Goal: Task Accomplishment & Management: Manage account settings

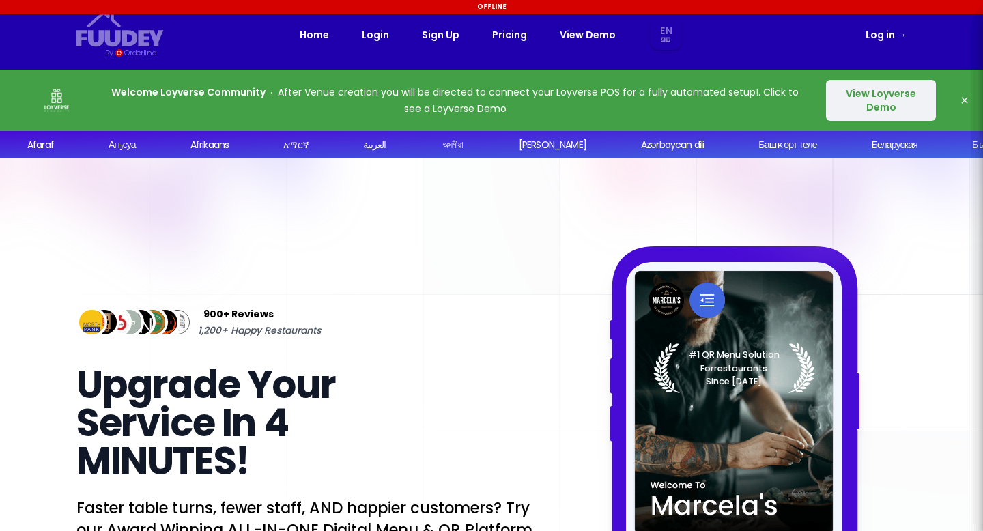
select select "en"
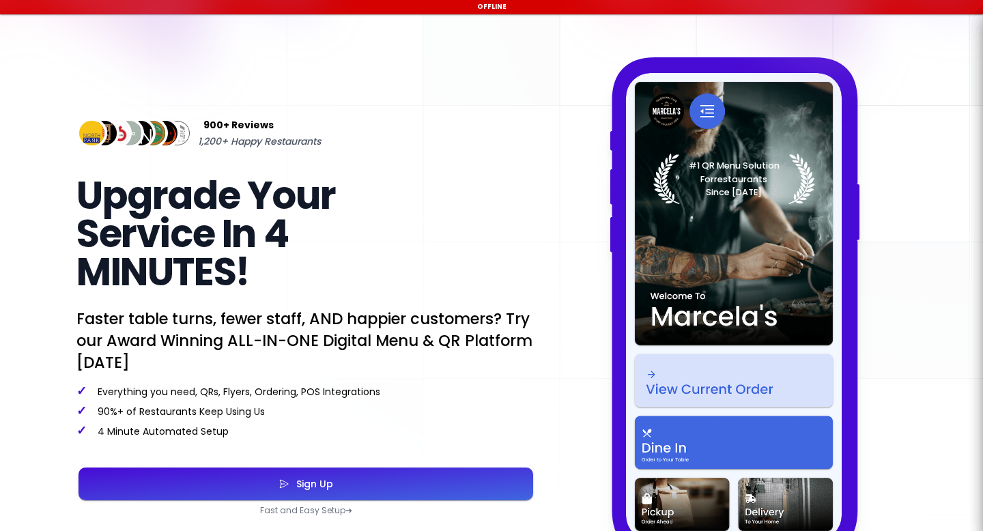
select select "en"
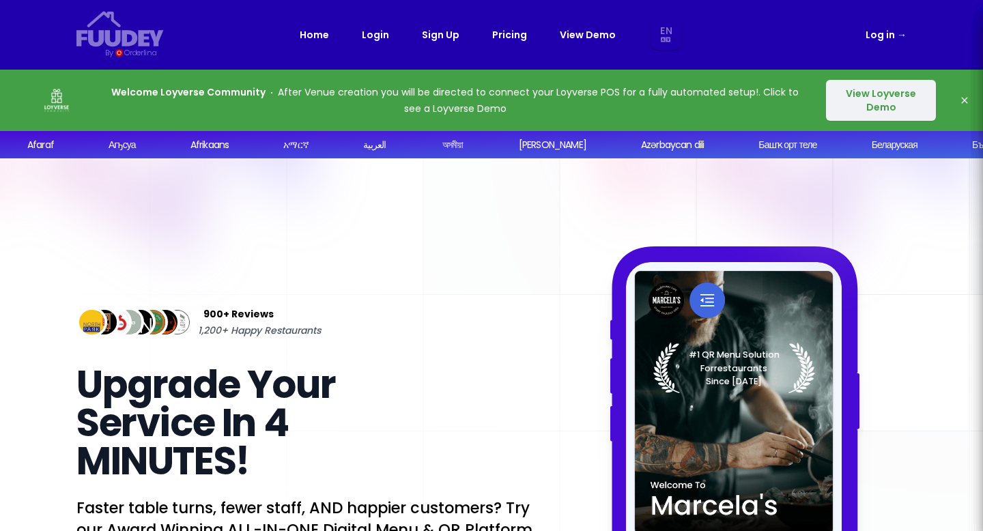
scroll to position [487, 0]
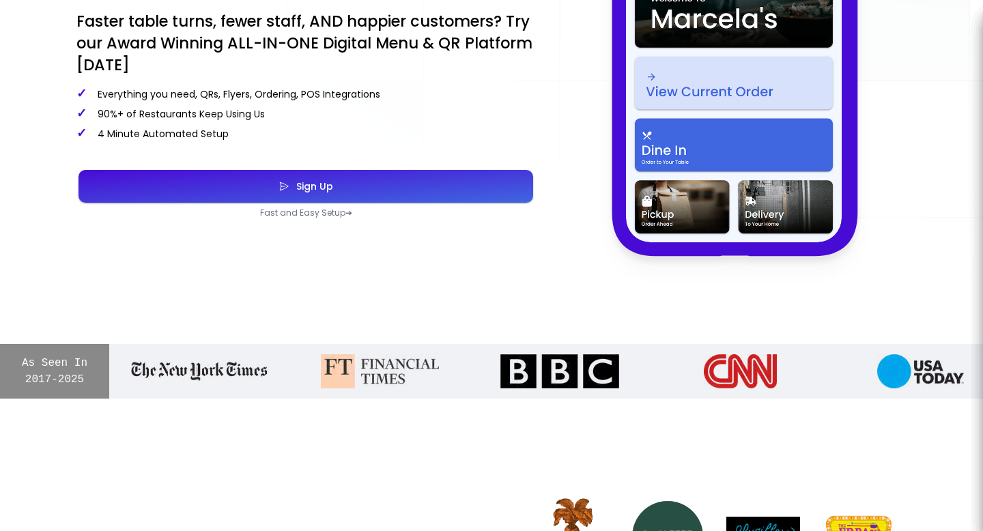
select select "en"
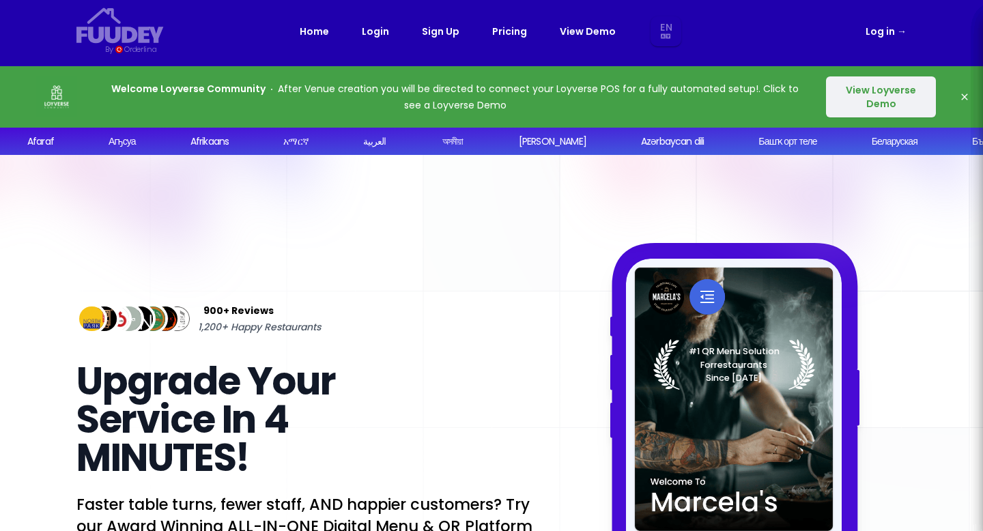
scroll to position [0, 0]
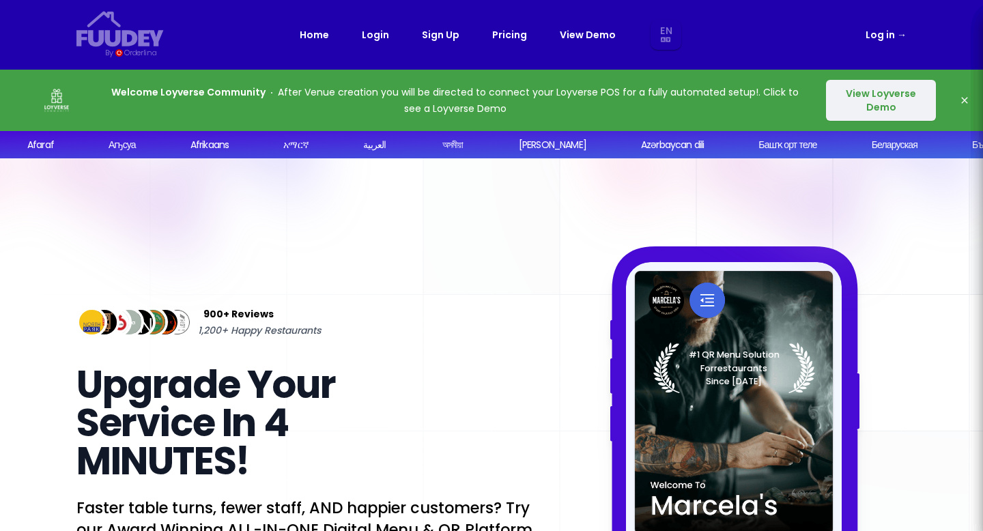
click at [888, 38] on link "Log in →" at bounding box center [885, 35] width 41 height 16
select select "en"
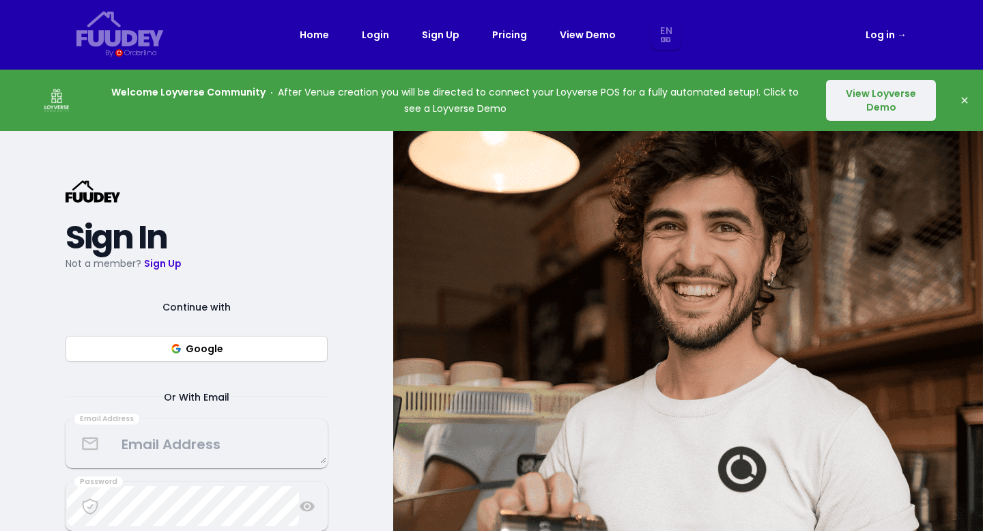
click at [196, 347] on button "Google" at bounding box center [197, 349] width 262 height 26
select select "en"
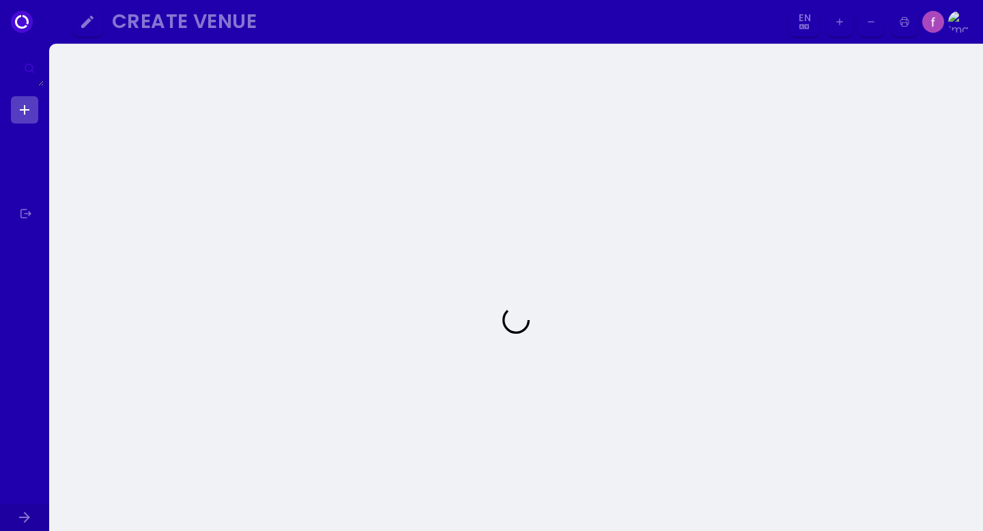
select select "en"
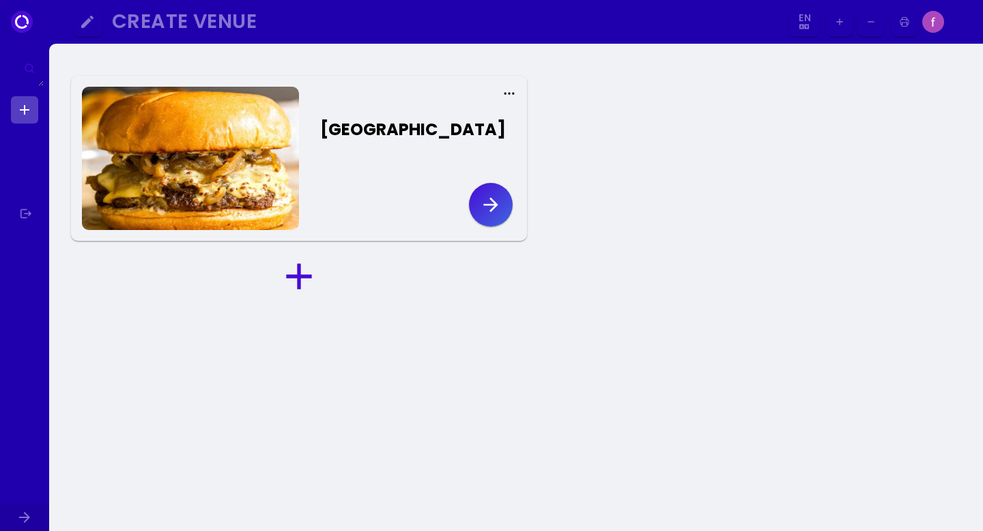
click at [480, 205] on icon "button" at bounding box center [491, 205] width 22 height 22
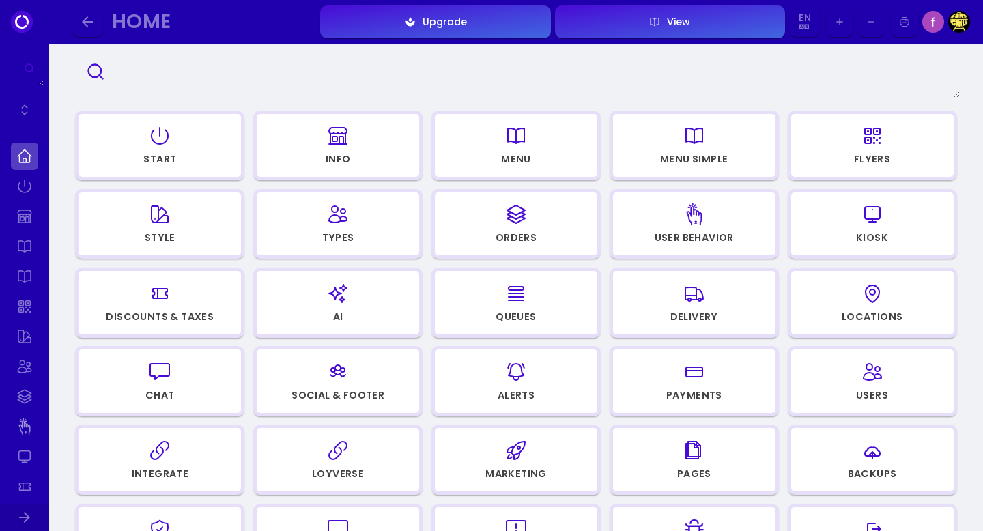
scroll to position [105, 0]
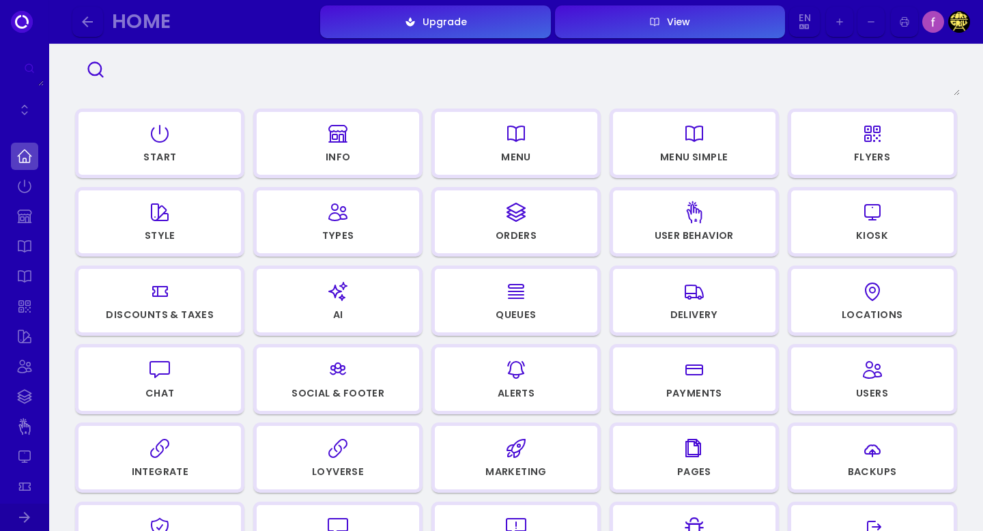
click at [167, 147] on icon "button" at bounding box center [160, 134] width 22 height 68
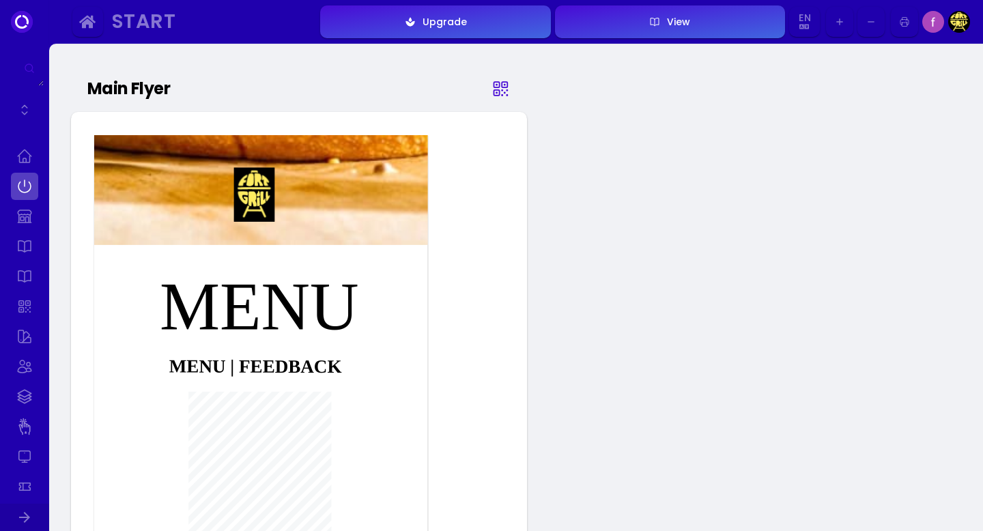
click at [506, 87] on icon at bounding box center [501, 89] width 14 height 14
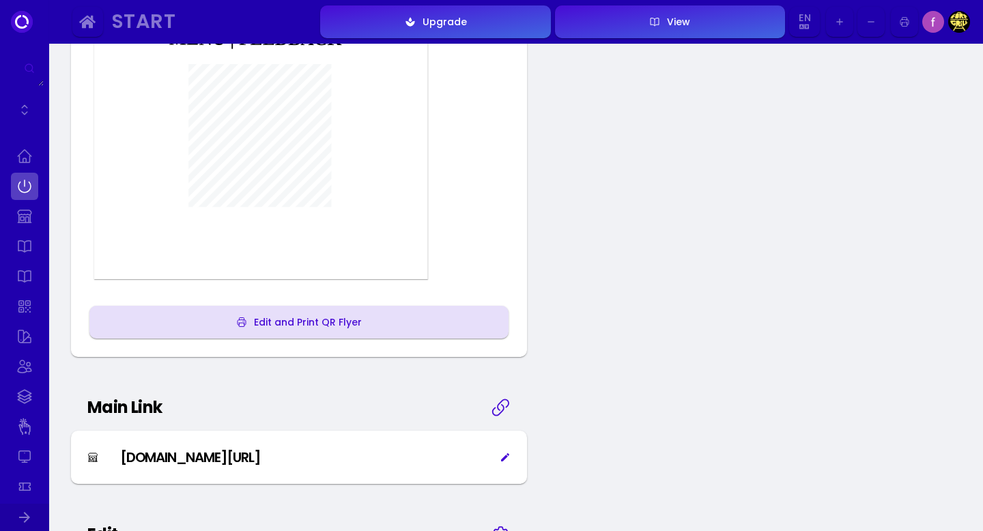
scroll to position [331, 0]
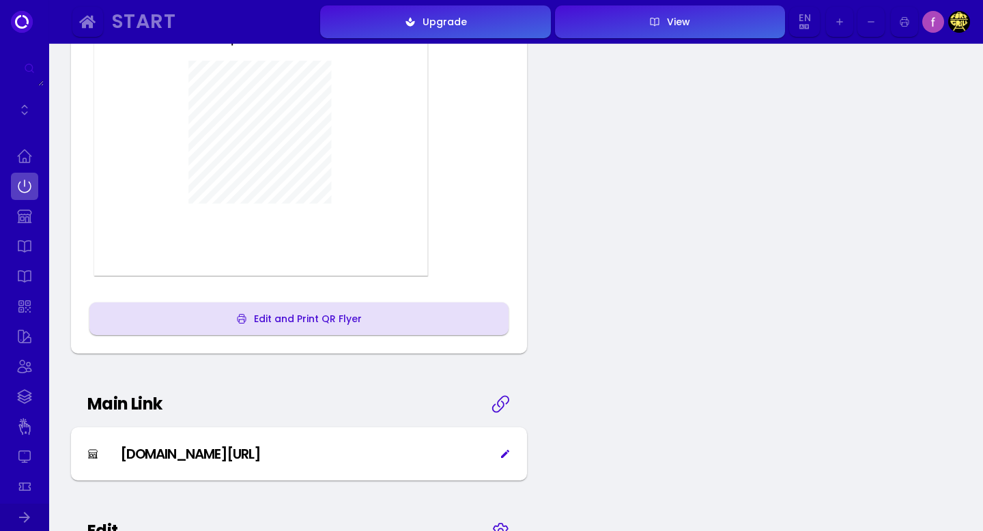
click at [298, 314] on div "Edit and Print QR Flyer" at bounding box center [304, 319] width 115 height 10
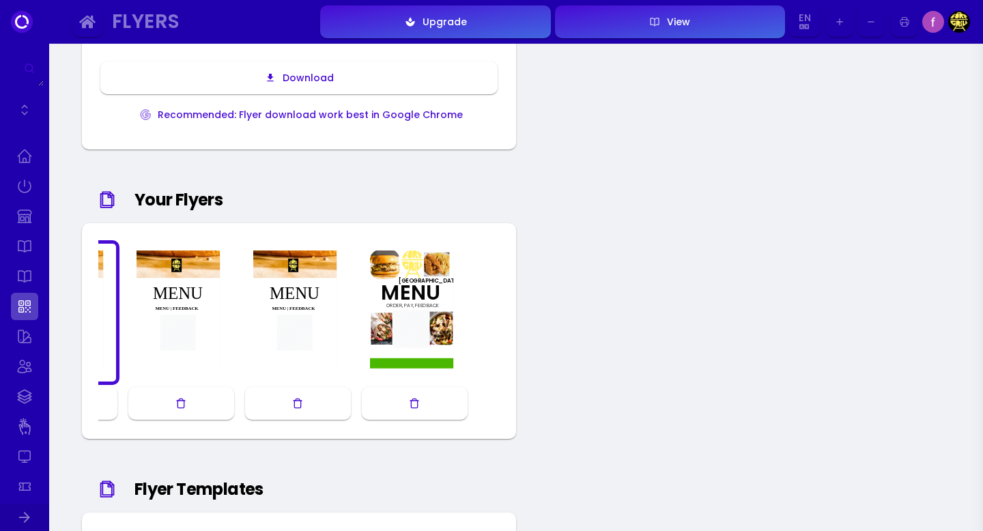
scroll to position [0, 211]
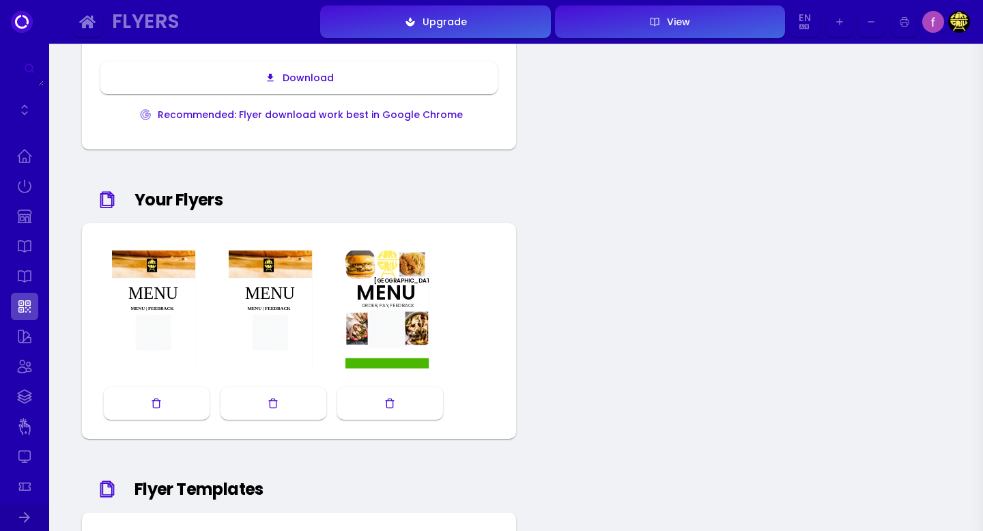
click at [380, 308] on div at bounding box center [390, 312] width 103 height 131
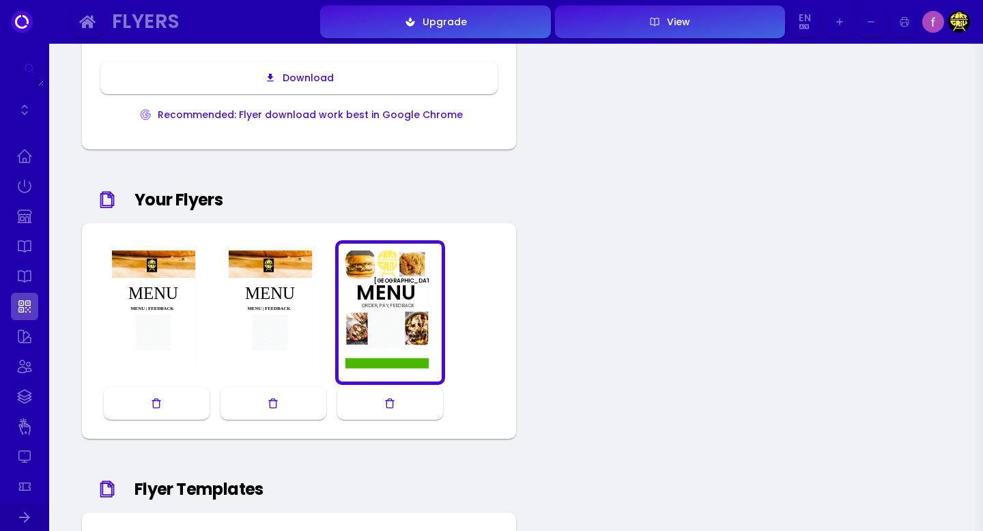
click at [380, 308] on div at bounding box center [390, 312] width 103 height 131
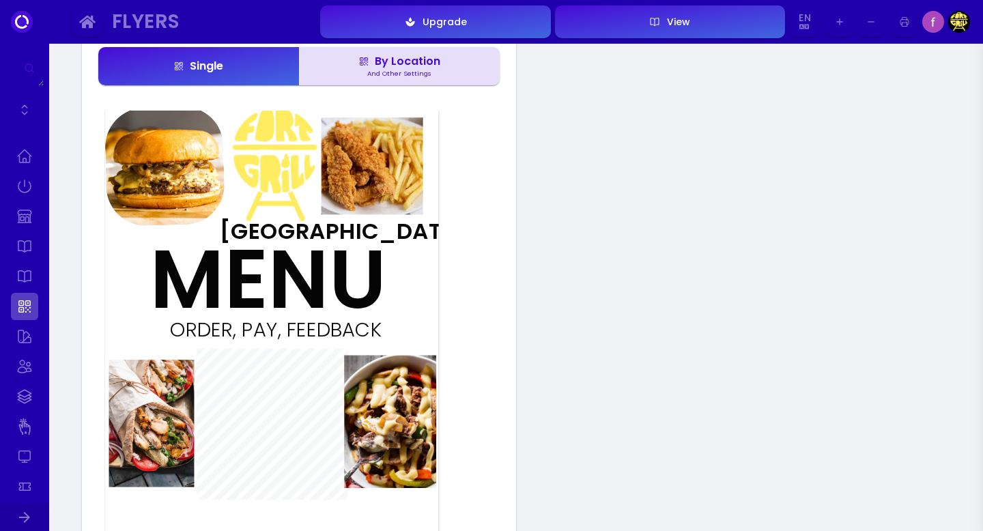
scroll to position [0, 0]
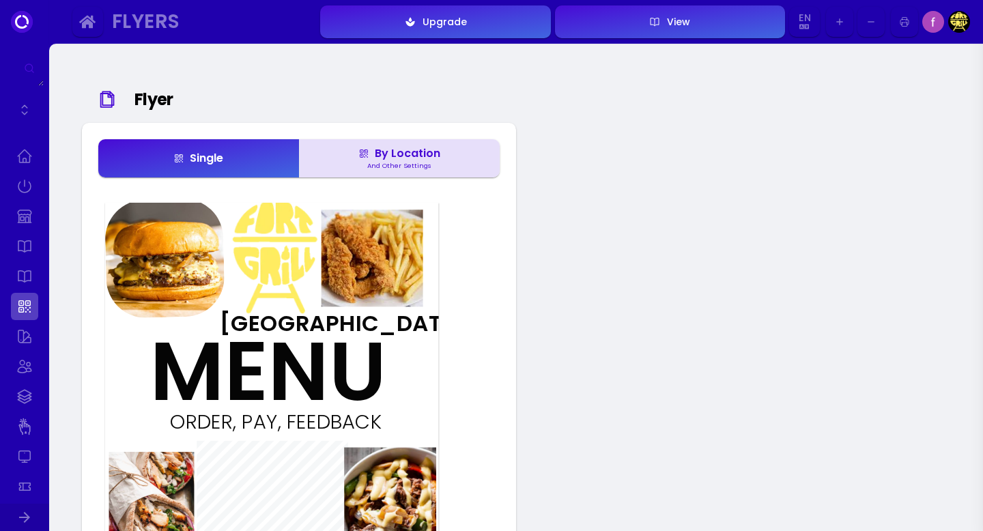
click at [282, 321] on div "Fort Grill" at bounding box center [270, 323] width 101 height 23
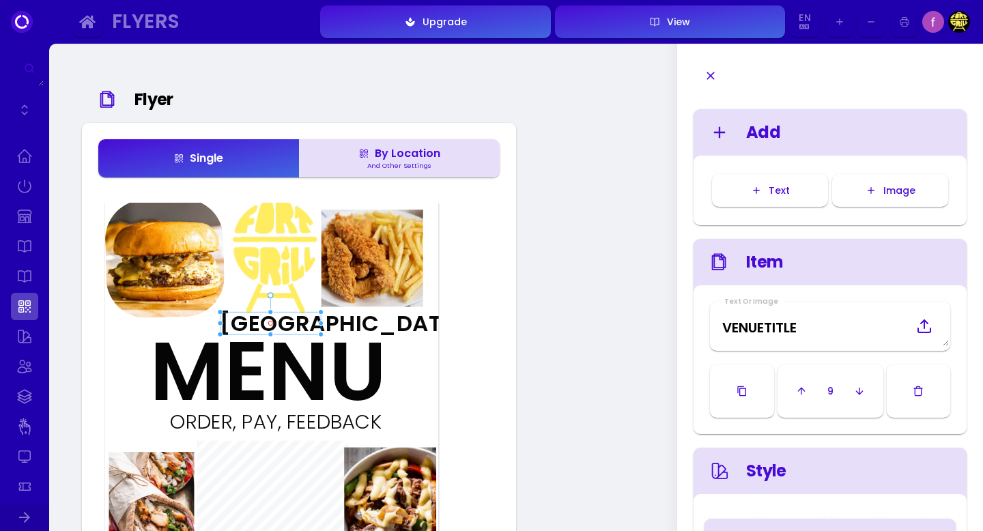
click at [318, 333] on div "MENU" at bounding box center [234, 371] width 168 height 83
click at [289, 246] on div at bounding box center [257, 265] width 134 height 134
click at [288, 207] on img at bounding box center [274, 255] width 125 height 138
type input "#ffffff"
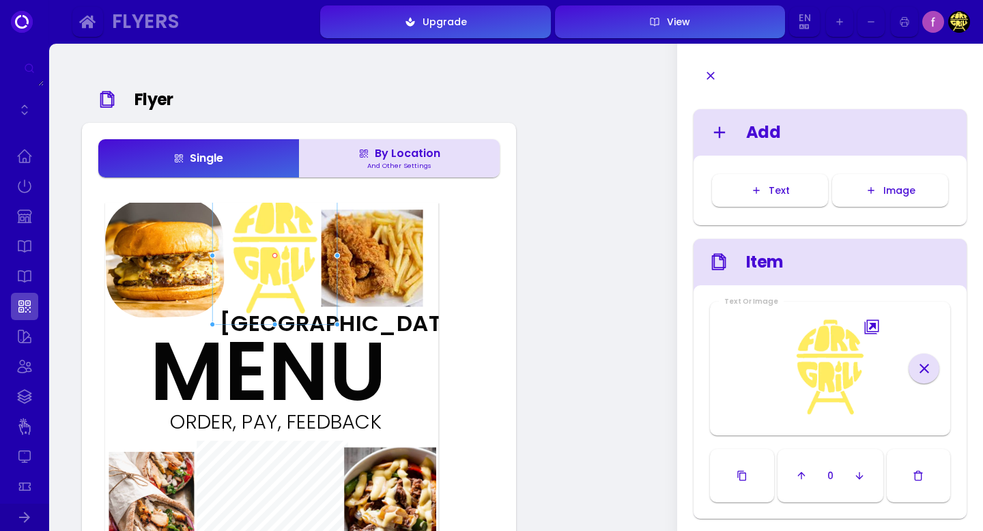
click at [288, 207] on img at bounding box center [274, 255] width 125 height 138
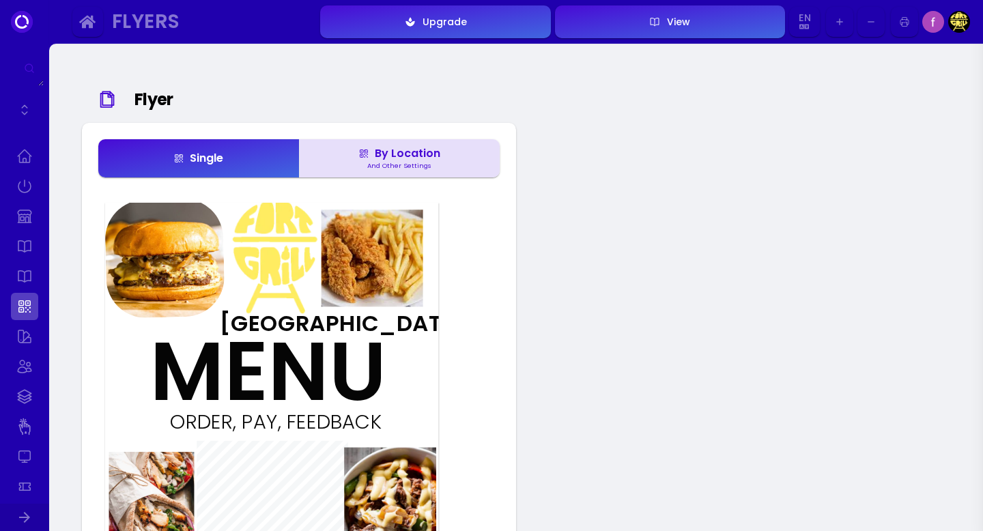
click at [283, 231] on div at bounding box center [257, 265] width 134 height 134
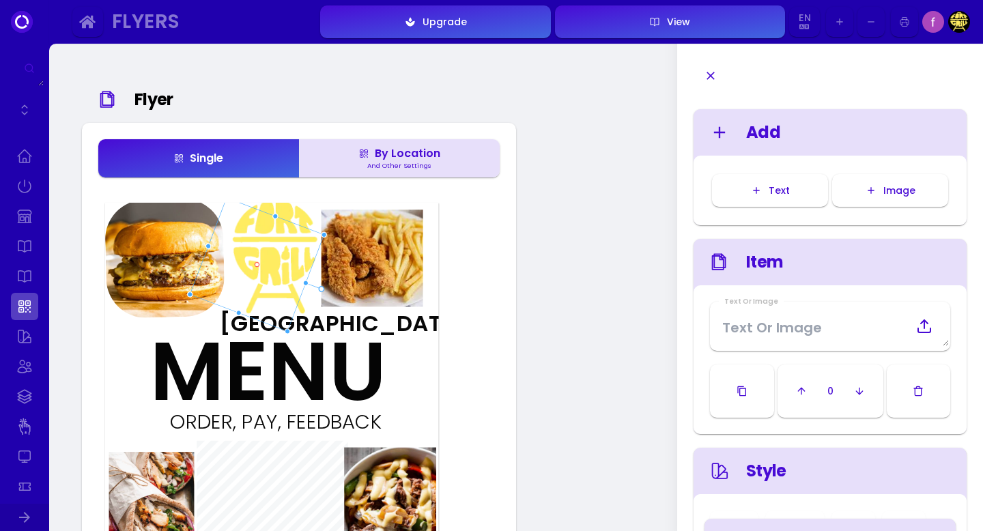
click at [318, 330] on div "MENU" at bounding box center [234, 371] width 168 height 83
click at [329, 317] on img at bounding box center [274, 255] width 125 height 138
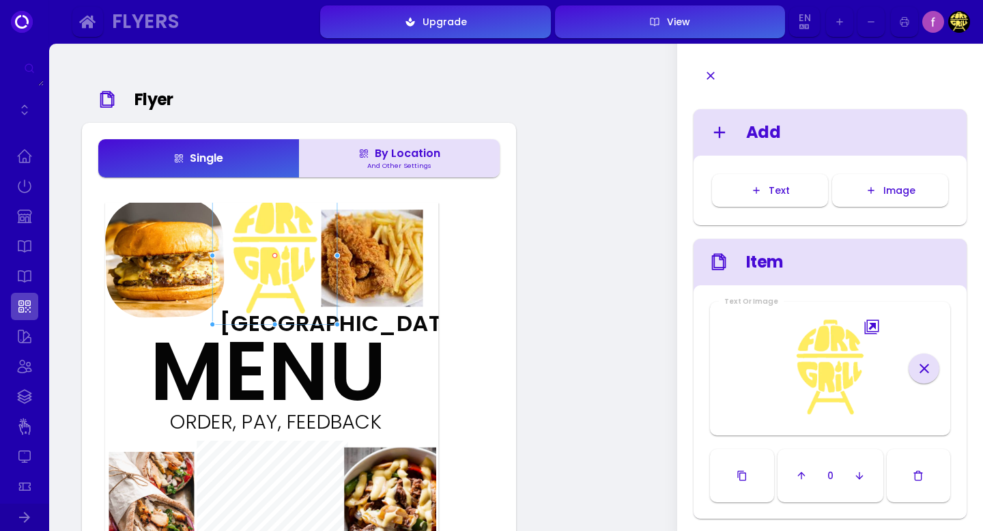
click at [318, 332] on div "MENU" at bounding box center [234, 371] width 168 height 83
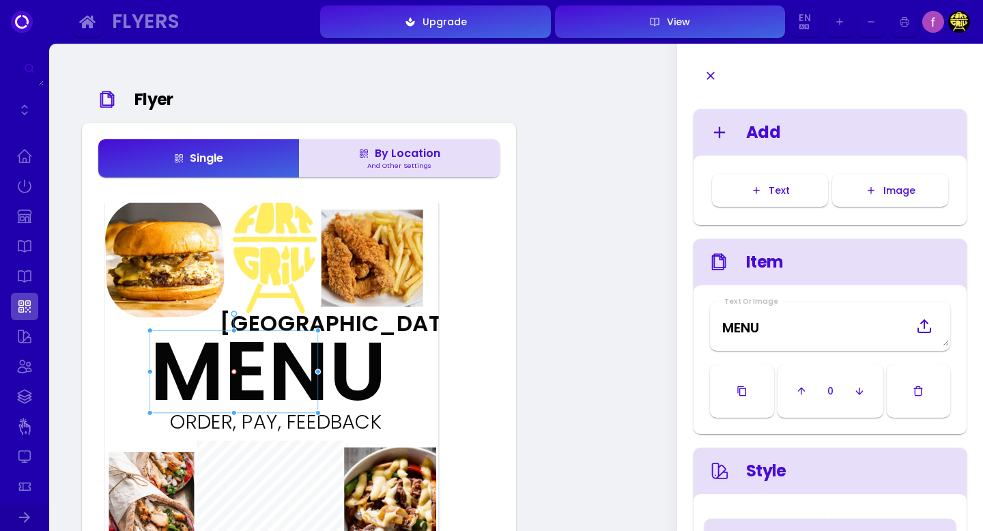
click at [310, 320] on div "Fort Grill" at bounding box center [270, 323] width 101 height 23
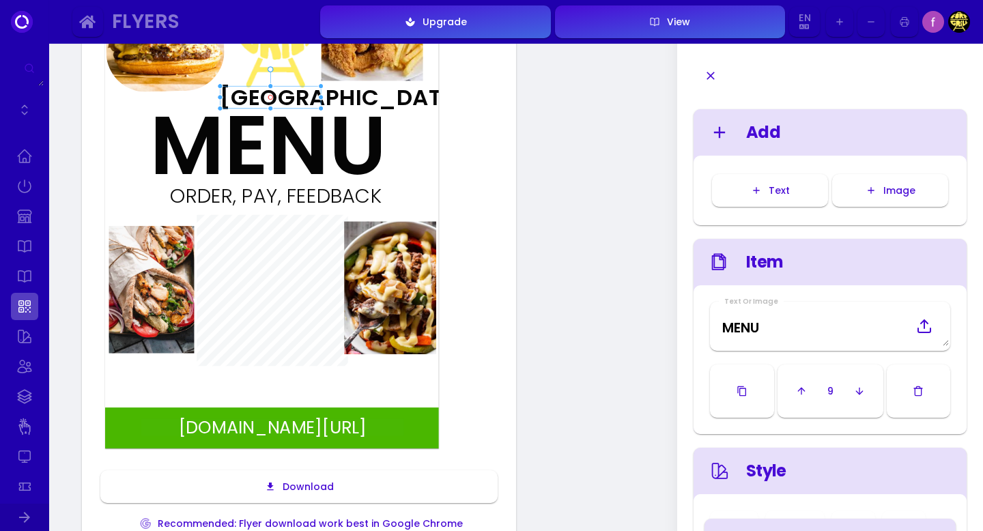
scroll to position [231, 0]
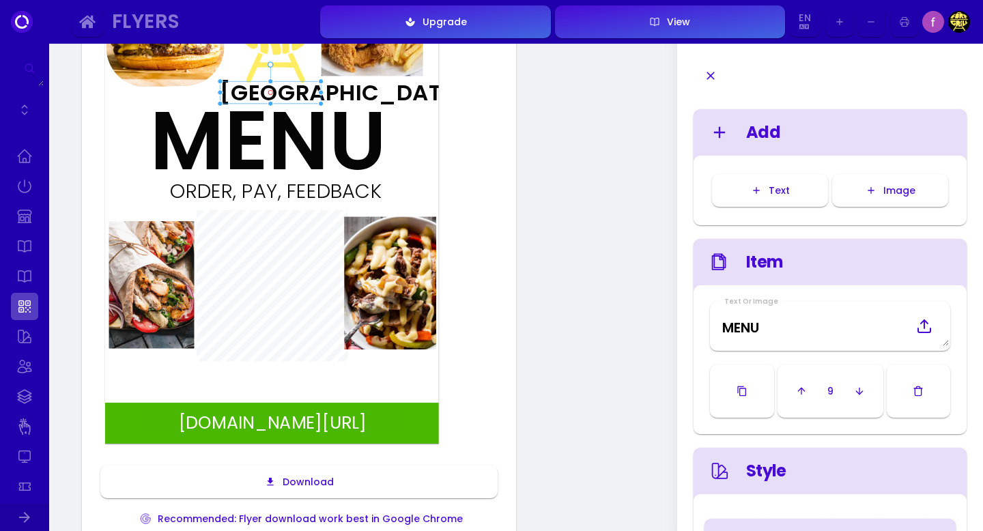
click at [208, 377] on div at bounding box center [173, 378] width 134 height 136
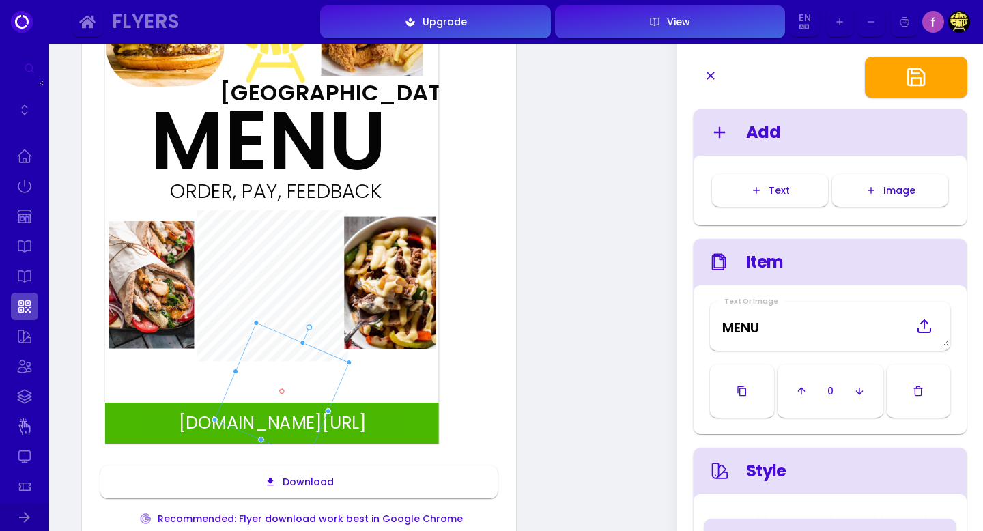
drag, startPoint x: 173, startPoint y: 378, endPoint x: 283, endPoint y: 392, distance: 110.7
click at [283, 392] on div at bounding box center [283, 391] width 134 height 136
drag, startPoint x: 311, startPoint y: 327, endPoint x: 334, endPoint y: 397, distance: 73.6
click at [227, 339] on div at bounding box center [226, 338] width 1 height 1
drag, startPoint x: 280, startPoint y: 442, endPoint x: 290, endPoint y: 378, distance: 64.3
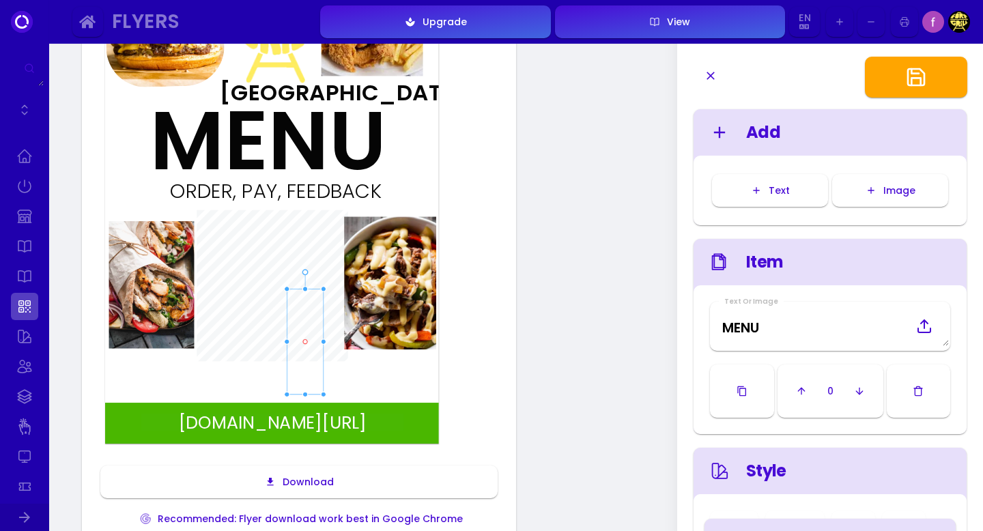
click at [290, 378] on div "fuudey.com/fortgrill407 MENU Fort Grill ORDER, PAY, FEEDBACK" at bounding box center [271, 208] width 333 height 472
drag, startPoint x: 306, startPoint y: 336, endPoint x: 289, endPoint y: 369, distance: 36.9
click at [289, 369] on div at bounding box center [288, 374] width 109 height 46
click at [360, 374] on div at bounding box center [358, 375] width 6 height 6
click at [299, 371] on div at bounding box center [287, 378] width 105 height 37
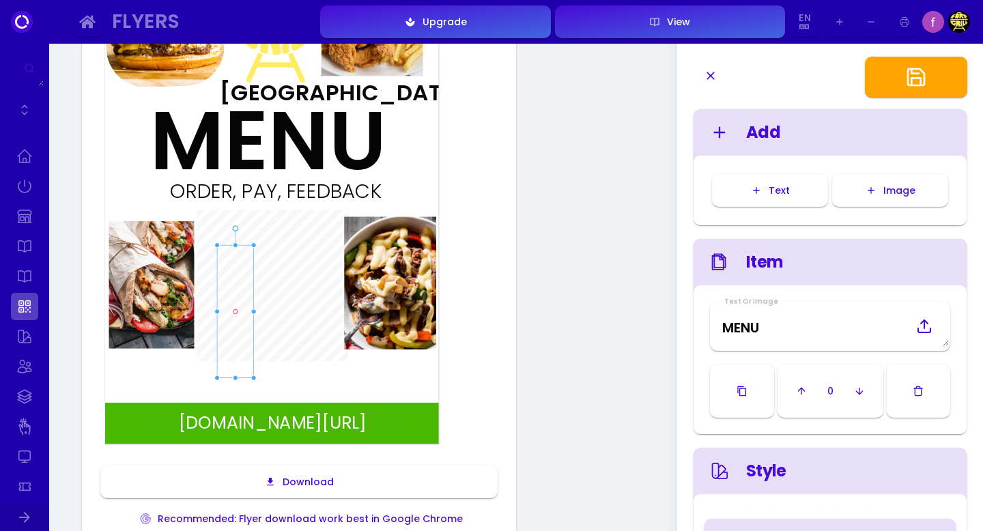
drag, startPoint x: 339, startPoint y: 379, endPoint x: 366, endPoint y: 374, distance: 27.8
click at [366, 374] on div "fuudey.com/fortgrill407 MENU Fort Grill ORDER, PAY, FEEDBACK" at bounding box center [271, 208] width 333 height 472
type input "#ffffff"
drag, startPoint x: 246, startPoint y: 314, endPoint x: 289, endPoint y: 382, distance: 81.0
click at [289, 382] on div at bounding box center [279, 380] width 132 height 37
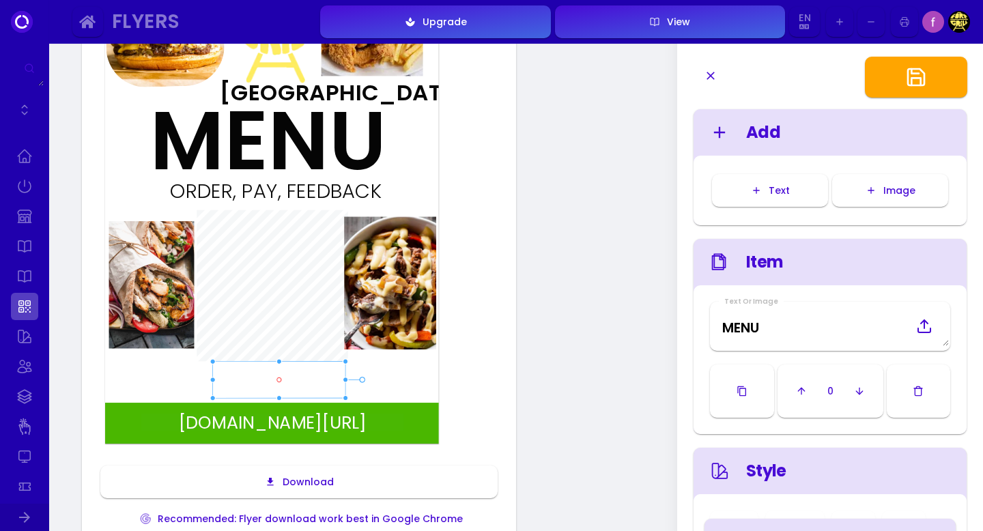
click at [247, 379] on div at bounding box center [279, 380] width 132 height 37
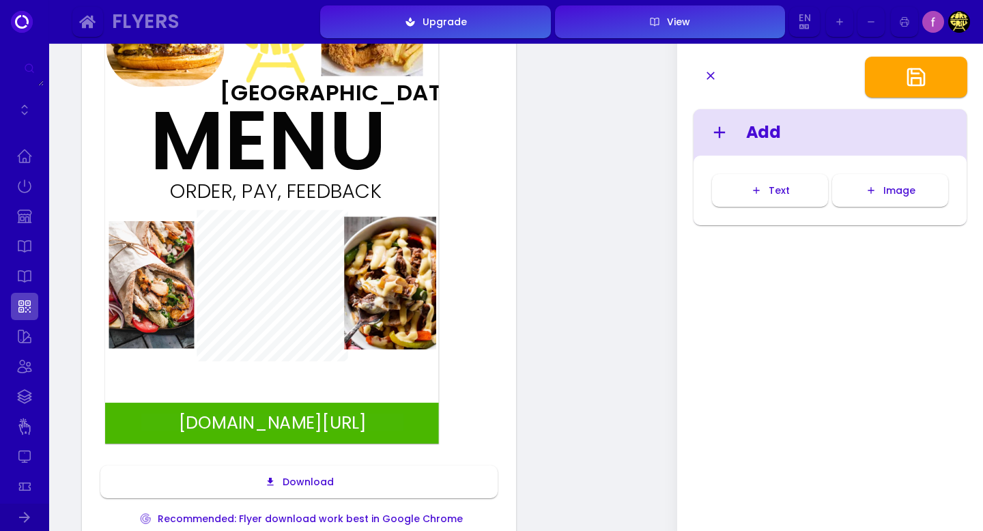
click at [247, 379] on div at bounding box center [279, 380] width 132 height 37
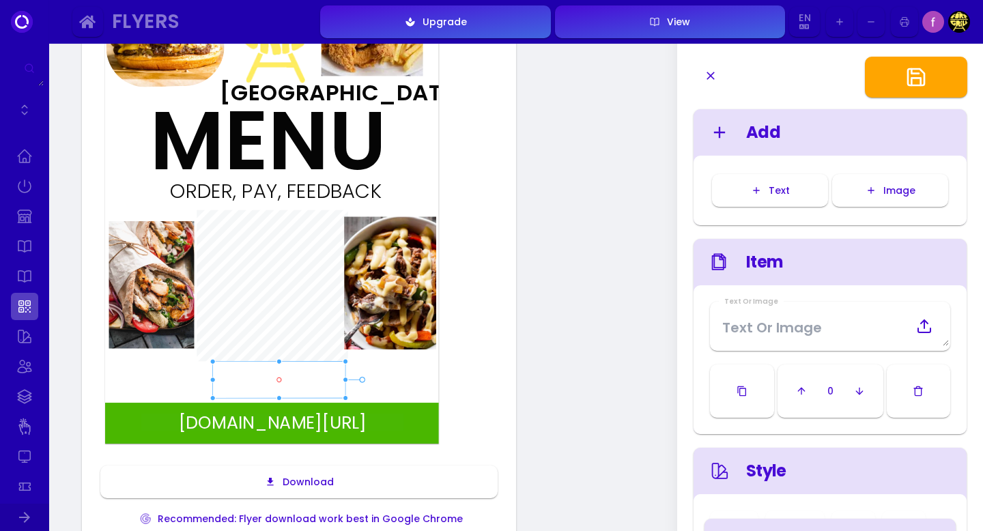
click at [771, 195] on div "Text" at bounding box center [776, 191] width 28 height 10
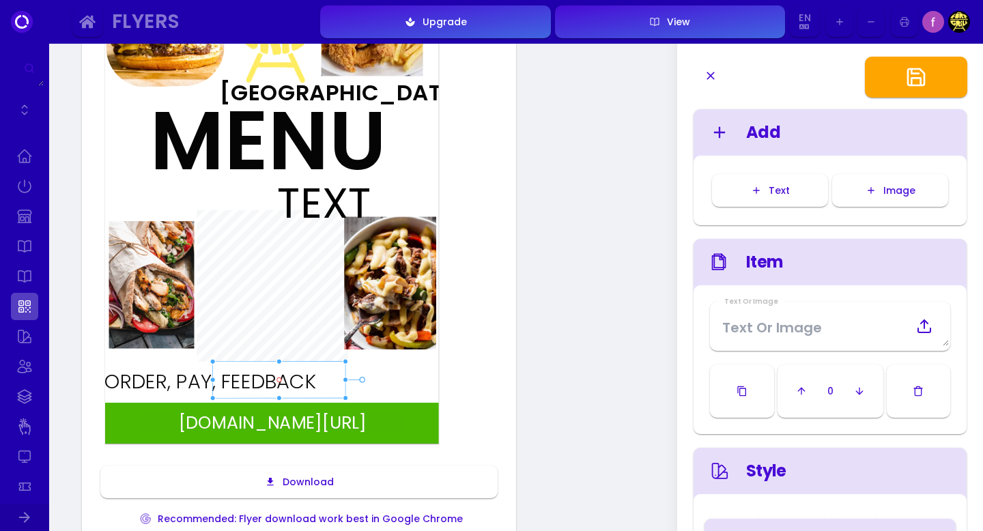
type input "#ffffff"
drag, startPoint x: 337, startPoint y: 201, endPoint x: 246, endPoint y: 392, distance: 211.8
click at [246, 392] on div "ORDER, PAY, FEEDBACK" at bounding box center [196, 383] width 223 height 20
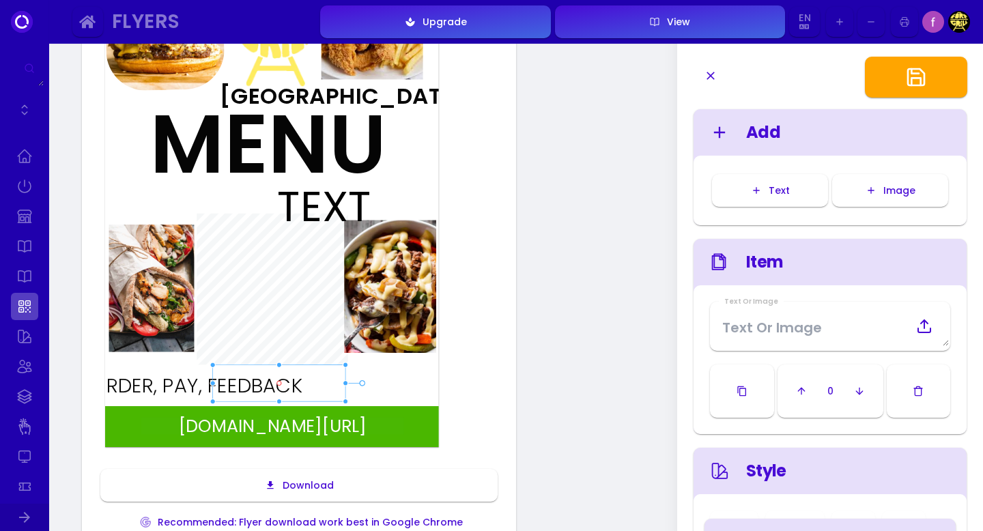
click at [333, 371] on div at bounding box center [279, 383] width 132 height 37
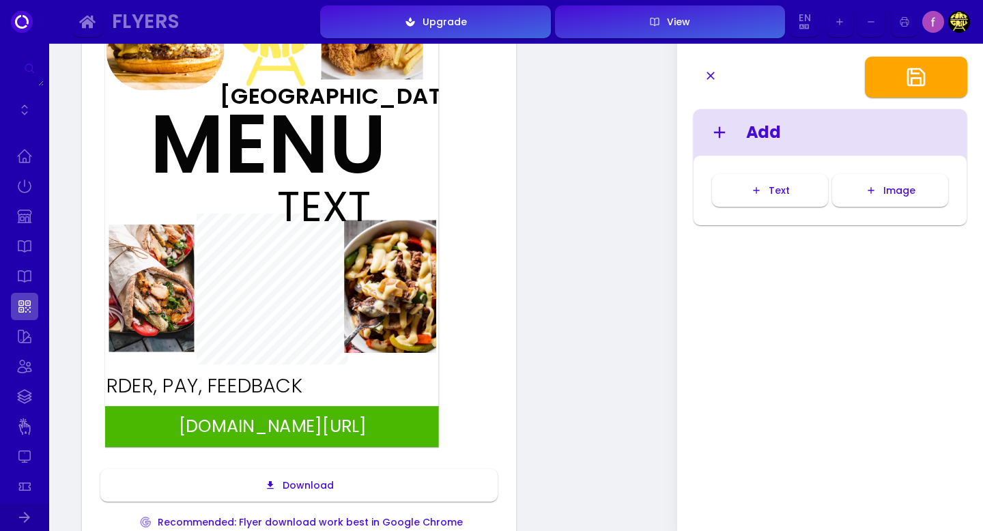
click at [210, 388] on div "ORDER, PAY, FEEDBACK" at bounding box center [196, 386] width 223 height 20
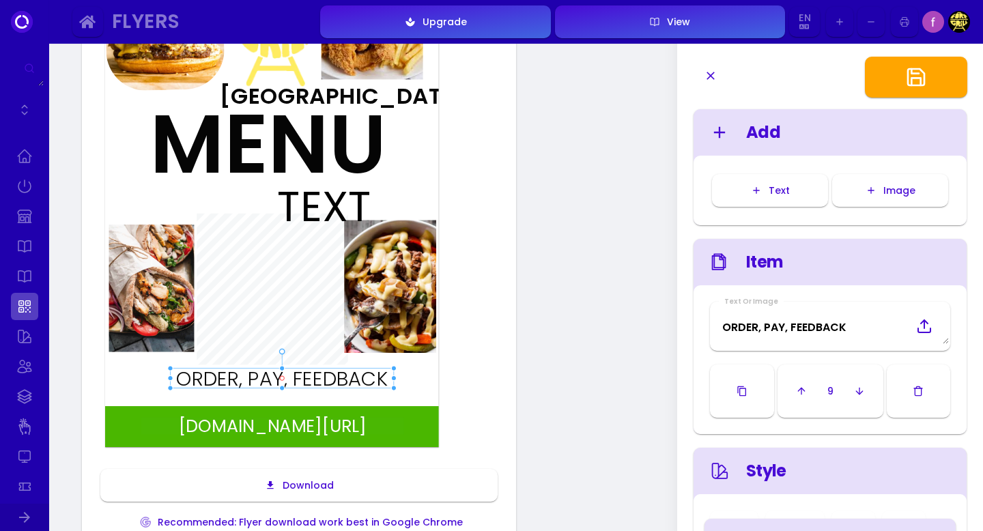
drag, startPoint x: 186, startPoint y: 386, endPoint x: 272, endPoint y: 379, distance: 85.6
click at [272, 379] on div "ORDER, PAY, FEEDBACK" at bounding box center [281, 379] width 223 height 20
click at [386, 381] on div "ORDER, PAY, FEEDBACK" at bounding box center [281, 379] width 223 height 20
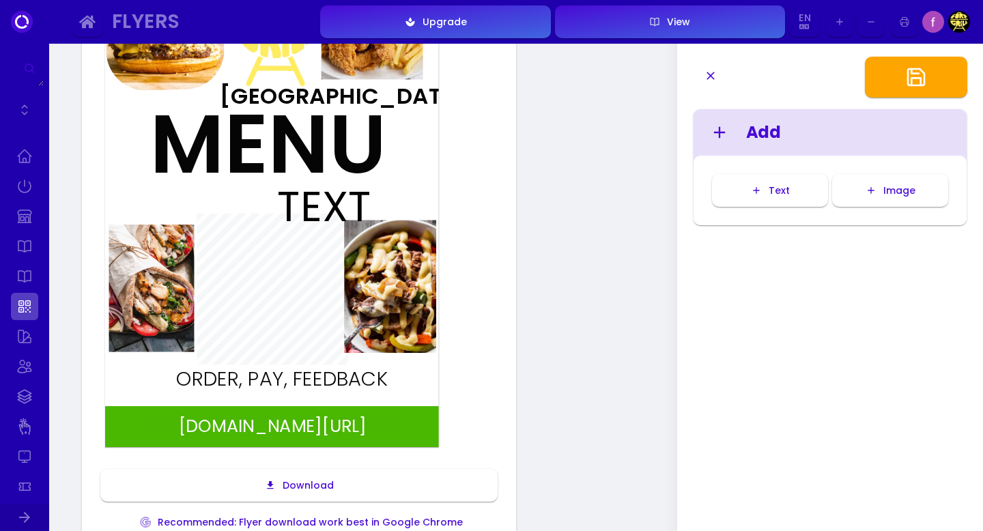
click at [386, 381] on div "ORDER, PAY, FEEDBACK" at bounding box center [281, 379] width 223 height 20
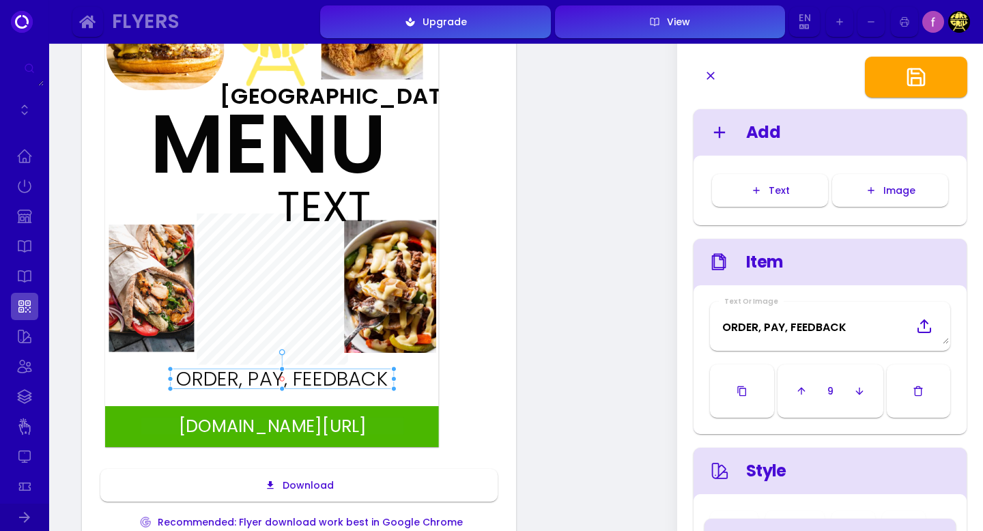
click at [386, 384] on div "ORDER, PAY, FEEDBACK" at bounding box center [281, 379] width 223 height 20
click at [375, 380] on div "ORDER, PAY, FEEDBACK" at bounding box center [281, 379] width 223 height 20
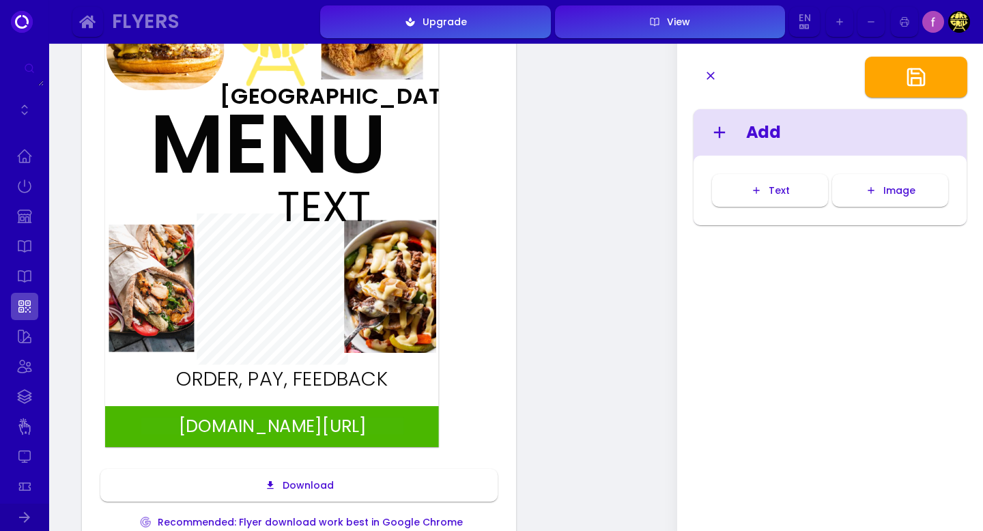
click at [375, 380] on div "ORDER, PAY, FEEDBACK" at bounding box center [281, 379] width 223 height 20
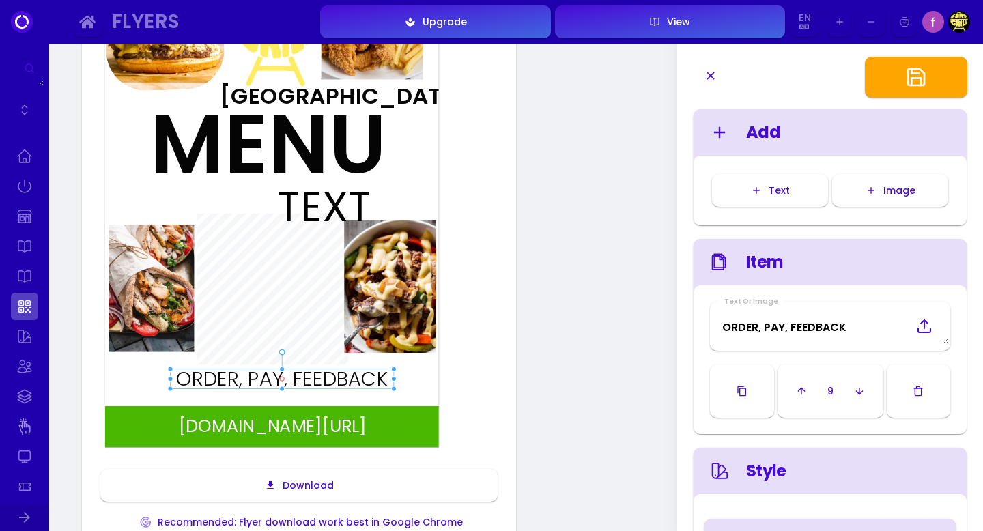
click at [375, 380] on div "ORDER, PAY, FEEDBACK" at bounding box center [281, 379] width 223 height 20
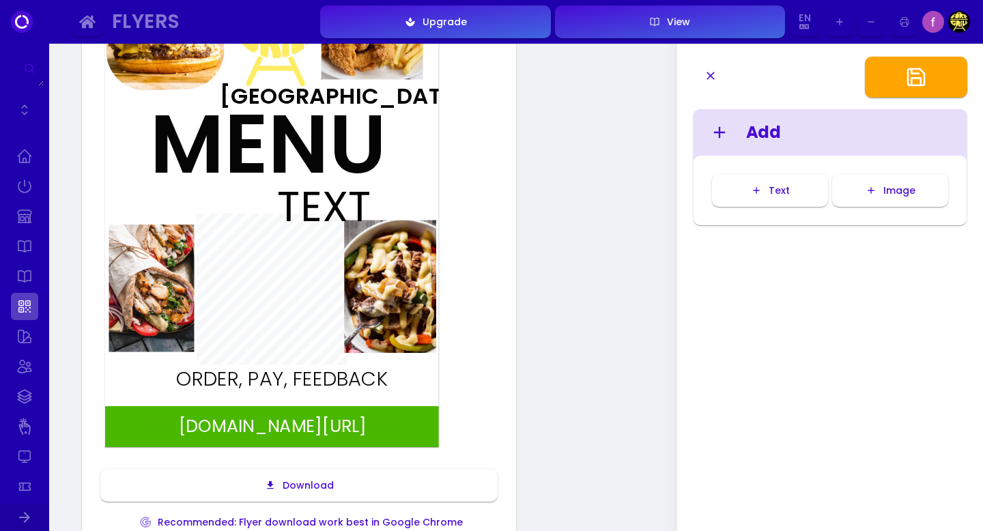
click at [375, 380] on div "ORDER, PAY, FEEDBACK" at bounding box center [281, 379] width 223 height 20
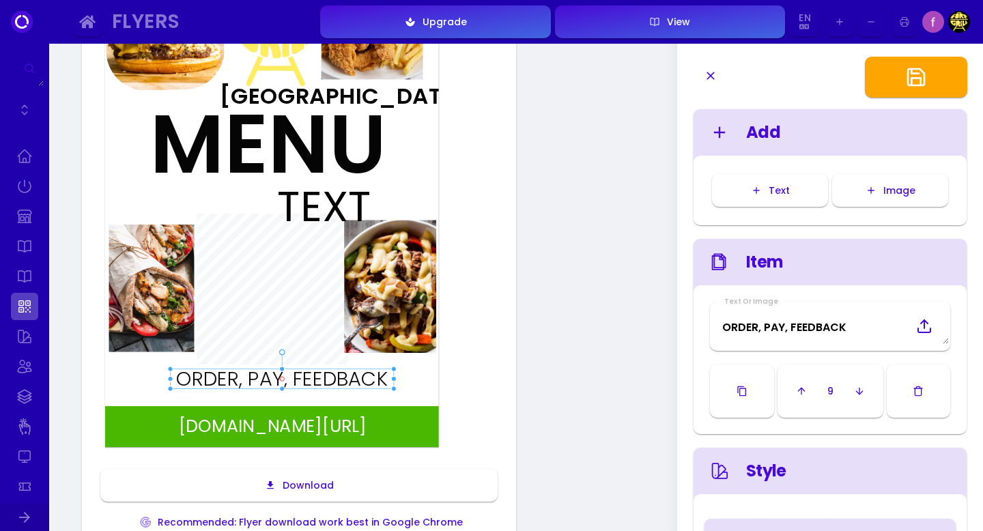
click at [375, 380] on div "ORDER, PAY, FEEDBACK" at bounding box center [281, 379] width 223 height 20
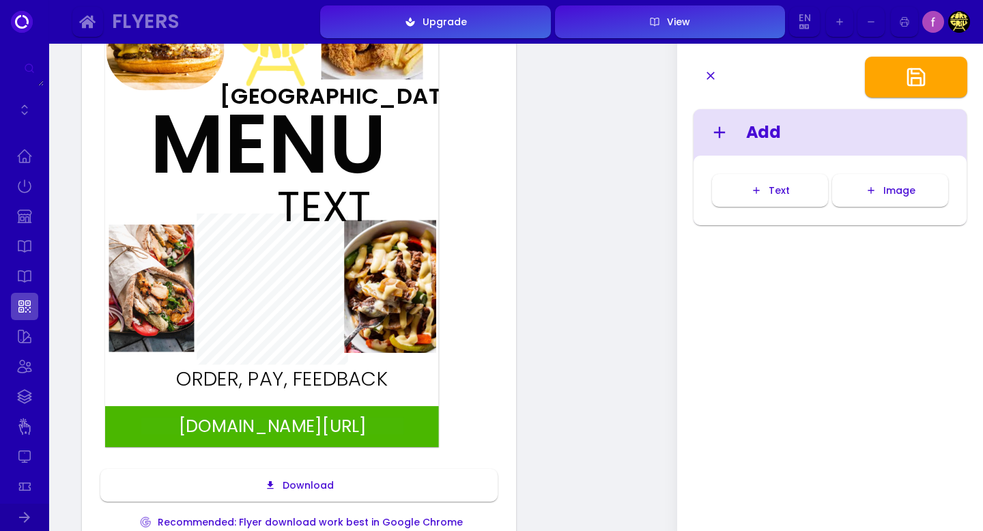
click at [387, 379] on div "ORDER, PAY, FEEDBACK" at bounding box center [281, 379] width 223 height 20
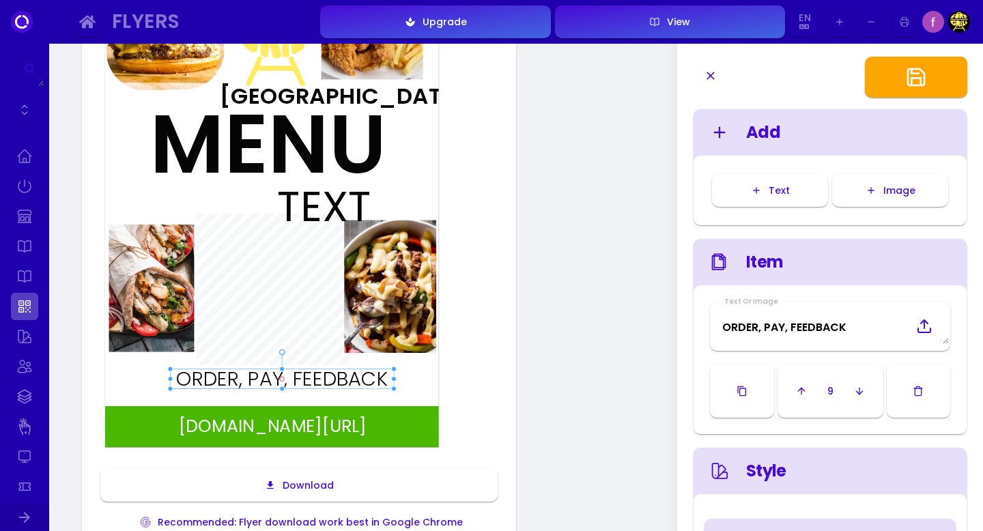
click at [372, 379] on div "ORDER, PAY, FEEDBACK" at bounding box center [281, 379] width 223 height 20
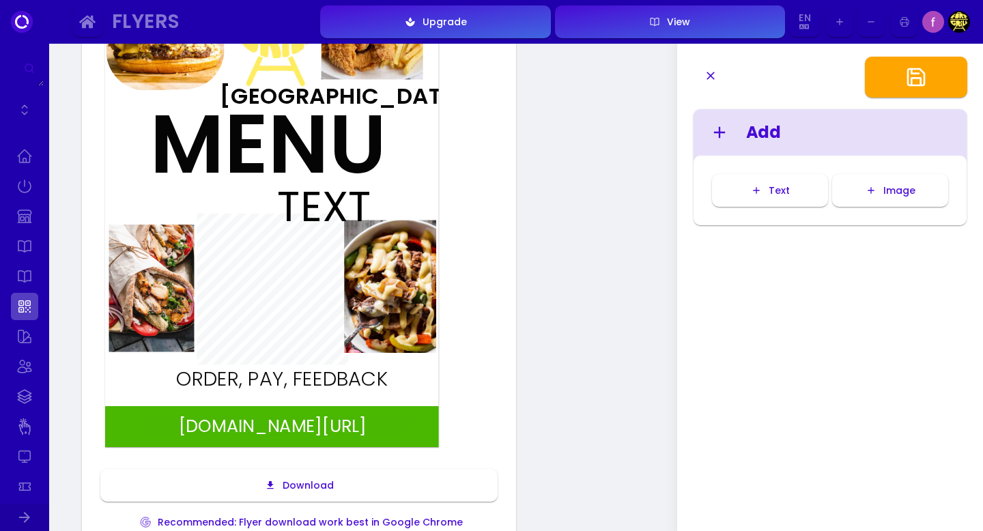
click at [372, 379] on div "ORDER, PAY, FEEDBACK" at bounding box center [281, 379] width 223 height 20
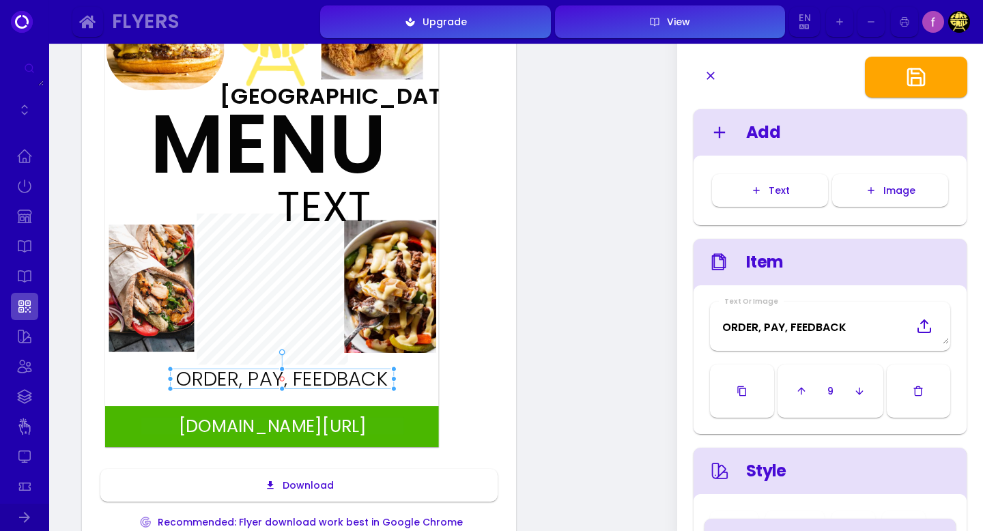
click at [372, 379] on div "ORDER, PAY, FEEDBACK" at bounding box center [281, 379] width 223 height 20
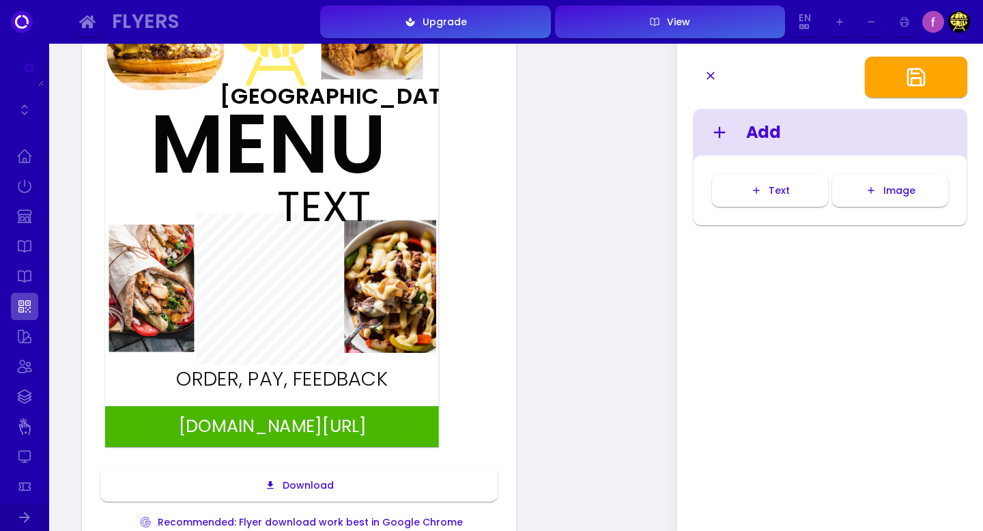
click at [372, 379] on div "ORDER, PAY, FEEDBACK" at bounding box center [281, 379] width 223 height 20
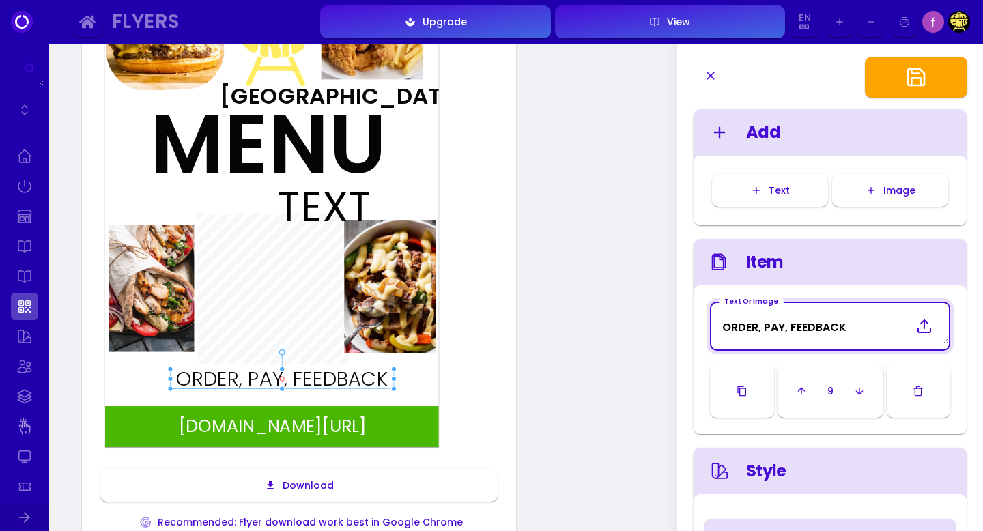
click at [856, 323] on Image "ORDER, PAY, FEEDBACK" at bounding box center [830, 326] width 238 height 36
drag, startPoint x: 856, startPoint y: 323, endPoint x: 833, endPoint y: 328, distance: 23.6
click at [833, 328] on Image "ORDER, PAY, FEEDBACK" at bounding box center [830, 326] width 238 height 36
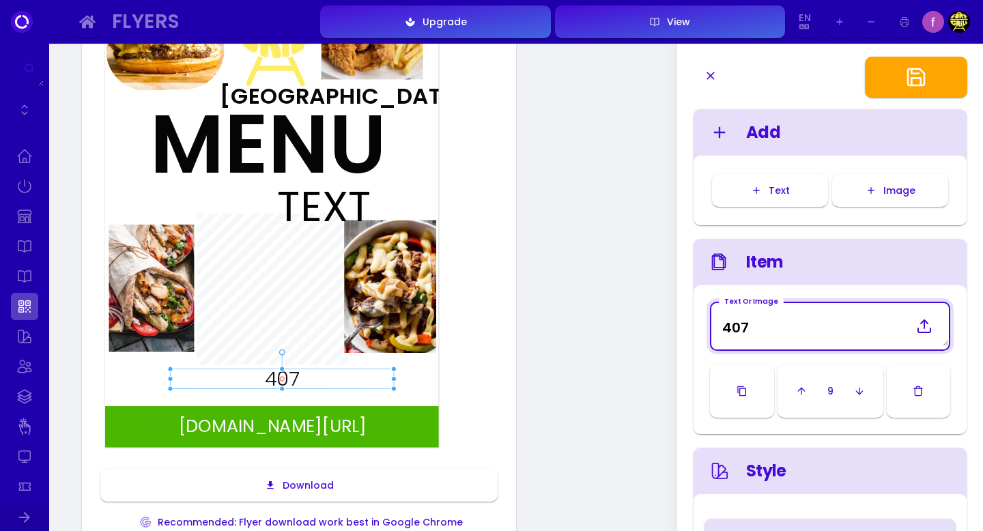
click at [833, 328] on Image "407" at bounding box center [830, 326] width 238 height 40
type Image "(407)725-2177"
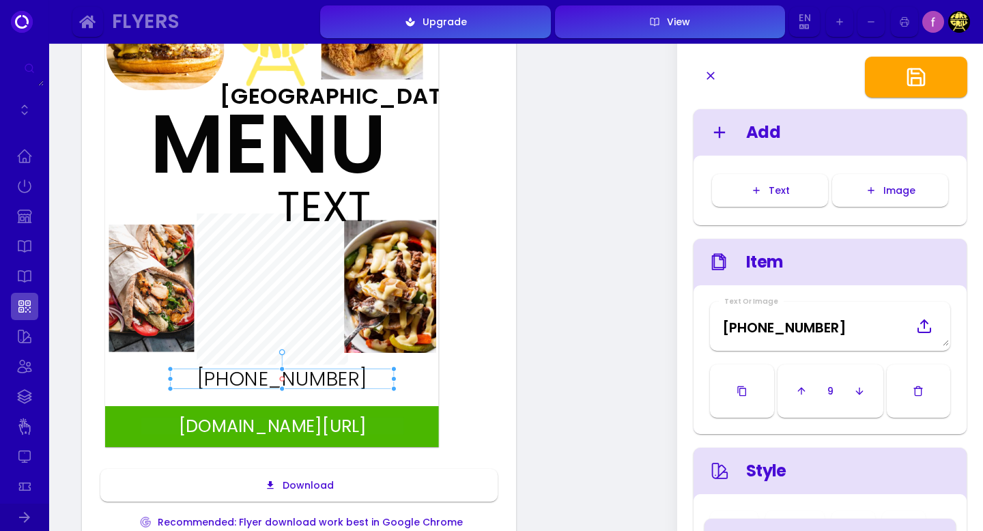
click at [762, 474] on div "Style" at bounding box center [844, 471] width 197 height 25
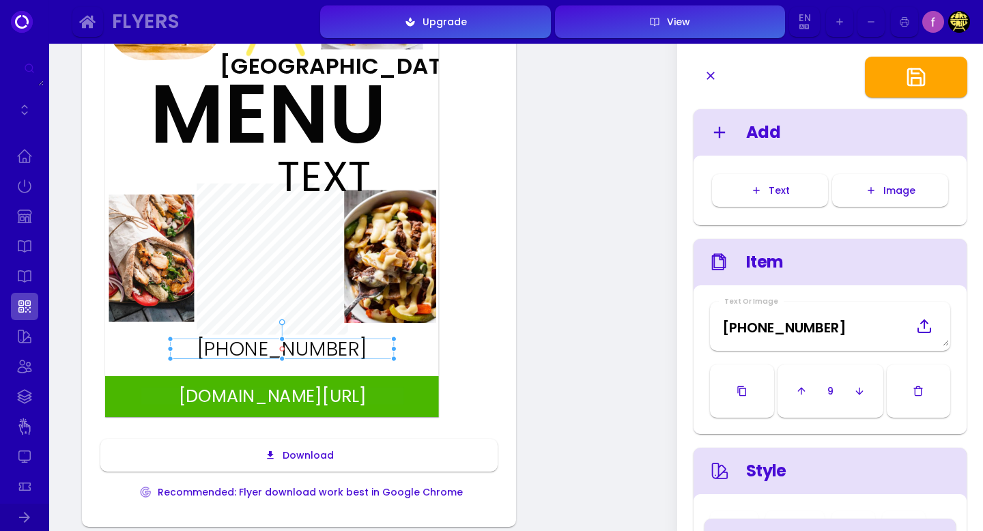
click at [485, 366] on div "fuudey.com/fortgrill407 MENU Fort Grill (407)725-2177 TEXT Download Recommended…" at bounding box center [298, 225] width 401 height 572
click at [319, 169] on div "TEXT" at bounding box center [298, 177] width 42 height 42
type input "#ffffff"
click at [319, 177] on div "TEXT" at bounding box center [298, 177] width 42 height 42
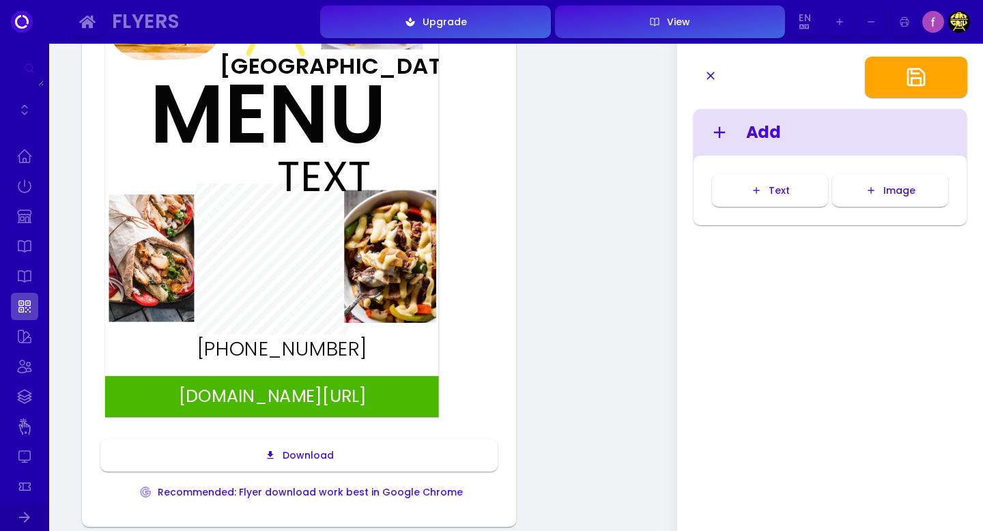
click at [319, 175] on div "TEXT" at bounding box center [298, 177] width 42 height 42
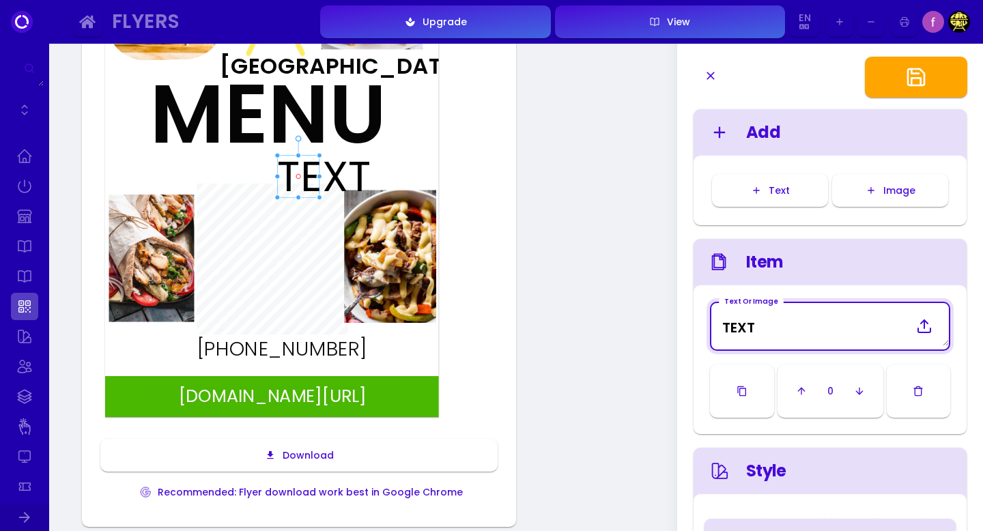
click at [772, 332] on Image "TEXT" at bounding box center [830, 326] width 238 height 40
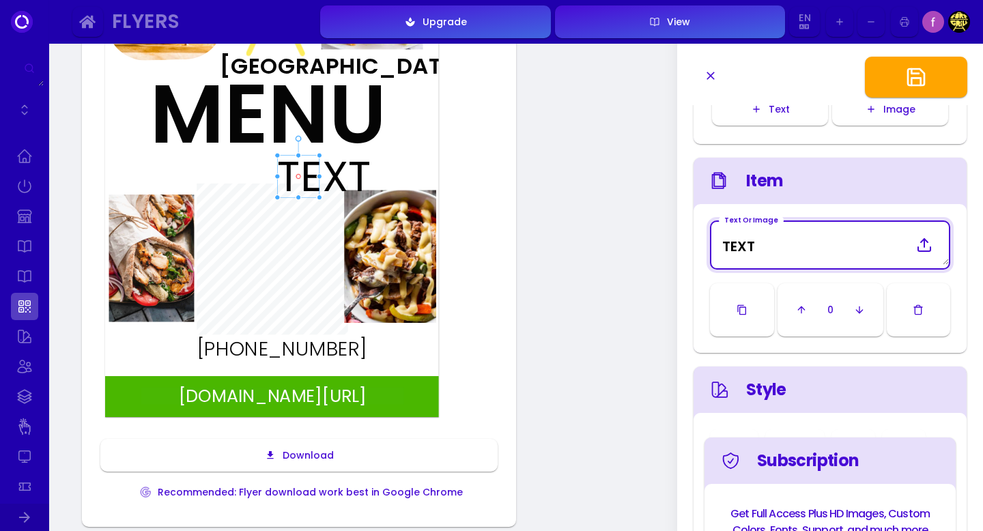
scroll to position [0, 0]
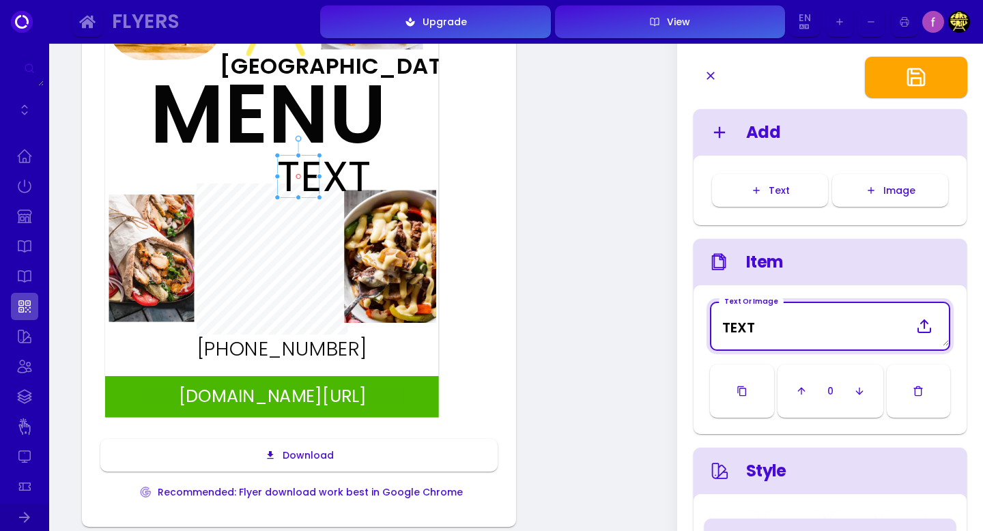
click at [923, 390] on icon "button" at bounding box center [917, 391] width 11 height 11
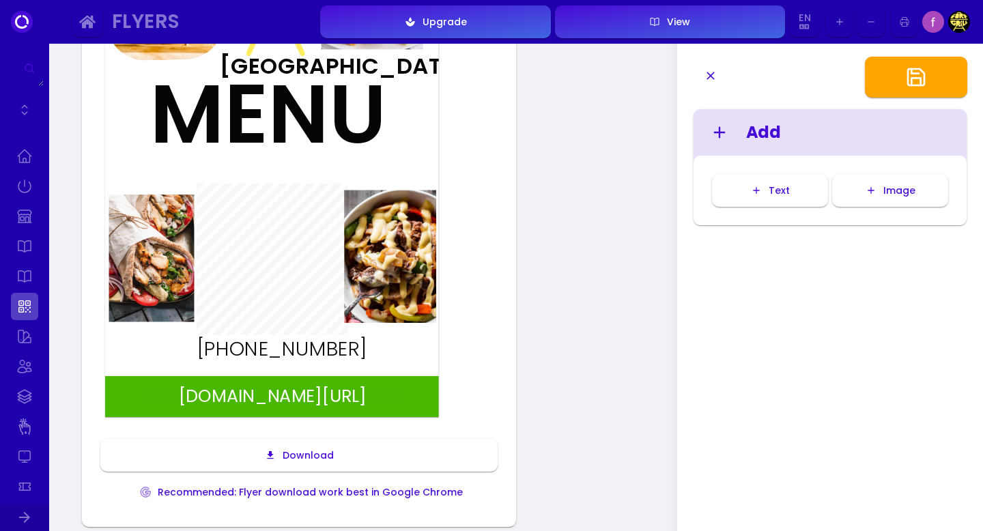
click at [366, 355] on div "(407)725-2177" at bounding box center [281, 349] width 223 height 20
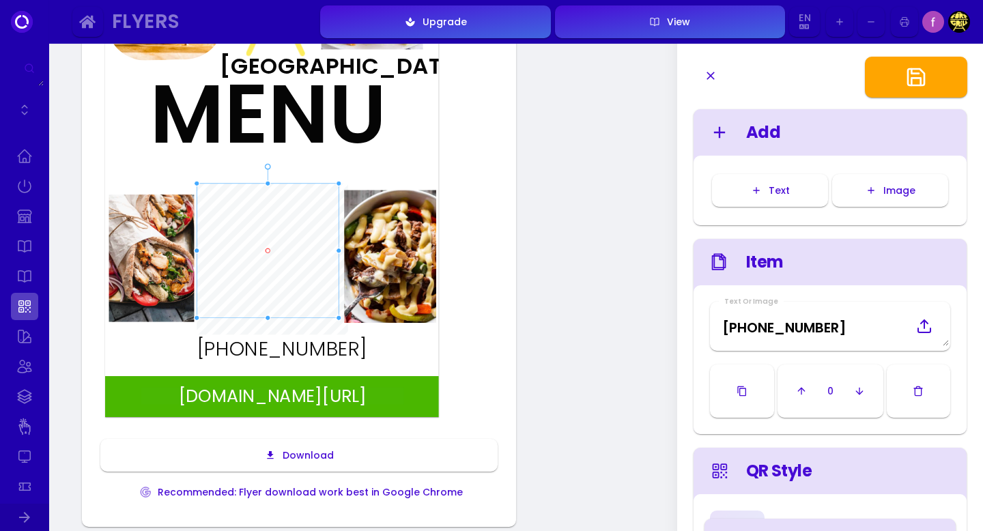
click at [251, 119] on div "MENU" at bounding box center [234, 114] width 168 height 83
type input "#050505"
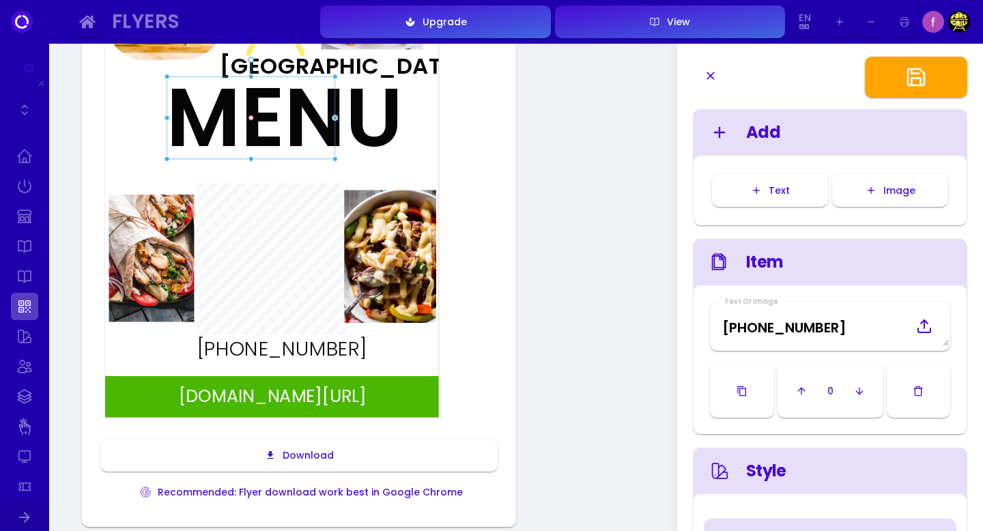
drag, startPoint x: 278, startPoint y: 119, endPoint x: 294, endPoint y: 123, distance: 16.7
click at [294, 123] on div "MENU" at bounding box center [251, 117] width 168 height 83
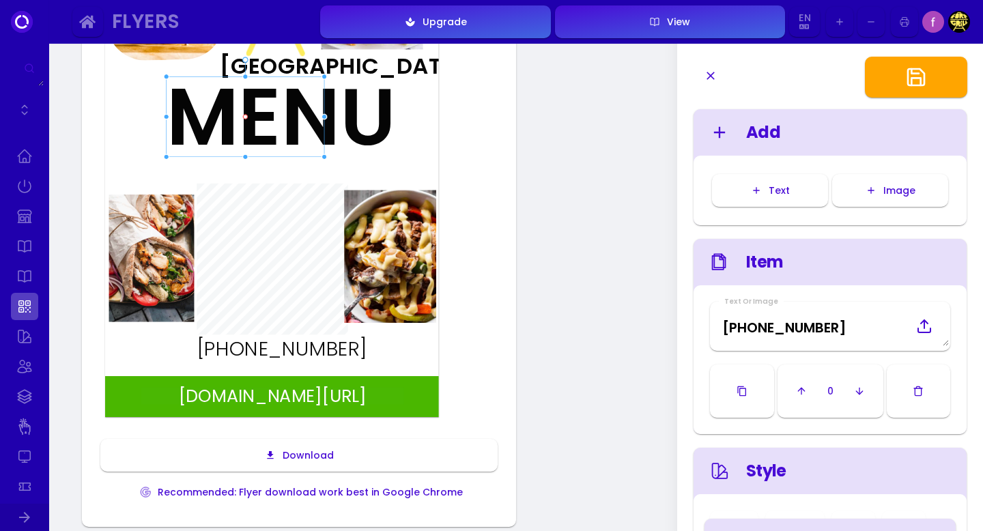
drag, startPoint x: 334, startPoint y: 157, endPoint x: 324, endPoint y: 155, distance: 10.4
click at [324, 155] on div at bounding box center [324, 157] width 6 height 6
click at [465, 158] on div "fuudey.com/fortgrill407 MENU Fort Grill (407)725-2177 Download Recommended: Fly…" at bounding box center [298, 225] width 401 height 572
click at [504, 176] on div "Single By Location And Other Settings fuudey.com/fortgrill407 MENU Fort Grill (…" at bounding box center [299, 196] width 434 height 661
click at [417, 350] on div "fuudey.com/fortgrill407 MENU Fort Grill (407)725-2177" at bounding box center [271, 181] width 333 height 472
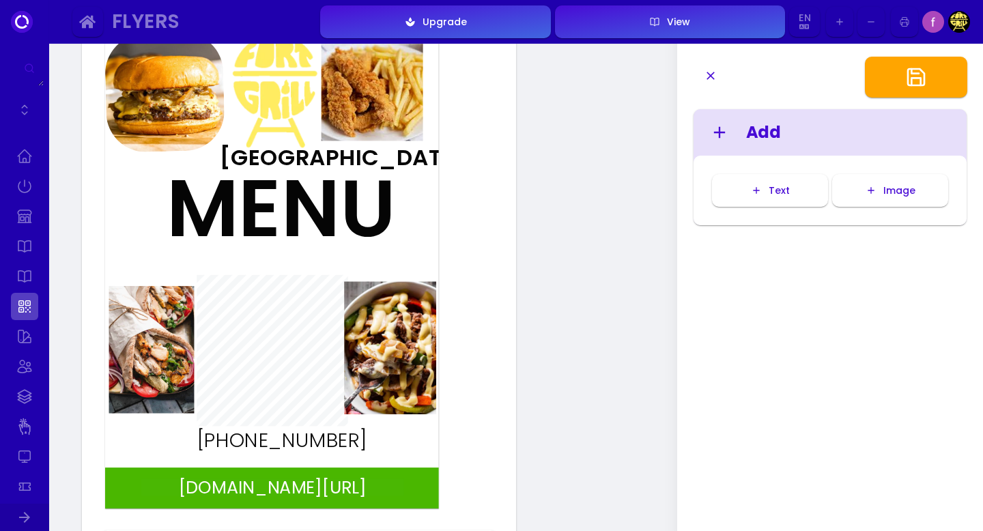
scroll to position [167, 0]
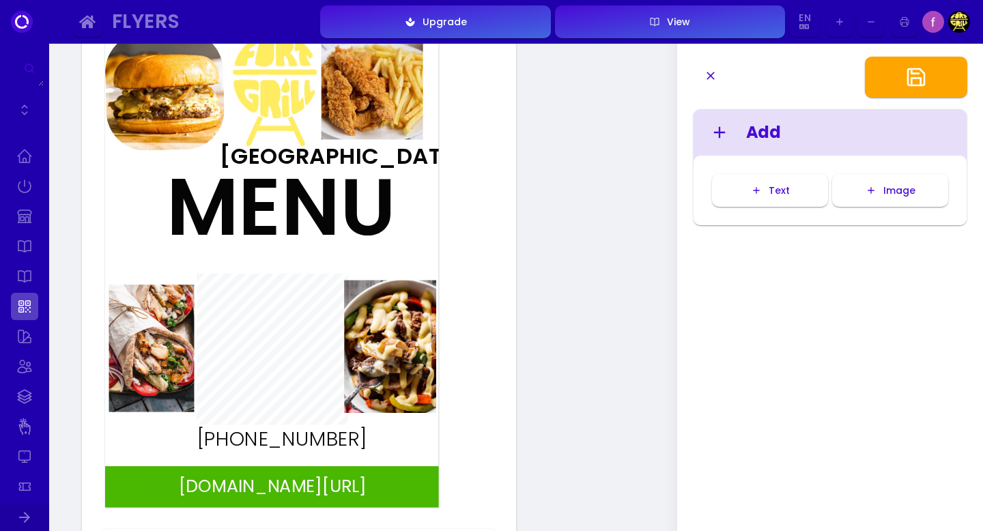
click at [352, 433] on div "(407)725-2177" at bounding box center [281, 439] width 223 height 20
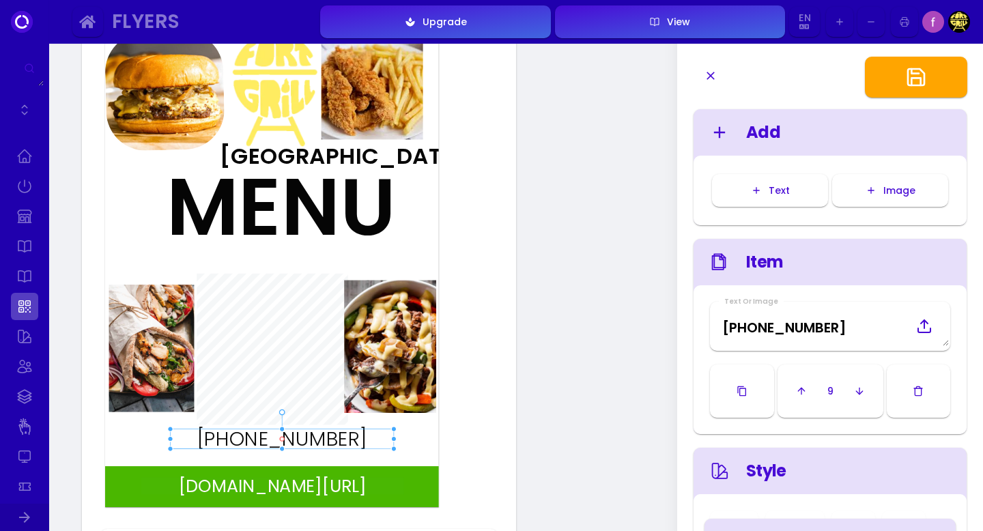
click at [352, 433] on div "(407)725-2177" at bounding box center [281, 439] width 223 height 20
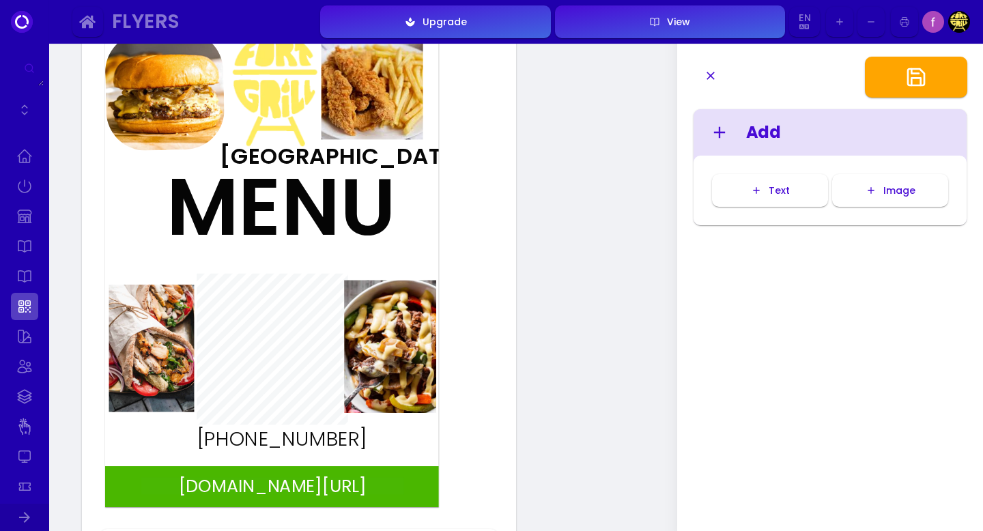
click at [356, 437] on div "(407)725-2177" at bounding box center [281, 439] width 223 height 20
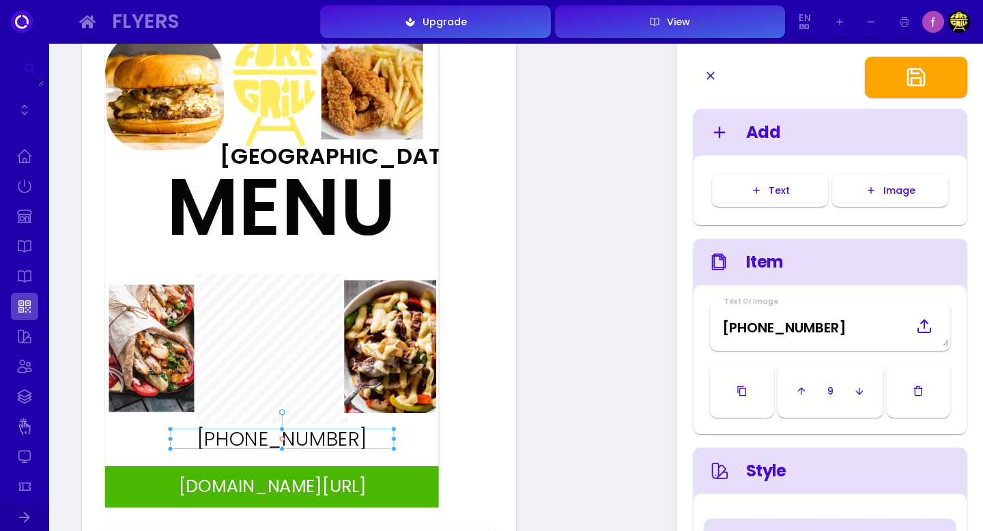
click at [356, 437] on div "(407)725-2177" at bounding box center [281, 439] width 223 height 20
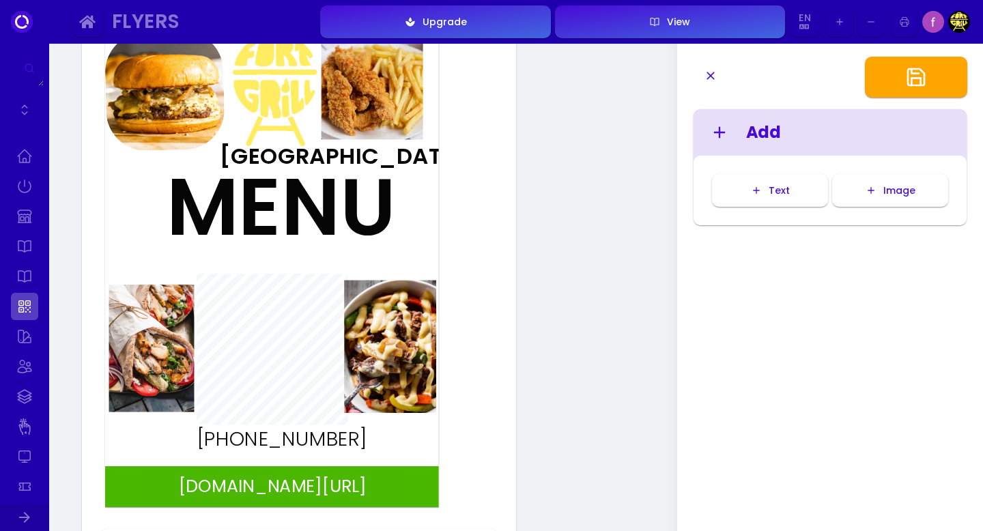
click at [348, 439] on div "(407)725-2177" at bounding box center [281, 439] width 223 height 20
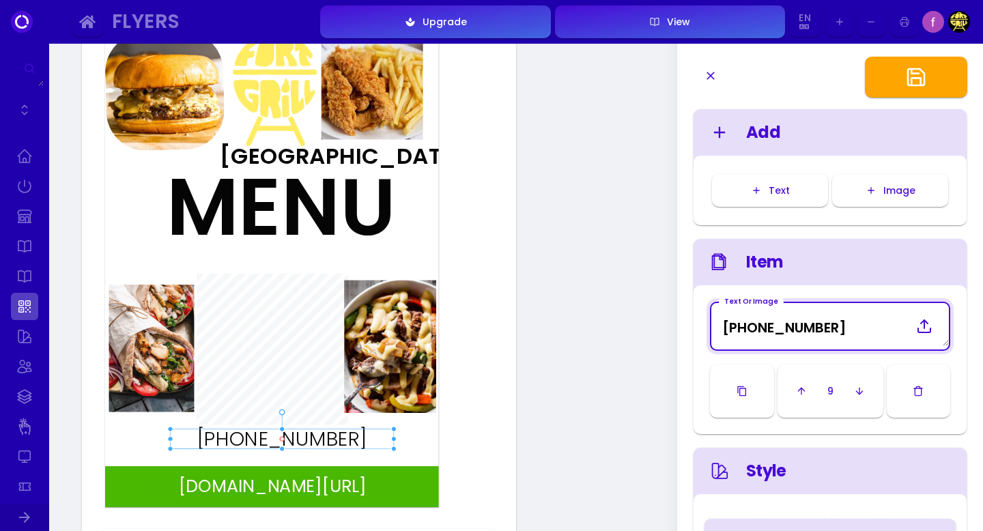
drag, startPoint x: 833, startPoint y: 321, endPoint x: 708, endPoint y: 328, distance: 125.1
click at [708, 328] on div "Text Or Image (407)725-2177 9" at bounding box center [829, 359] width 273 height 149
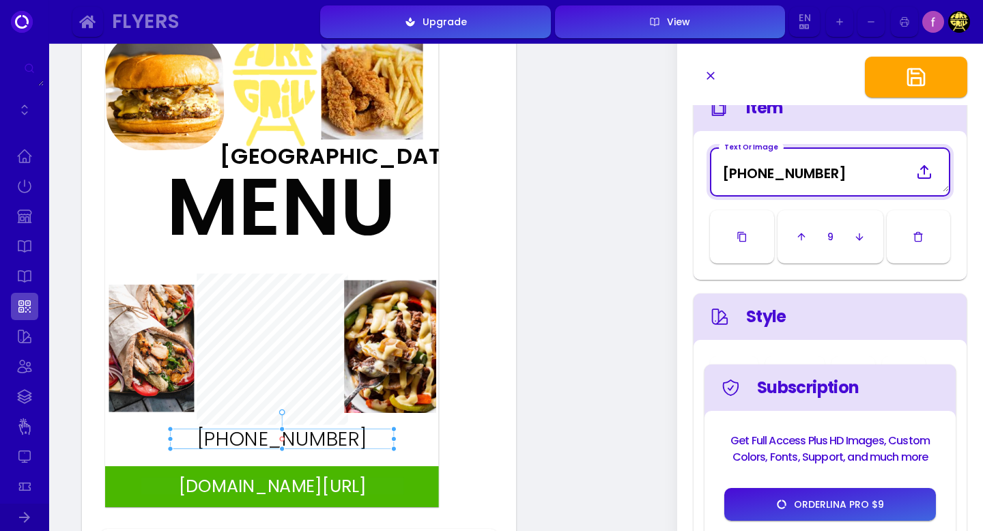
scroll to position [156, 0]
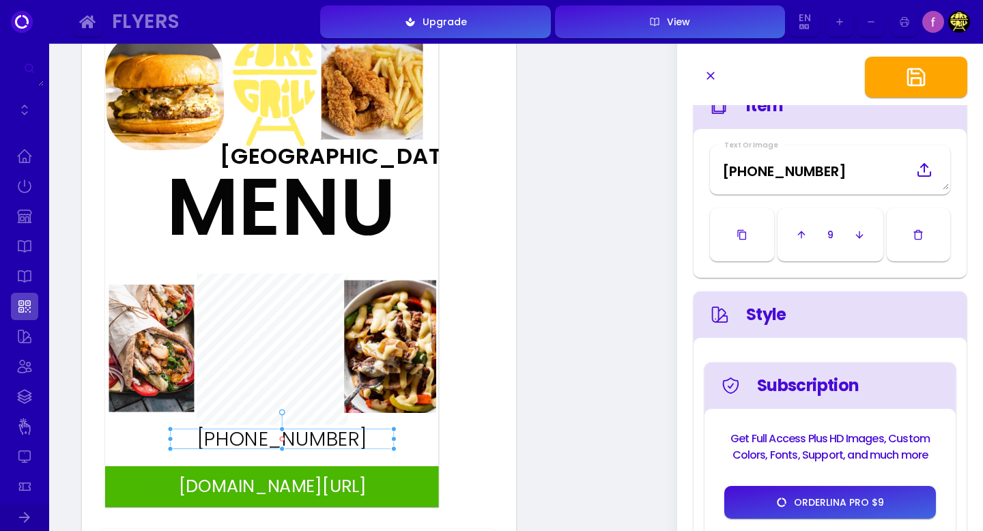
click at [747, 317] on div "Style" at bounding box center [844, 314] width 197 height 25
click at [721, 314] on icon at bounding box center [720, 314] width 20 height 68
click at [324, 241] on div "MENU" at bounding box center [246, 207] width 158 height 81
type input "#050505"
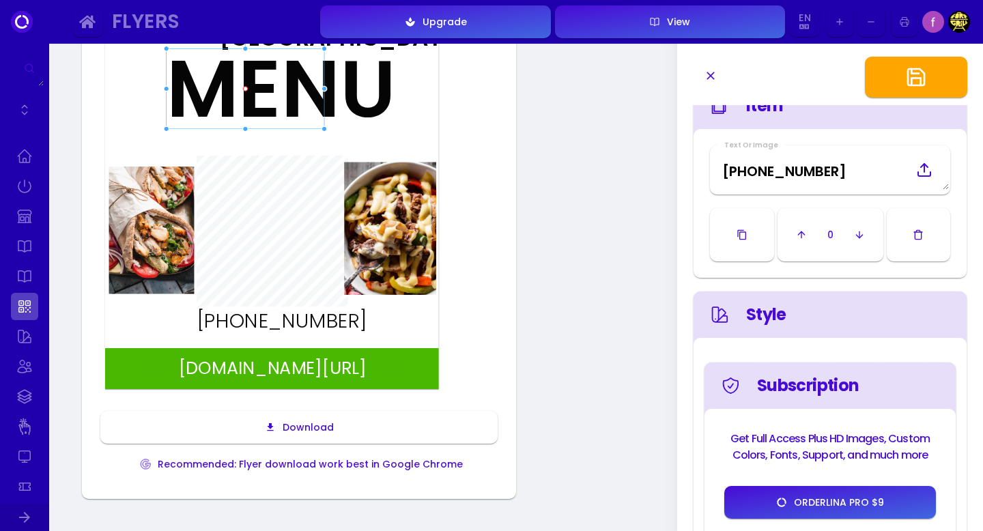
scroll to position [303, 0]
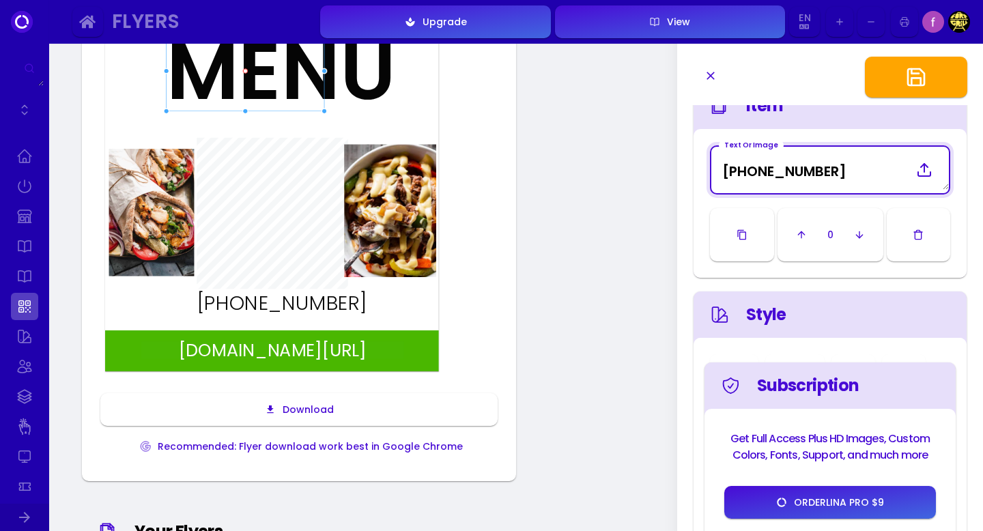
click at [823, 173] on Image "MENU" at bounding box center [830, 170] width 238 height 40
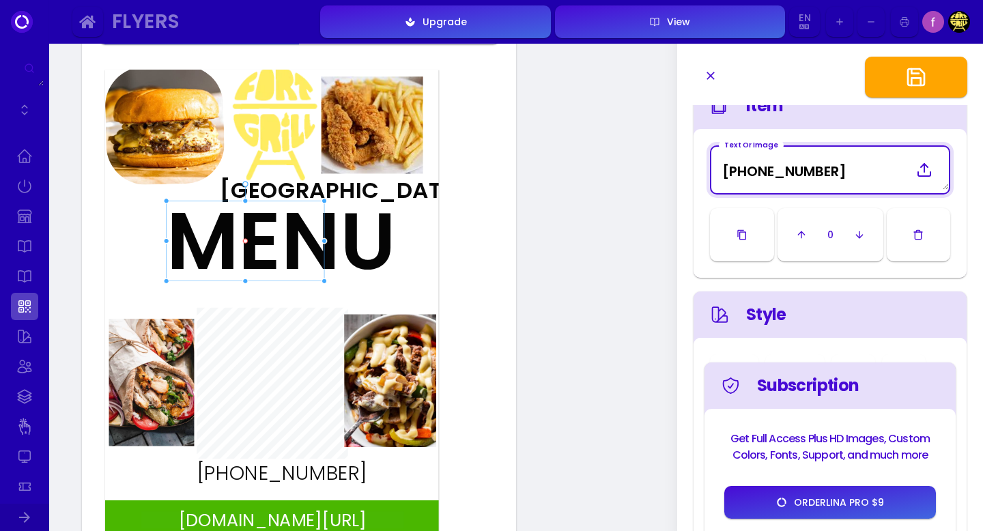
scroll to position [0, 0]
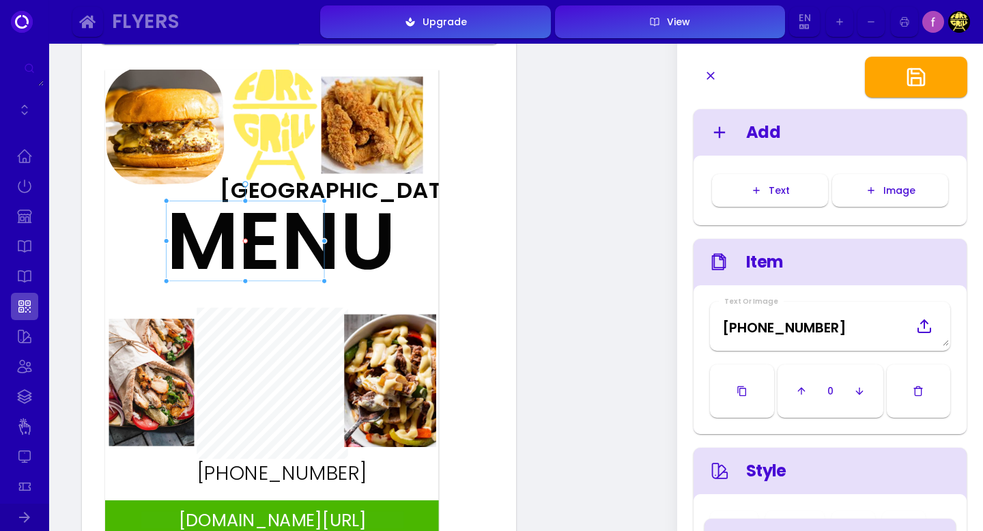
click at [164, 296] on div "fuudey.com/fortgrill407 MENU Fort Grill (407)725-2177" at bounding box center [271, 306] width 333 height 472
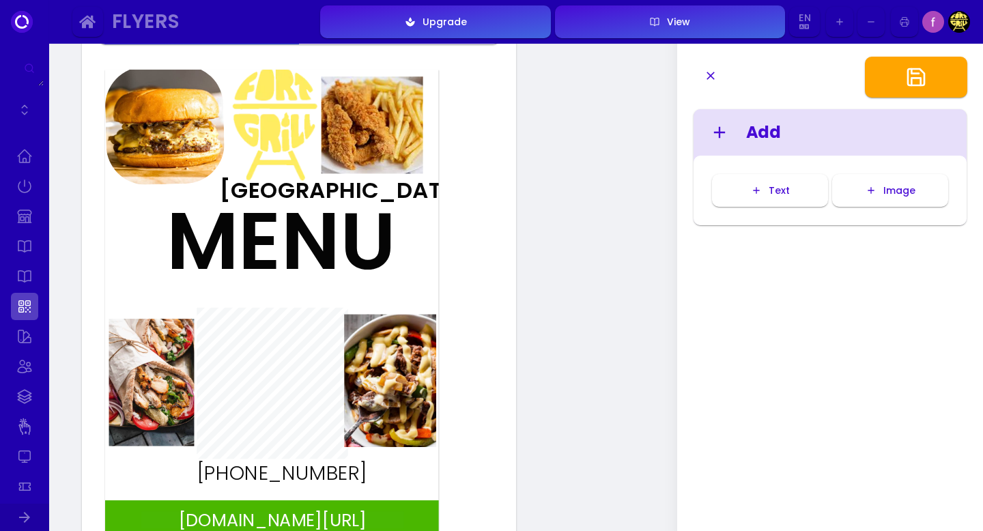
click at [788, 188] on div "Text" at bounding box center [776, 191] width 28 height 10
click at [319, 291] on div "TEXT" at bounding box center [298, 301] width 42 height 42
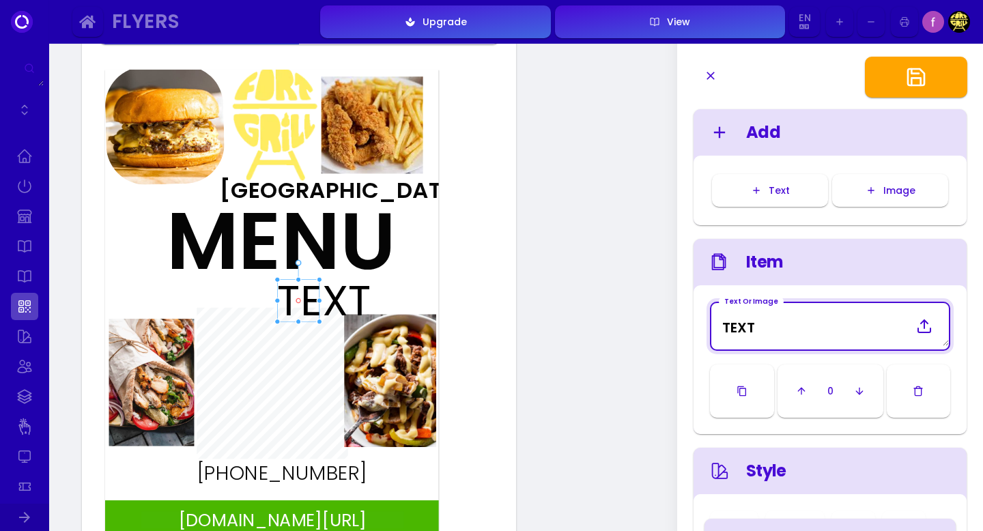
drag, startPoint x: 764, startPoint y: 326, endPoint x: 697, endPoint y: 332, distance: 67.1
click at [697, 332] on div "Text Or Image TEXT 0" at bounding box center [829, 359] width 273 height 149
type Image "S"
type input "#ffffff"
type Image "Sc"
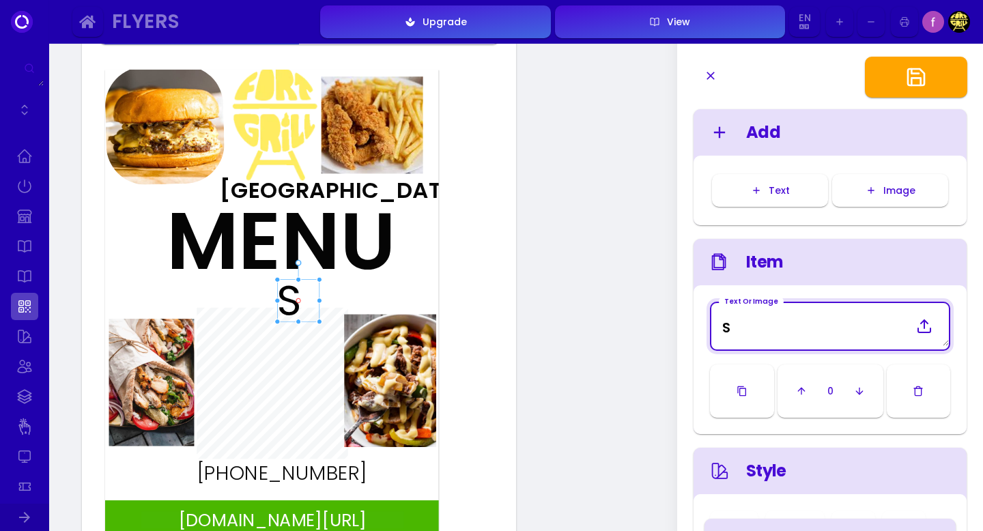
type input "#ffffff"
type Image "Sca"
type input "#ffffff"
type Image "Scan"
type input "#ffffff"
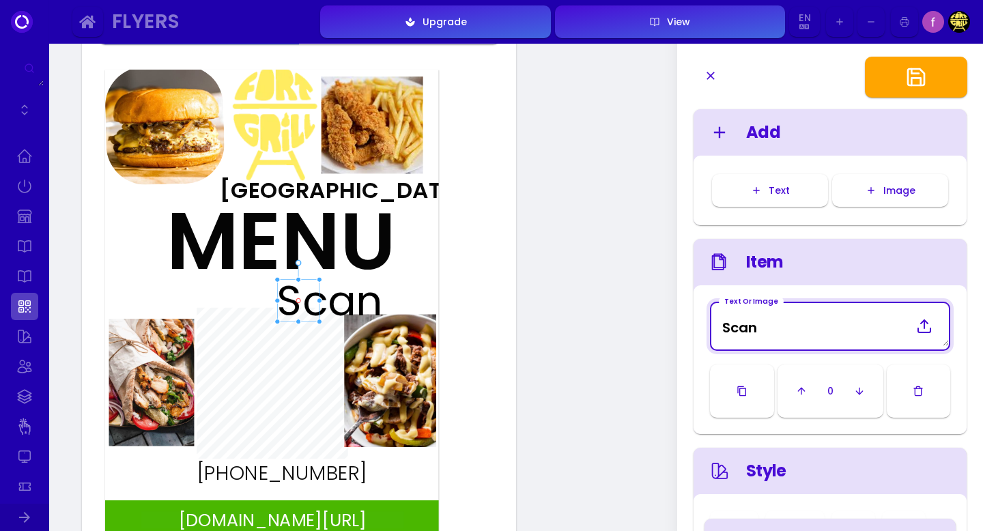
type Image "Scan"
type input "#ffffff"
type Image "Scan P"
type input "#ffffff"
type Image "Scan Pa"
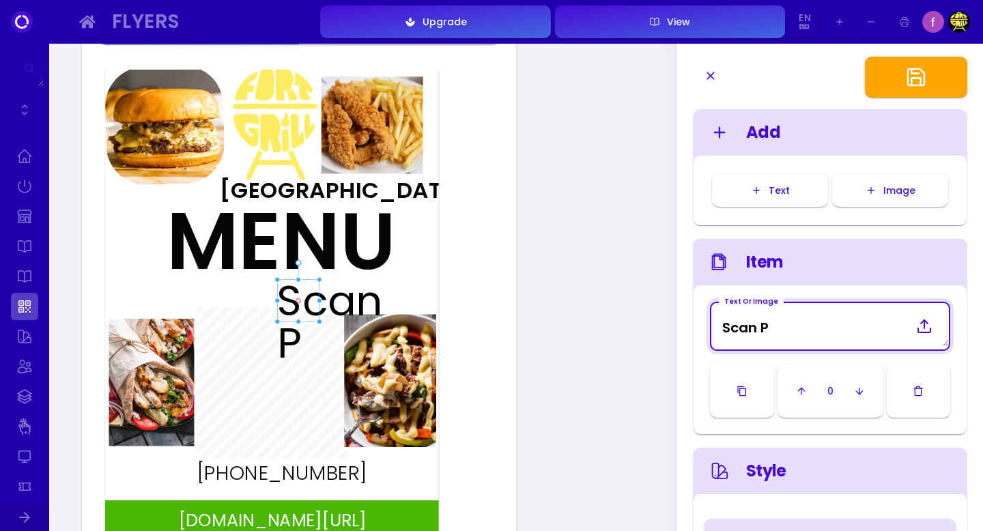
type input "#ffffff"
type Image "Scan Pay"
type input "#ffffff"
type Image "Scan Pay"
type input "#ffffff"
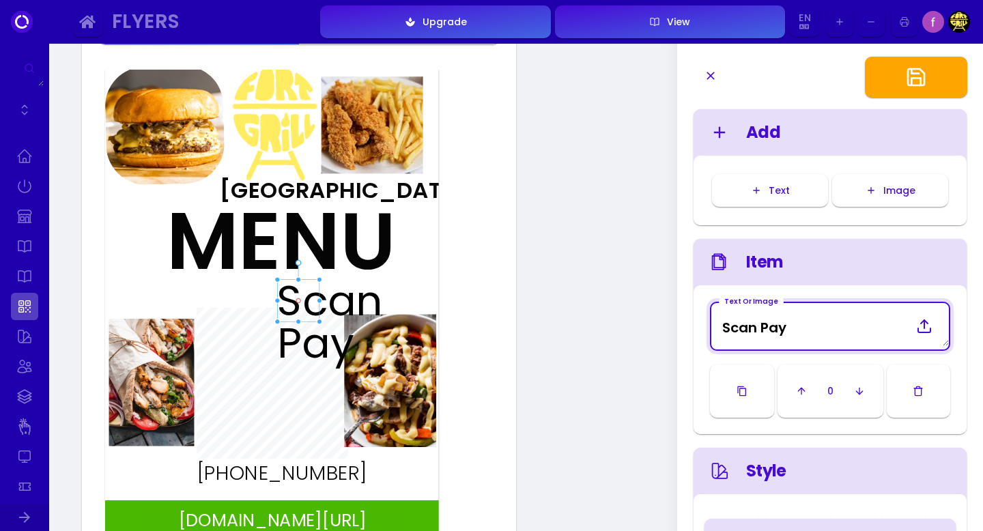
type Image "Scan Pay l"
type input "#ffffff"
type Image "Scan Pay le"
type input "#ffffff"
type Image "Scan Pay lea"
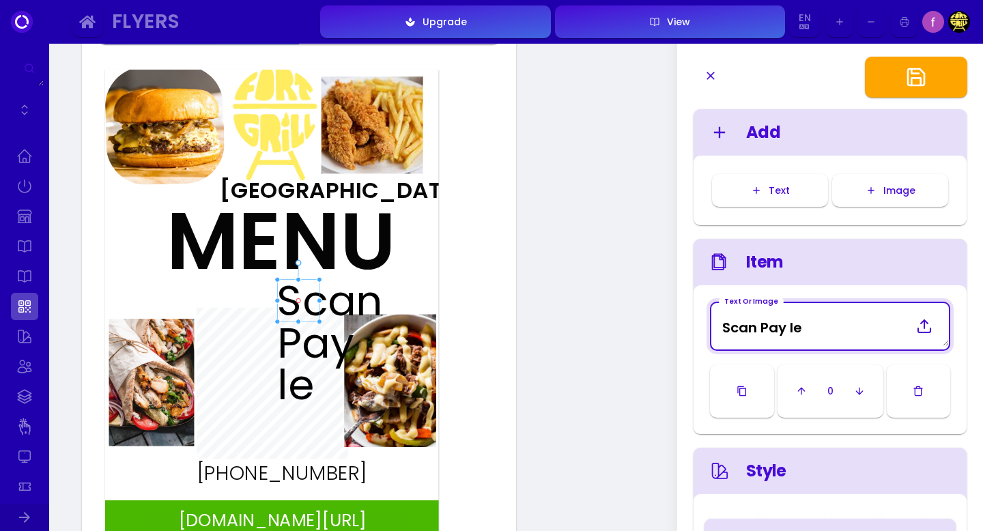
type input "#ffffff"
type Image "Scan Pay leav"
type input "#ffffff"
type Image "Scan Pay leave"
type input "#ffffff"
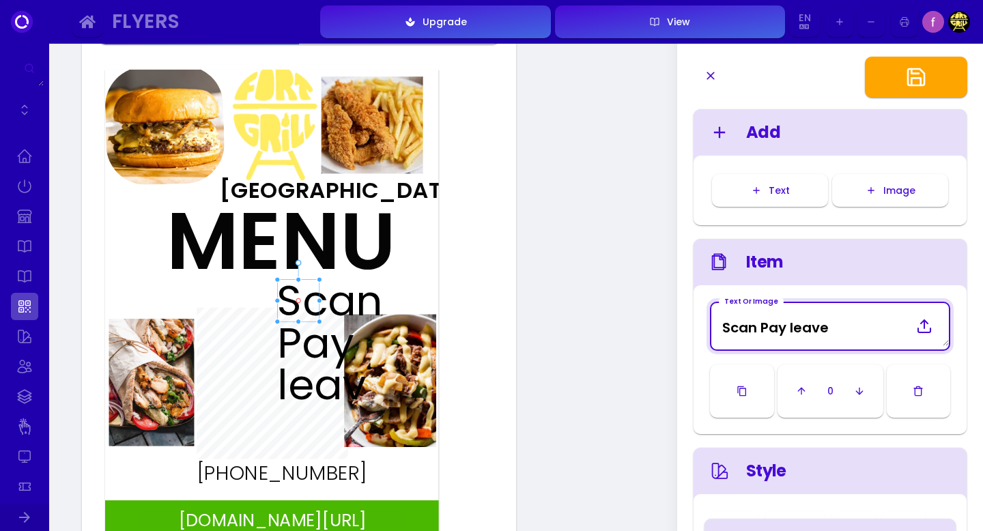
type Image "Scan Pay leave"
type input "#ffffff"
type Image "Scan Pay leave f"
type input "#ffffff"
type Image "Scan Pay leave fe"
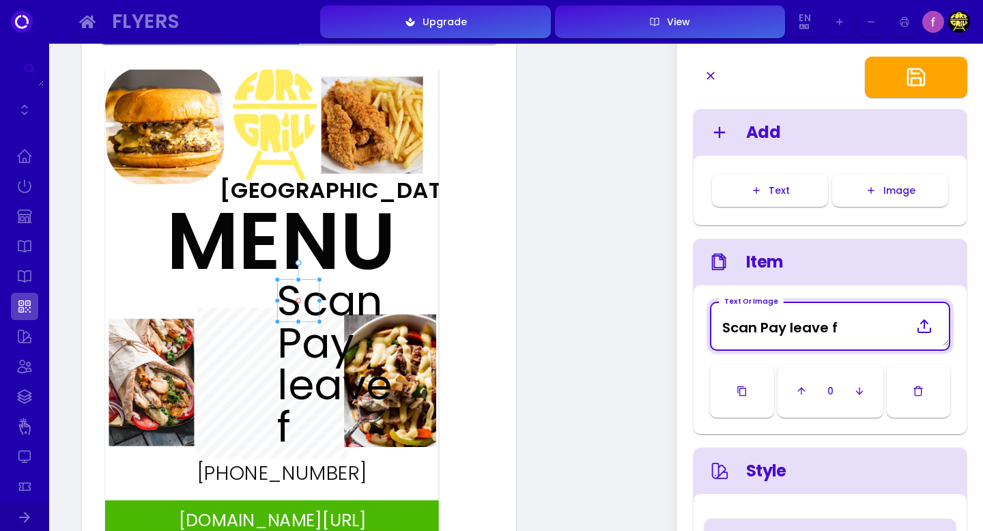
type input "#ffffff"
type Image "Scan Pay leave fee"
type input "#ffffff"
type Image "Scan Pay leave feed"
type input "#ffffff"
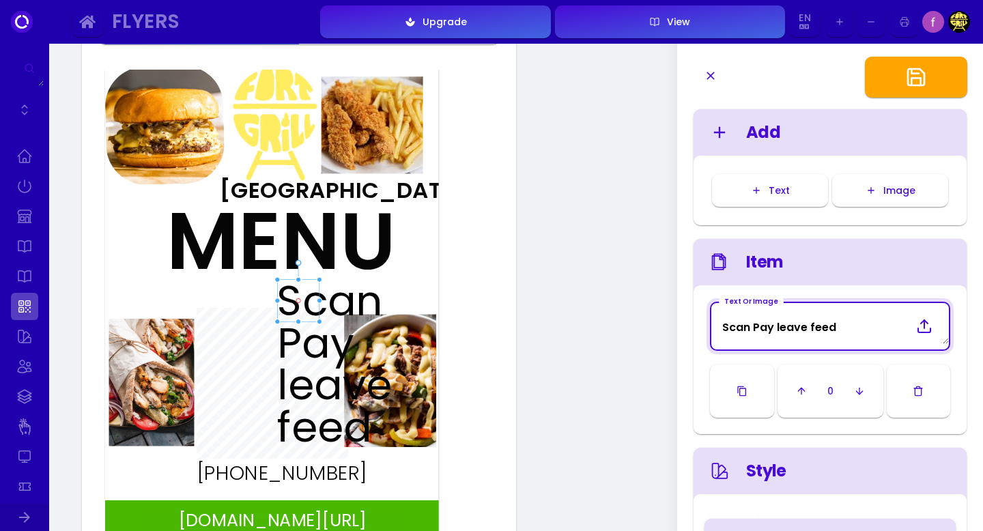
type Image "Scan Pay leave feedb"
type input "#ffffff"
type Image "Scan Pay leave feedba"
type input "#ffffff"
type Image "Scan Pay leave feedbac"
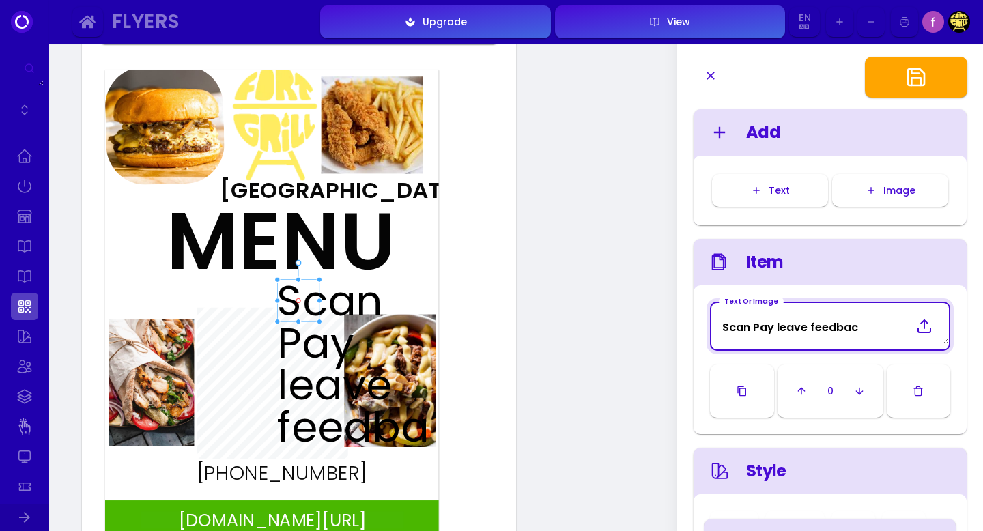
type input "#ffffff"
type Image "Scan Pay leave feedback"
type input "#ffffff"
type Image "Scan Pay leave feedback"
click at [309, 296] on div "Scan Pay leave feedback" at bounding box center [298, 301] width 42 height 42
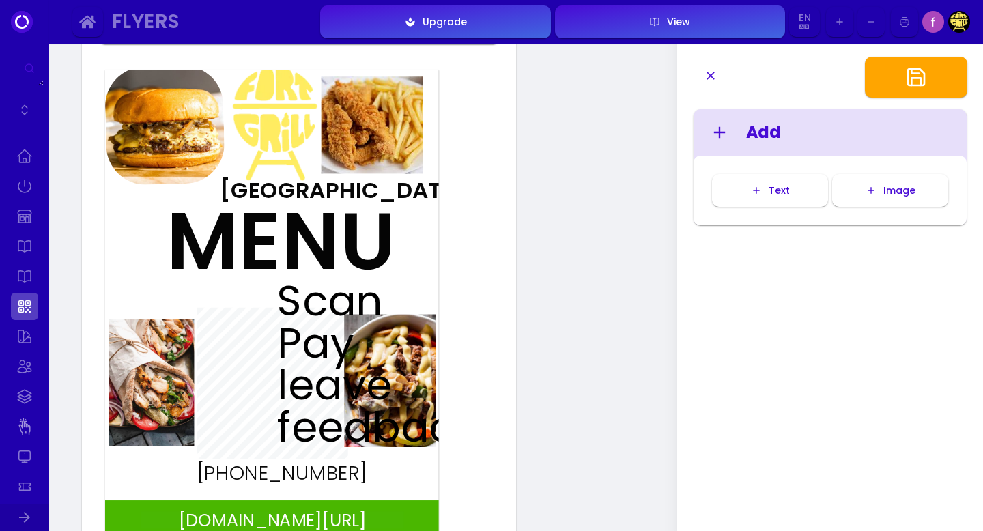
click at [313, 322] on div "Scan Pay leave feedback" at bounding box center [298, 301] width 42 height 42
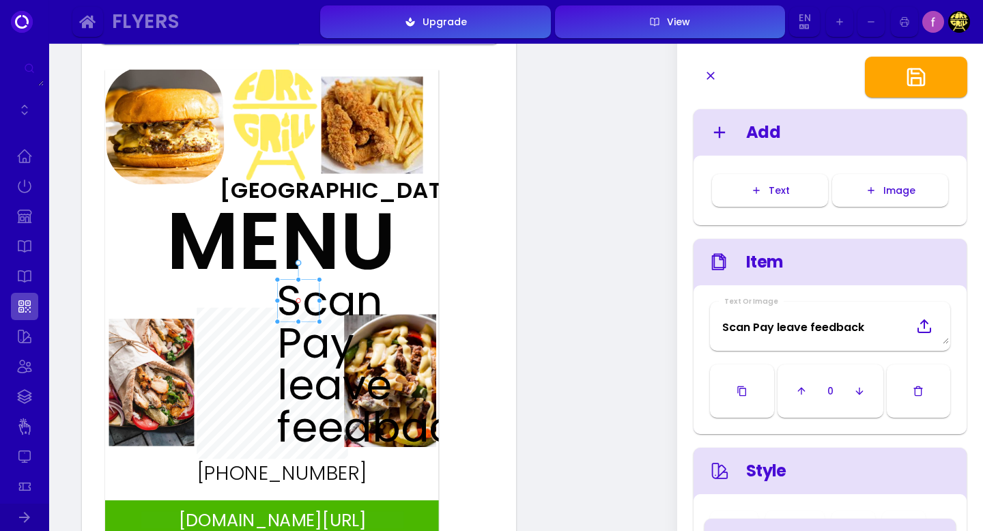
scroll to position [134, 0]
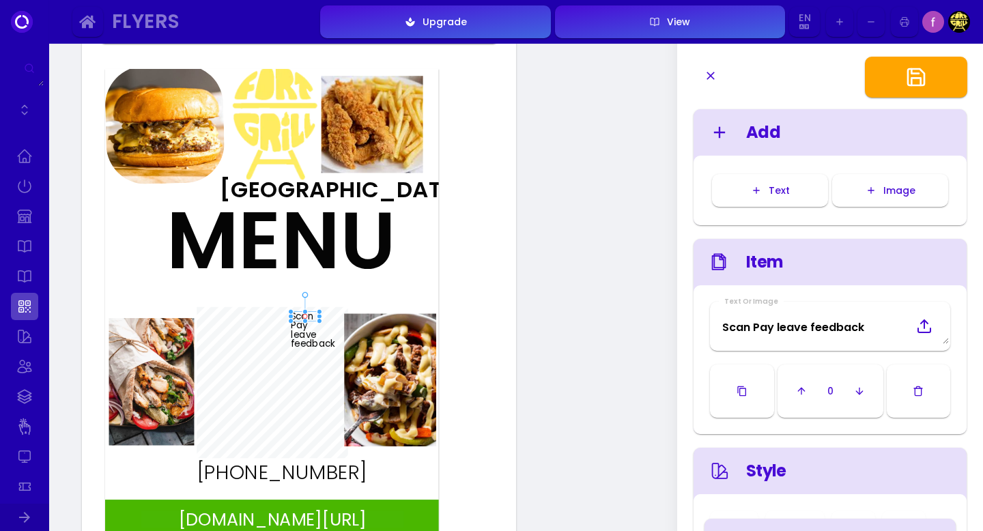
drag, startPoint x: 276, startPoint y: 281, endPoint x: 289, endPoint y: 314, distance: 35.5
click at [289, 314] on div at bounding box center [291, 311] width 6 height 6
drag, startPoint x: 319, startPoint y: 322, endPoint x: 458, endPoint y: 326, distance: 138.6
click at [458, 326] on div "fuudey.com/fortgrill407 MENU Fort Grill (407)725-2177 Scan Pay leave feedback D…" at bounding box center [298, 348] width 401 height 572
drag, startPoint x: 386, startPoint y: 314, endPoint x: 284, endPoint y: 280, distance: 107.9
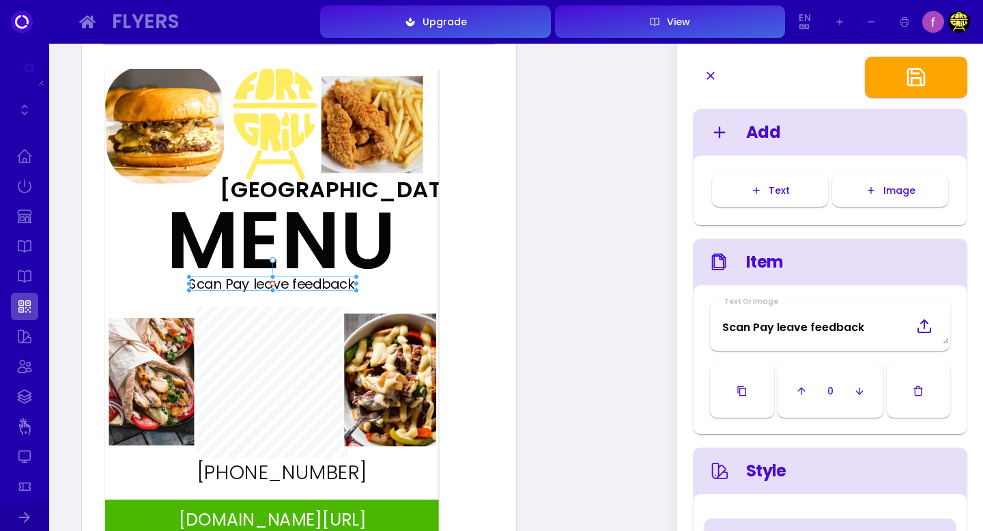
click at [284, 280] on div "Scan Pay leave feedback" at bounding box center [271, 285] width 167 height 14
type input "#ffffff"
drag, startPoint x: 354, startPoint y: 290, endPoint x: 413, endPoint y: 291, distance: 58.7
click at [413, 291] on div at bounding box center [415, 292] width 6 height 6
click at [240, 282] on div "Scan Pay leave feedback" at bounding box center [301, 285] width 226 height 15
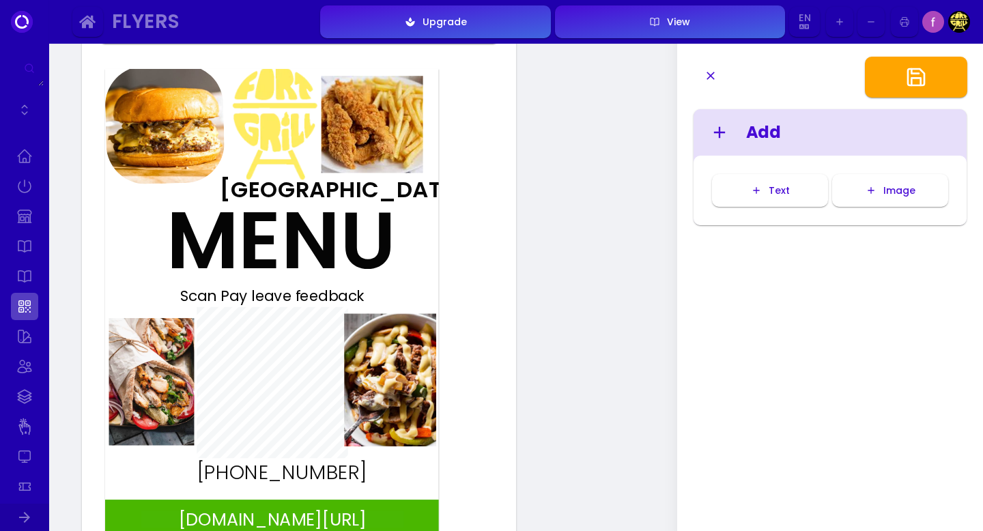
drag, startPoint x: 274, startPoint y: 285, endPoint x: 265, endPoint y: 296, distance: 14.1
click at [266, 296] on div "Scan Pay leave feedback" at bounding box center [293, 296] width 226 height 15
click at [276, 476] on div "(407)725-2177" at bounding box center [281, 473] width 223 height 20
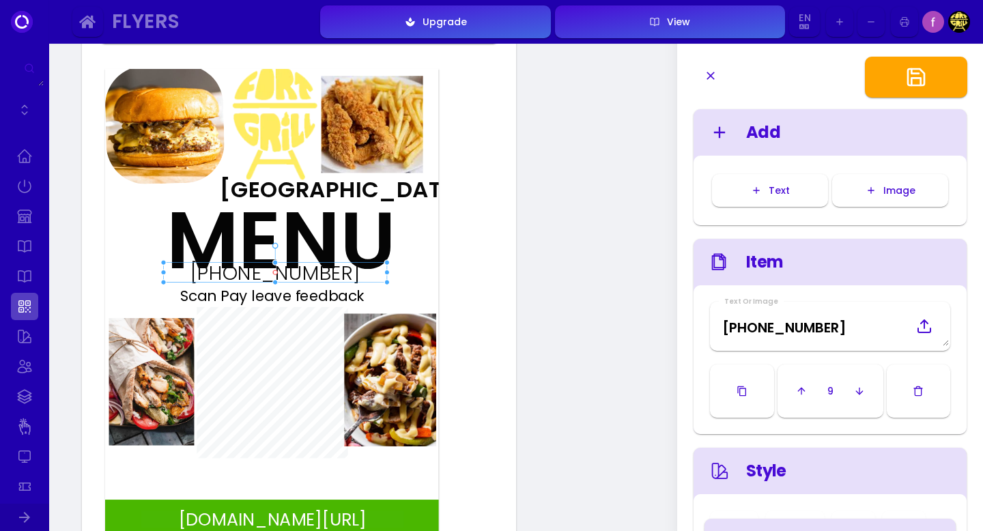
drag, startPoint x: 276, startPoint y: 476, endPoint x: 269, endPoint y: 278, distance: 198.0
click at [269, 278] on div "(407)725-2177" at bounding box center [274, 273] width 223 height 20
click at [274, 292] on div "Scan Pay leave feedback" at bounding box center [293, 296] width 226 height 15
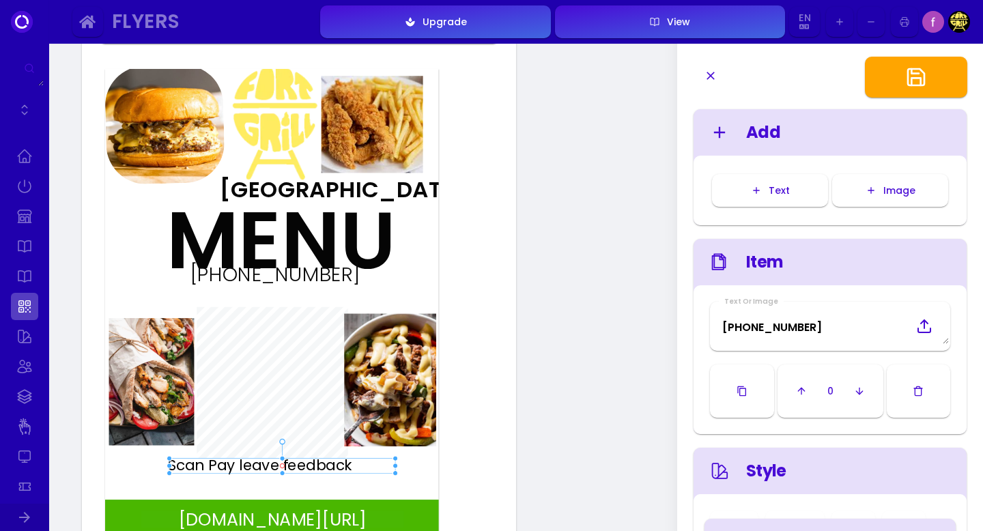
drag, startPoint x: 278, startPoint y: 298, endPoint x: 265, endPoint y: 467, distance: 169.7
click at [265, 467] on div "Scan Pay leave feedback" at bounding box center [281, 465] width 226 height 15
drag, startPoint x: 294, startPoint y: 276, endPoint x: 291, endPoint y: 296, distance: 20.7
click at [291, 297] on div "(407)725-2177" at bounding box center [271, 296] width 223 height 20
click at [349, 294] on div "(407)725-2177" at bounding box center [271, 296] width 223 height 20
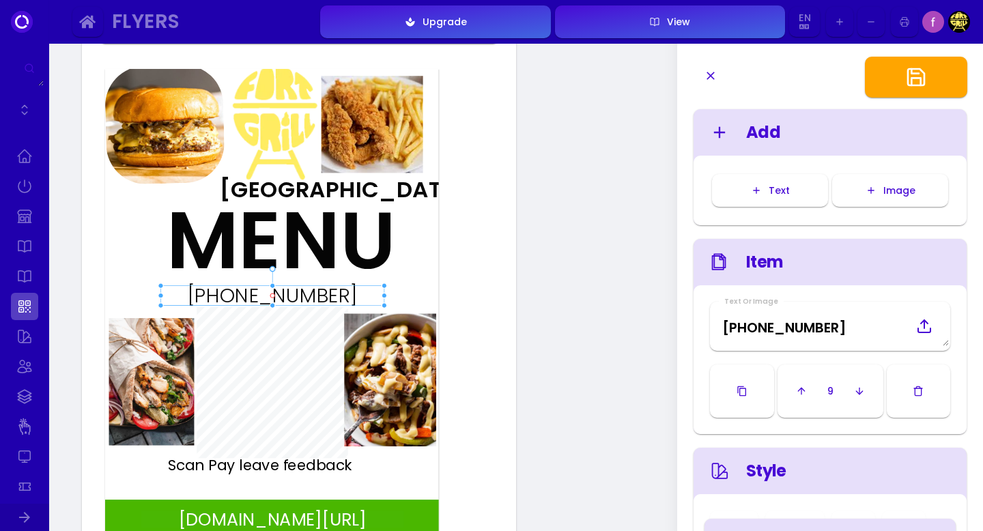
click at [354, 465] on div "Scan Pay leave feedback" at bounding box center [281, 465] width 226 height 15
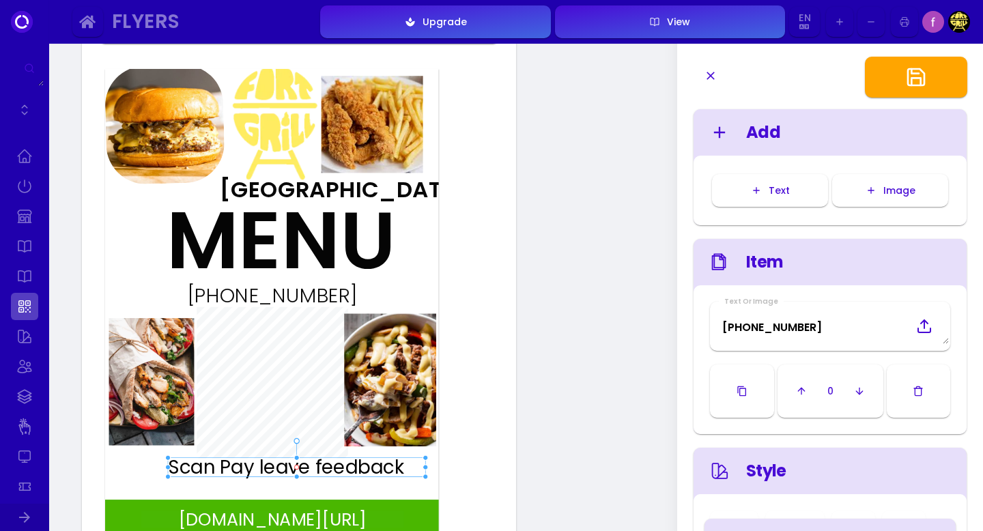
type input "#ffffff"
drag, startPoint x: 391, startPoint y: 470, endPoint x: 423, endPoint y: 474, distance: 32.3
click at [423, 474] on div at bounding box center [426, 477] width 6 height 6
click at [144, 470] on div "fuudey.com/fortgrill407 MENU Fort Grill (407)725-2177 Scan Pay leave feedback" at bounding box center [271, 305] width 333 height 472
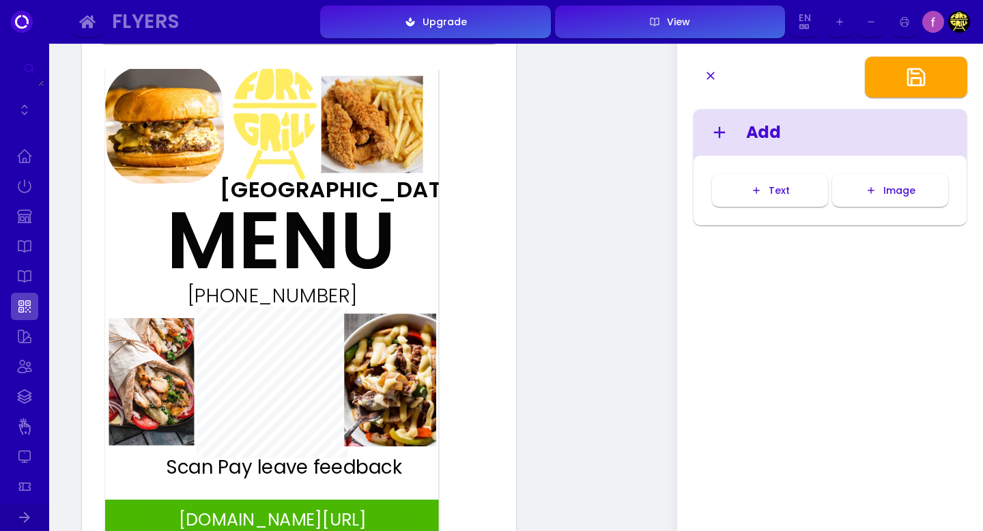
click at [272, 470] on div "Scan Pay leave feedback" at bounding box center [295, 467] width 258 height 19
click at [290, 121] on div at bounding box center [257, 131] width 134 height 134
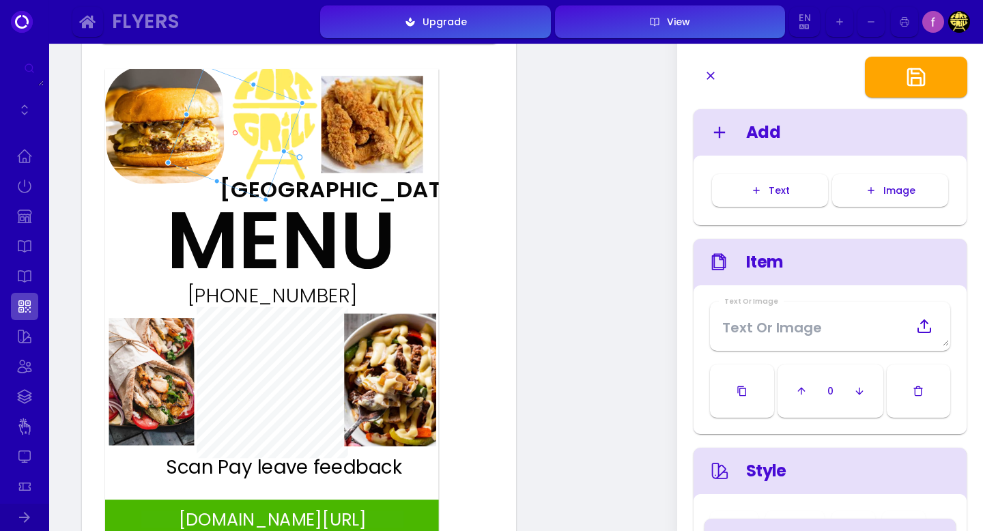
type input "#ffffff"
drag, startPoint x: 291, startPoint y: 134, endPoint x: 244, endPoint y: 156, distance: 51.9
click at [244, 156] on div at bounding box center [210, 153] width 134 height 134
click at [918, 394] on icon "button" at bounding box center [917, 391] width 11 height 11
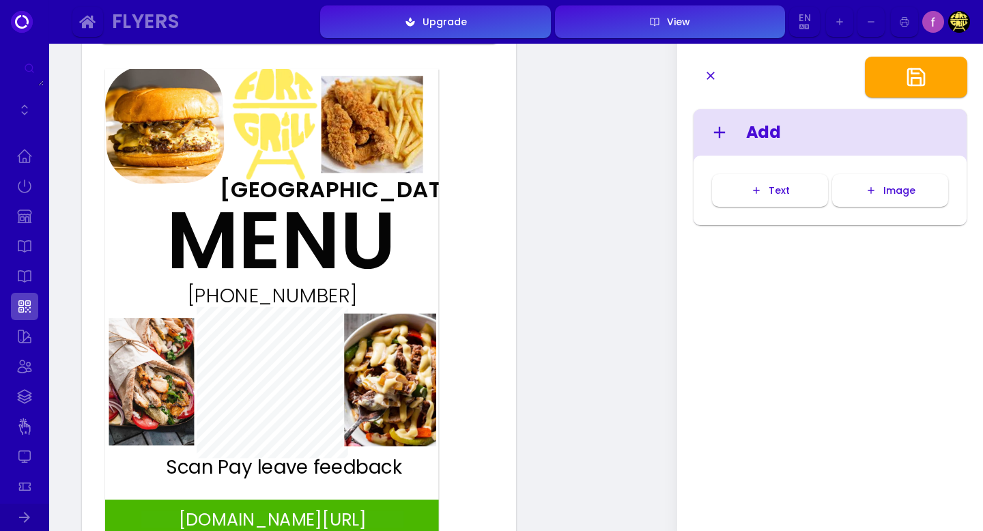
click at [381, 130] on img at bounding box center [372, 124] width 102 height 97
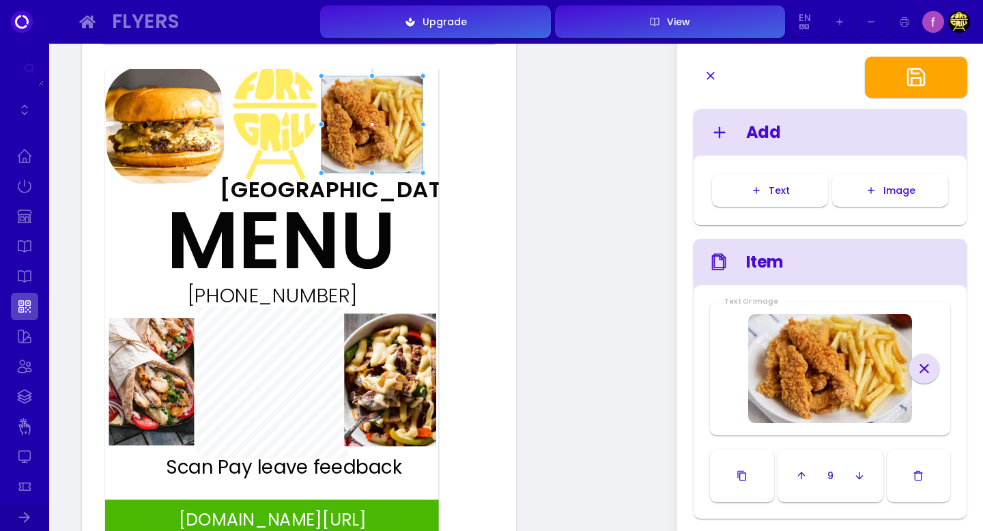
click at [269, 124] on img at bounding box center [274, 122] width 125 height 138
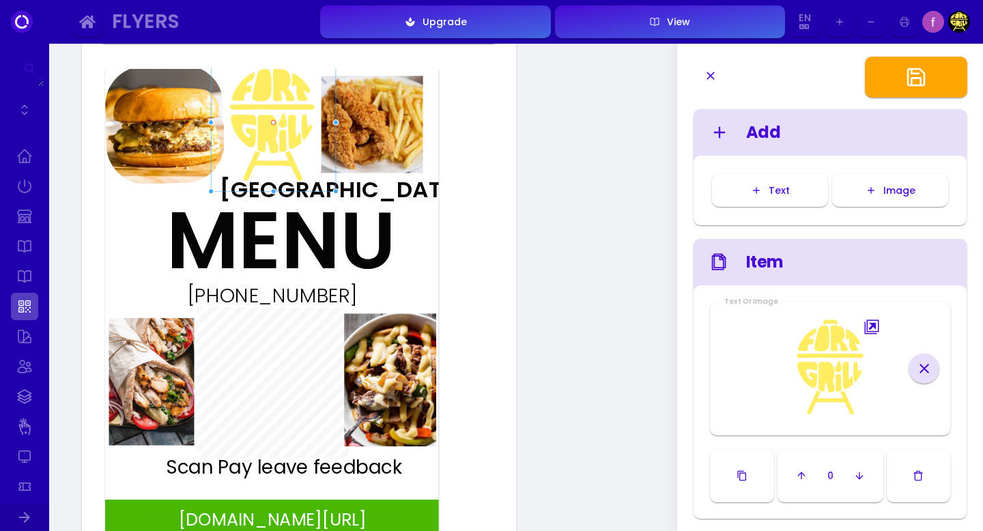
click at [292, 120] on img at bounding box center [272, 123] width 125 height 138
click at [359, 158] on img at bounding box center [372, 124] width 102 height 97
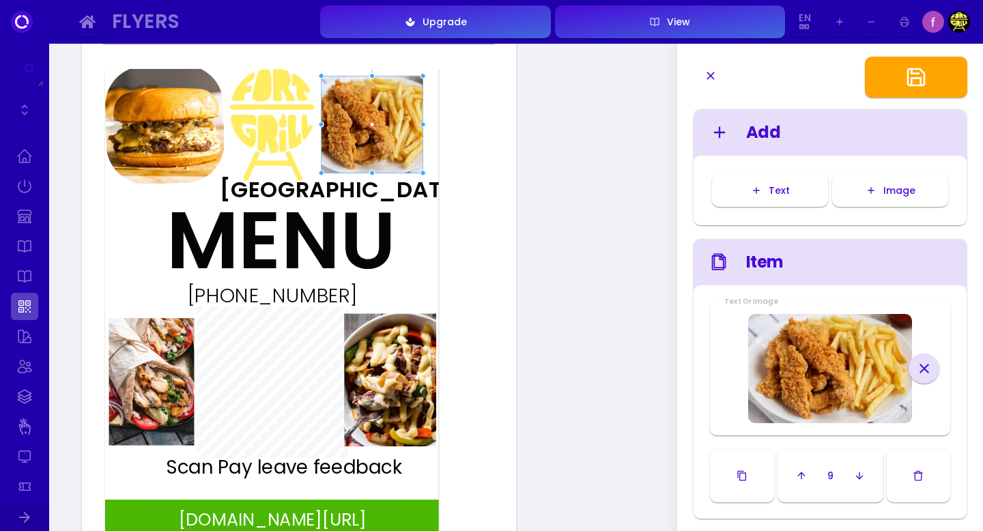
click at [300, 173] on img at bounding box center [272, 123] width 125 height 138
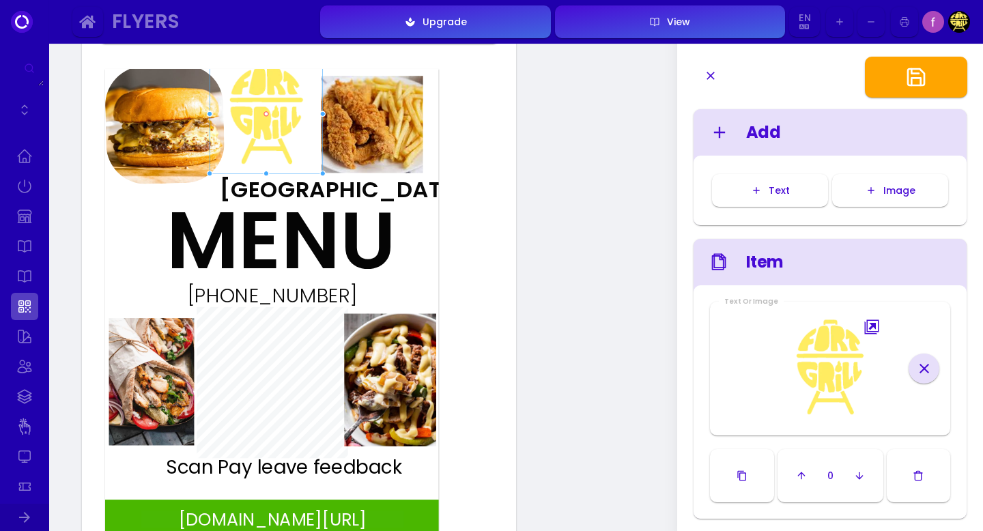
drag, startPoint x: 334, startPoint y: 191, endPoint x: 322, endPoint y: 173, distance: 21.8
click at [322, 173] on div at bounding box center [322, 174] width 6 height 6
click at [350, 158] on img at bounding box center [372, 124] width 102 height 97
type input "#ffffff"
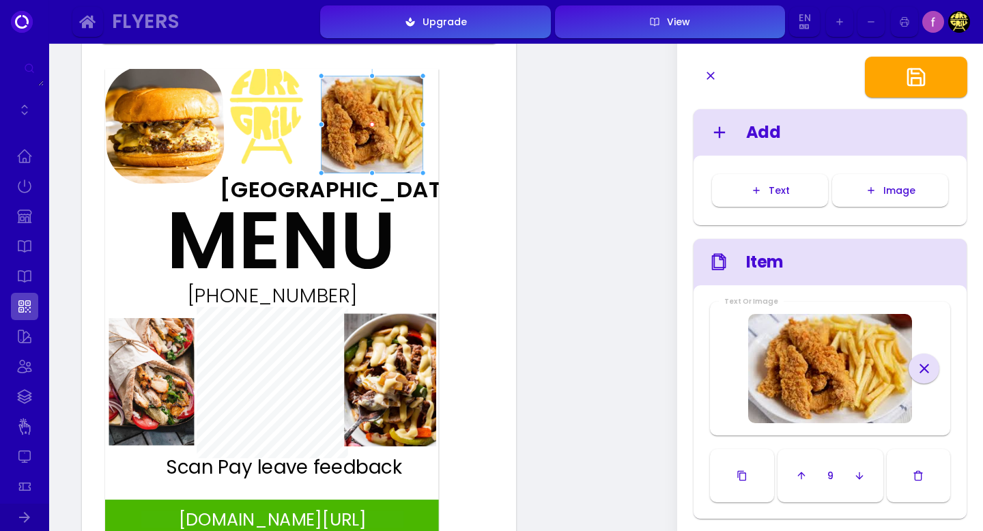
click at [364, 142] on img at bounding box center [372, 124] width 102 height 97
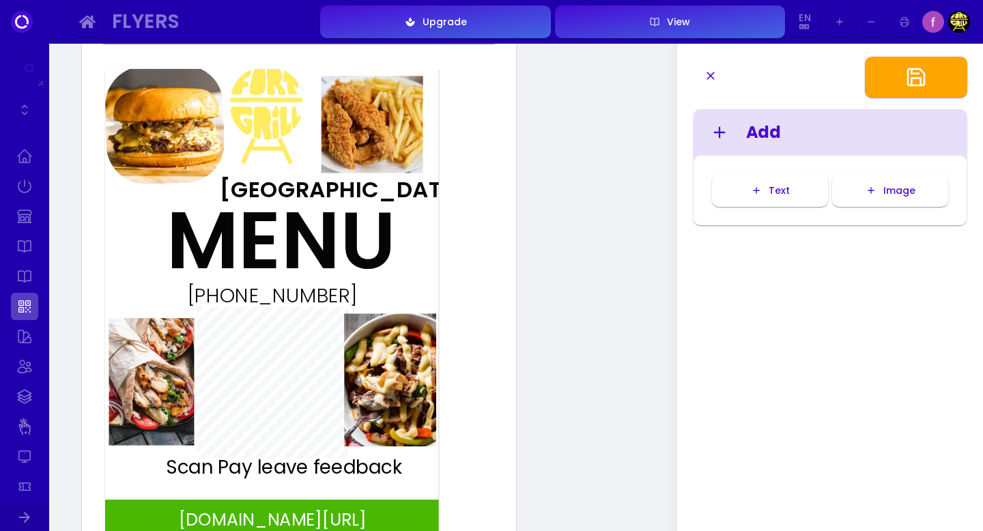
click at [300, 155] on img at bounding box center [266, 113] width 113 height 119
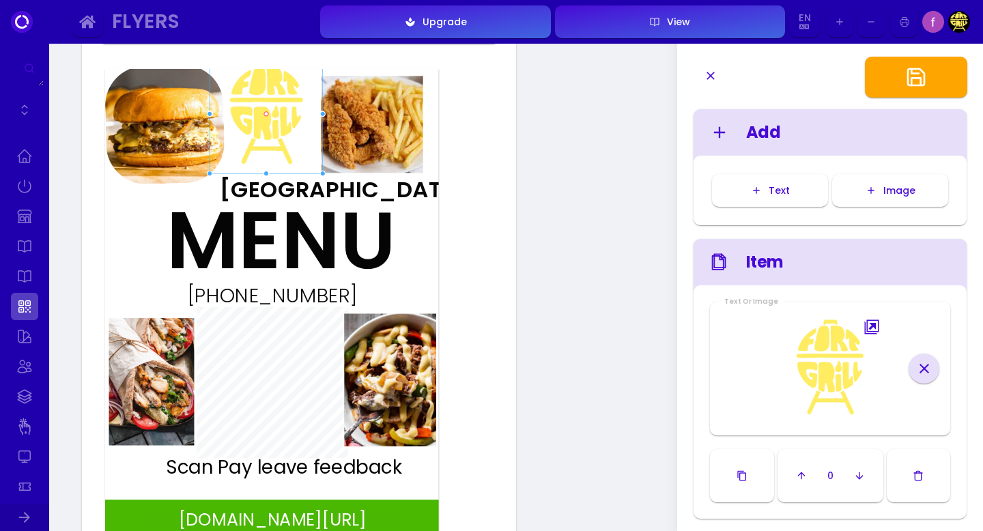
click at [195, 157] on img at bounding box center [164, 124] width 121 height 121
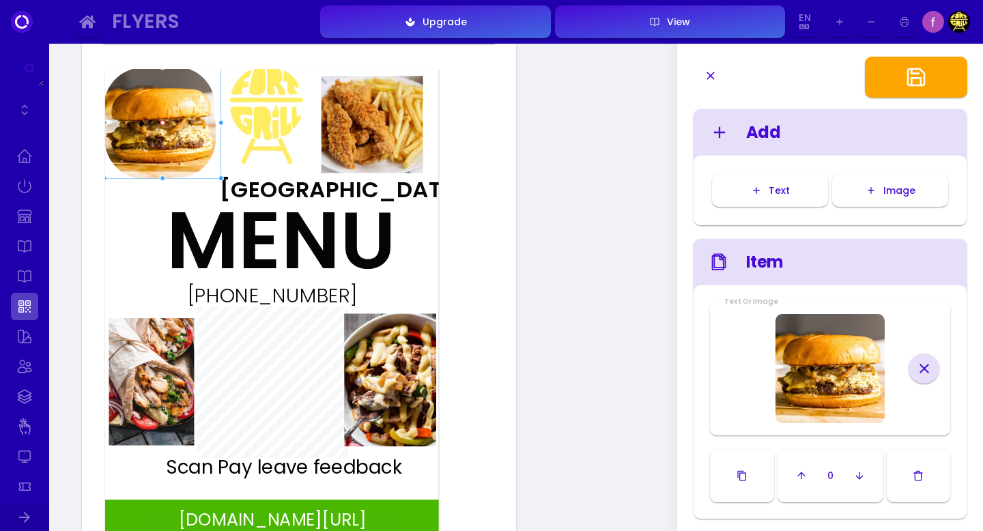
drag, startPoint x: 226, startPoint y: 181, endPoint x: 222, endPoint y: 174, distance: 7.6
click at [222, 174] on div "fuudey.com/fortgrill407 MENU Fort Grill (407)725-2177 Scan Pay leave feedback" at bounding box center [271, 305] width 333 height 472
click at [187, 158] on img at bounding box center [160, 123] width 114 height 114
type input "#ffffff"
click at [199, 136] on img at bounding box center [160, 122] width 114 height 114
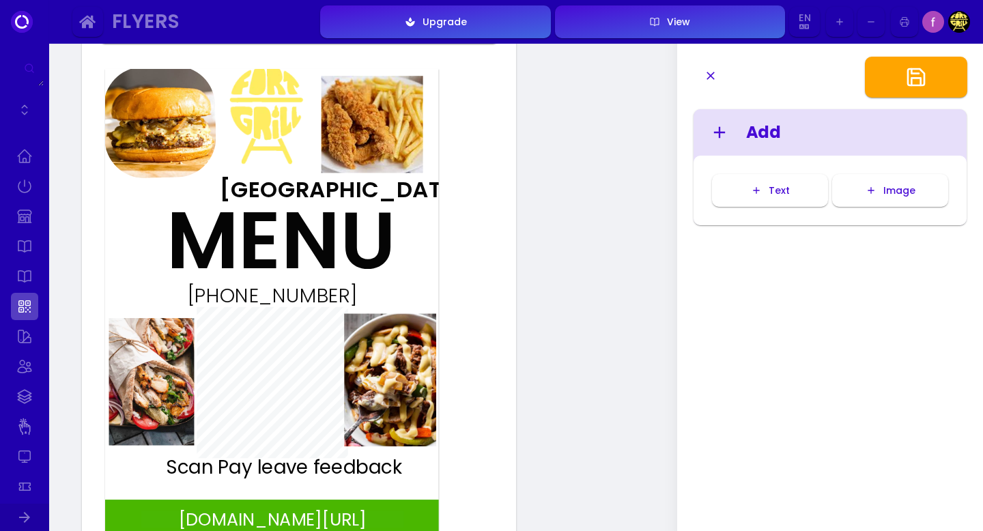
click at [262, 136] on img at bounding box center [266, 113] width 113 height 119
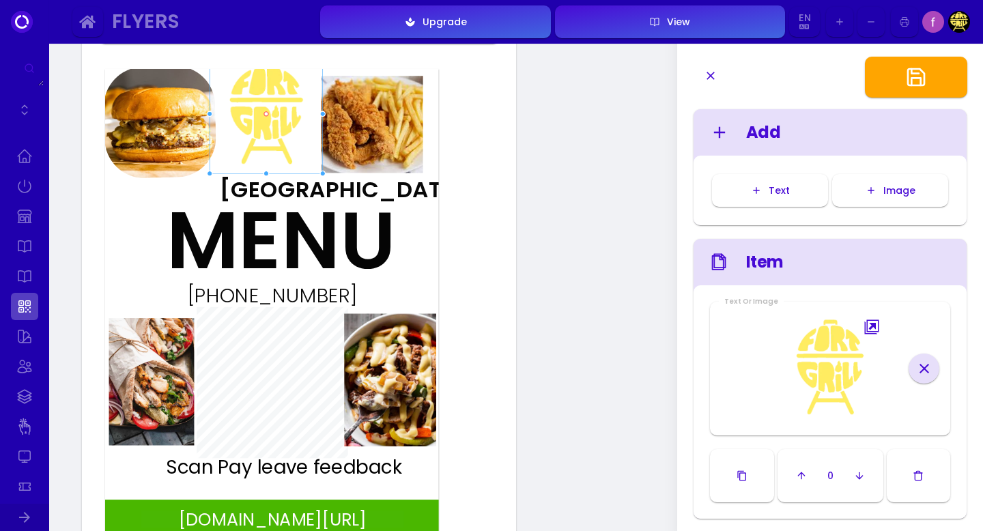
click at [167, 146] on img at bounding box center [160, 122] width 114 height 114
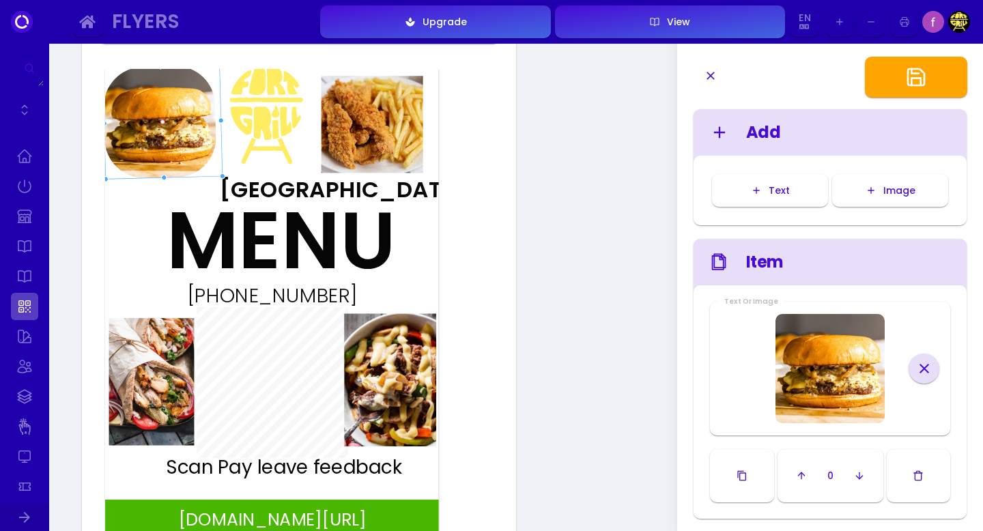
click at [388, 128] on img at bounding box center [372, 124] width 102 height 97
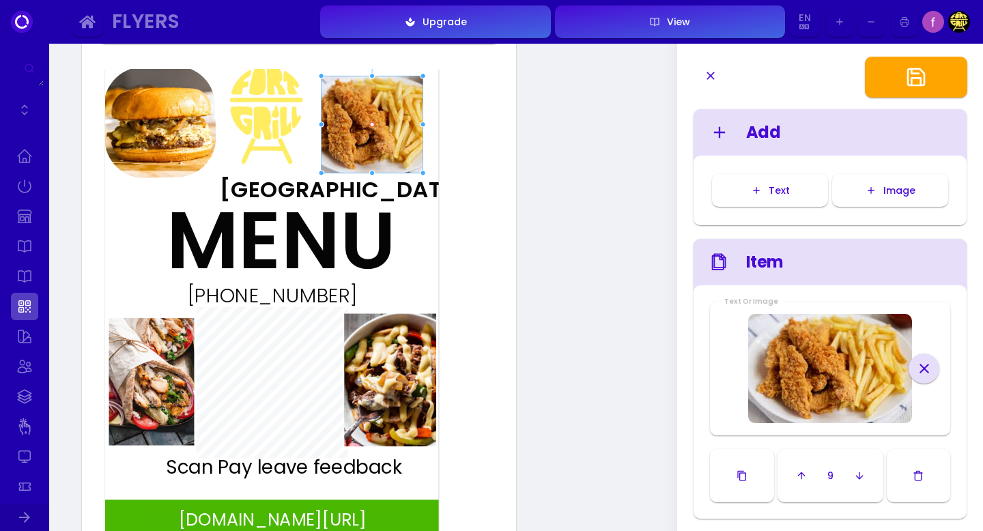
click at [427, 201] on div at bounding box center [429, 201] width 97 height 93
type input "#ffffff"
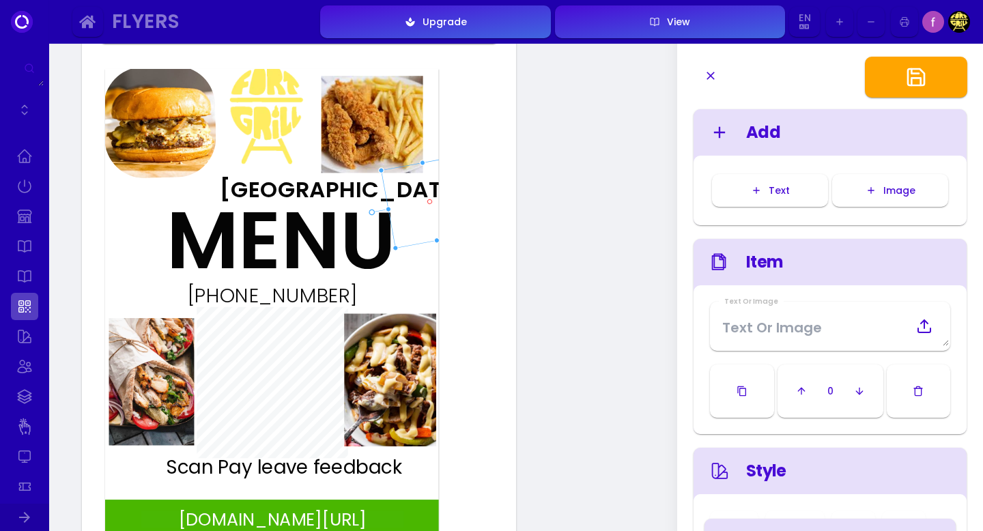
click at [928, 390] on button "button" at bounding box center [919, 390] width 64 height 53
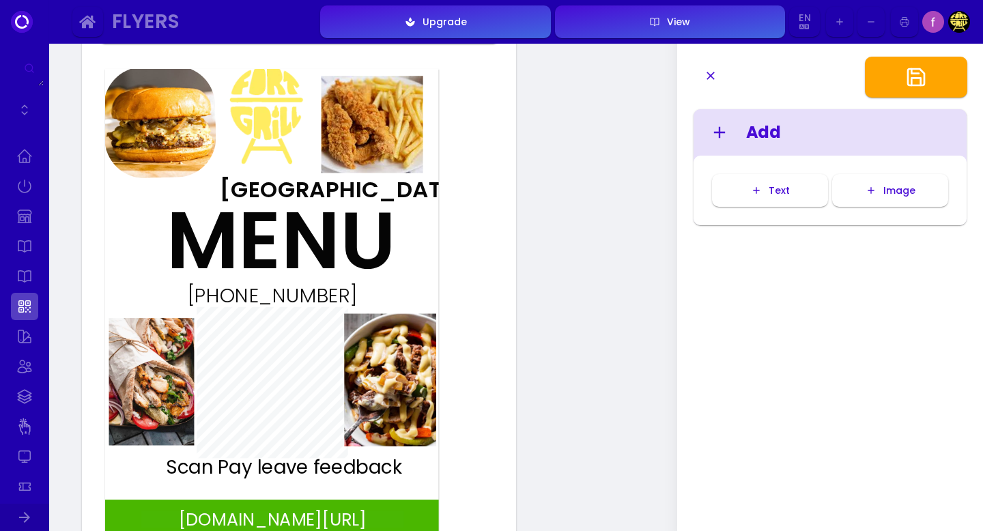
click at [412, 287] on div "fuudey.com/fortgrill407 MENU Fort Grill (407)725-2177 Scan Pay leave feedback" at bounding box center [271, 305] width 333 height 472
click at [253, 286] on div "(407)725-2177" at bounding box center [271, 296] width 223 height 20
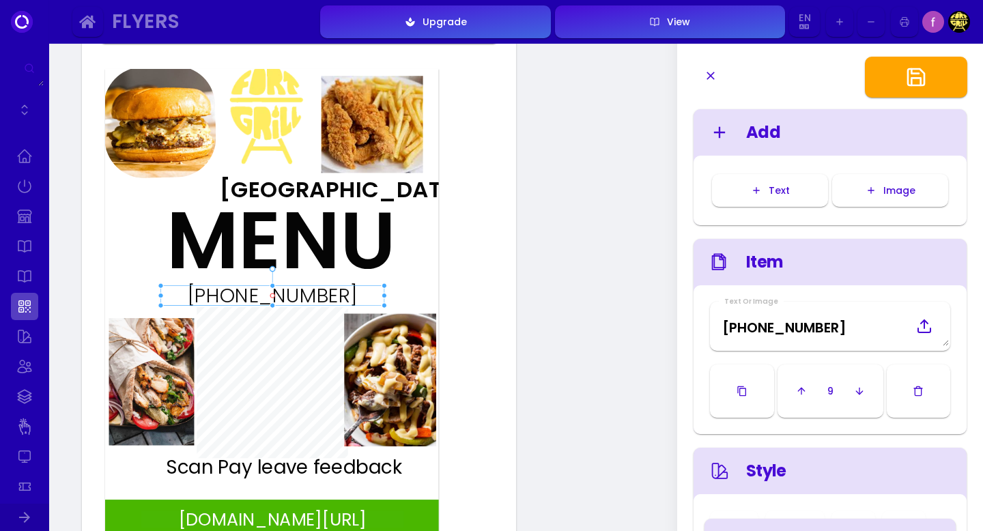
click at [149, 268] on div at bounding box center [114, 280] width 101 height 80
type input "#ffffff"
click at [912, 394] on icon "button" at bounding box center [917, 391] width 11 height 11
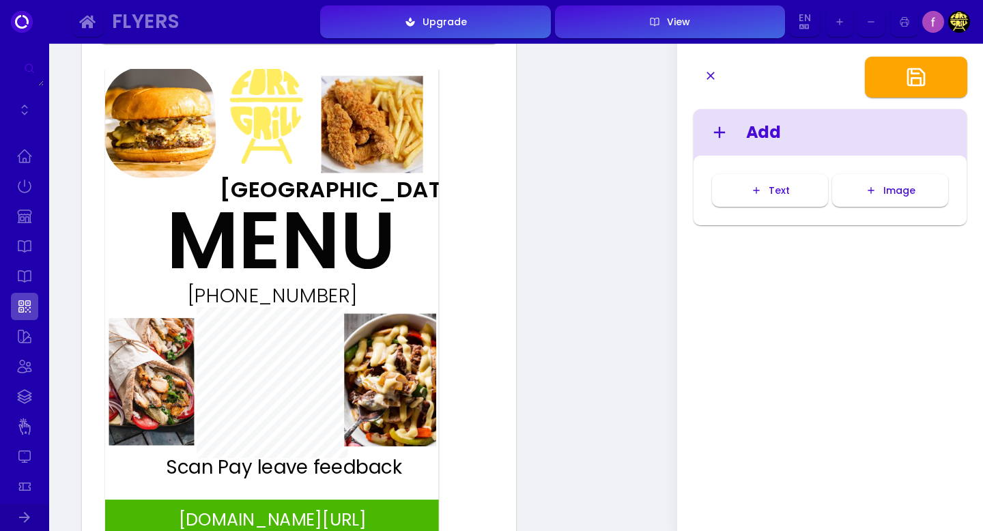
click at [395, 350] on img at bounding box center [390, 380] width 92 height 132
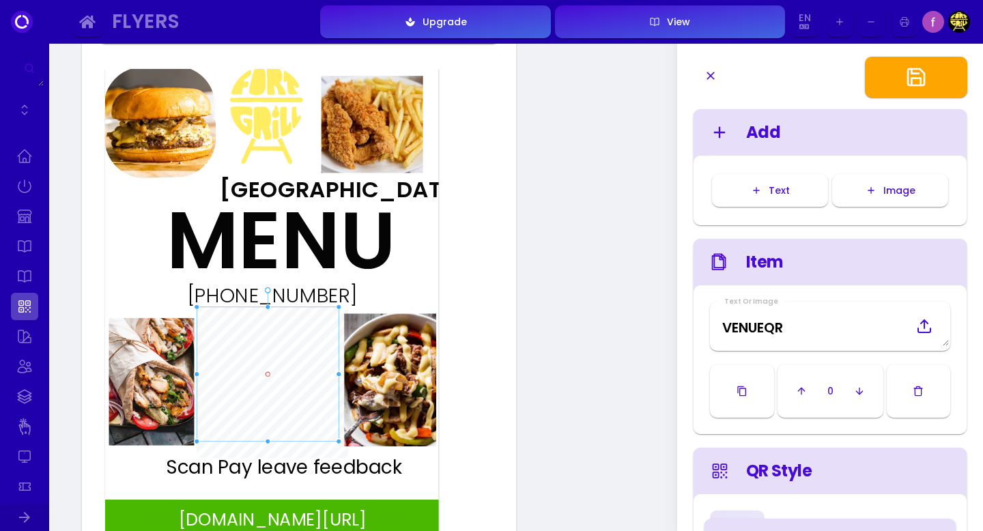
click at [165, 356] on img at bounding box center [151, 381] width 85 height 127
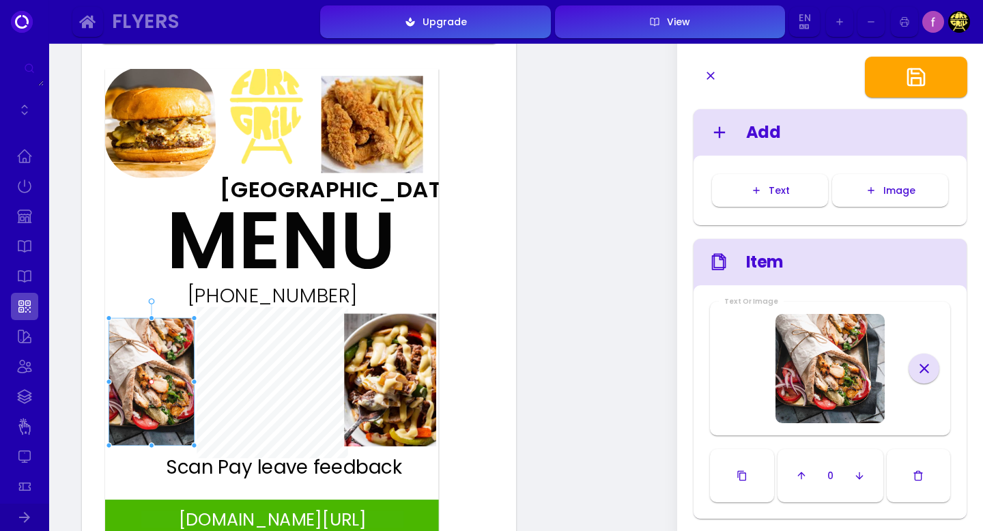
click at [259, 518] on div "fuudey.com/fortgrill407" at bounding box center [272, 518] width 263 height 17
type input "#fdfcfc"
type input "#4ab703"
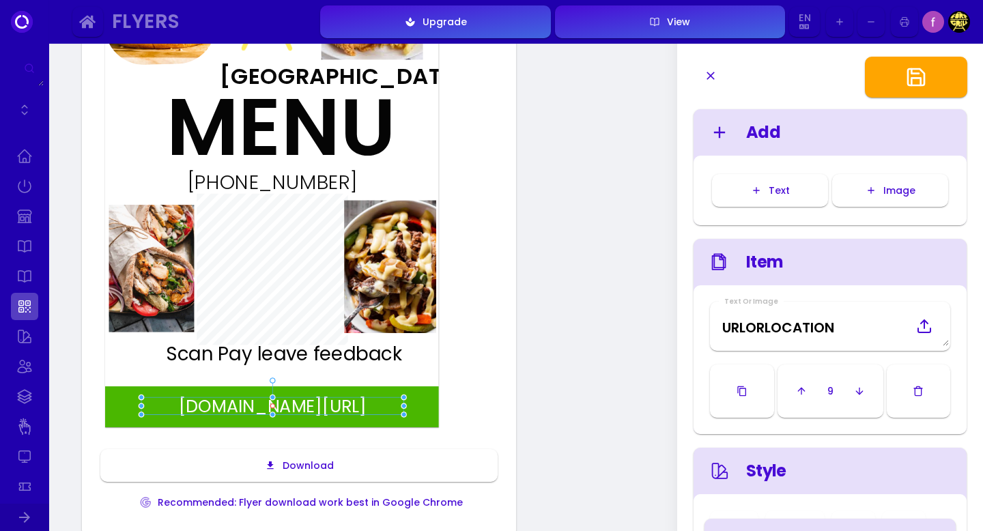
scroll to position [249, 0]
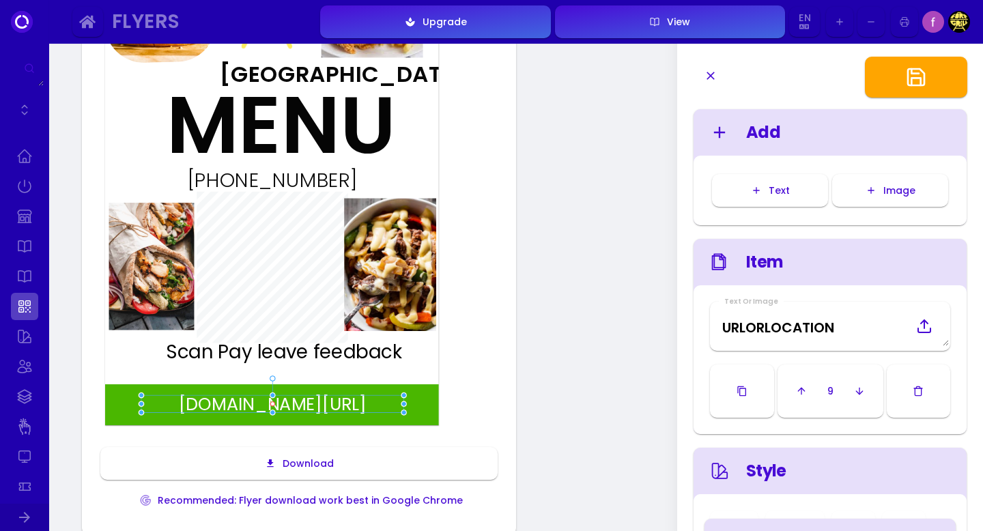
click at [356, 402] on div "fuudey.com/fortgrill407" at bounding box center [272, 403] width 263 height 17
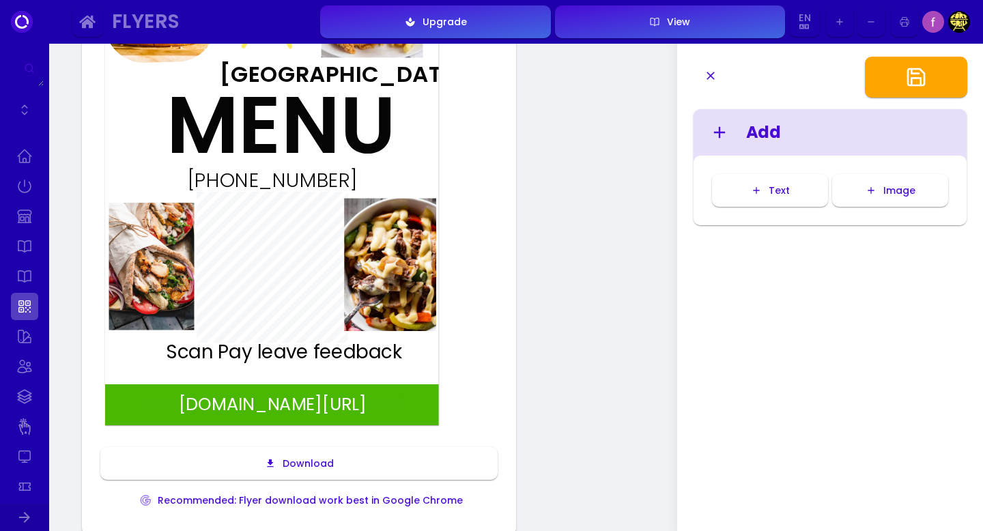
click at [360, 407] on div "fuudey.com/fortgrill407" at bounding box center [272, 403] width 263 height 17
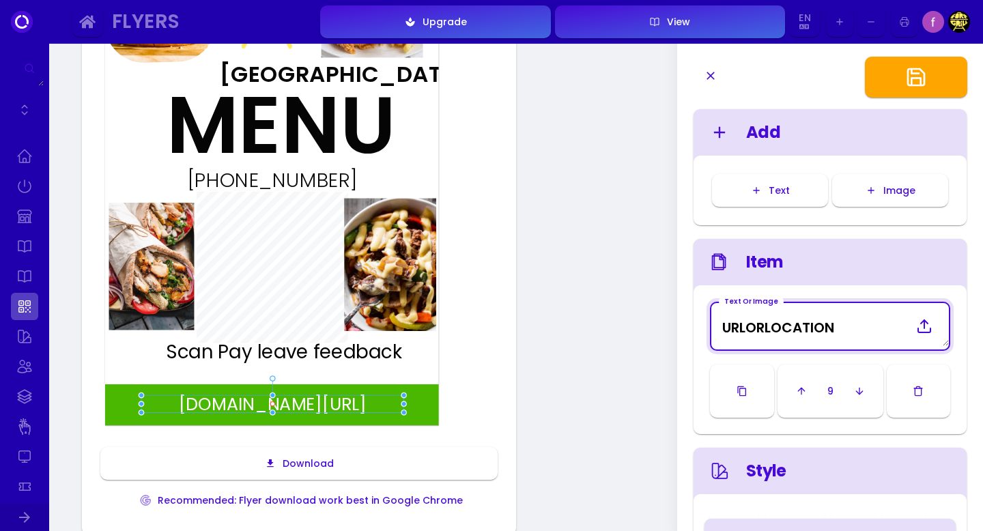
click at [841, 322] on Image "URLORLOCATION" at bounding box center [830, 326] width 238 height 40
click at [839, 332] on Image "URLORLOCATION" at bounding box center [830, 326] width 238 height 40
click at [722, 330] on Image "fortgrillfl.com" at bounding box center [830, 326] width 238 height 40
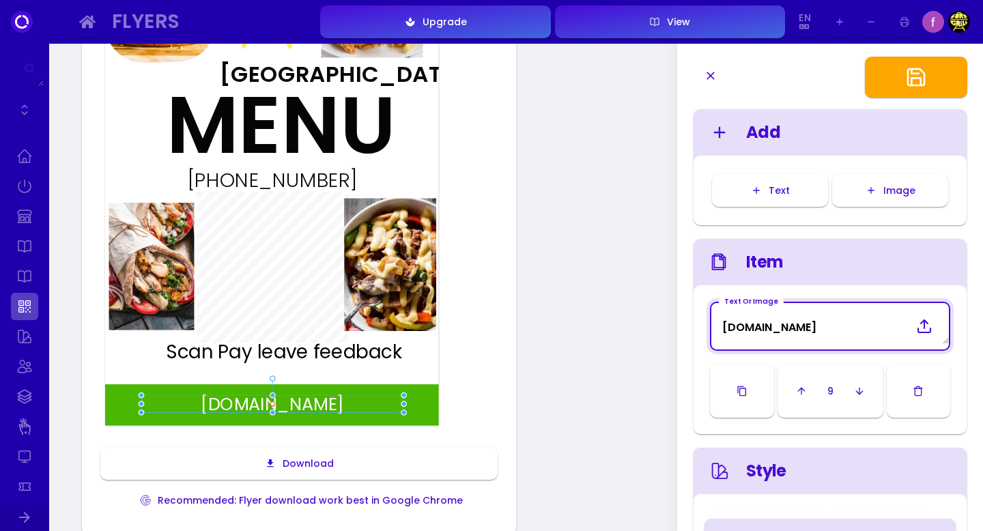
type Image "www.fortgrillfl.com"
click at [435, 437] on div "www.fortgrillfl.com MENU Fort Grill (407)725-2177 Scan Pay leave feedback Downl…" at bounding box center [298, 233] width 401 height 572
click at [408, 373] on div "www.fortgrillfl.com MENU Fort Grill (407)725-2177 Scan Pay leave feedback" at bounding box center [271, 190] width 333 height 472
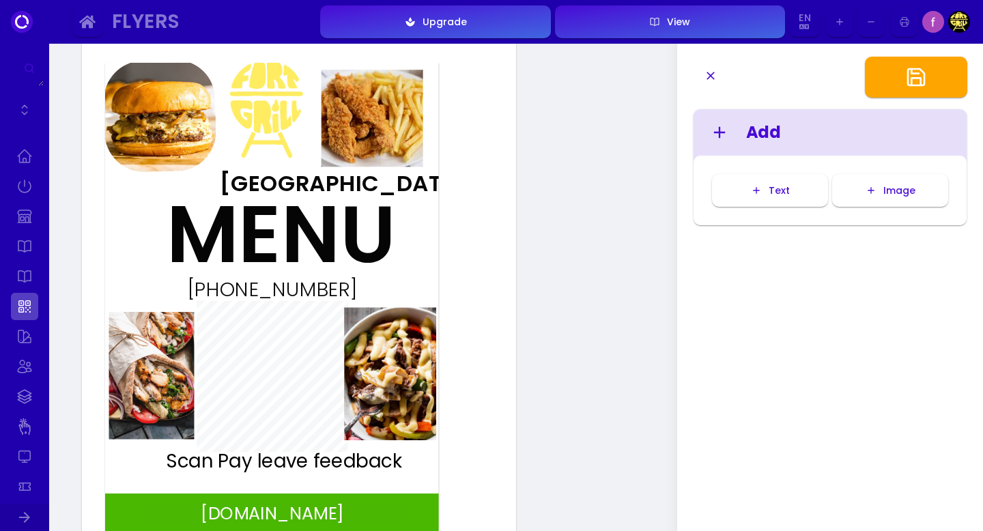
scroll to position [139, 0]
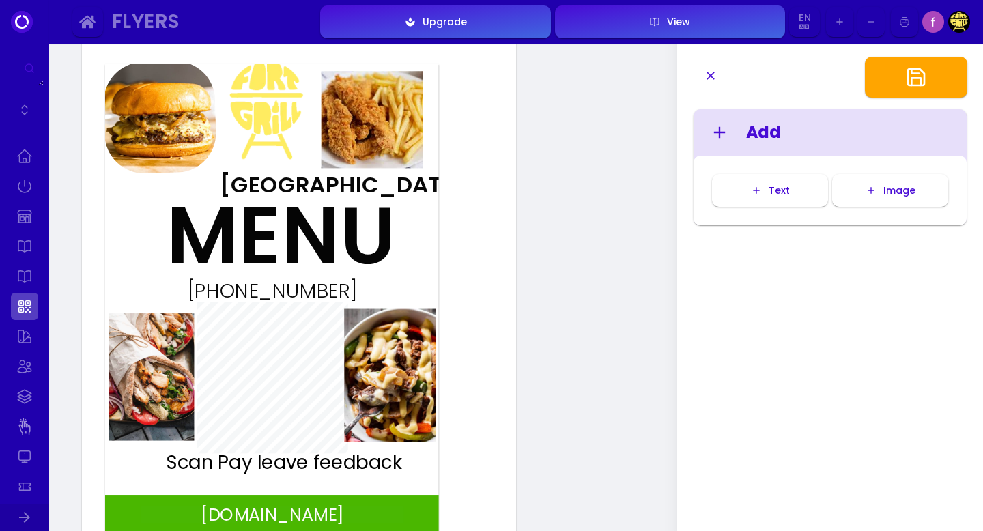
click at [388, 132] on img at bounding box center [372, 119] width 102 height 97
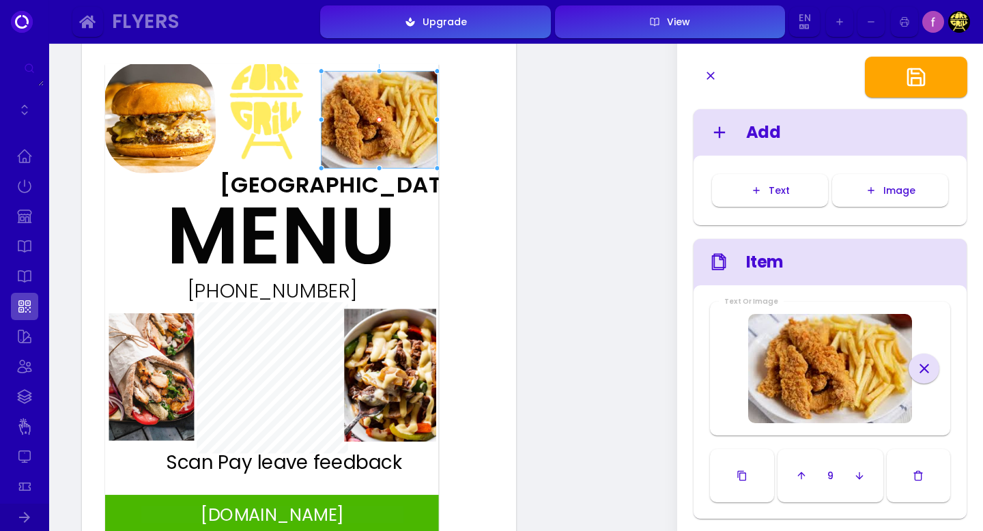
drag, startPoint x: 424, startPoint y: 120, endPoint x: 438, endPoint y: 120, distance: 14.3
click at [438, 120] on div at bounding box center [437, 120] width 6 height 6
click at [147, 115] on img at bounding box center [160, 117] width 114 height 114
type input "#ffffff"
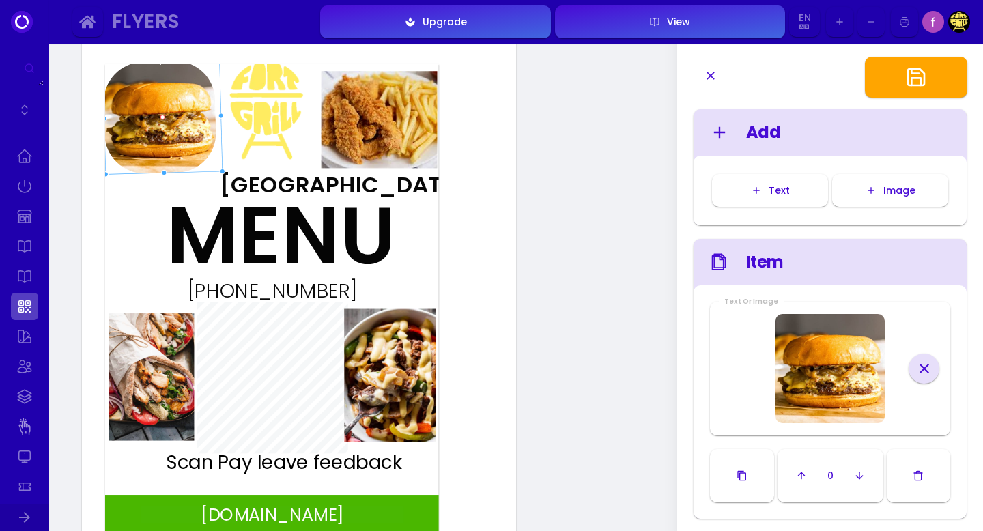
click at [411, 194] on div "www.fortgrillfl.com MENU Fort Grill (407)725-2177 Scan Pay leave feedback" at bounding box center [271, 300] width 333 height 472
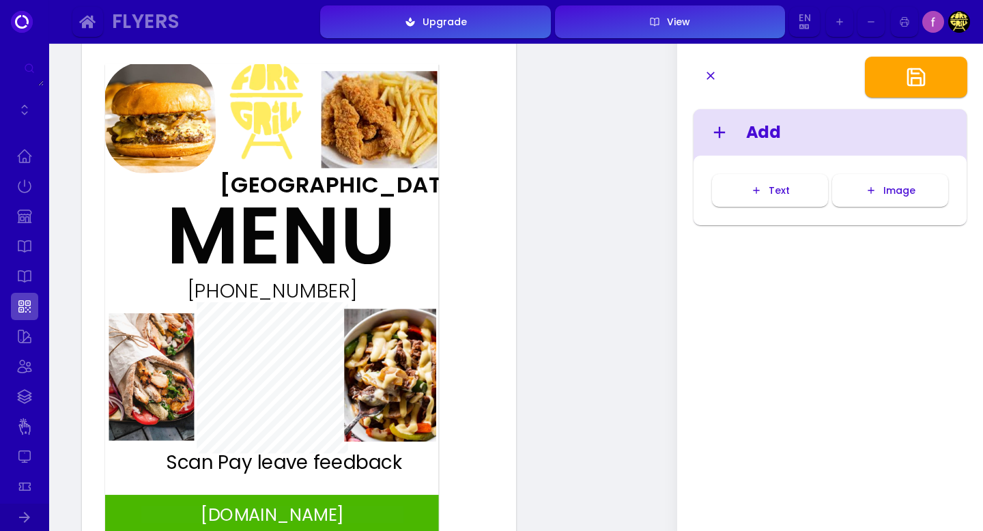
click at [200, 136] on img at bounding box center [160, 117] width 114 height 114
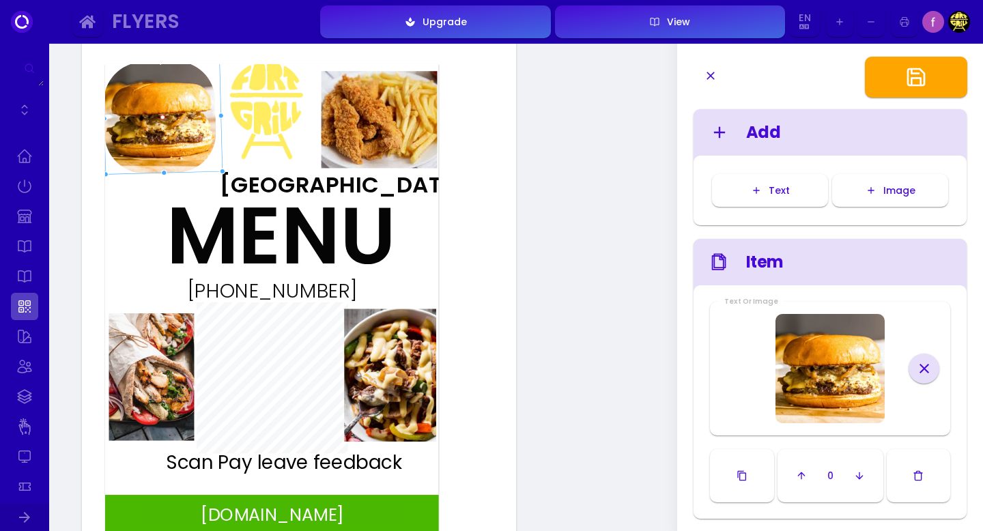
click at [136, 263] on div "www.fortgrillfl.com MENU Fort Grill (407)725-2177 Scan Pay leave feedback" at bounding box center [271, 300] width 333 height 472
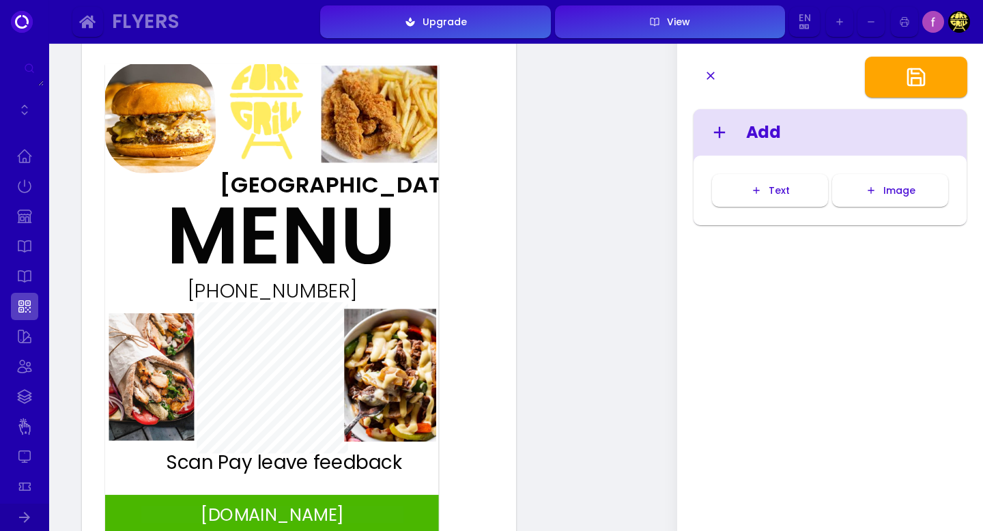
click at [375, 84] on img at bounding box center [379, 114] width 116 height 97
click at [177, 113] on img at bounding box center [160, 117] width 114 height 114
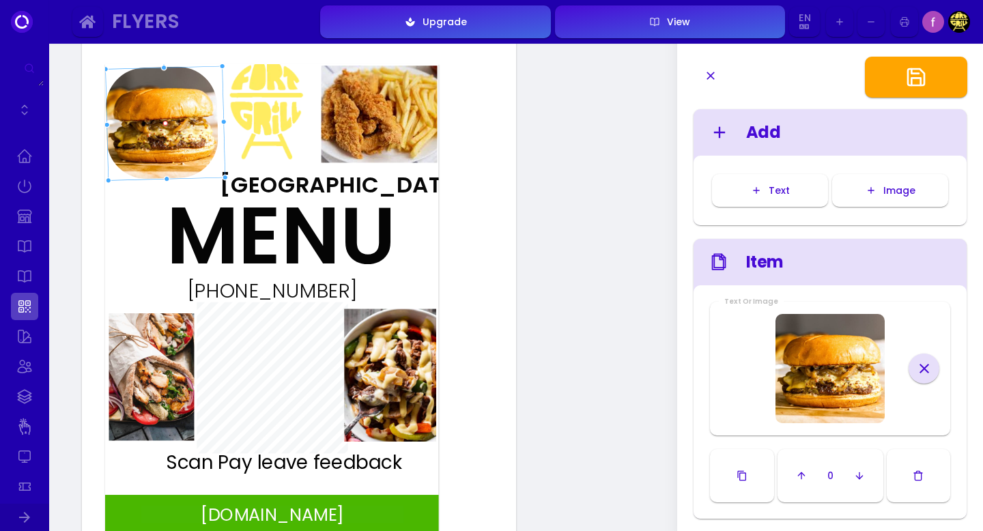
type input "#ffffff"
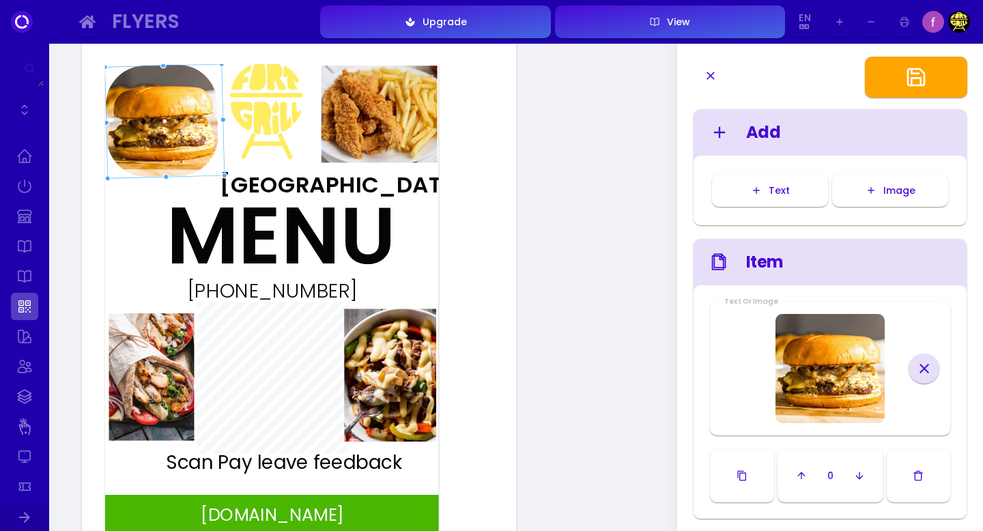
click at [181, 115] on img at bounding box center [162, 120] width 114 height 114
click at [405, 238] on div "www.fortgrillfl.com MENU Fort Grill (407)725-2177 Scan Pay leave feedback" at bounding box center [271, 300] width 333 height 472
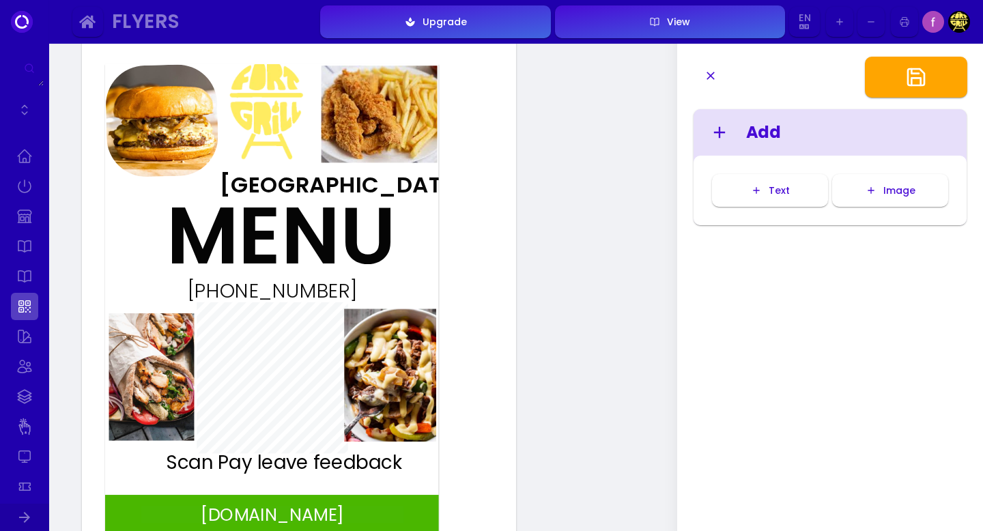
click at [383, 149] on img at bounding box center [379, 114] width 116 height 97
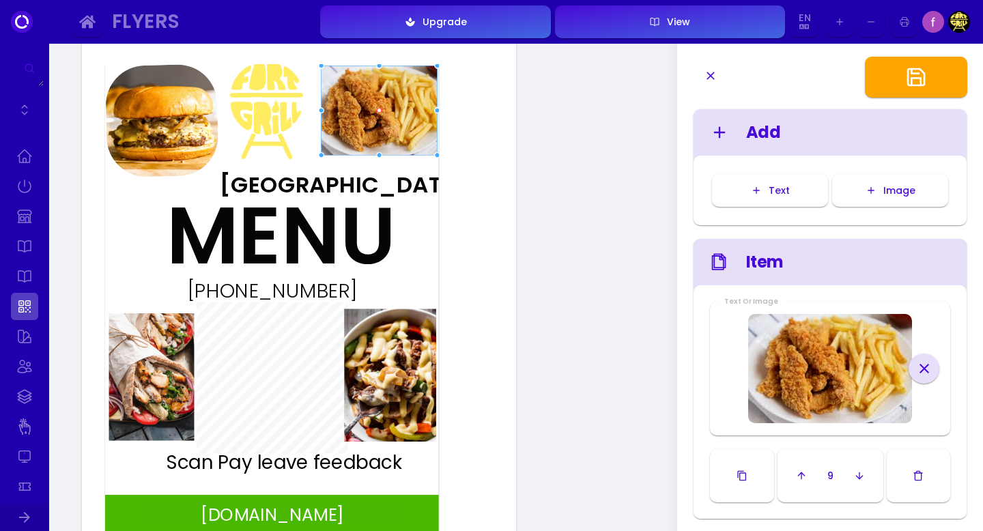
drag, startPoint x: 378, startPoint y: 164, endPoint x: 381, endPoint y: 156, distance: 8.0
click at [381, 156] on div at bounding box center [379, 155] width 6 height 6
click at [324, 196] on div "MENU" at bounding box center [246, 235] width 158 height 81
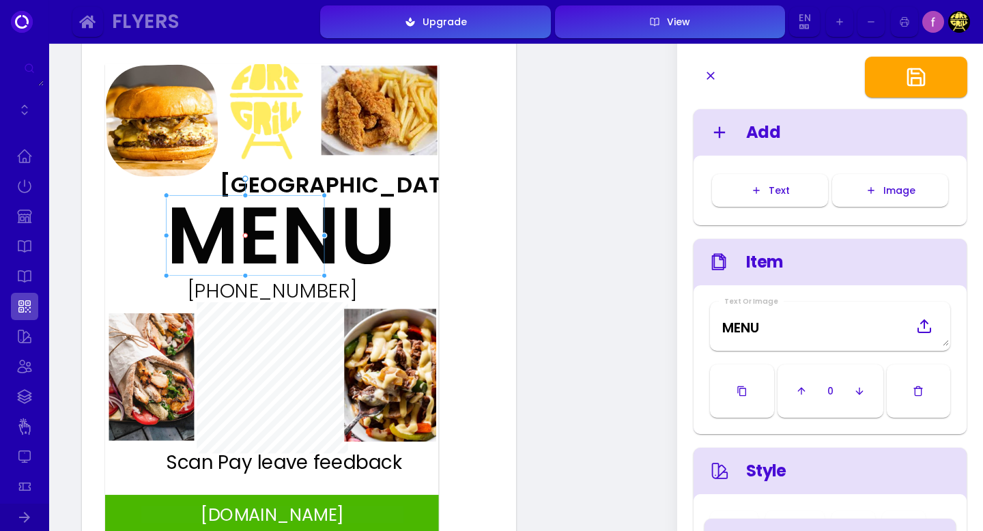
click at [177, 154] on img at bounding box center [162, 120] width 114 height 114
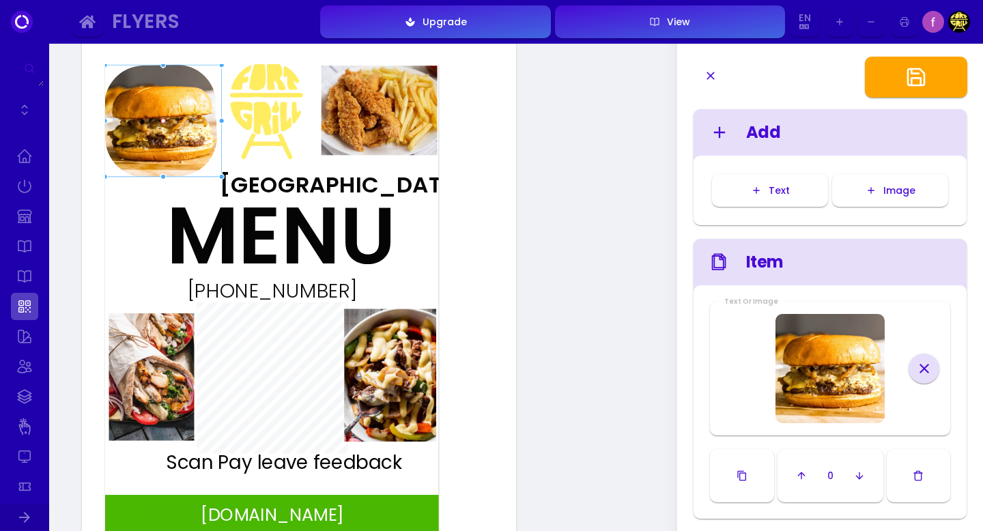
drag, startPoint x: 166, startPoint y: 175, endPoint x: 184, endPoint y: 175, distance: 18.4
click at [184, 64] on div at bounding box center [271, 64] width 333 height 0
click at [385, 130] on img at bounding box center [379, 110] width 116 height 89
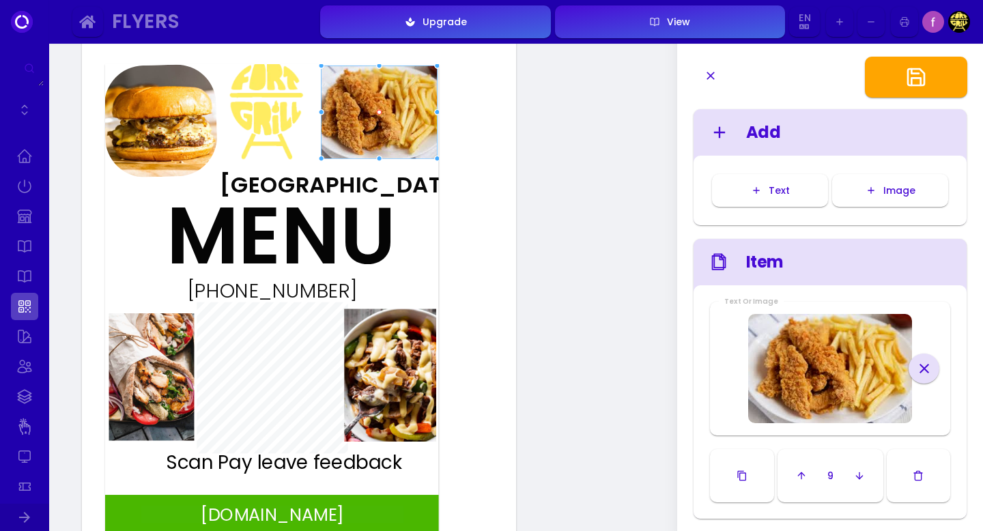
click at [377, 158] on div at bounding box center [379, 159] width 6 height 6
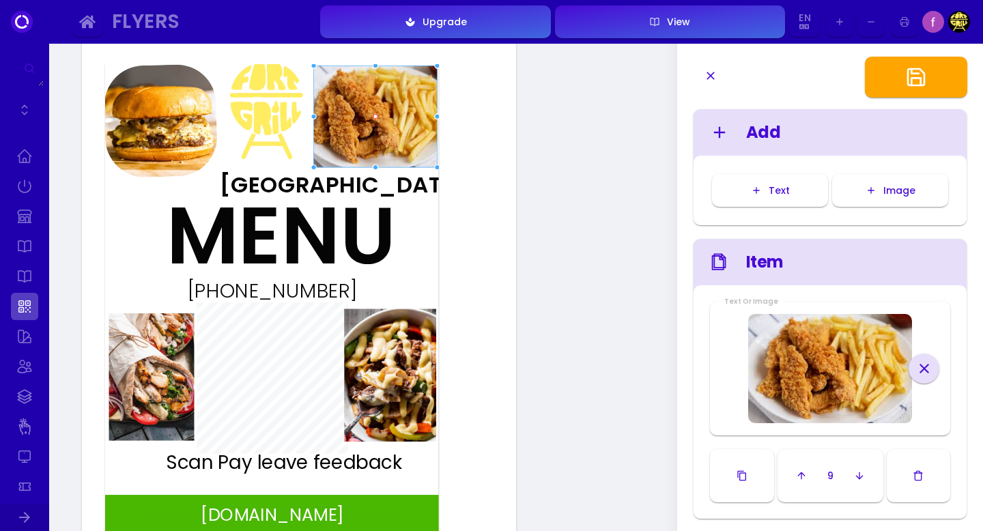
drag, startPoint x: 321, startPoint y: 160, endPoint x: 313, endPoint y: 169, distance: 11.6
click at [313, 169] on div at bounding box center [314, 167] width 6 height 6
click at [324, 195] on div "MENU" at bounding box center [246, 235] width 158 height 81
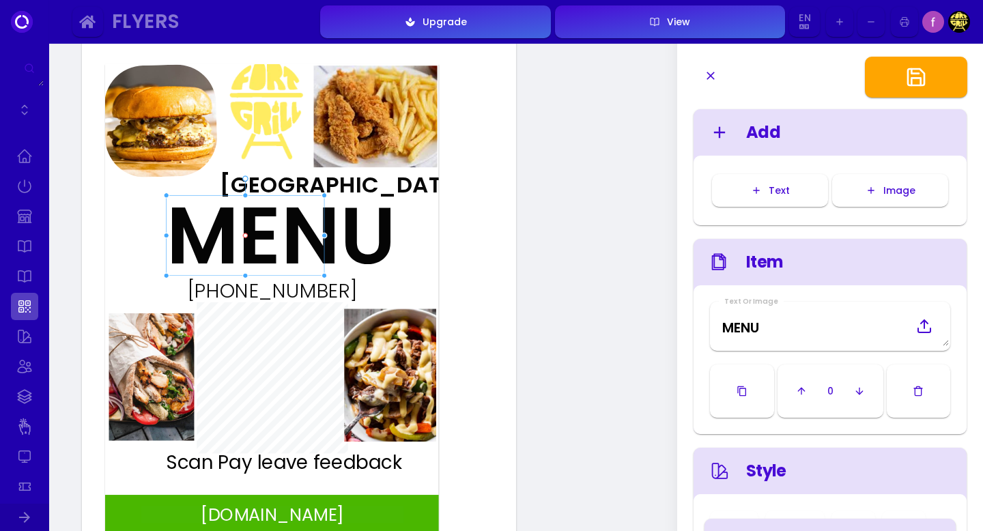
click at [190, 133] on img at bounding box center [161, 120] width 115 height 115
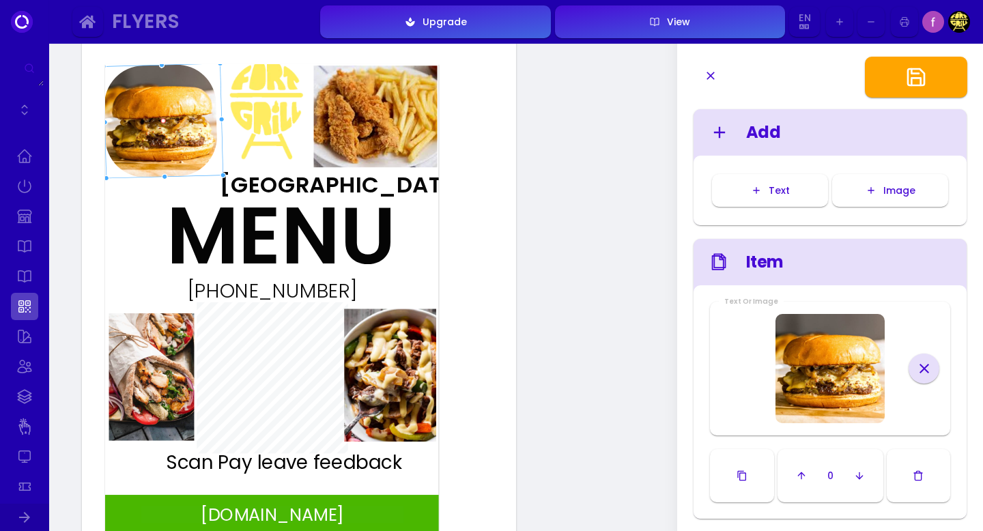
click at [384, 119] on img at bounding box center [376, 117] width 124 height 102
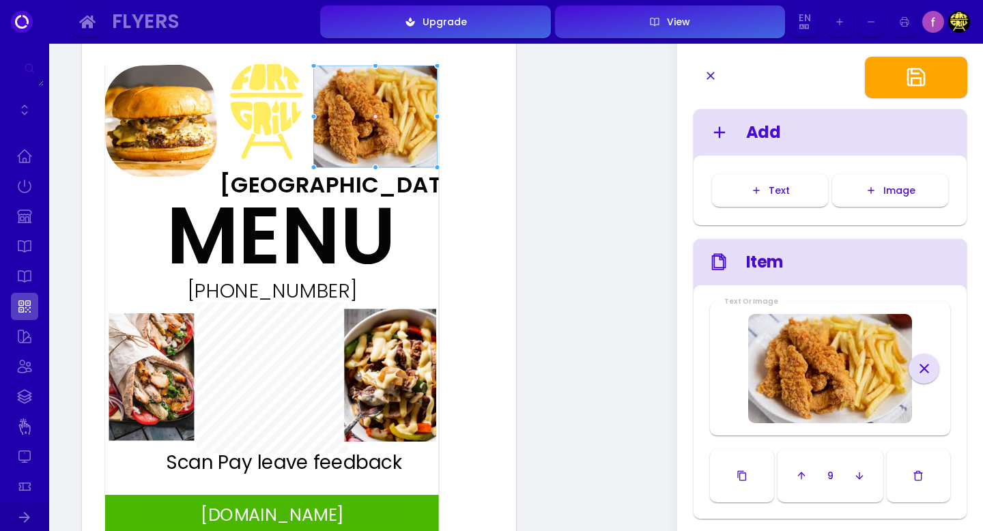
click at [175, 124] on img at bounding box center [161, 120] width 115 height 115
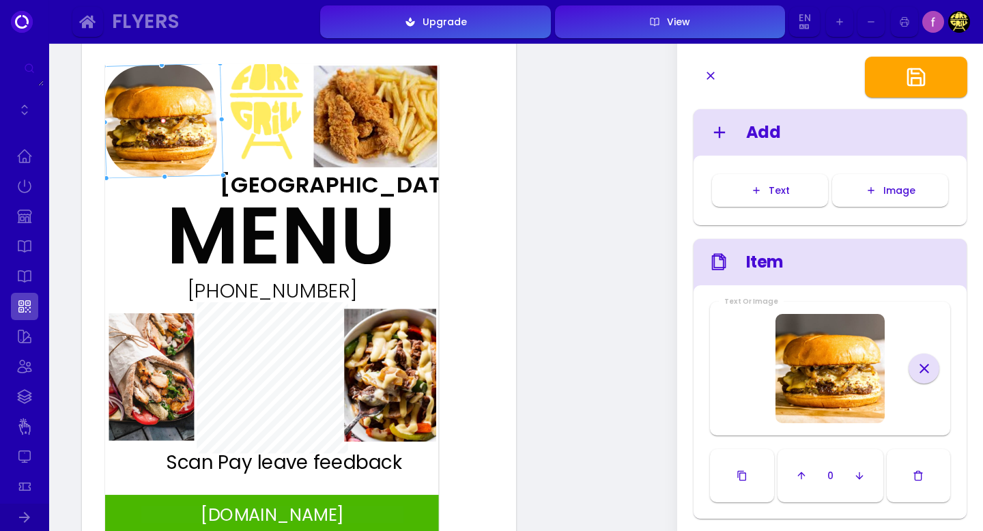
click at [845, 388] on img at bounding box center [829, 368] width 109 height 109
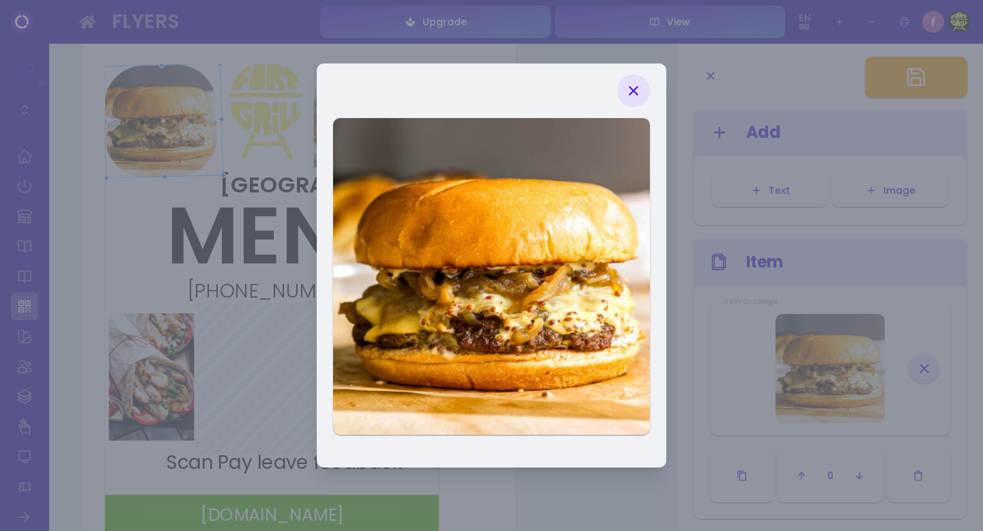
click at [640, 85] on icon at bounding box center [633, 91] width 16 height 16
type input "#ffffff"
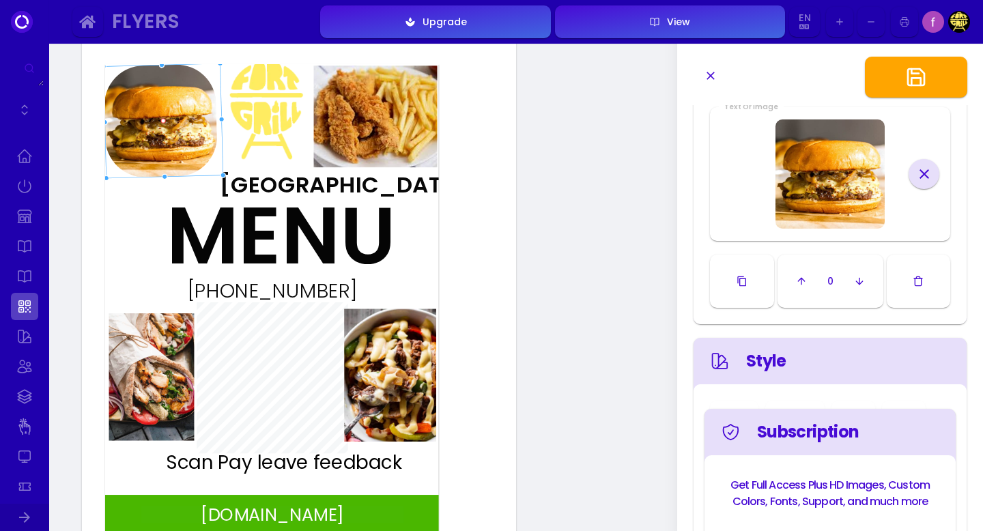
scroll to position [228, 0]
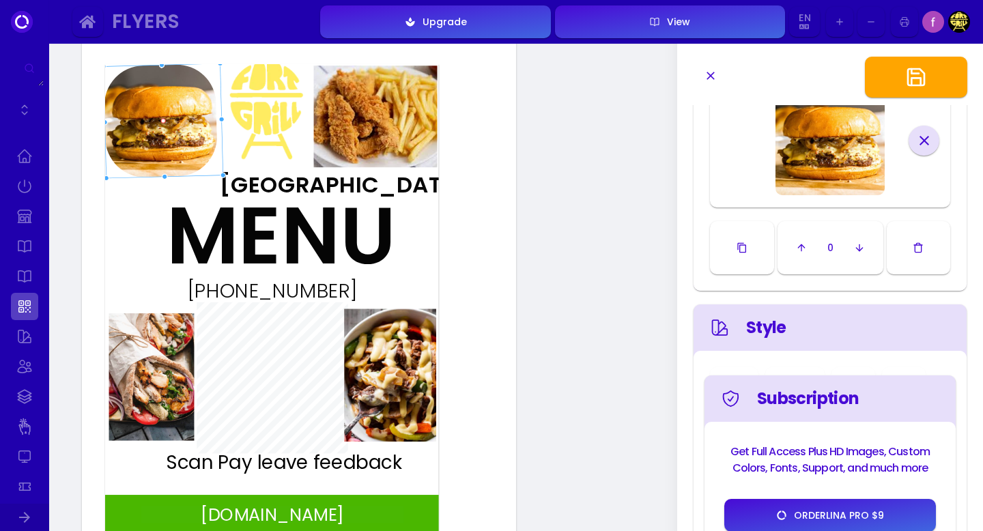
click at [750, 326] on div "Style" at bounding box center [844, 327] width 197 height 25
click at [780, 333] on div "Style" at bounding box center [844, 327] width 197 height 25
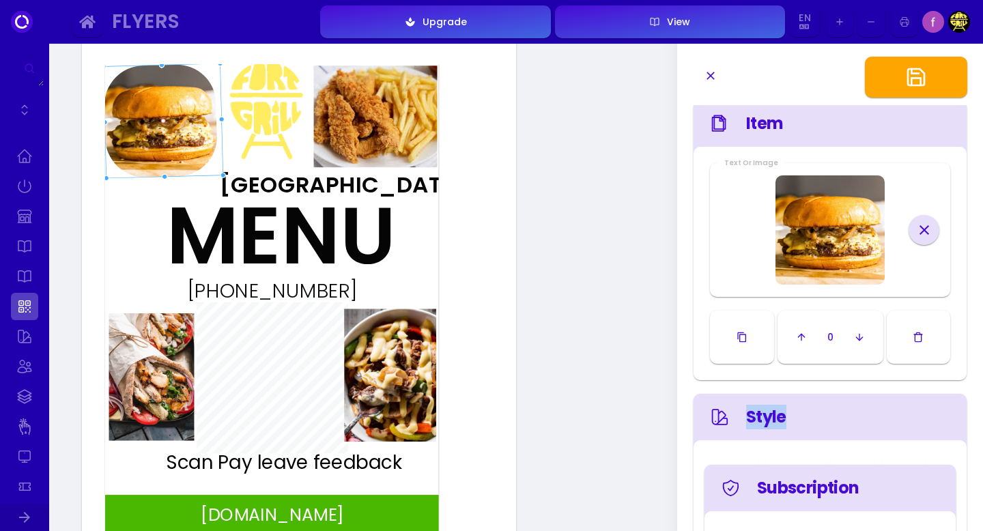
scroll to position [84, 0]
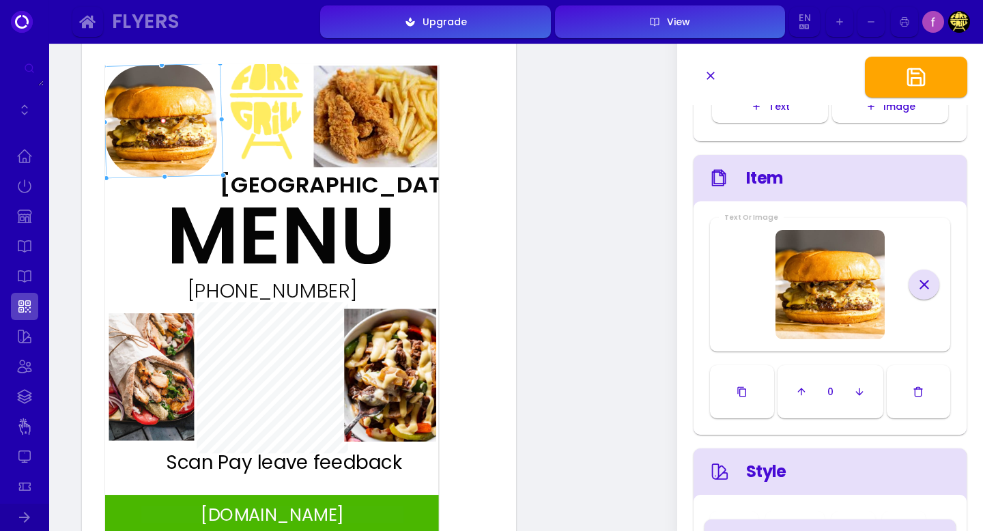
click at [404, 255] on div "www.fortgrillfl.com MENU Fort Grill (407)725-2177 Scan Pay leave feedback" at bounding box center [271, 300] width 333 height 472
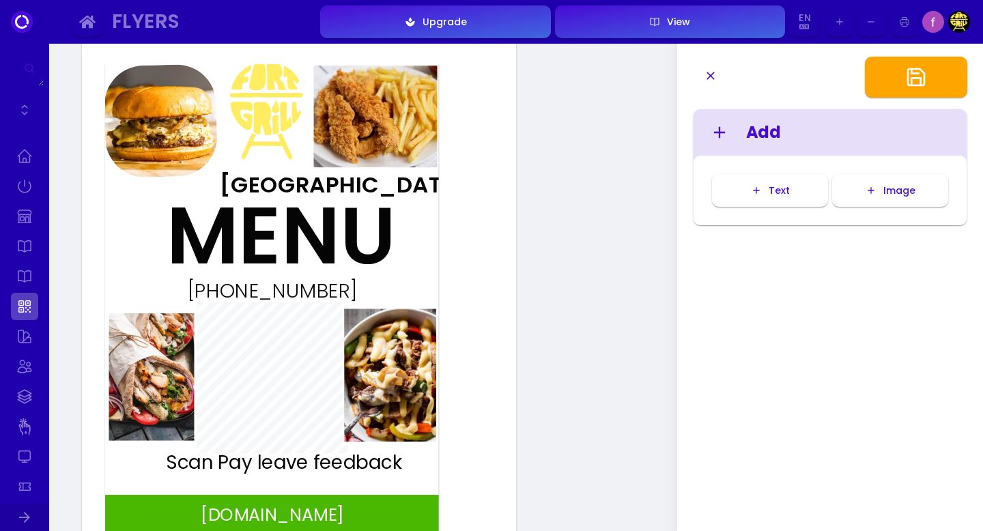
click at [915, 75] on icon "button" at bounding box center [916, 77] width 22 height 22
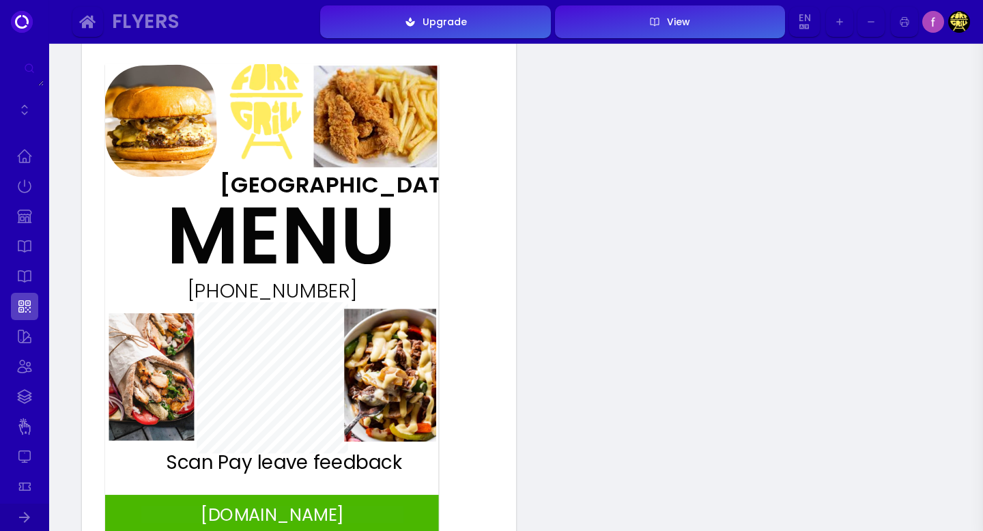
click at [324, 225] on div "MENU" at bounding box center [246, 235] width 158 height 81
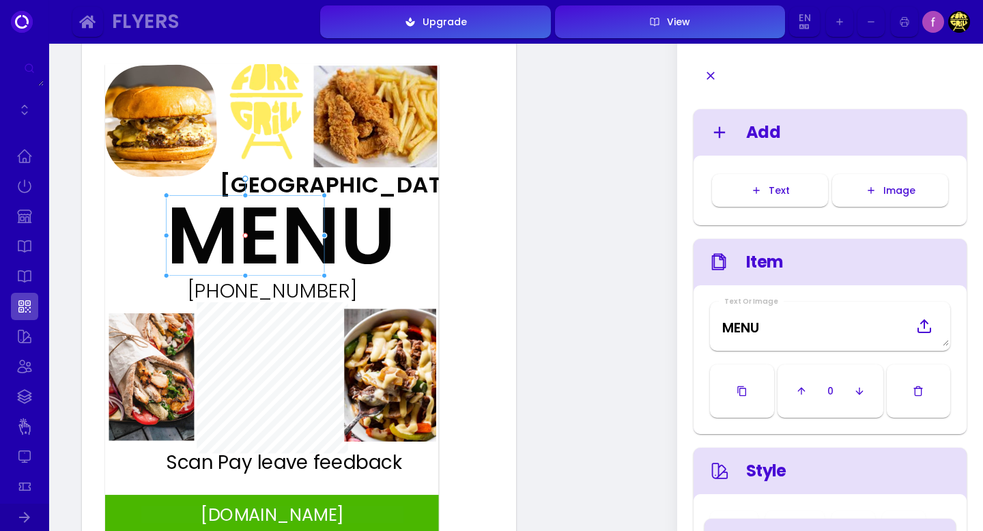
click at [887, 192] on div "Image" at bounding box center [895, 191] width 39 height 10
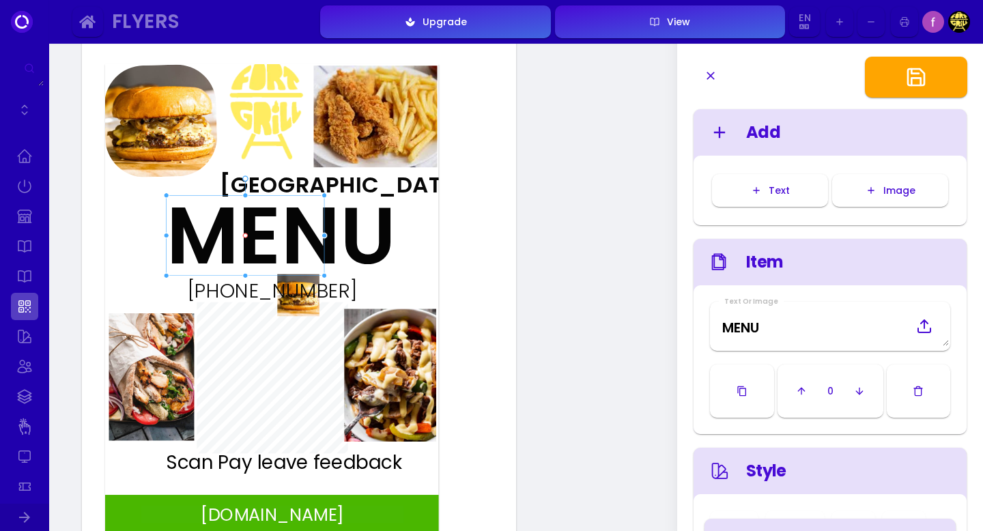
click at [268, 250] on div "MENU" at bounding box center [246, 235] width 158 height 81
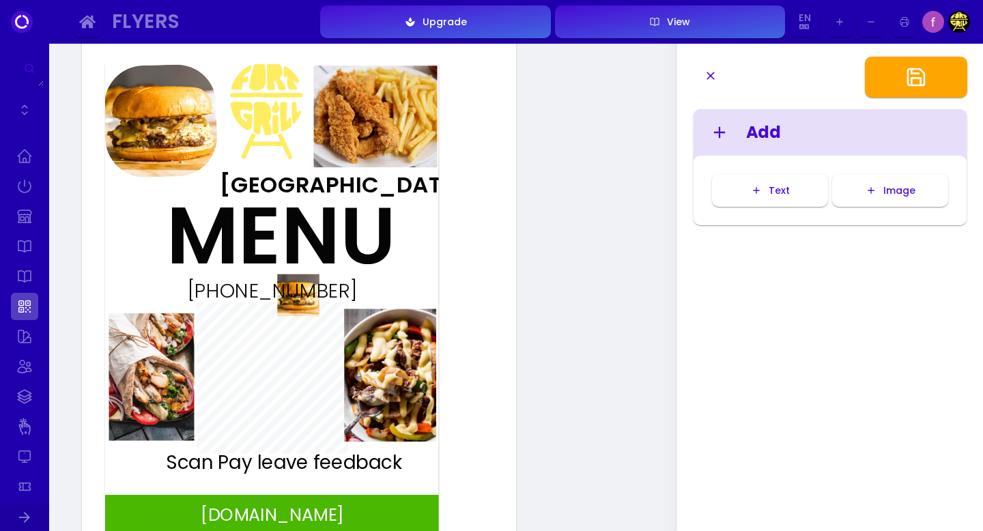
click at [306, 299] on div "(407)725-2177" at bounding box center [271, 291] width 223 height 20
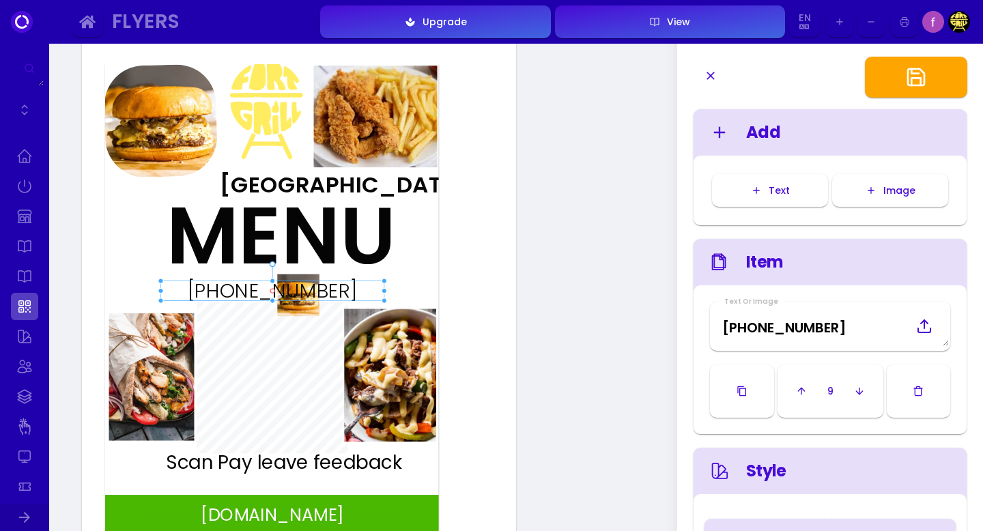
click at [287, 230] on div "MENU" at bounding box center [246, 235] width 158 height 81
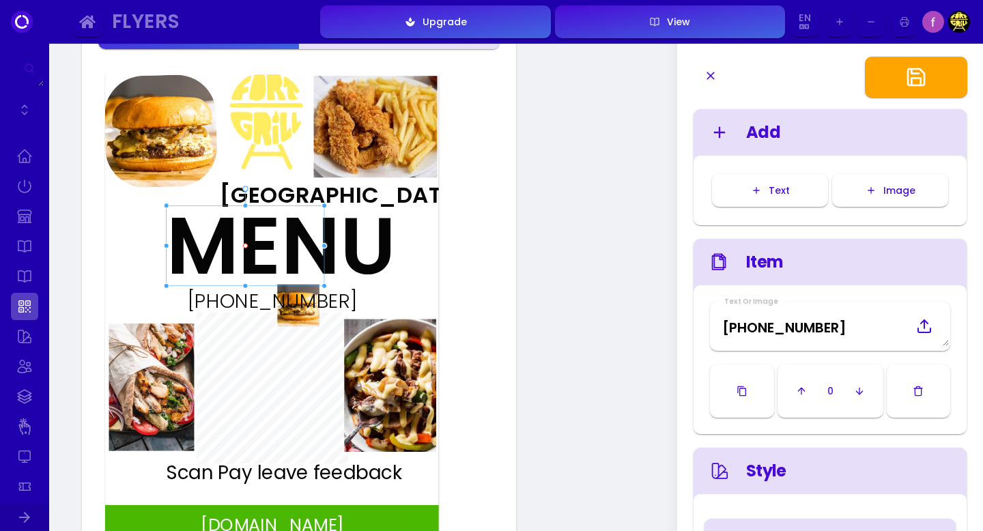
scroll to position [113, 0]
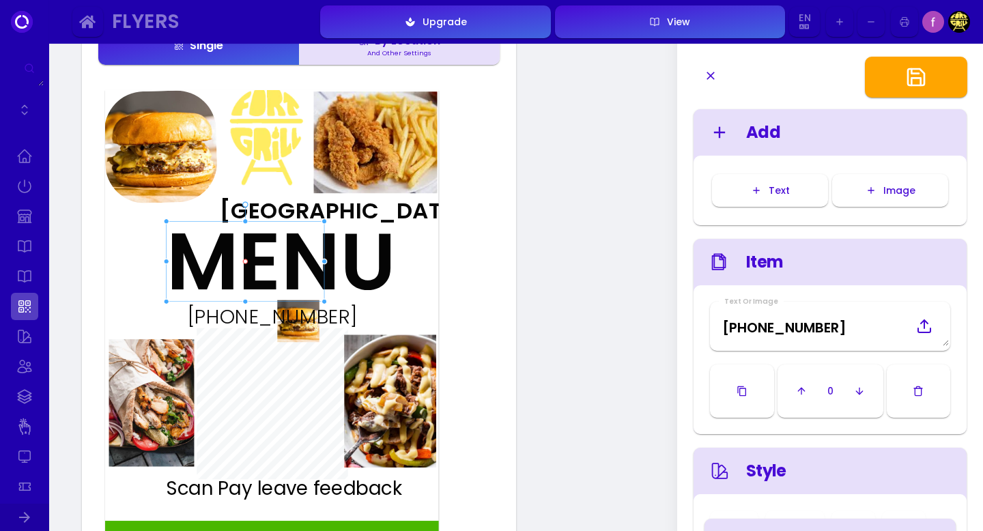
click at [298, 332] on img at bounding box center [298, 321] width 42 height 42
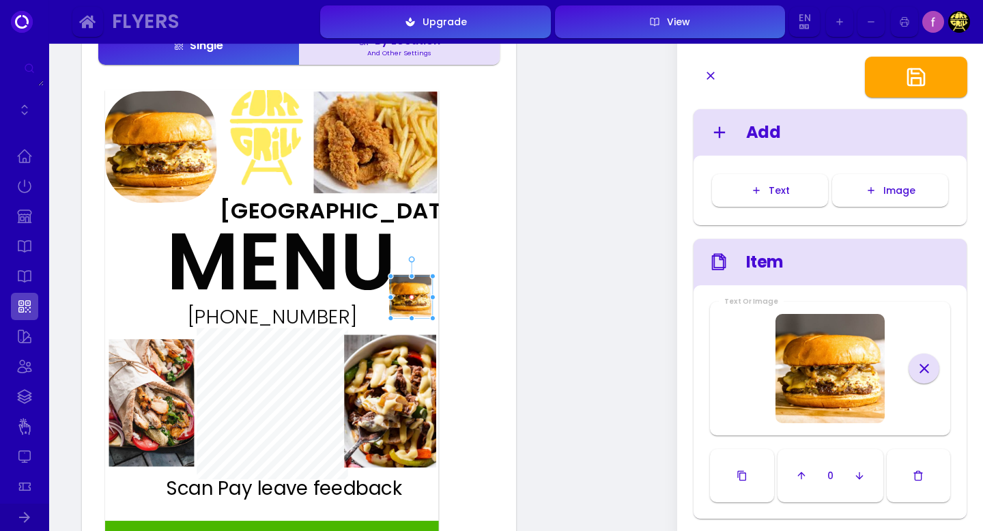
type input "#ffffff"
drag, startPoint x: 300, startPoint y: 334, endPoint x: 411, endPoint y: 309, distance: 114.1
click at [411, 309] on img at bounding box center [409, 296] width 42 height 42
click at [924, 483] on button "button" at bounding box center [919, 475] width 64 height 53
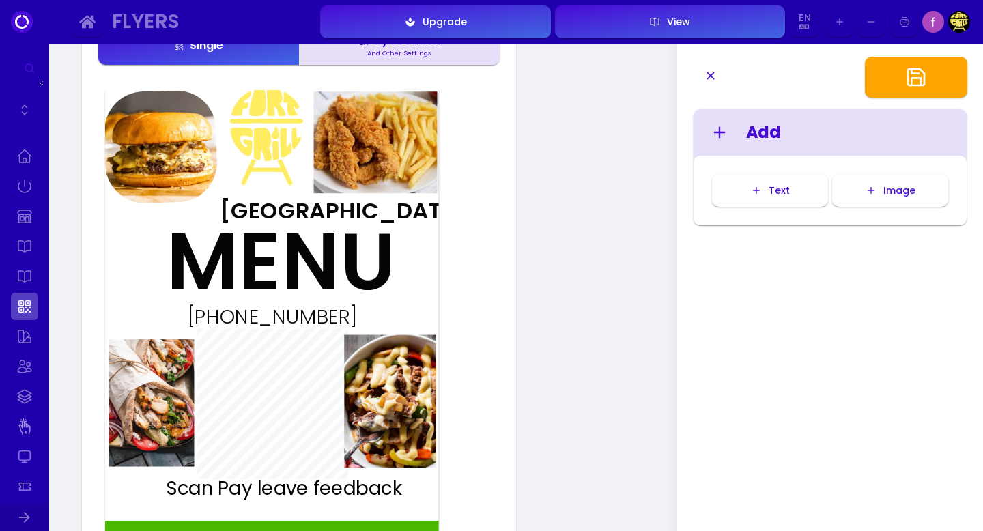
click at [862, 190] on button "Image" at bounding box center [890, 190] width 116 height 33
click at [297, 321] on div "(407)725-2177" at bounding box center [271, 317] width 223 height 20
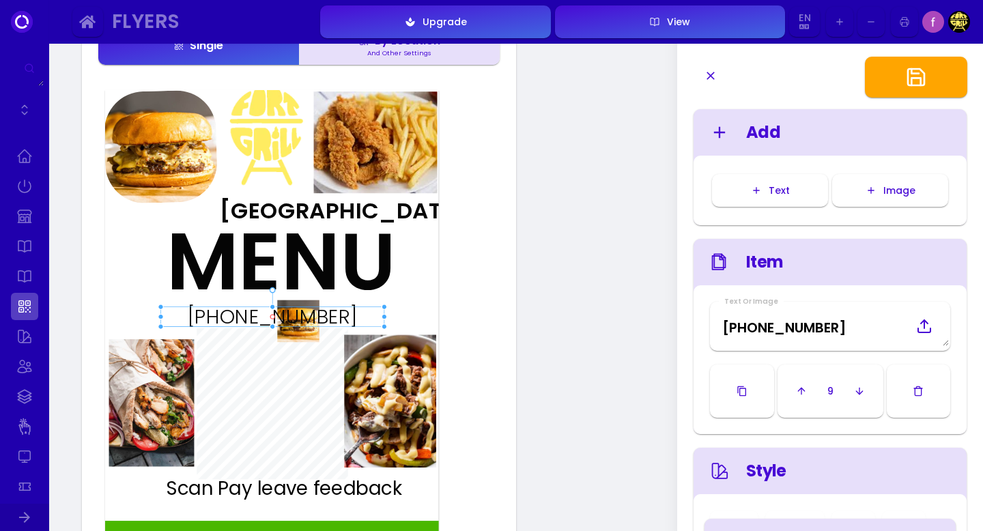
click at [307, 331] on img at bounding box center [298, 321] width 42 height 42
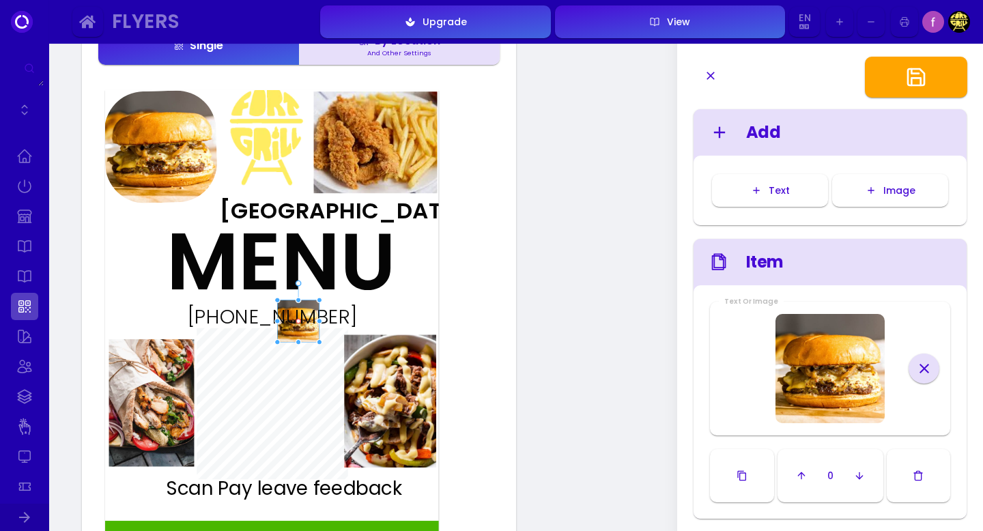
click at [925, 371] on icon at bounding box center [924, 368] width 16 height 16
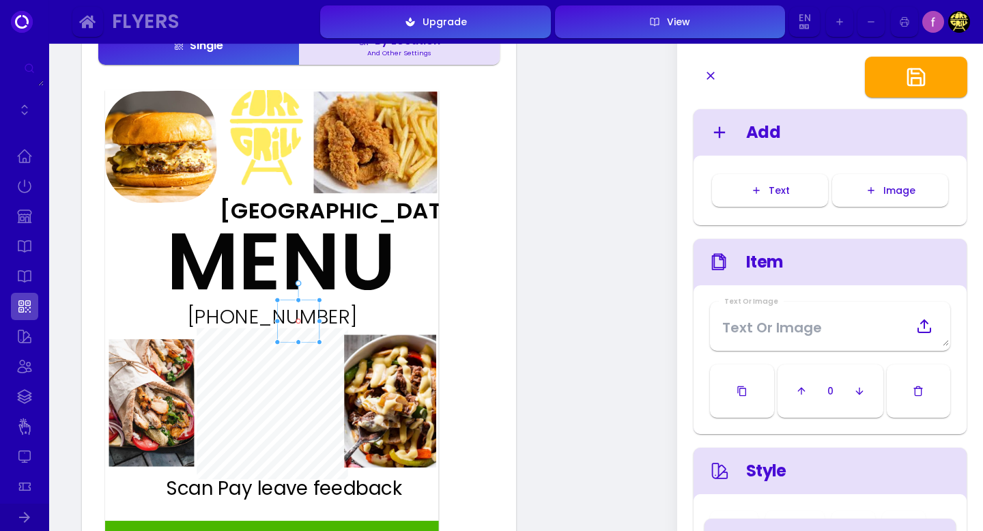
click at [929, 320] on icon at bounding box center [924, 326] width 16 height 16
click at [0, 0] on input "file" at bounding box center [0, 0] width 0 height 0
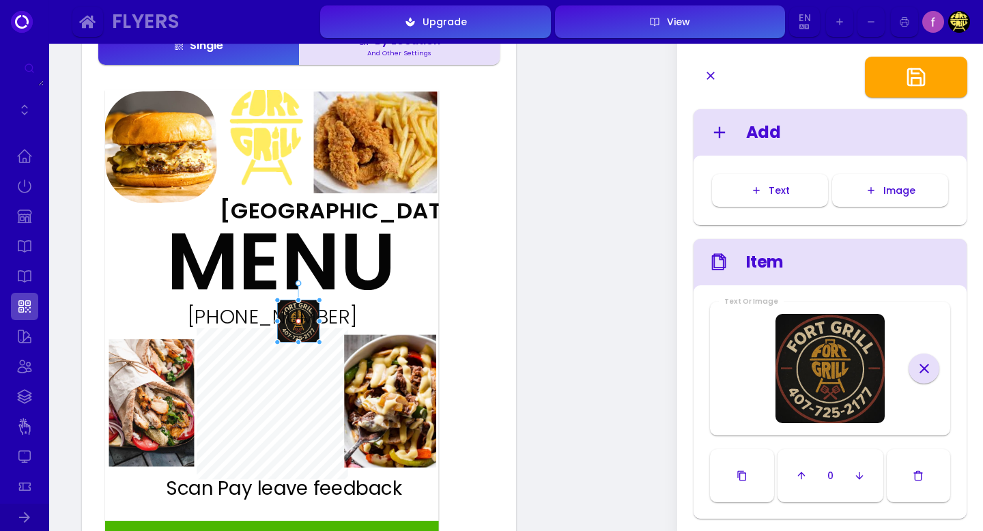
click at [271, 120] on img at bounding box center [266, 134] width 113 height 119
type input "#ffffff"
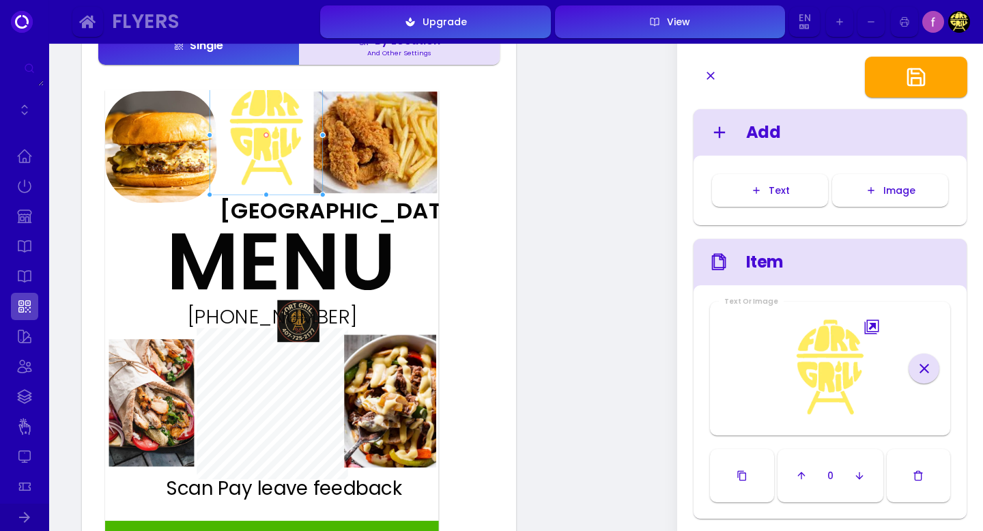
click at [927, 478] on button "button" at bounding box center [919, 475] width 64 height 53
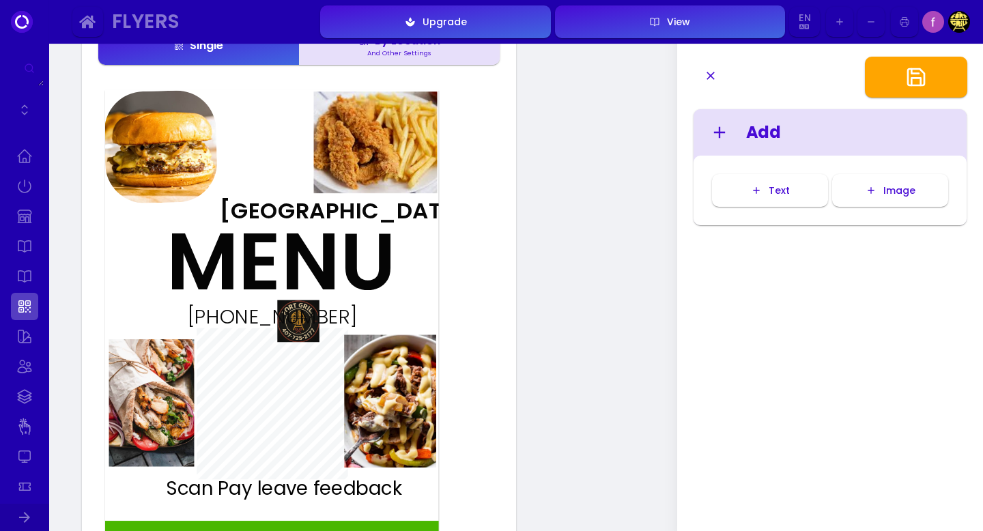
click at [307, 322] on div "(407)725-2177" at bounding box center [271, 317] width 223 height 20
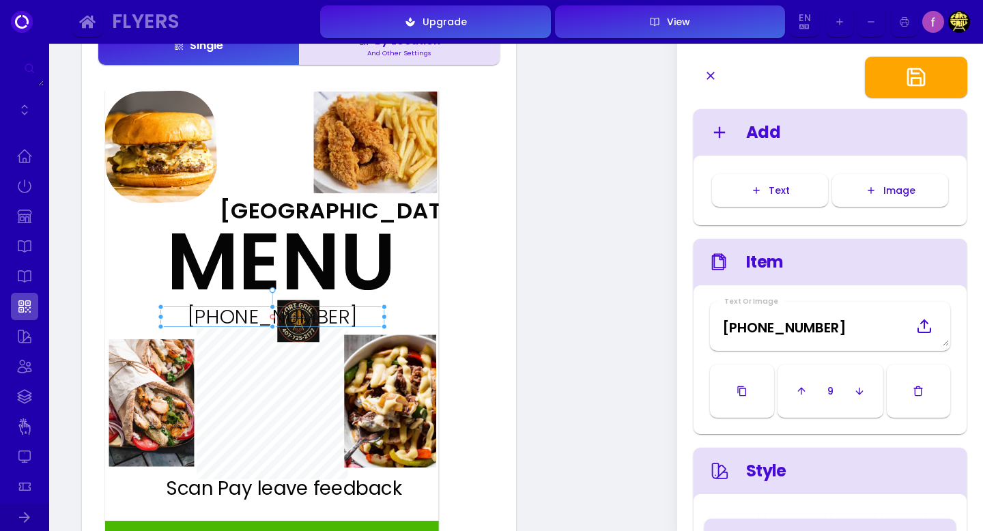
click at [312, 336] on img at bounding box center [298, 321] width 42 height 42
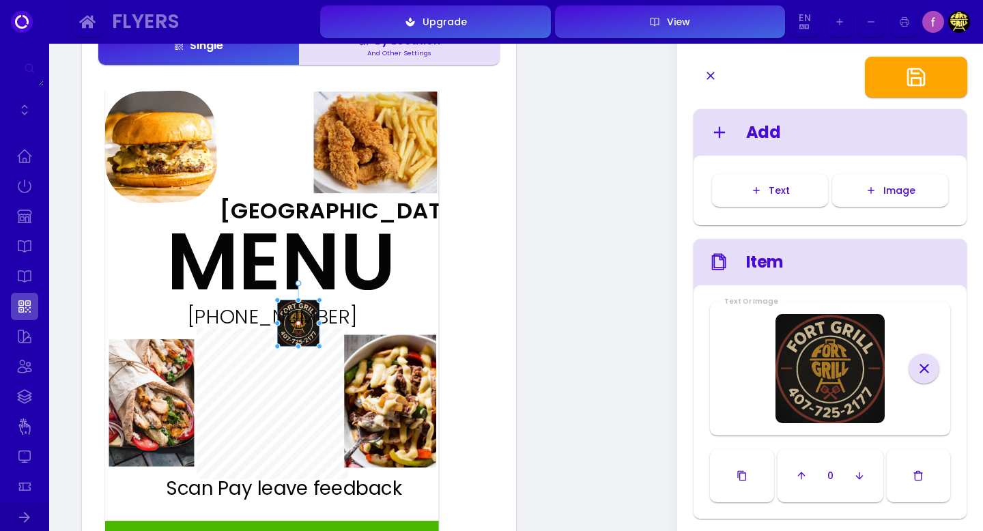
click at [299, 345] on div at bounding box center [299, 346] width 6 height 6
drag, startPoint x: 315, startPoint y: 343, endPoint x: 272, endPoint y: 148, distance: 199.2
click at [272, 148] on img at bounding box center [255, 129] width 42 height 46
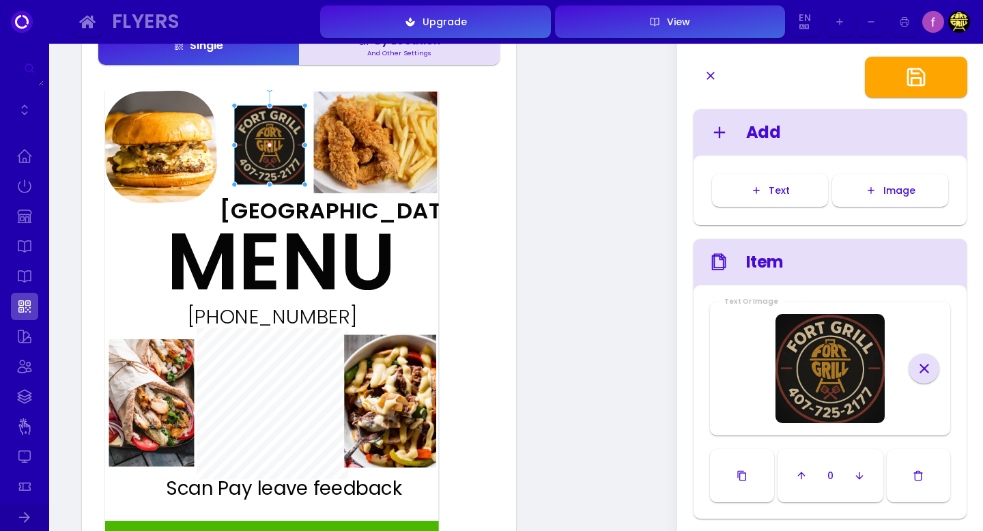
drag, startPoint x: 276, startPoint y: 152, endPoint x: 305, endPoint y: 185, distance: 43.5
click at [305, 185] on div at bounding box center [305, 185] width 6 height 6
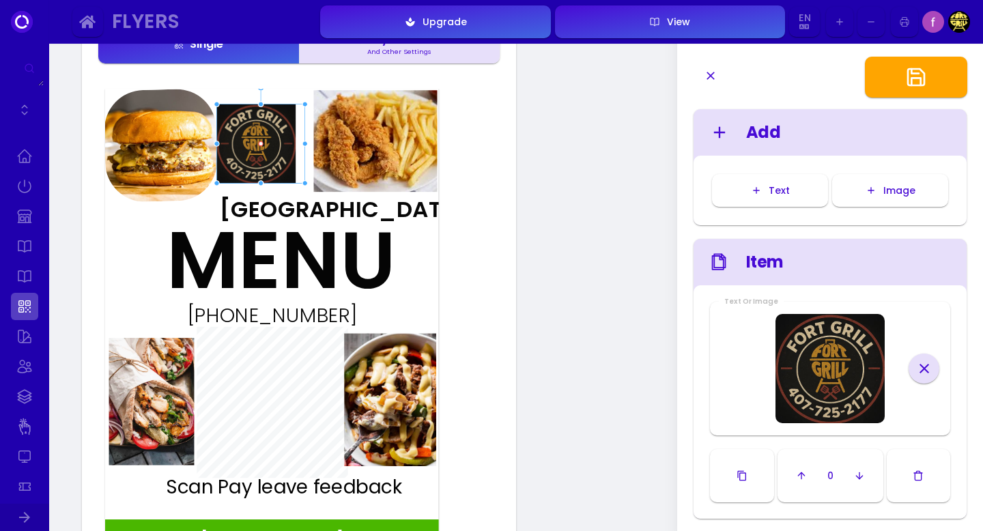
drag, startPoint x: 234, startPoint y: 143, endPoint x: 216, endPoint y: 141, distance: 17.9
click at [216, 141] on div at bounding box center [217, 144] width 6 height 6
type input "#ffffff"
drag, startPoint x: 305, startPoint y: 184, endPoint x: 313, endPoint y: 185, distance: 7.5
click at [313, 185] on div at bounding box center [312, 184] width 6 height 6
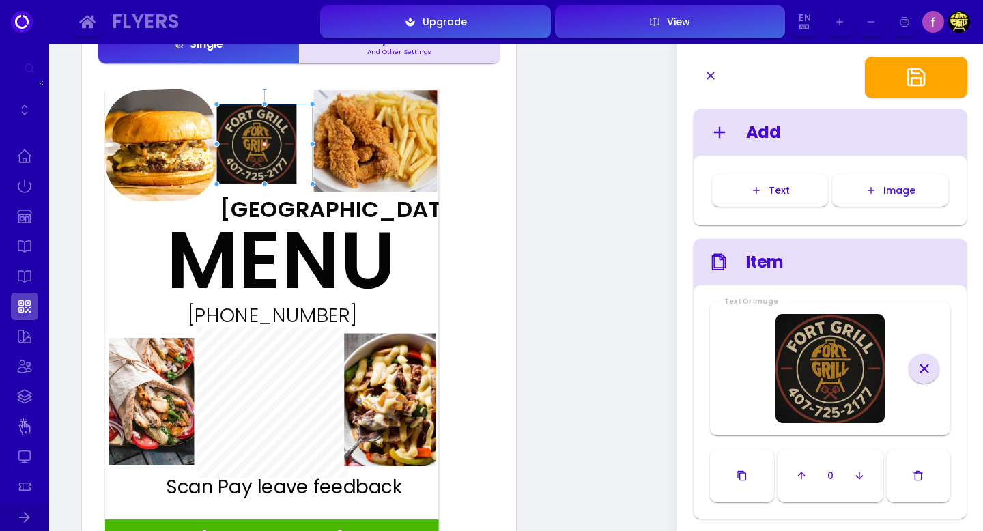
click at [277, 154] on img at bounding box center [256, 144] width 80 height 80
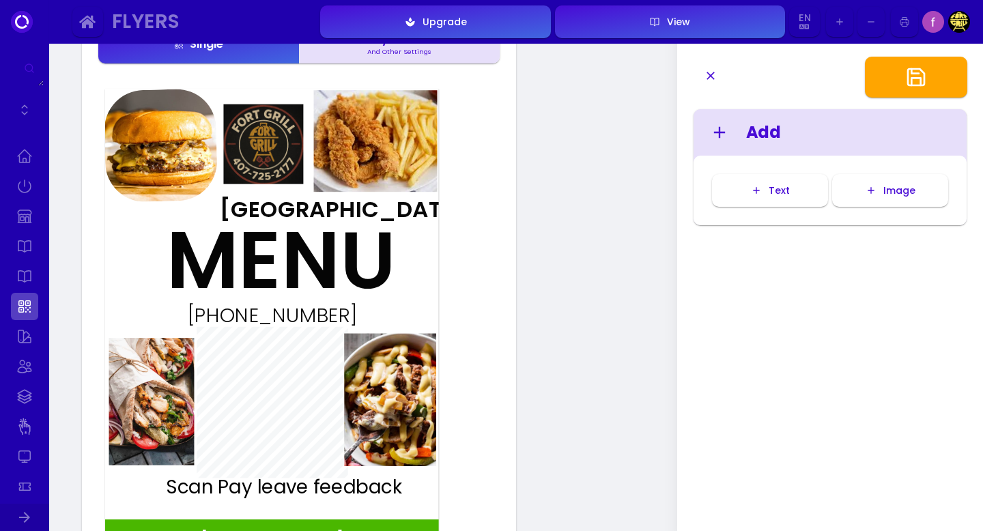
click at [280, 150] on img at bounding box center [263, 144] width 80 height 80
click at [277, 131] on img at bounding box center [263, 144] width 80 height 80
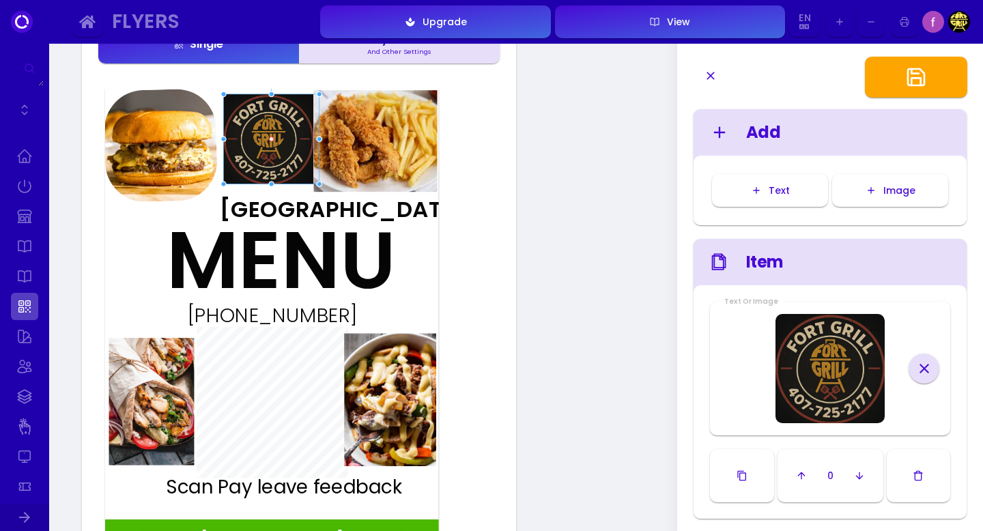
type input "#ffffff"
drag, startPoint x: 270, startPoint y: 104, endPoint x: 270, endPoint y: 93, distance: 10.9
click at [270, 93] on div at bounding box center [271, 93] width 6 height 6
click at [265, 145] on img at bounding box center [268, 138] width 91 height 91
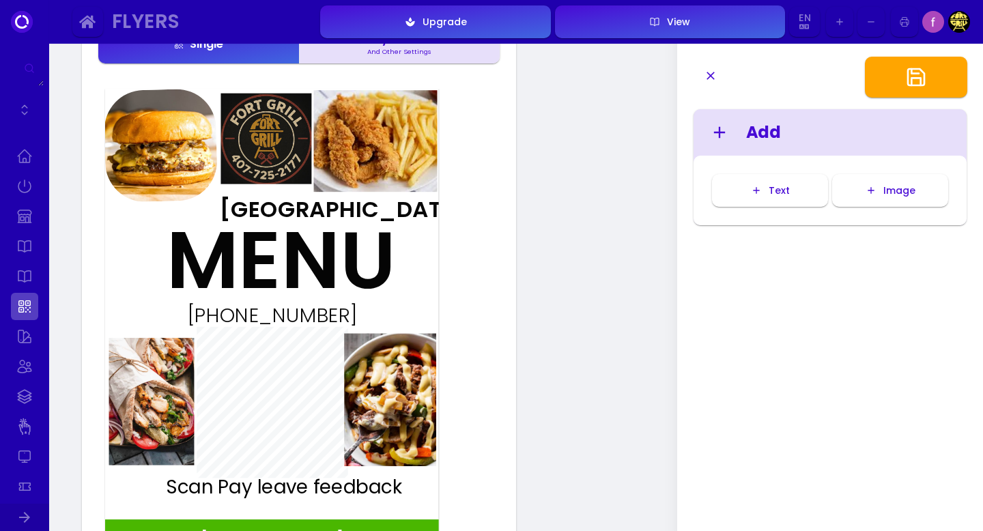
click at [263, 145] on img at bounding box center [265, 138] width 91 height 91
click at [227, 178] on img at bounding box center [265, 138] width 91 height 91
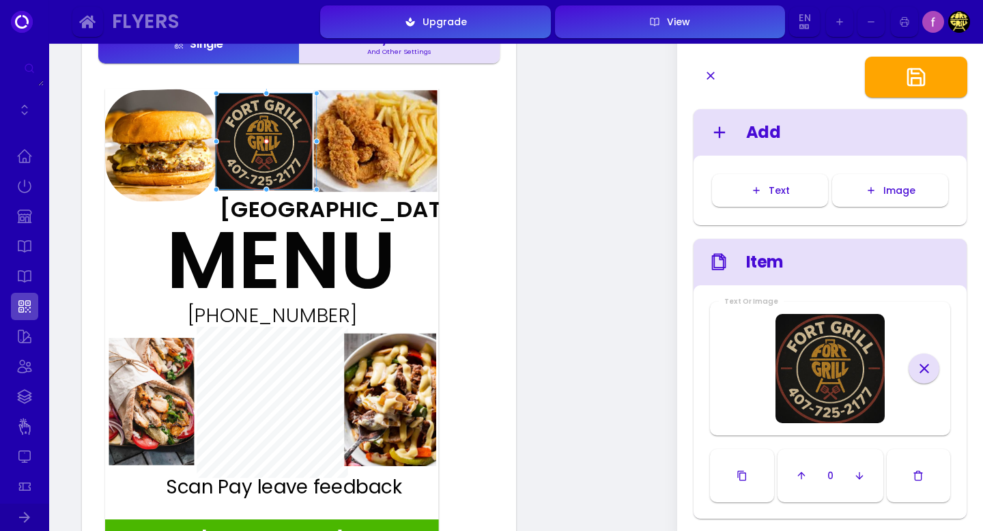
type input "#ffffff"
drag, startPoint x: 222, startPoint y: 184, endPoint x: 216, endPoint y: 190, distance: 8.7
click at [216, 190] on div at bounding box center [215, 191] width 6 height 6
click at [272, 153] on img at bounding box center [262, 141] width 97 height 97
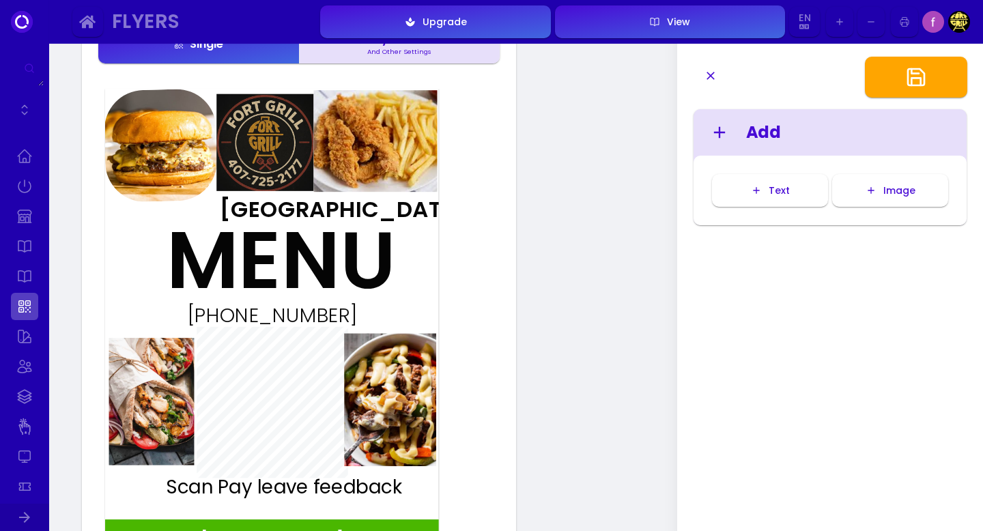
click at [288, 171] on img at bounding box center [264, 142] width 97 height 97
click at [324, 220] on div "MENU" at bounding box center [246, 260] width 158 height 81
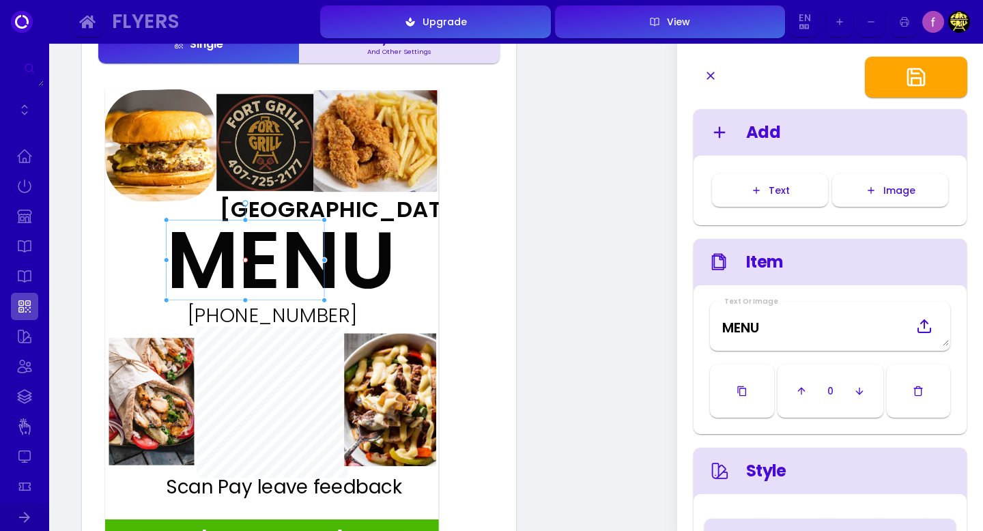
click at [271, 167] on img at bounding box center [264, 142] width 97 height 97
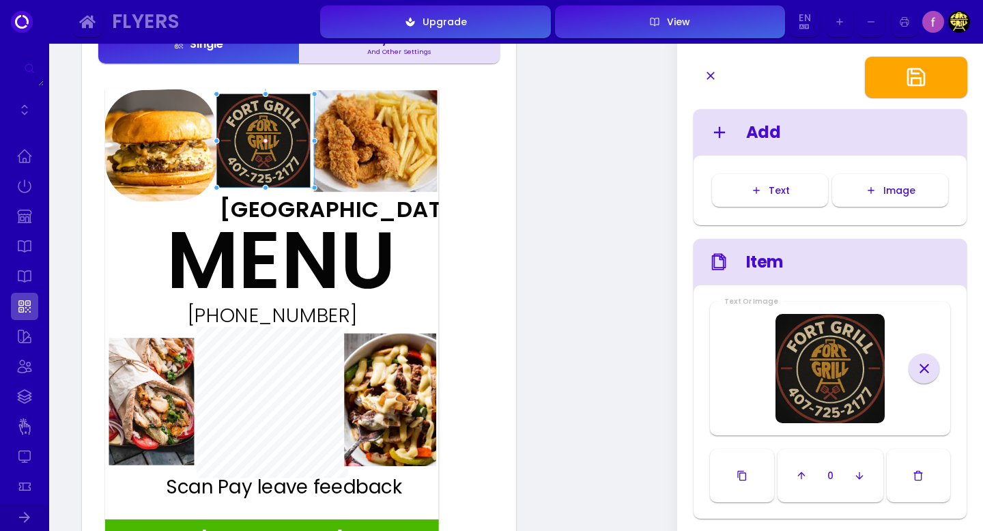
click at [312, 187] on div at bounding box center [314, 188] width 6 height 6
click at [324, 222] on div "MENU" at bounding box center [246, 260] width 158 height 81
type input "#050505"
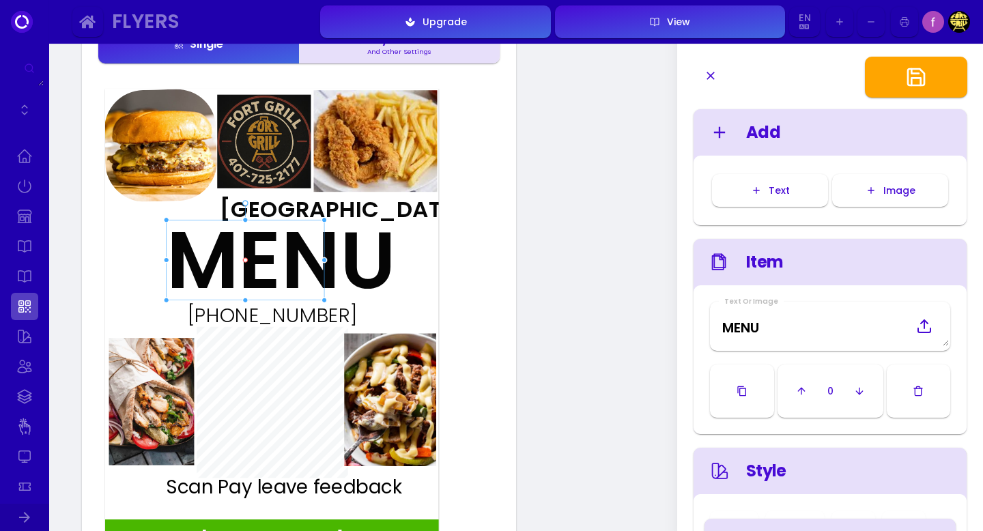
click at [257, 160] on img at bounding box center [263, 141] width 93 height 93
click at [324, 220] on div "MENU" at bounding box center [246, 260] width 158 height 81
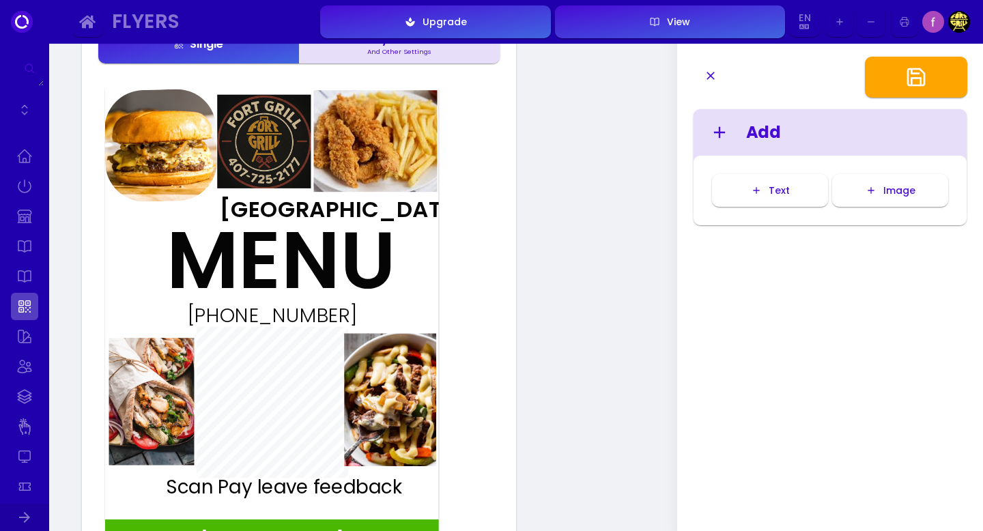
click at [289, 162] on img at bounding box center [263, 141] width 93 height 93
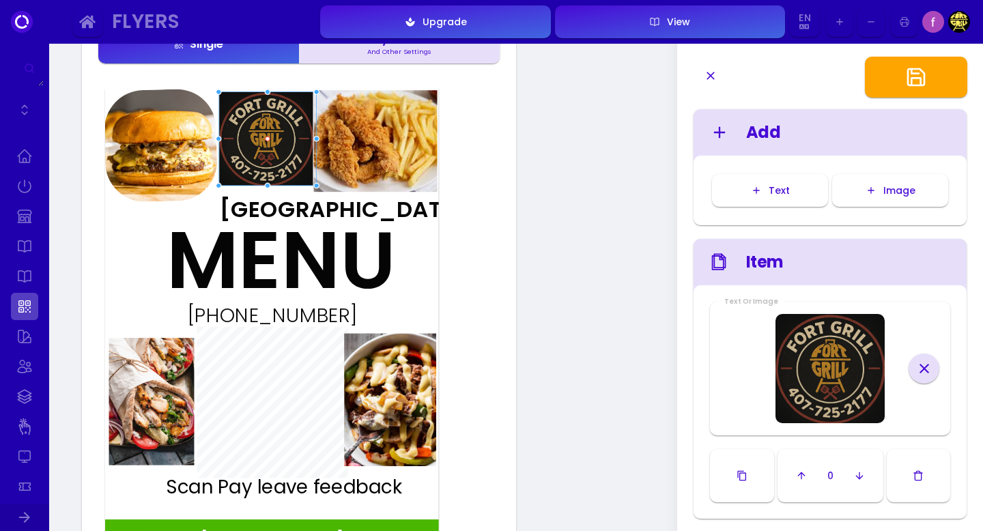
click at [297, 145] on img at bounding box center [265, 138] width 93 height 93
click at [324, 220] on div "MENU" at bounding box center [246, 260] width 158 height 81
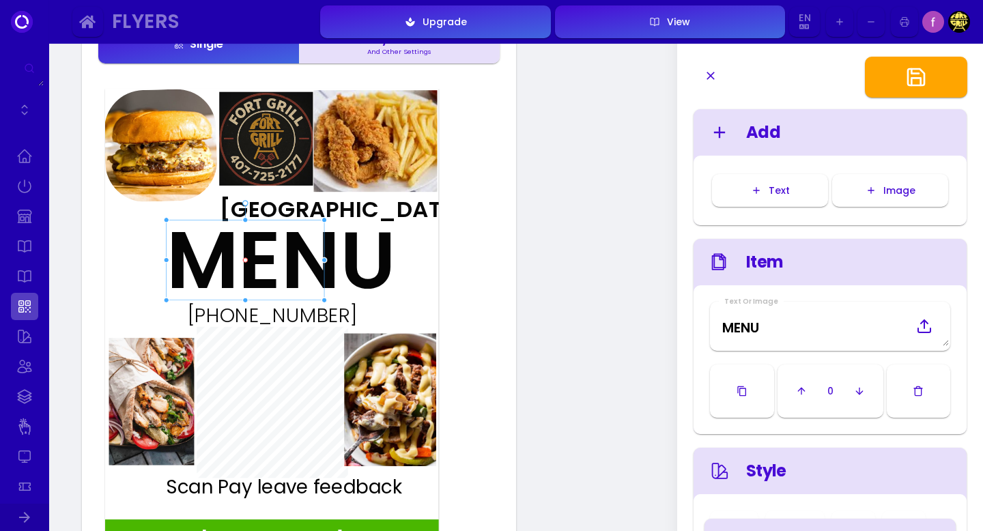
click at [269, 175] on img at bounding box center [265, 138] width 93 height 93
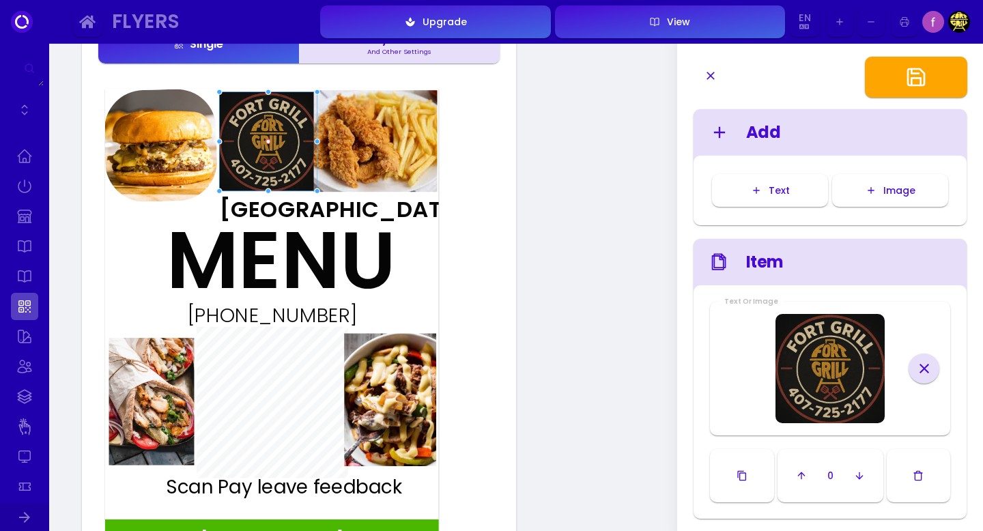
click at [265, 191] on div at bounding box center [268, 191] width 6 height 6
click at [324, 226] on div "MENU" at bounding box center [246, 260] width 158 height 81
type input "#050505"
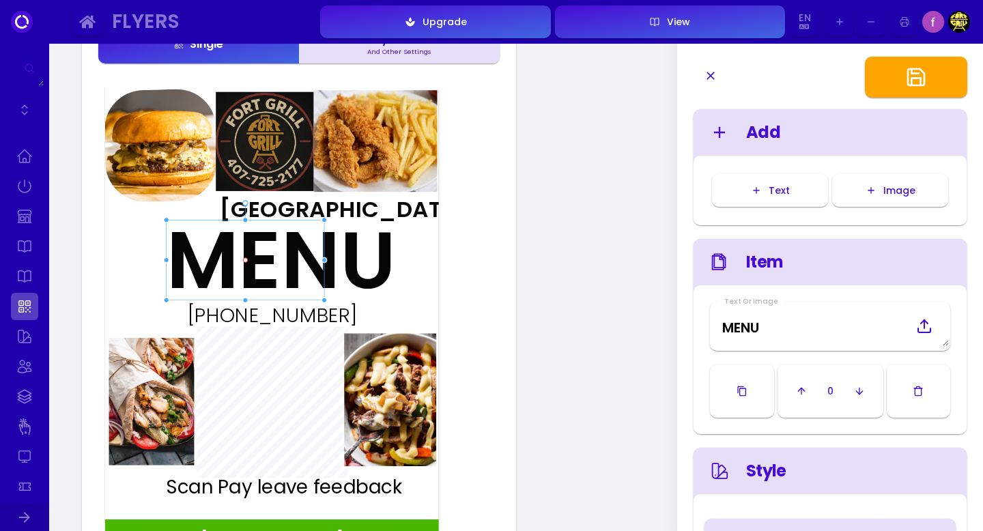
click at [274, 152] on img at bounding box center [265, 141] width 98 height 99
click at [324, 220] on div "MENU" at bounding box center [246, 260] width 158 height 81
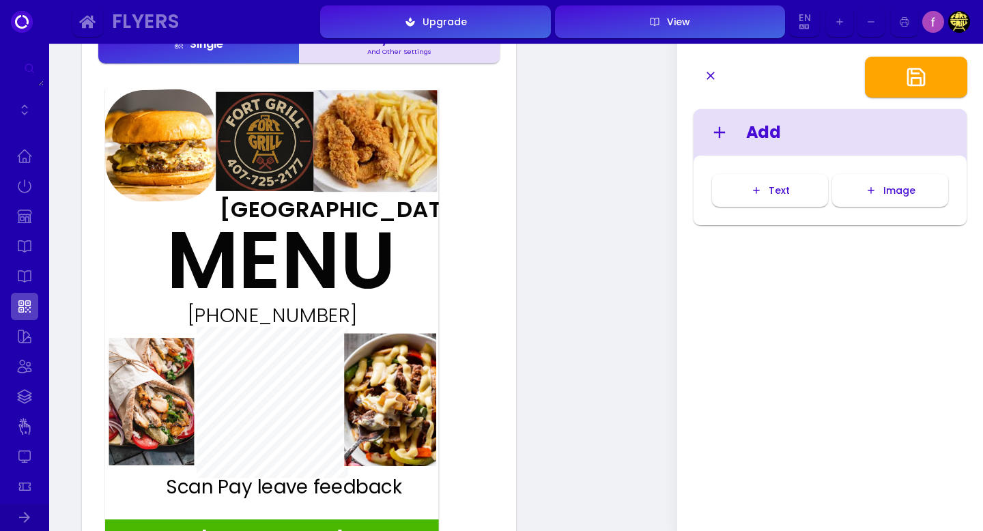
click at [142, 261] on div "www.fortgrillfl.com MENU Fort Grill (407)725-2177 Scan Pay leave feedback" at bounding box center [271, 325] width 333 height 472
click at [340, 316] on div "(407)725-2177" at bounding box center [271, 316] width 223 height 20
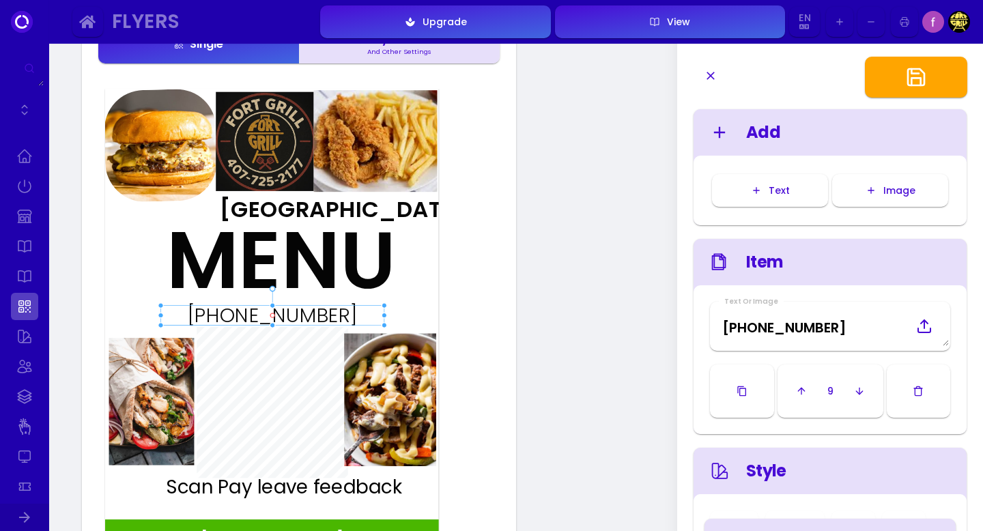
click at [915, 399] on button "button" at bounding box center [919, 390] width 64 height 53
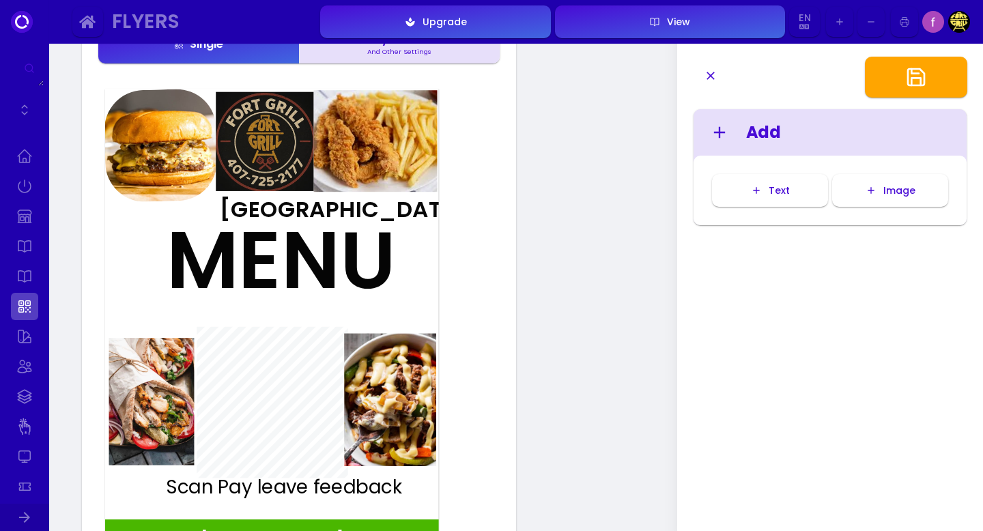
click at [301, 214] on div "Fort Grill" at bounding box center [270, 209] width 101 height 23
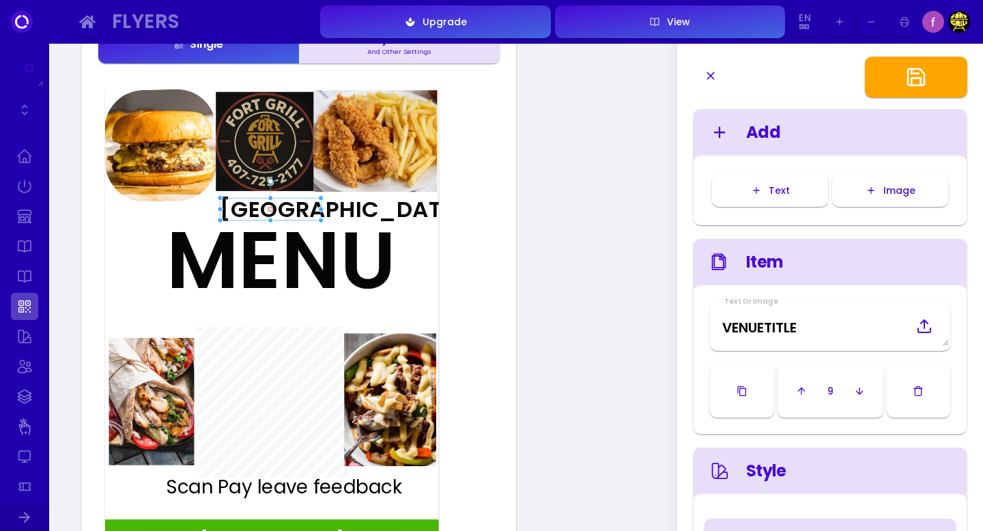
click at [919, 387] on icon "button" at bounding box center [917, 391] width 11 height 11
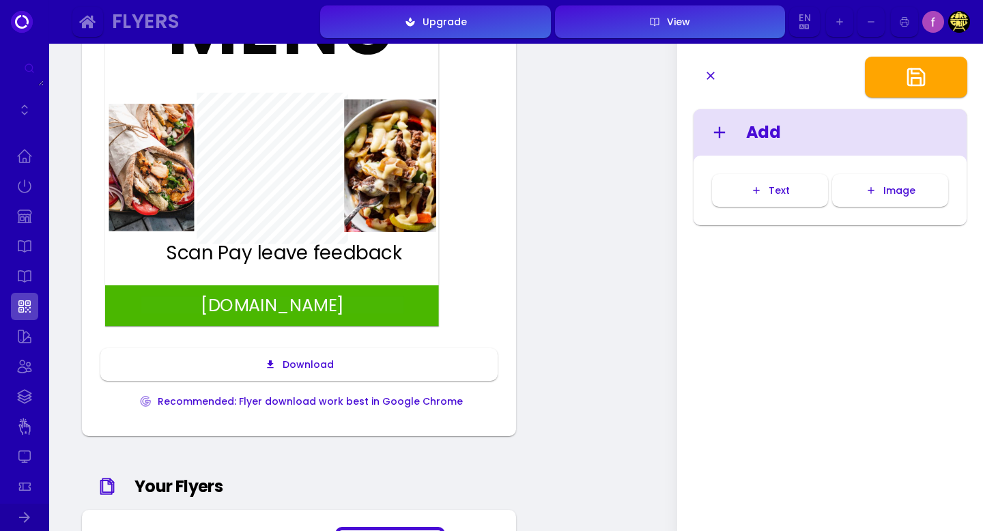
scroll to position [350, 0]
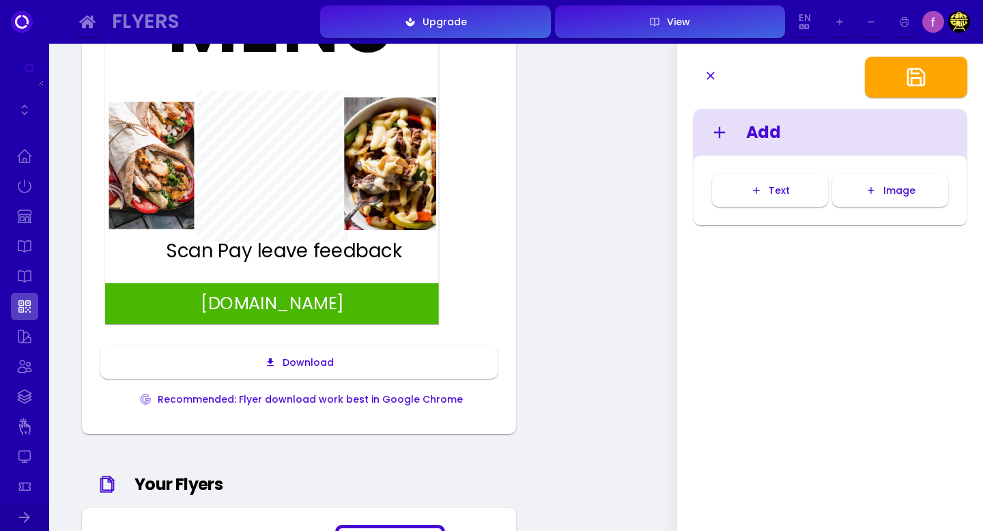
click at [908, 82] on icon "button" at bounding box center [916, 77] width 16 height 16
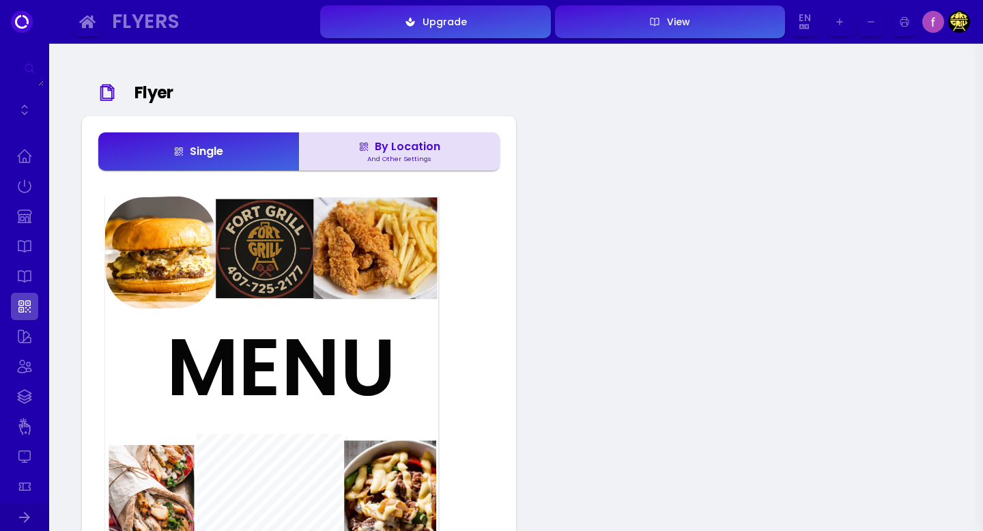
scroll to position [0, 0]
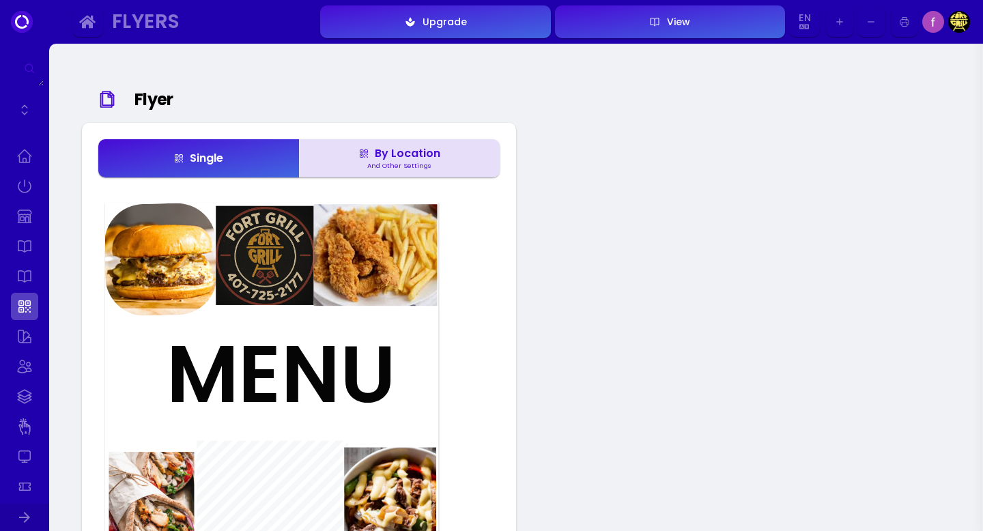
click at [493, 359] on div "www.fortgrillfl.com MENU Scan Pay leave feedback Download Recommended: Flyer do…" at bounding box center [298, 482] width 401 height 572
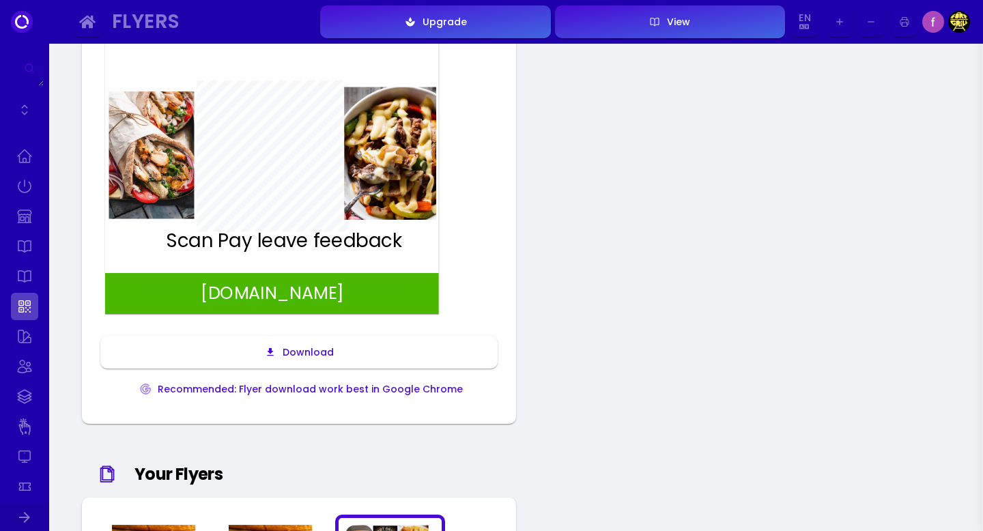
scroll to position [362, 0]
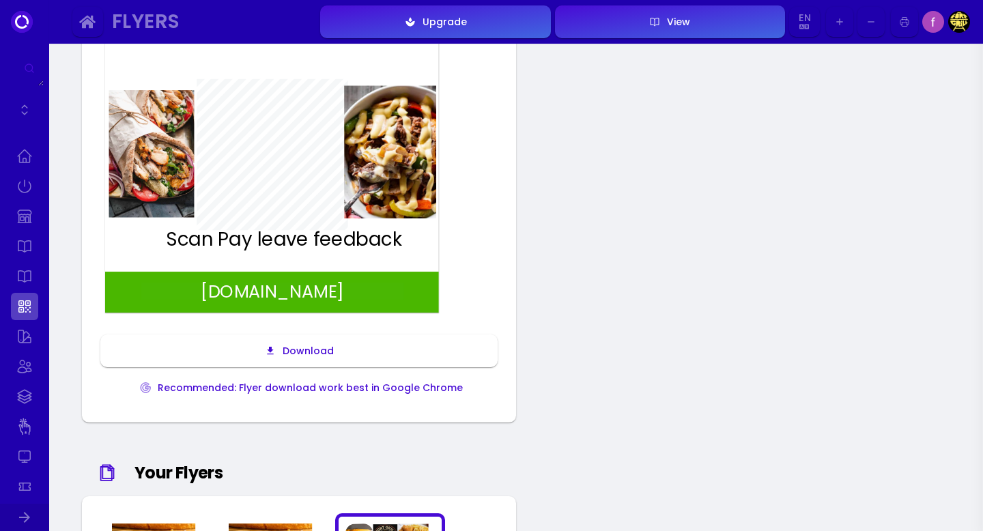
click at [286, 352] on div "Download" at bounding box center [305, 351] width 58 height 10
click at [300, 349] on div "Download" at bounding box center [305, 351] width 58 height 10
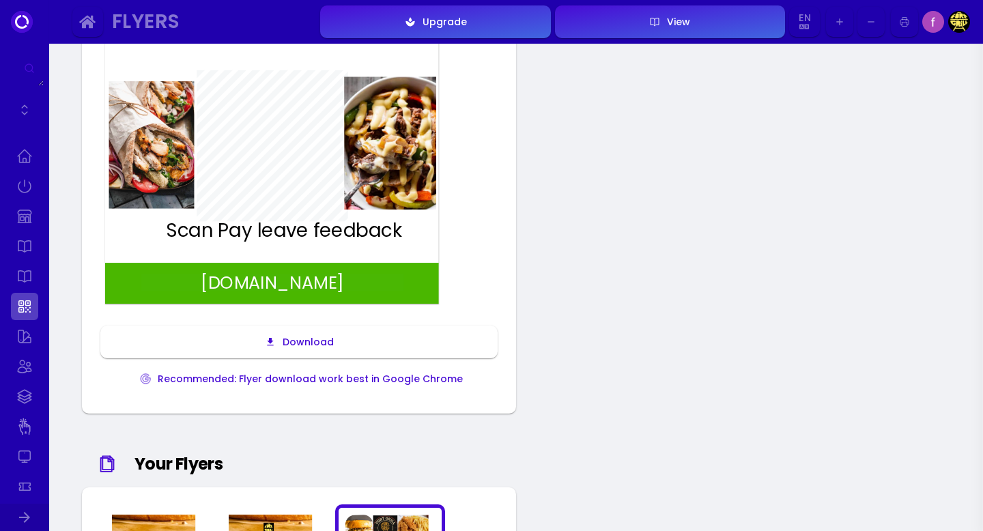
scroll to position [0, 0]
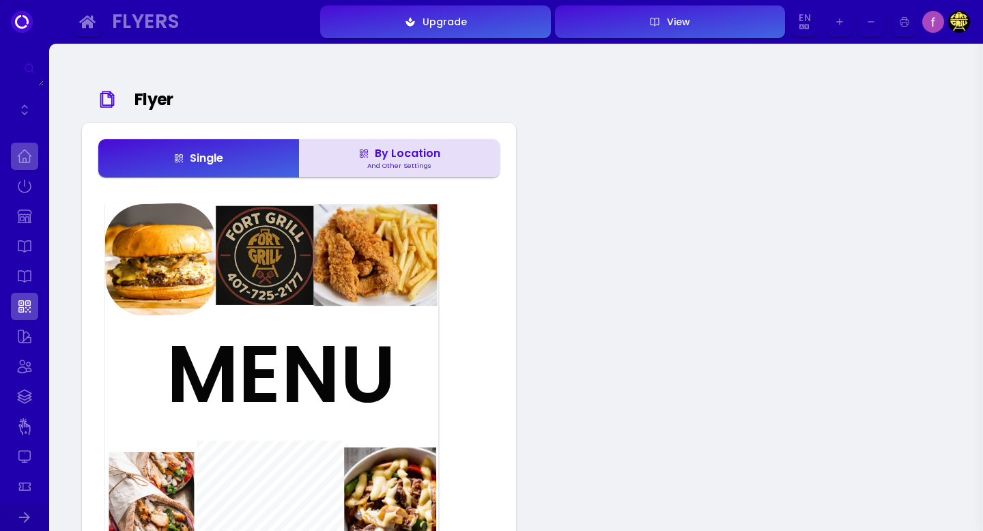
click at [35, 158] on link at bounding box center [24, 156] width 27 height 27
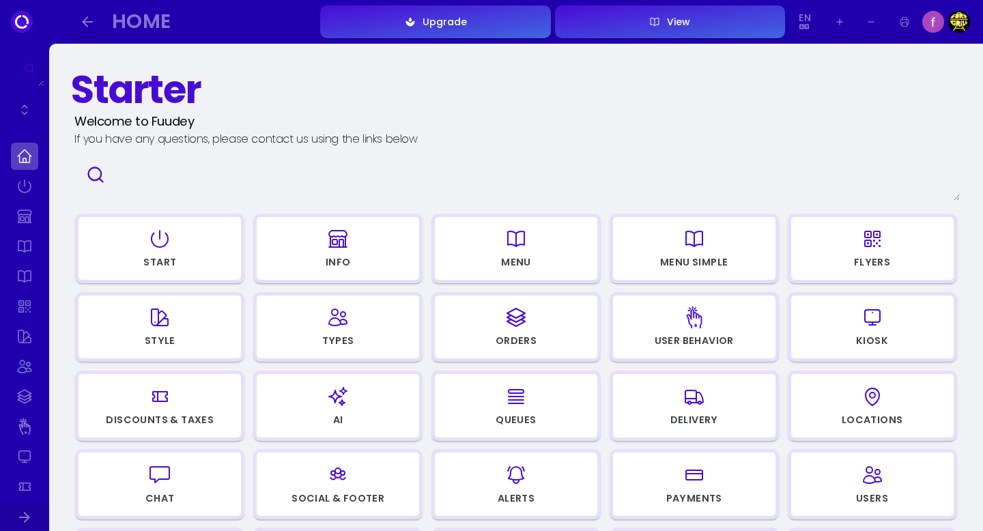
click at [183, 255] on div "Start" at bounding box center [159, 264] width 161 height 18
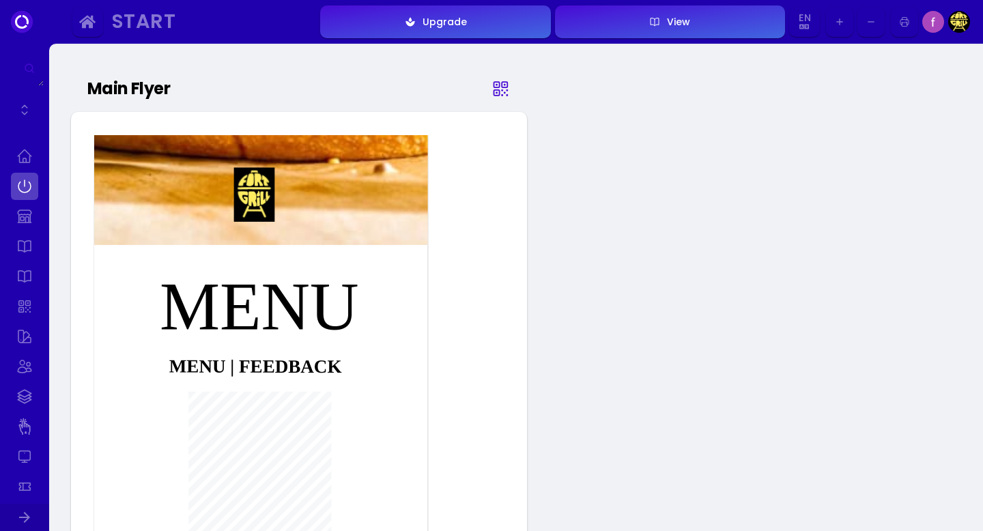
click at [502, 89] on icon at bounding box center [501, 90] width 11 height 11
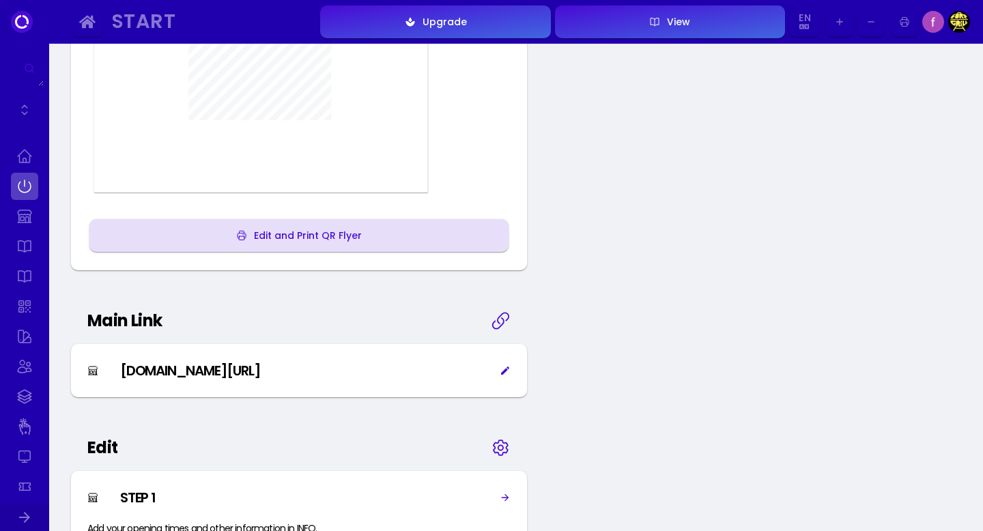
scroll to position [437, 0]
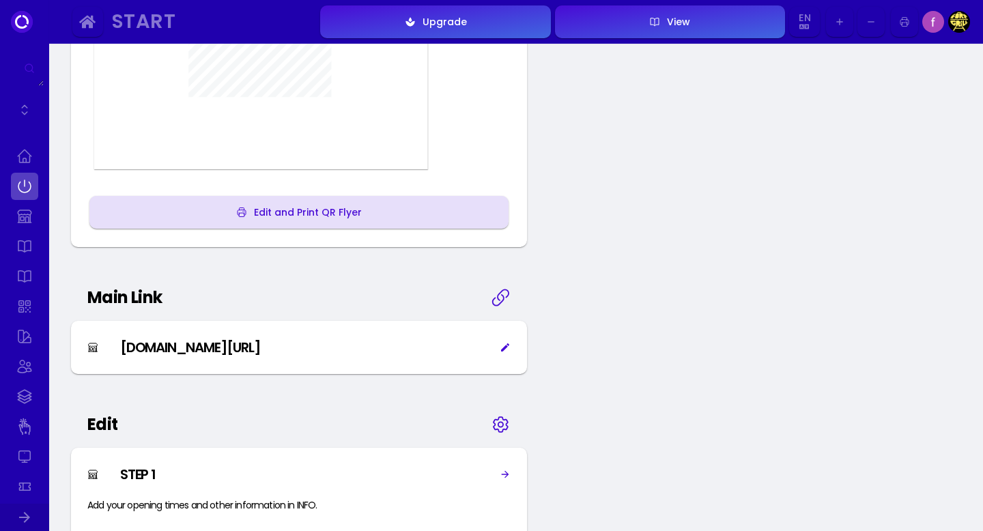
click at [319, 214] on div "Edit and Print QR Flyer" at bounding box center [304, 212] width 115 height 10
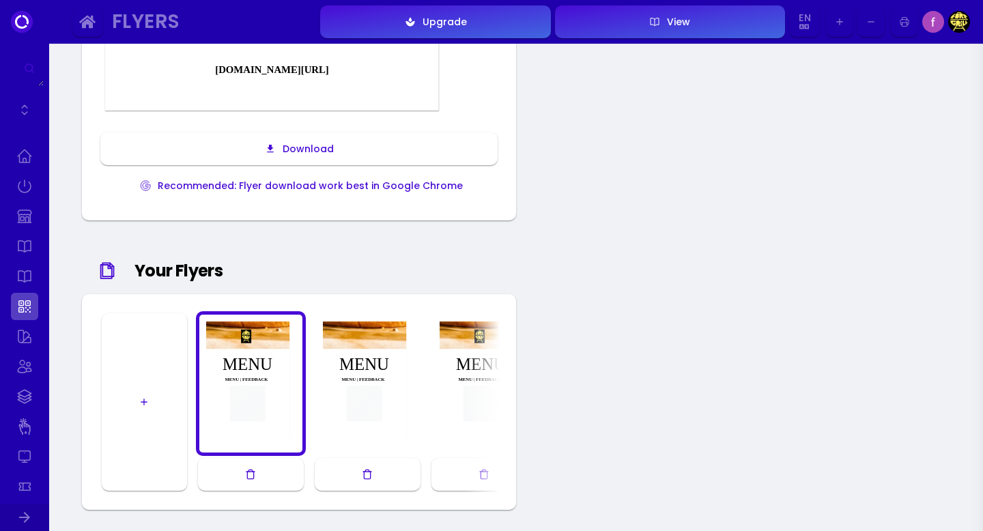
scroll to position [0, 211]
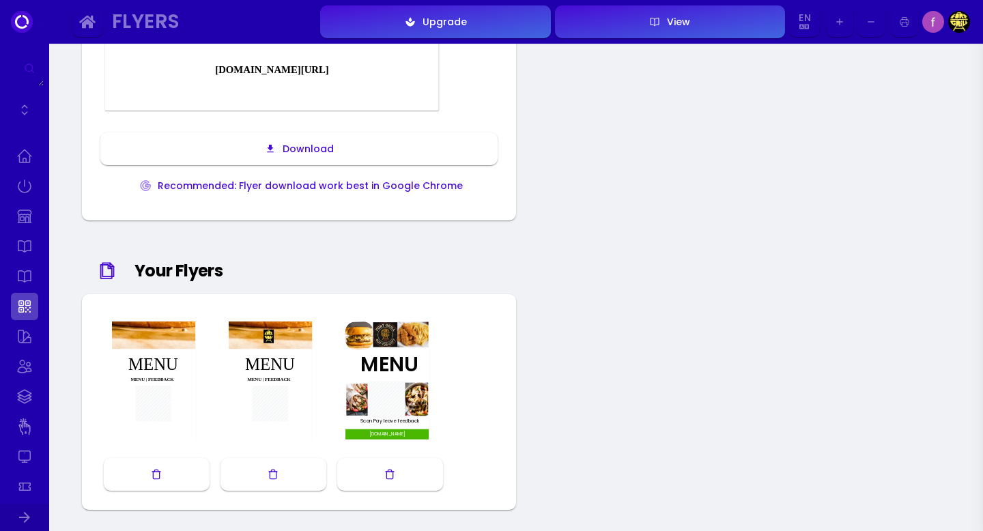
click at [275, 472] on polyline "button" at bounding box center [273, 472] width 8 height 0
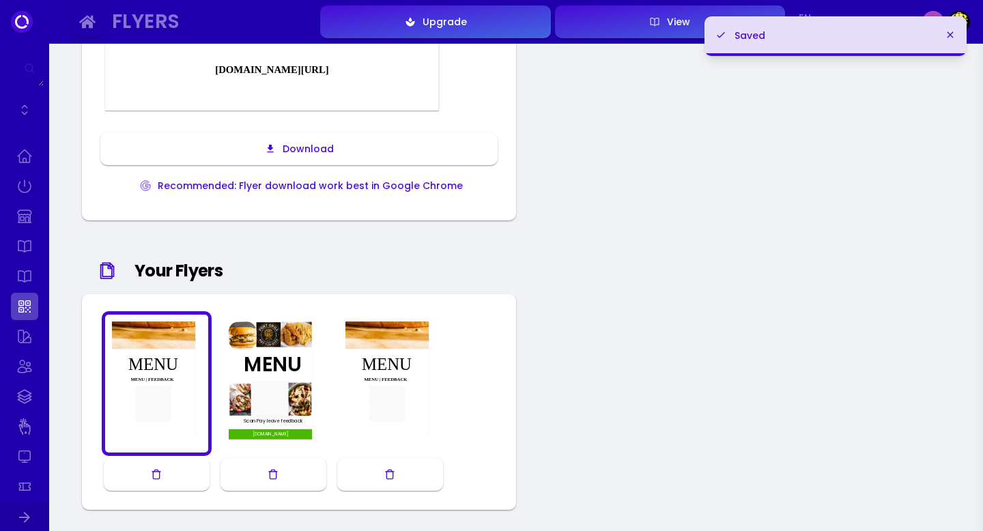
scroll to position [0, 94]
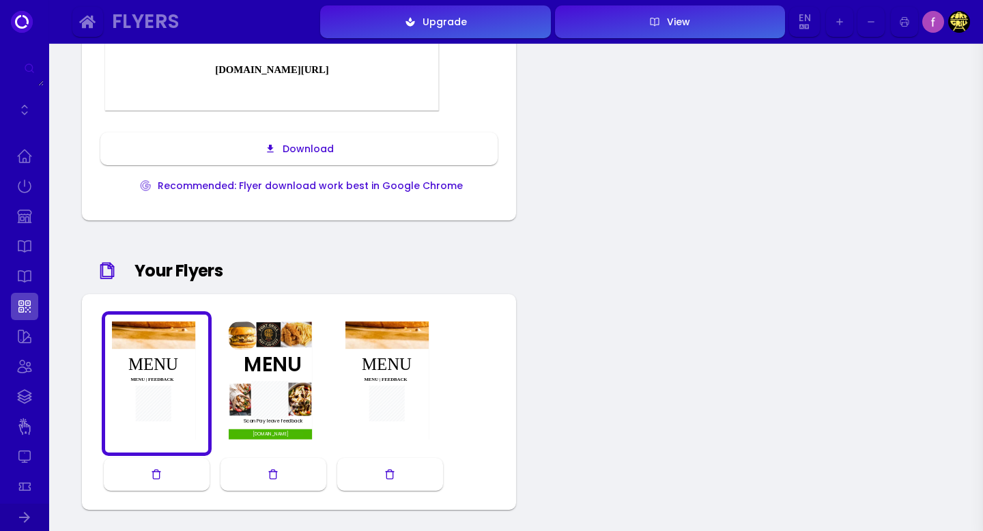
click at [171, 474] on button "button" at bounding box center [157, 474] width 106 height 33
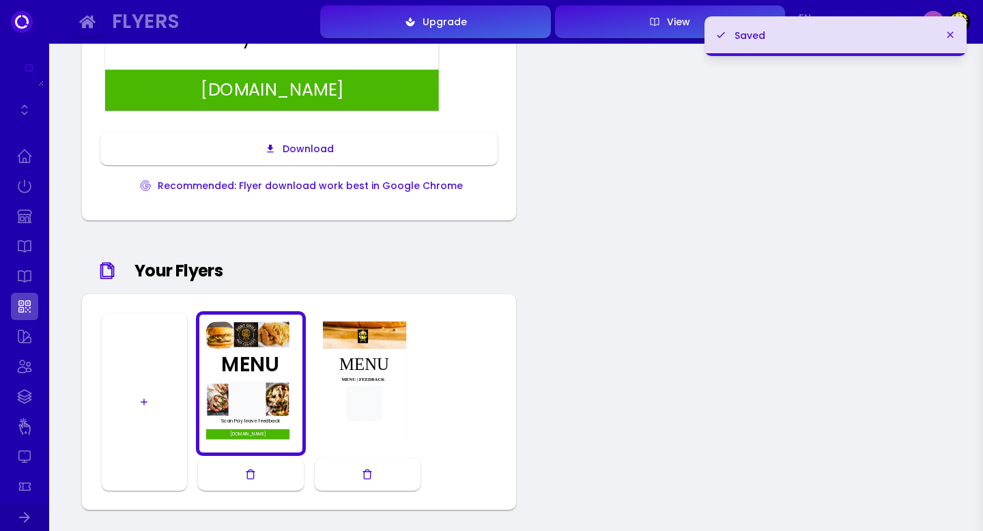
scroll to position [0, 0]
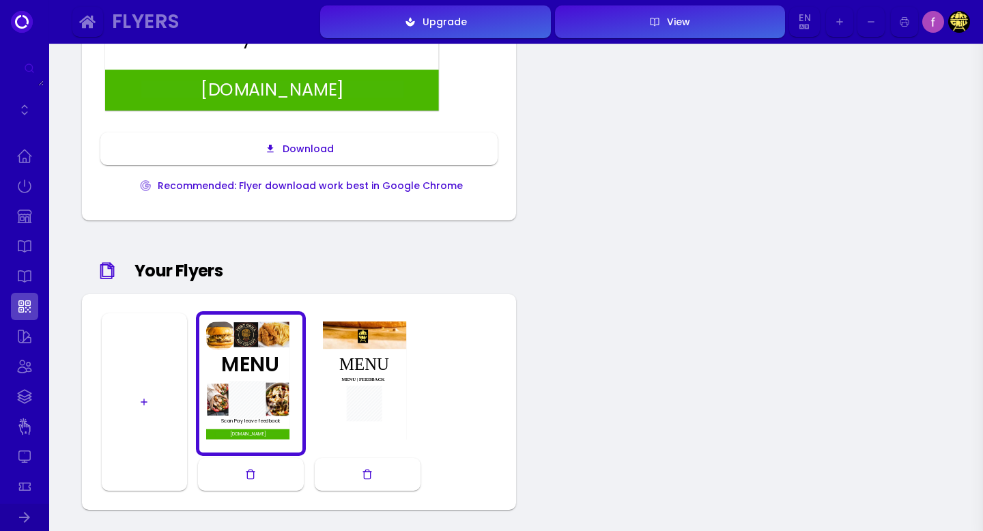
click at [366, 472] on icon "button" at bounding box center [367, 474] width 11 height 11
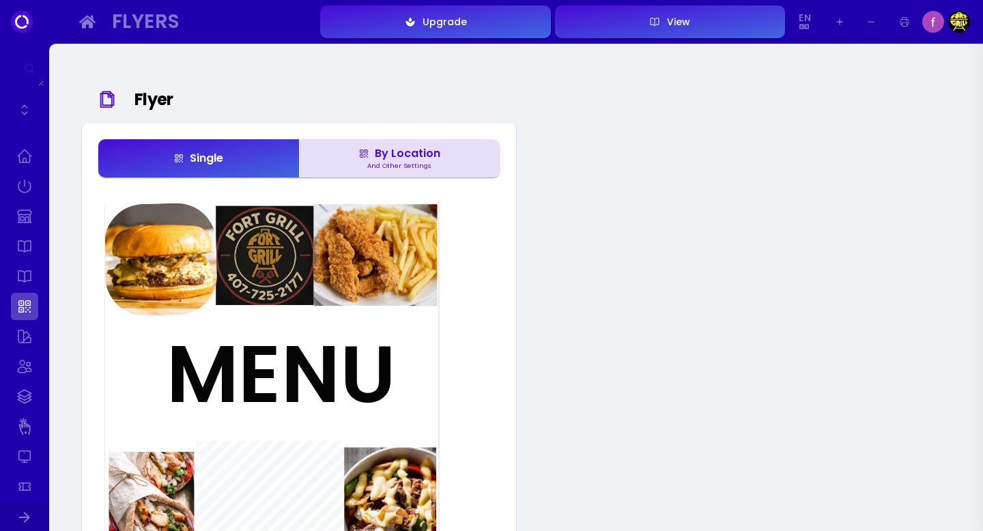
click at [961, 22] on img at bounding box center [959, 22] width 22 height 22
click at [962, 23] on img at bounding box center [959, 22] width 22 height 22
click at [30, 160] on link at bounding box center [24, 156] width 27 height 27
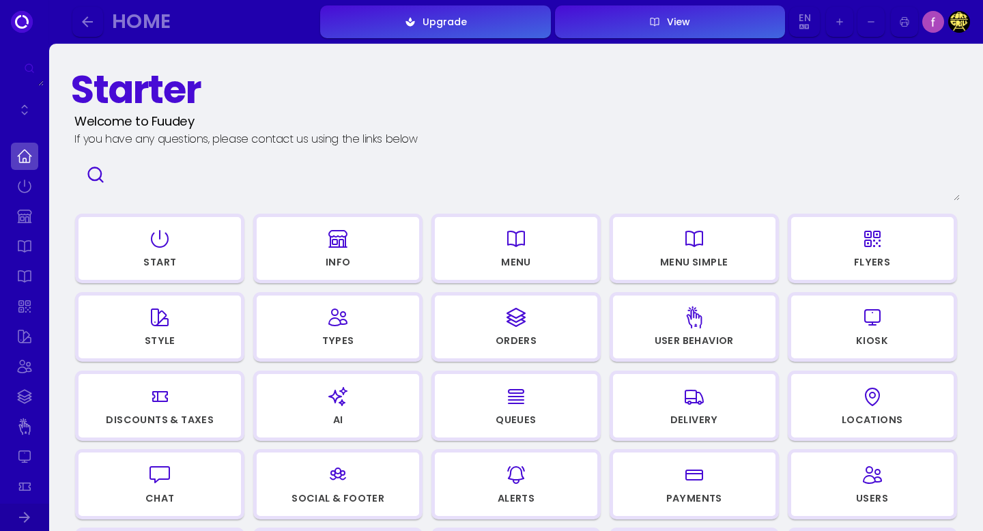
click at [515, 254] on icon "button" at bounding box center [516, 239] width 22 height 68
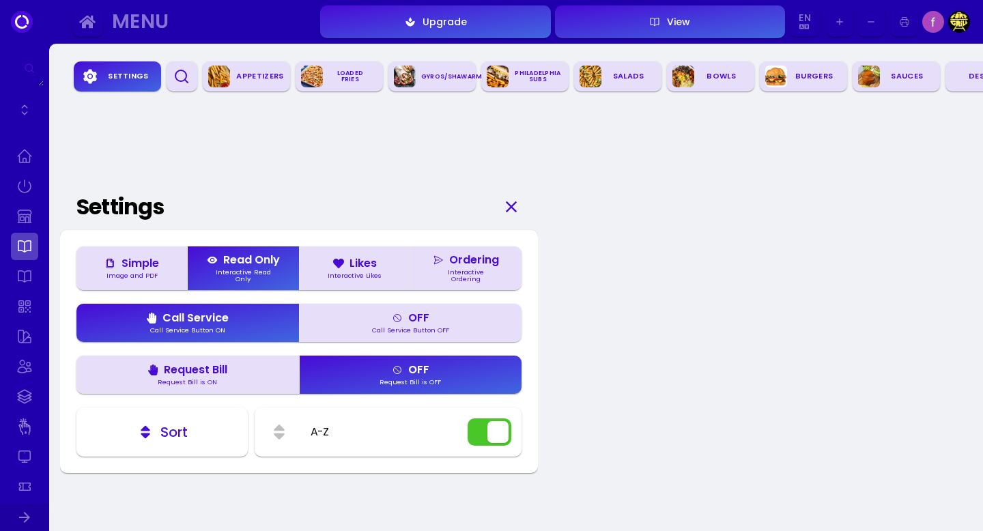
click at [253, 73] on div "Appetizers" at bounding box center [260, 76] width 60 height 20
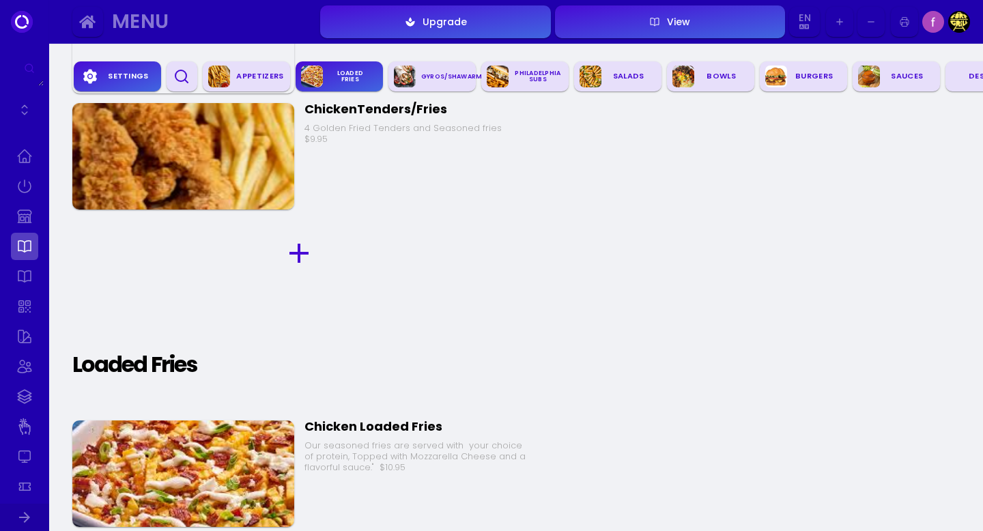
scroll to position [726, 0]
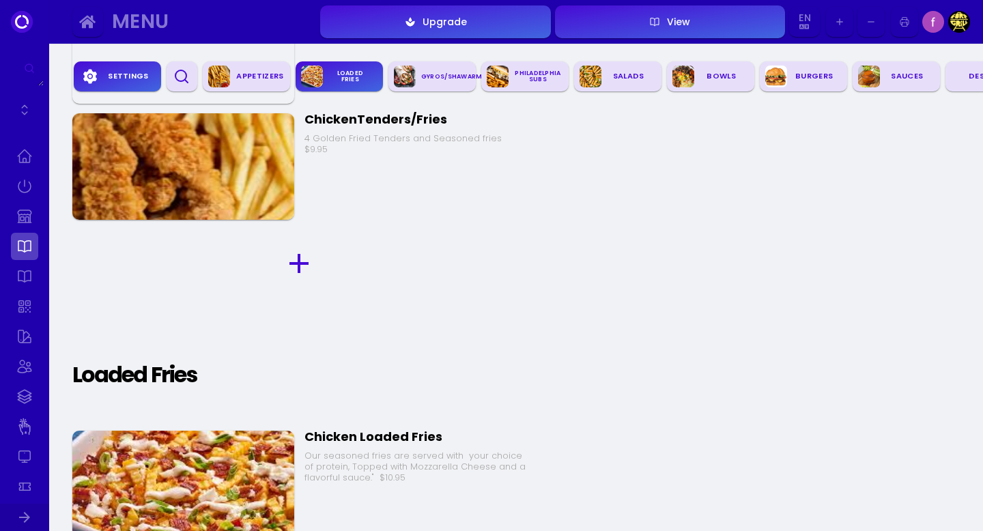
click at [337, 74] on div "Loaded Fries" at bounding box center [350, 75] width 55 height 25
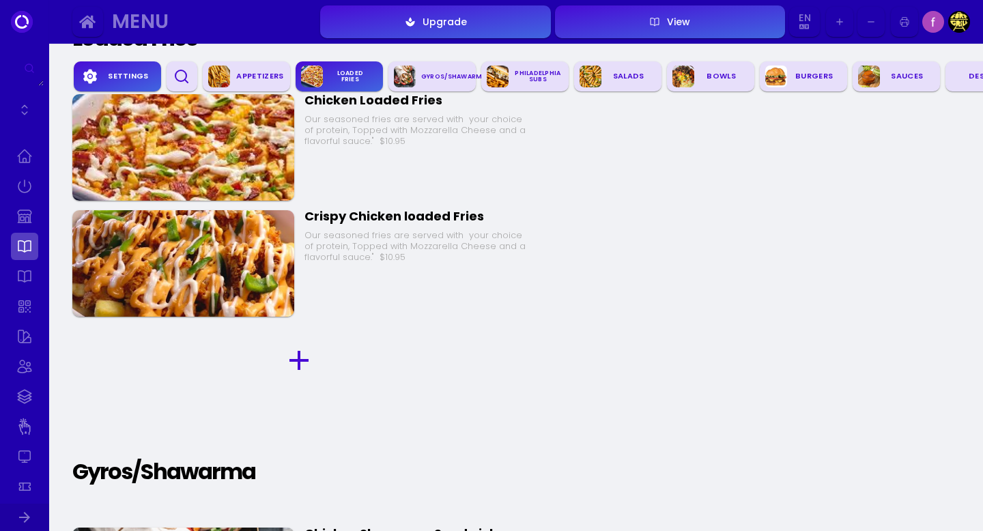
scroll to position [1055, 0]
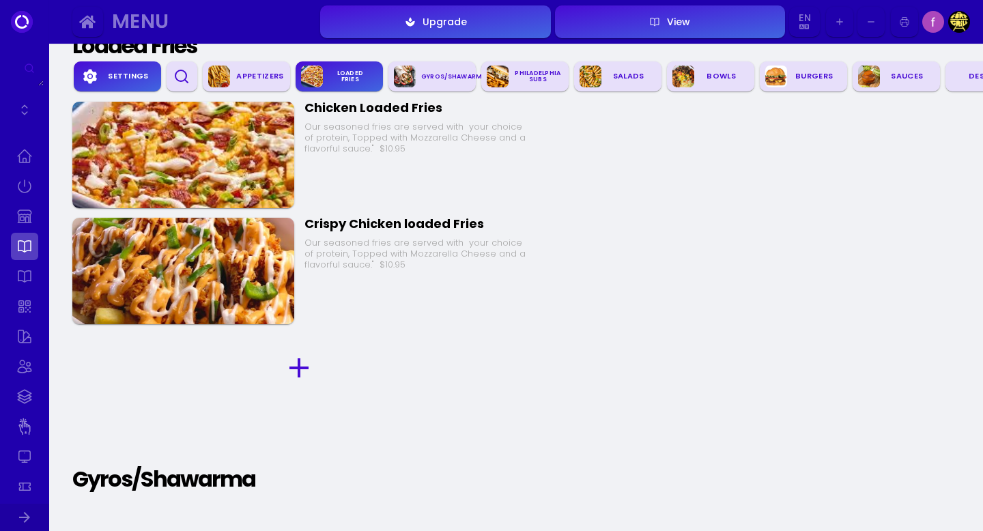
click at [297, 364] on icon "button" at bounding box center [299, 367] width 33 height 33
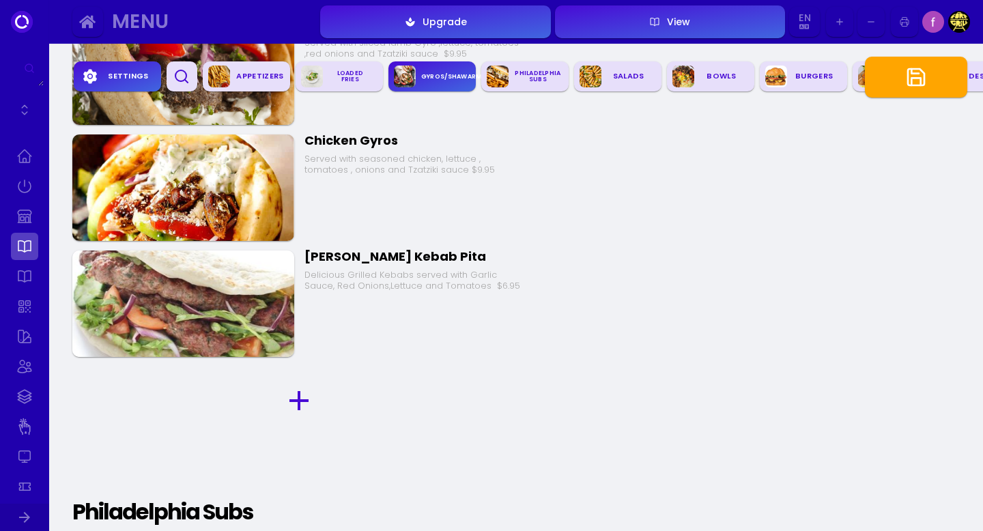
scroll to position [1850, 0]
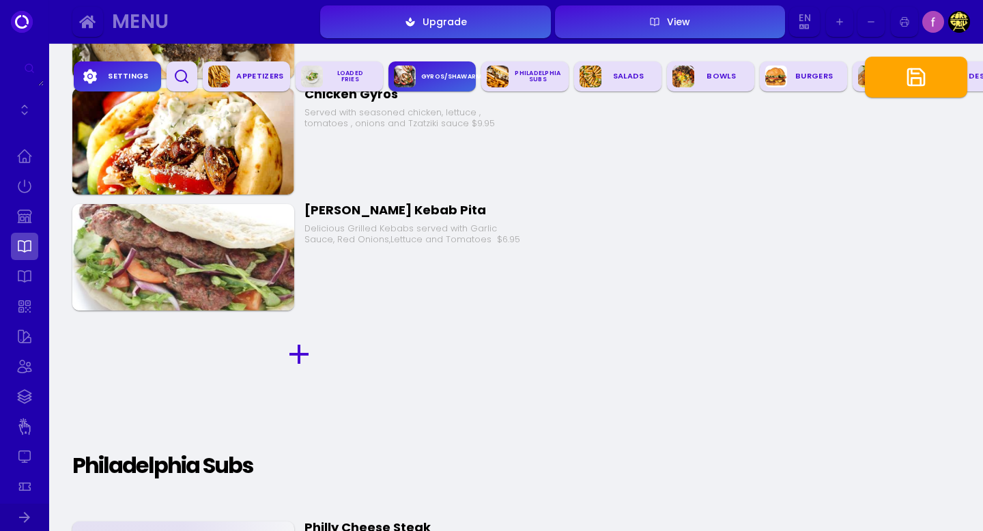
click at [270, 236] on img at bounding box center [183, 257] width 222 height 106
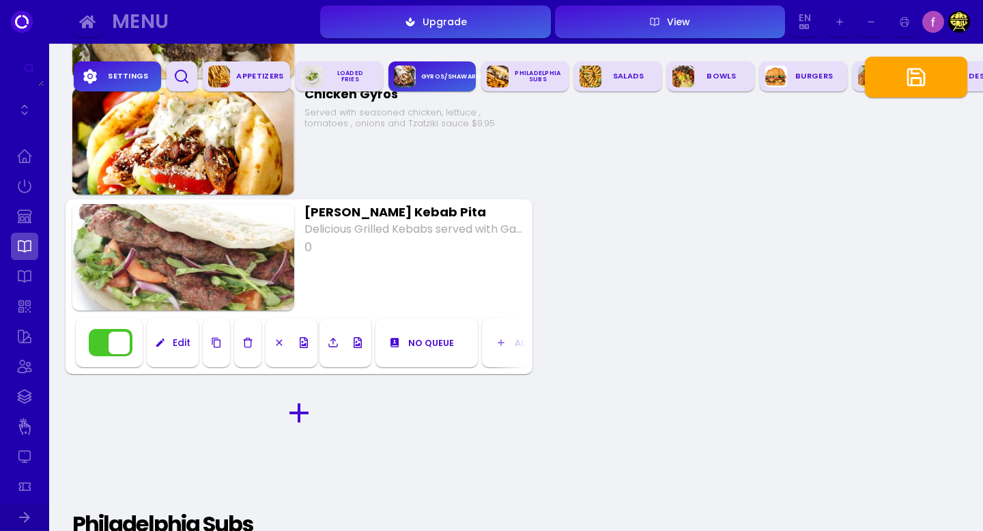
click at [250, 345] on icon "button" at bounding box center [247, 343] width 6 height 9
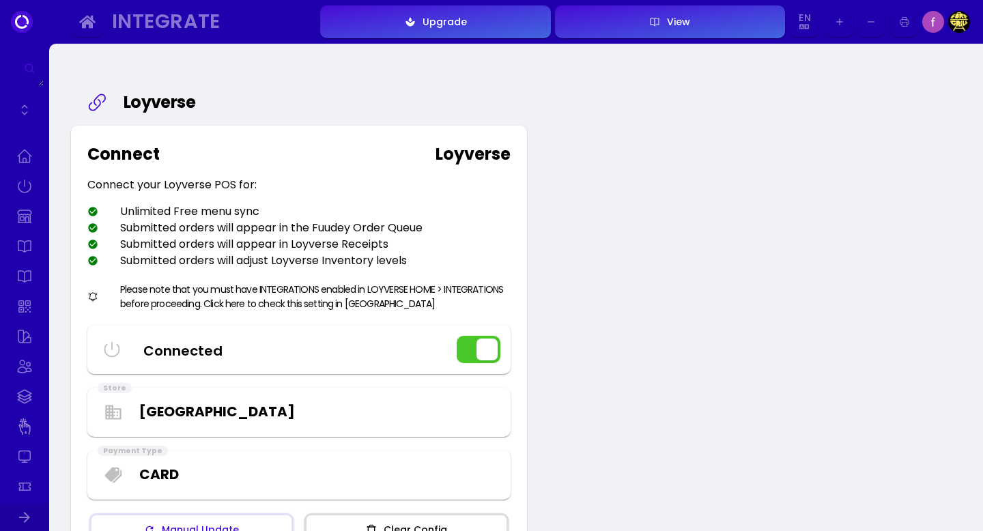
select select "bce1cc5c-fcca-487e-ba92-881e7c7a8092"
select select "6f6be66d-df9a-4dc1-9f82-abba3370b945"
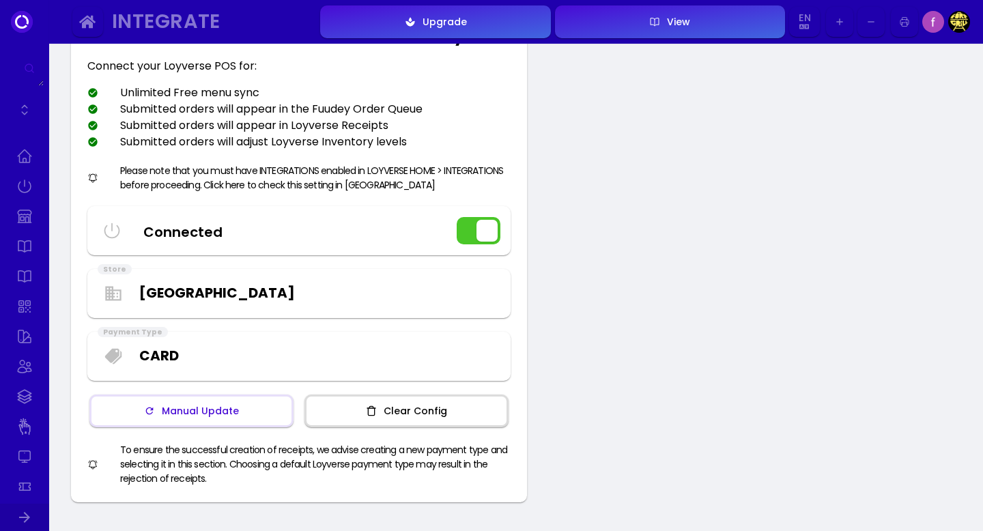
scroll to position [119, 0]
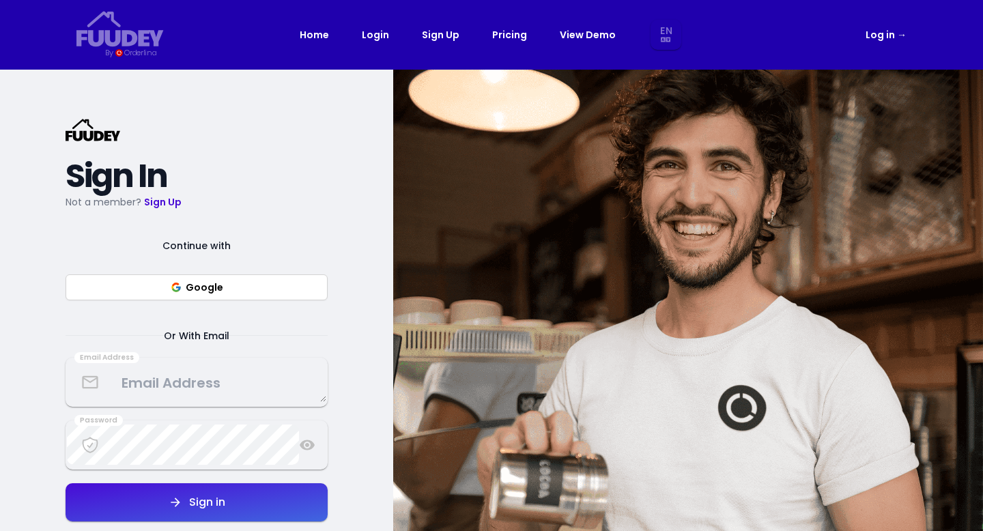
click at [893, 35] on link "Log in →" at bounding box center [885, 35] width 41 height 16
click at [213, 286] on button "Google" at bounding box center [197, 287] width 262 height 26
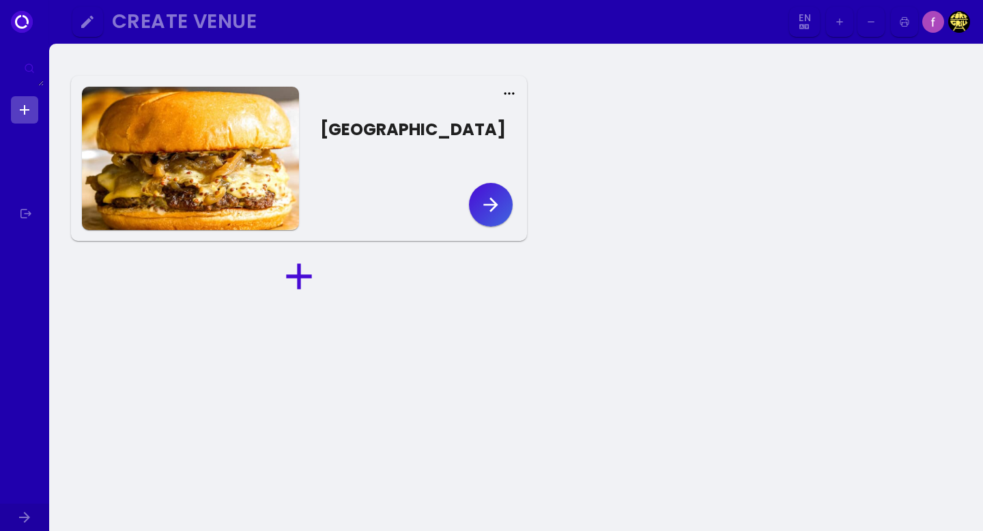
click at [512, 89] on icon at bounding box center [509, 94] width 14 height 14
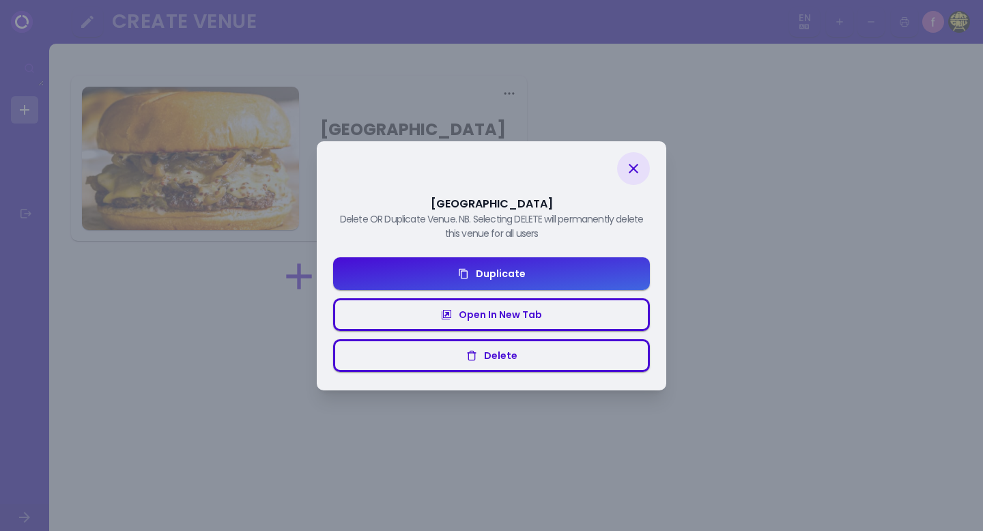
click at [636, 165] on icon at bounding box center [634, 169] width 10 height 10
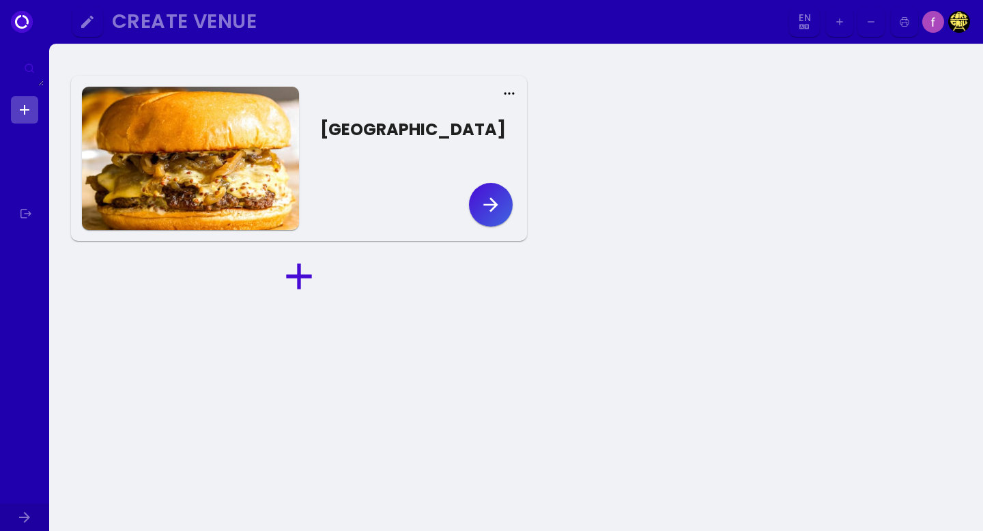
click at [491, 207] on icon "button" at bounding box center [491, 205] width 22 height 22
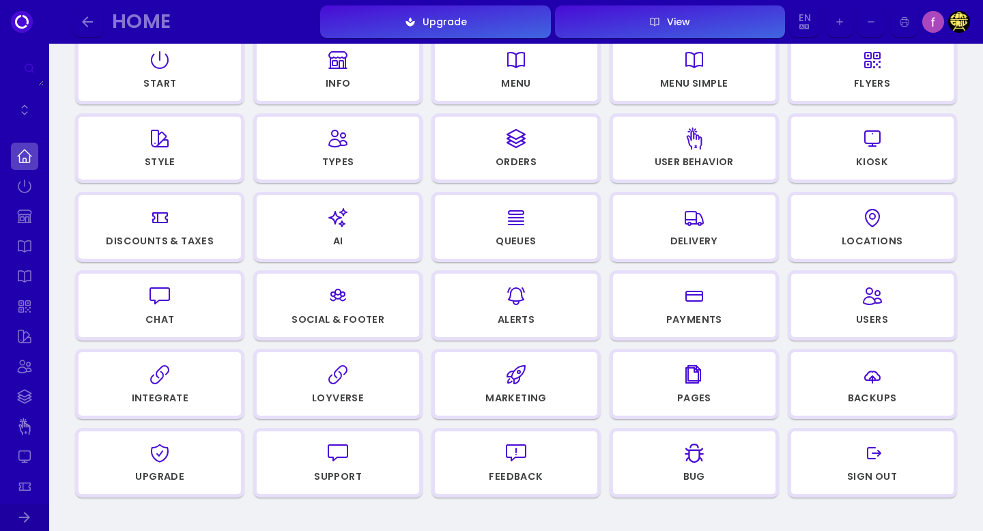
scroll to position [180, 0]
click at [882, 236] on div "Locations" at bounding box center [871, 240] width 61 height 10
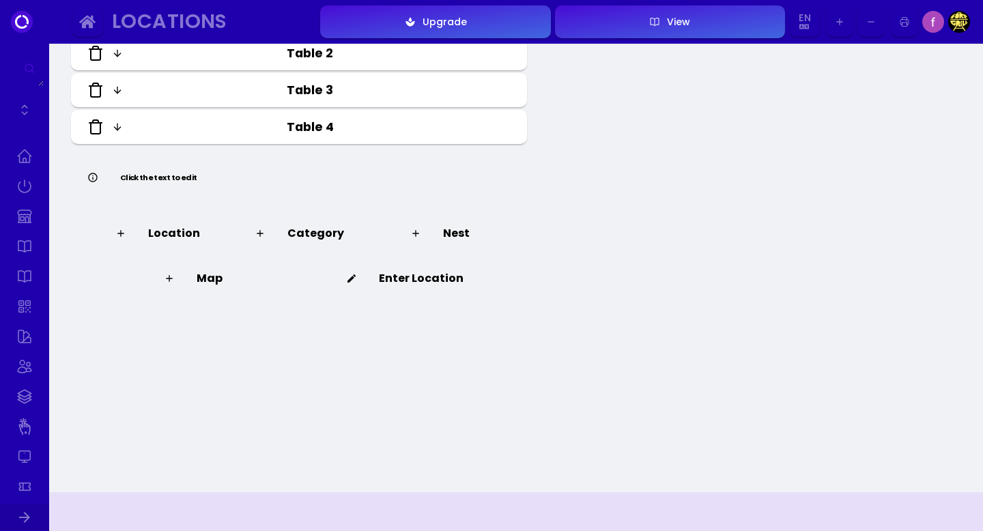
scroll to position [175, 0]
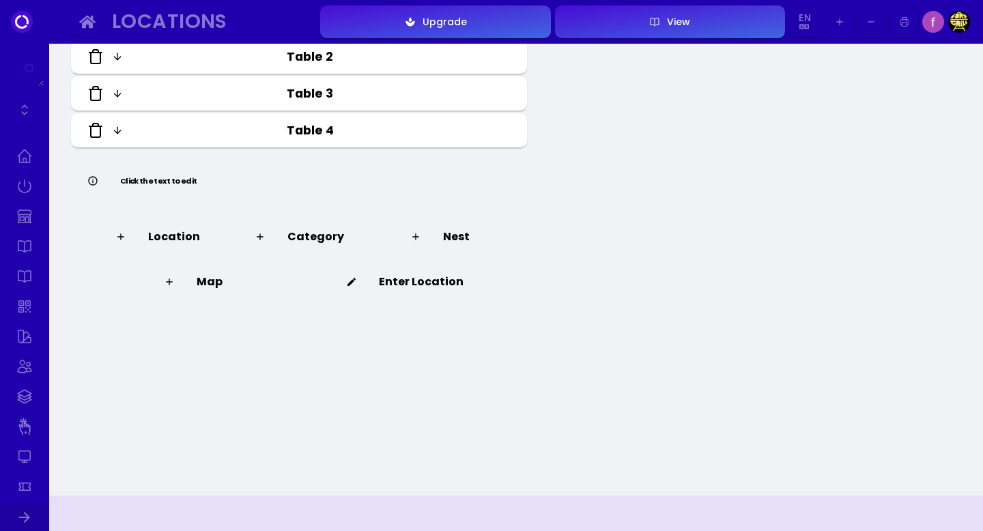
click at [403, 285] on div "Enter Location" at bounding box center [404, 282] width 117 height 16
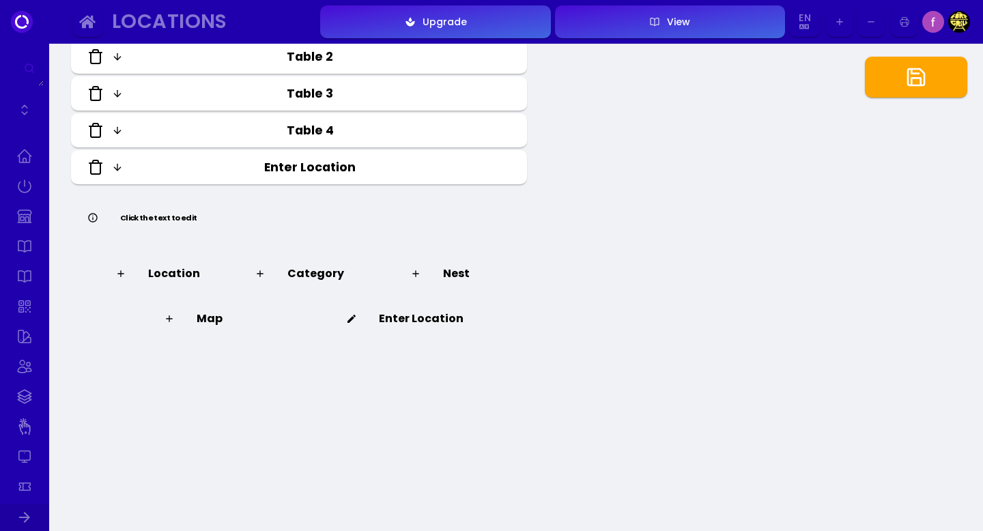
click at [375, 312] on div at bounding box center [362, 319] width 33 height 16
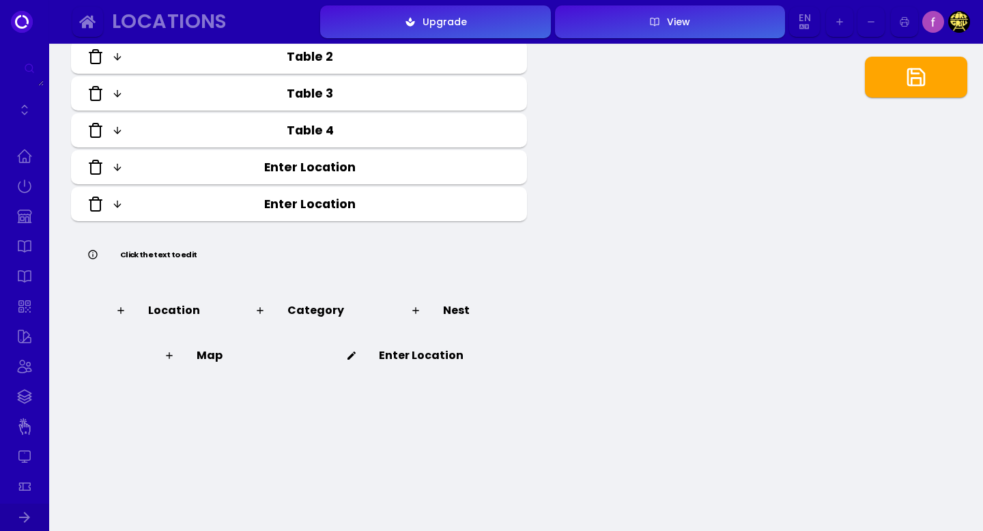
click at [357, 355] on icon at bounding box center [351, 355] width 11 height 11
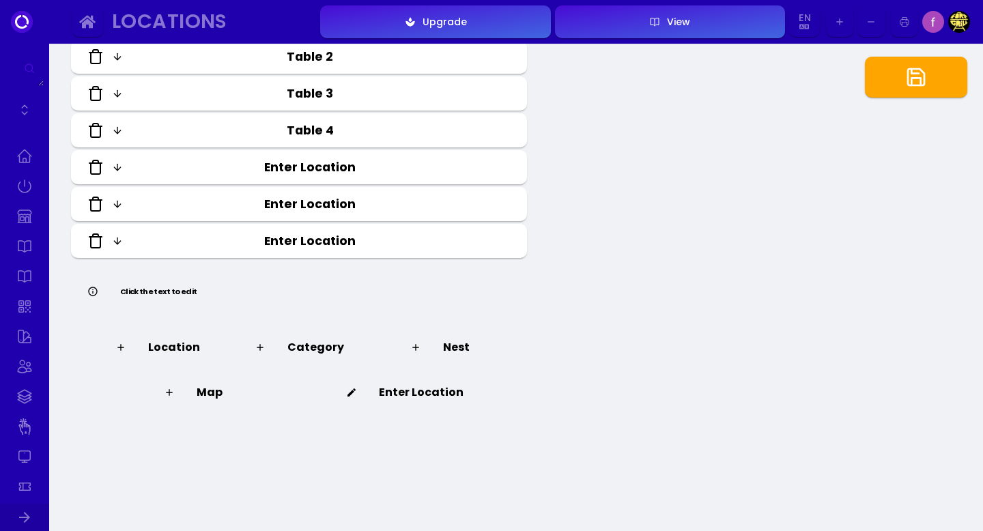
click at [94, 238] on icon at bounding box center [95, 241] width 16 height 16
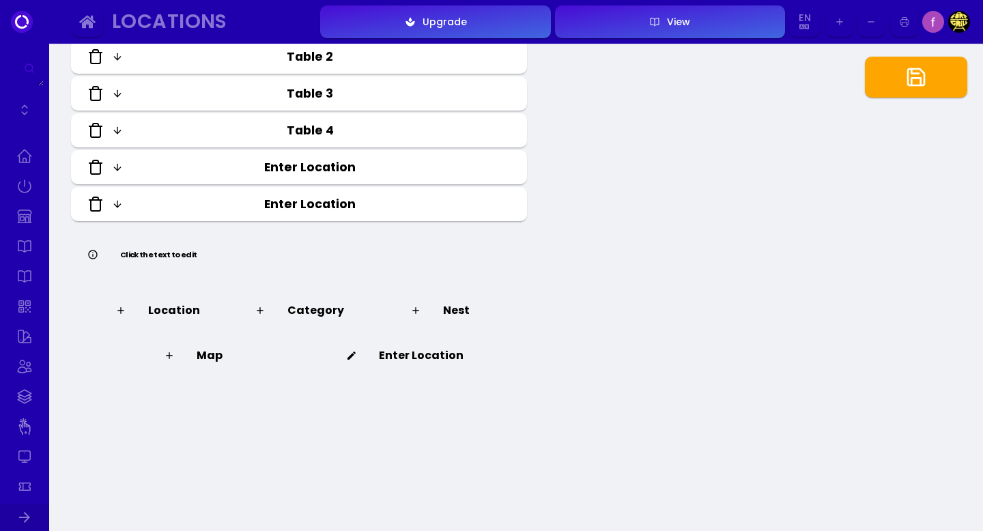
click at [93, 199] on icon at bounding box center [96, 204] width 10 height 14
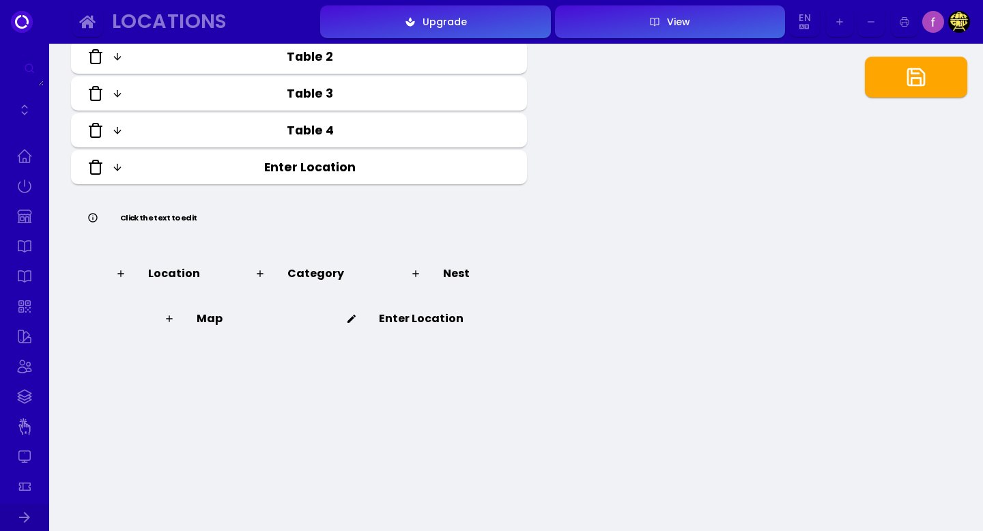
click at [274, 171] on input "Enter Location" at bounding box center [309, 167] width 363 height 18
click at [328, 167] on input "Enter Location" at bounding box center [309, 167] width 363 height 18
type input "Enter Location"
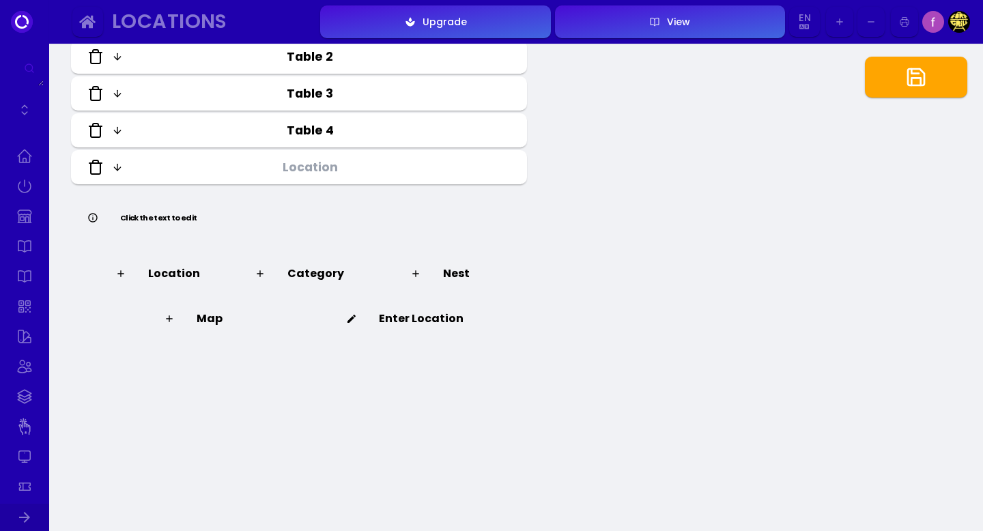
click at [203, 320] on div "Map" at bounding box center [193, 319] width 59 height 16
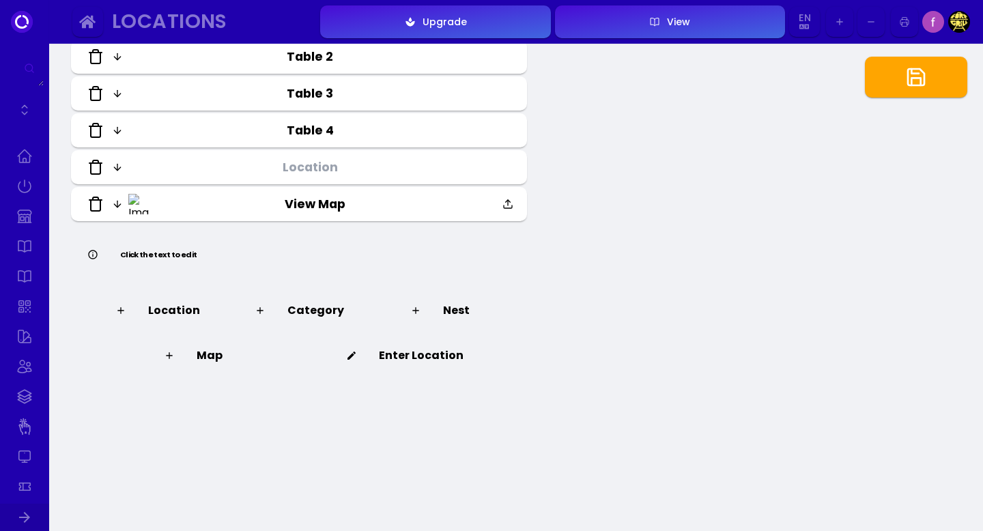
click at [306, 201] on input "View Map" at bounding box center [315, 204] width 332 height 18
click at [139, 205] on img at bounding box center [138, 204] width 20 height 20
click at [120, 203] on icon at bounding box center [117, 204] width 11 height 11
click at [507, 200] on polyline at bounding box center [508, 201] width 5 height 2
click at [0, 0] on input "file" at bounding box center [0, 0] width 0 height 0
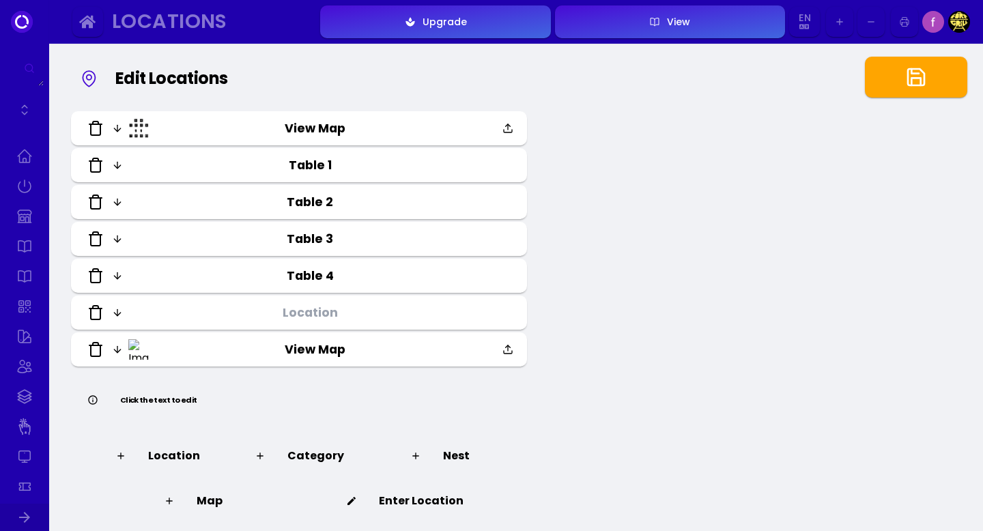
scroll to position [0, 0]
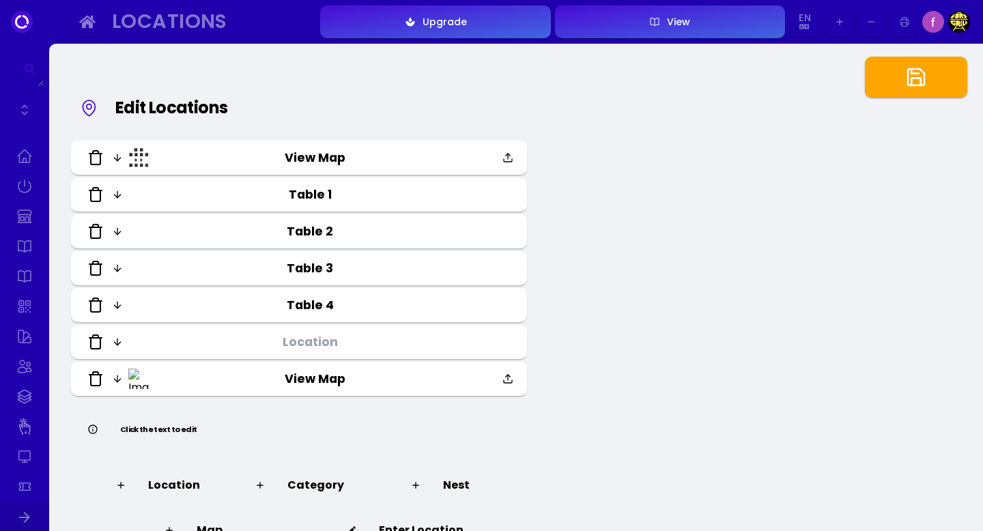
click at [96, 380] on icon at bounding box center [95, 379] width 16 height 16
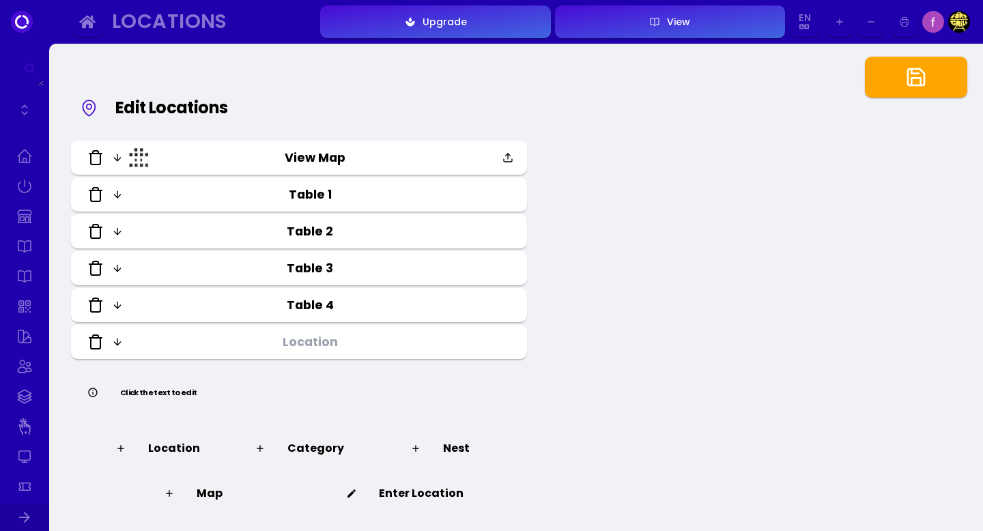
click at [92, 305] on icon at bounding box center [95, 305] width 16 height 16
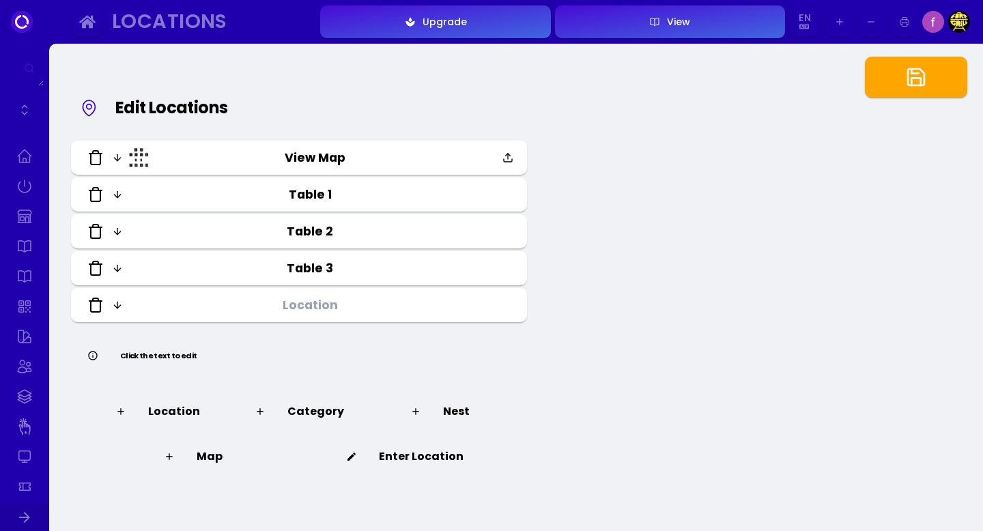
click at [92, 305] on icon at bounding box center [95, 305] width 16 height 16
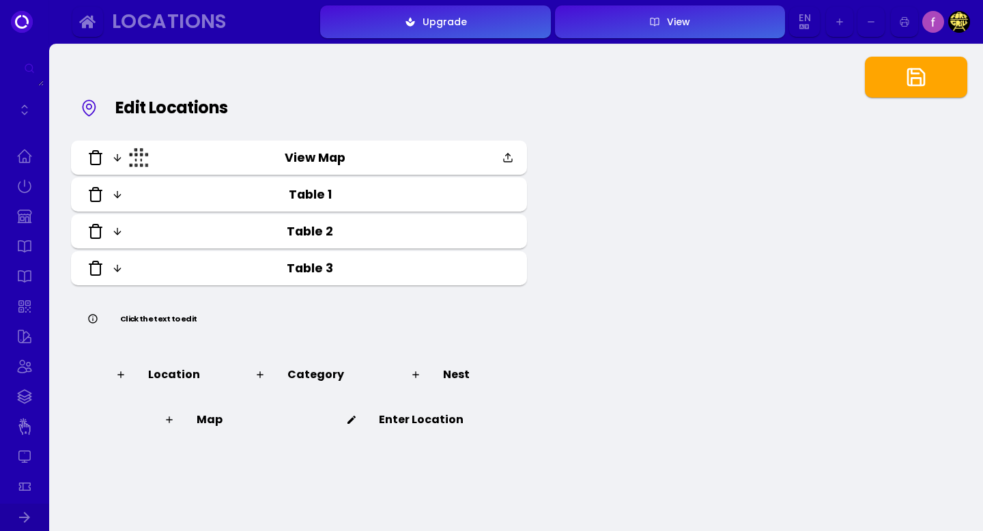
click at [102, 267] on icon at bounding box center [95, 268] width 16 height 16
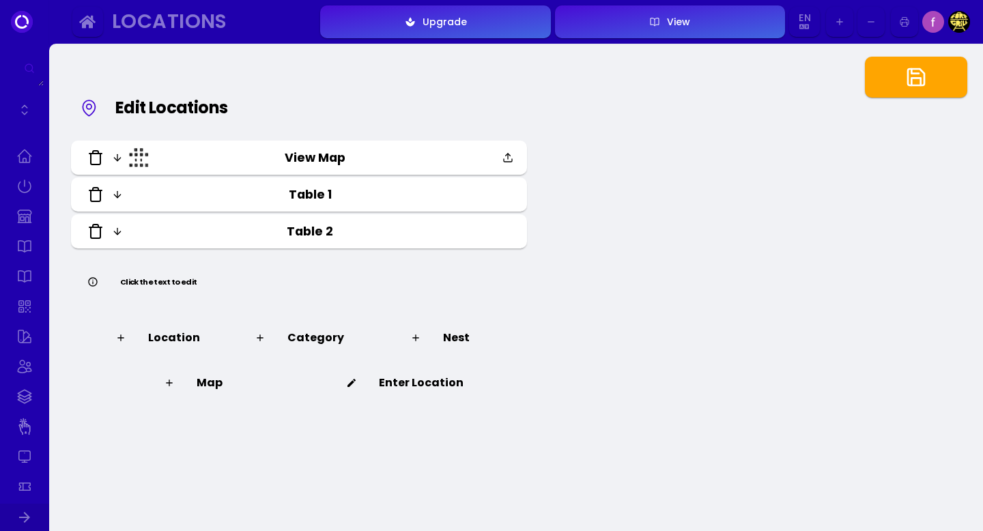
click at [96, 237] on icon at bounding box center [95, 231] width 16 height 16
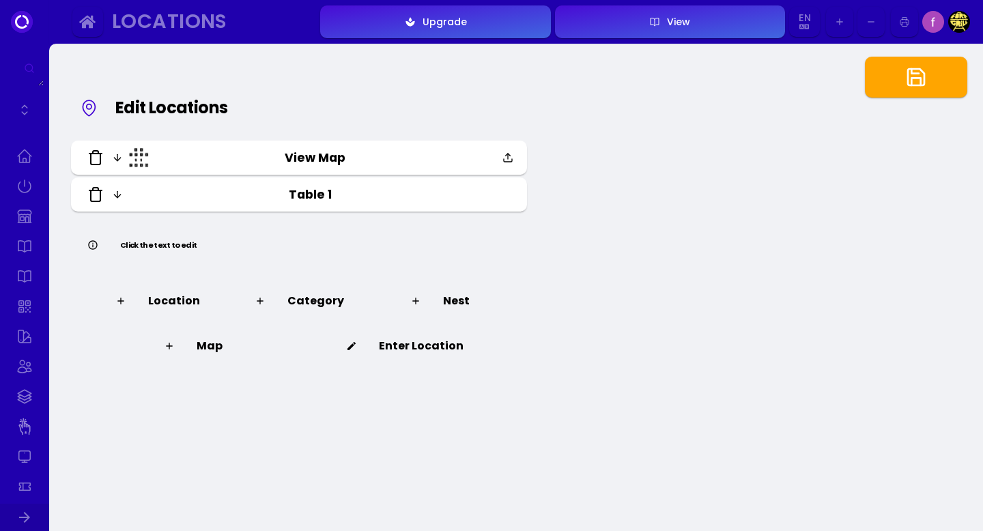
click at [311, 162] on input "View Map" at bounding box center [315, 158] width 332 height 18
click at [92, 107] on icon at bounding box center [89, 108] width 20 height 68
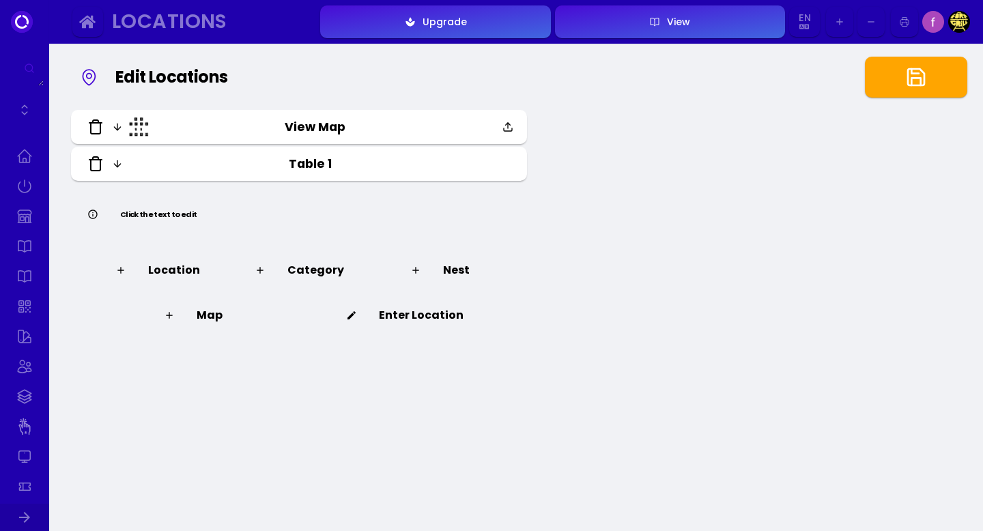
scroll to position [40, 0]
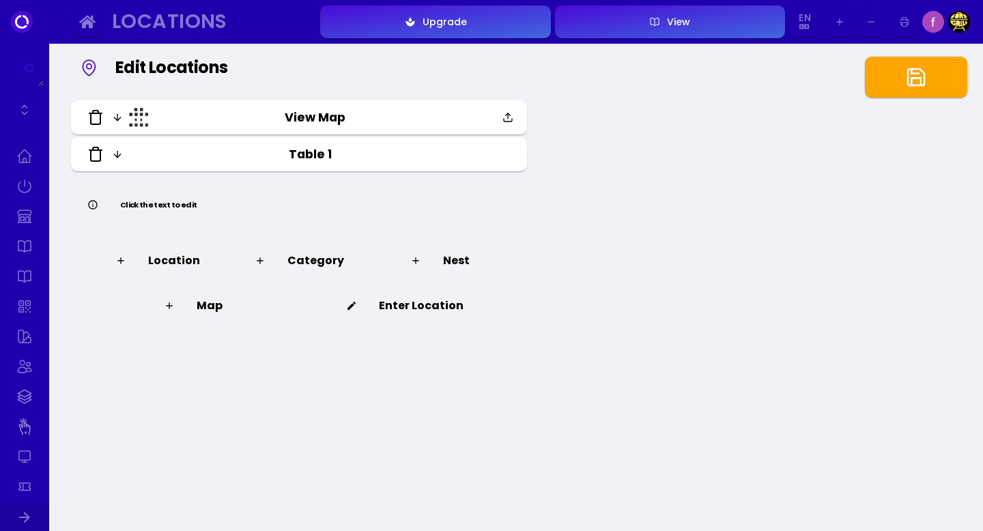
click at [908, 74] on icon "button" at bounding box center [916, 77] width 16 height 16
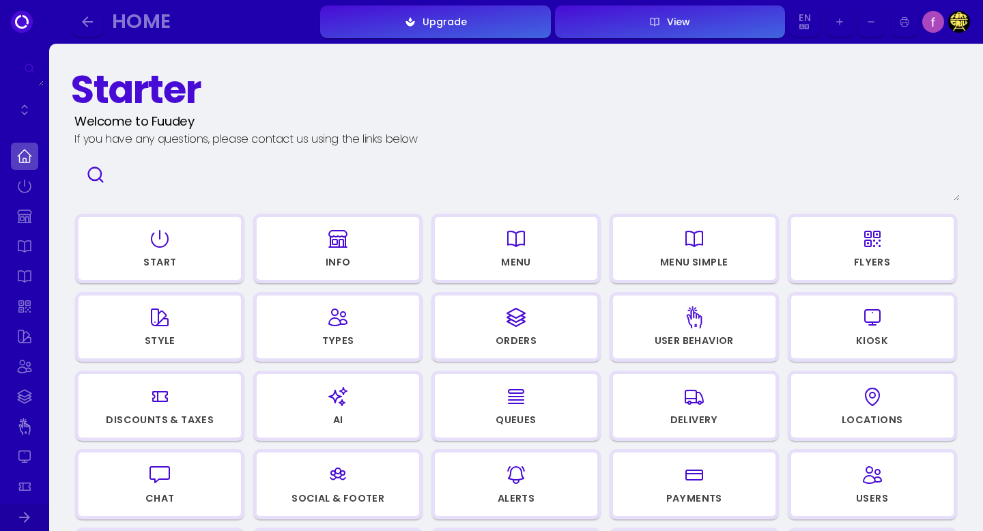
scroll to position [180, 0]
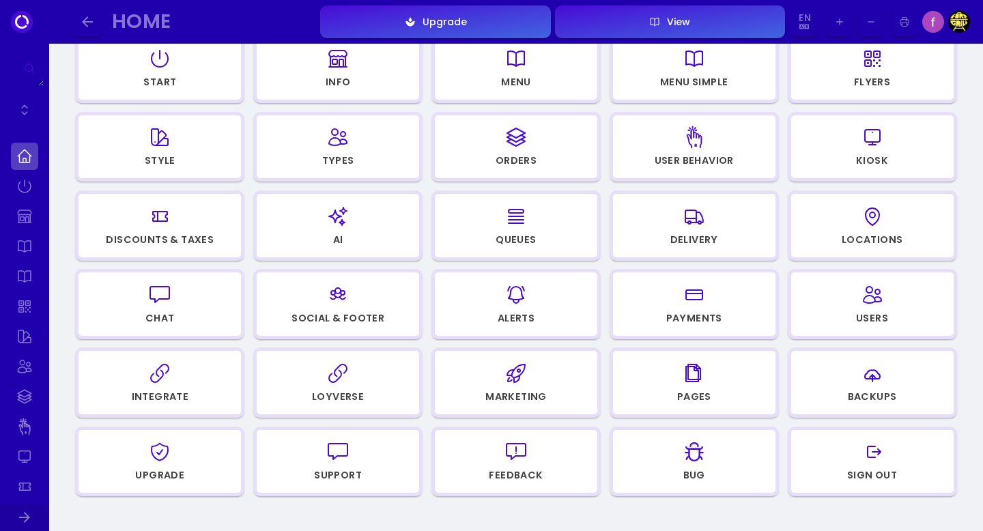
click at [722, 304] on div "button" at bounding box center [694, 294] width 150 height 33
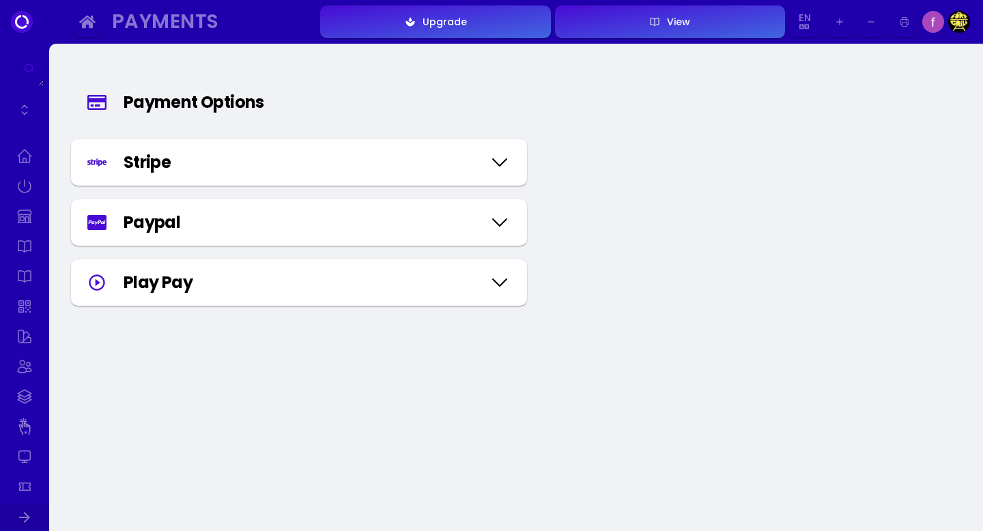
click at [502, 160] on icon at bounding box center [500, 162] width 22 height 68
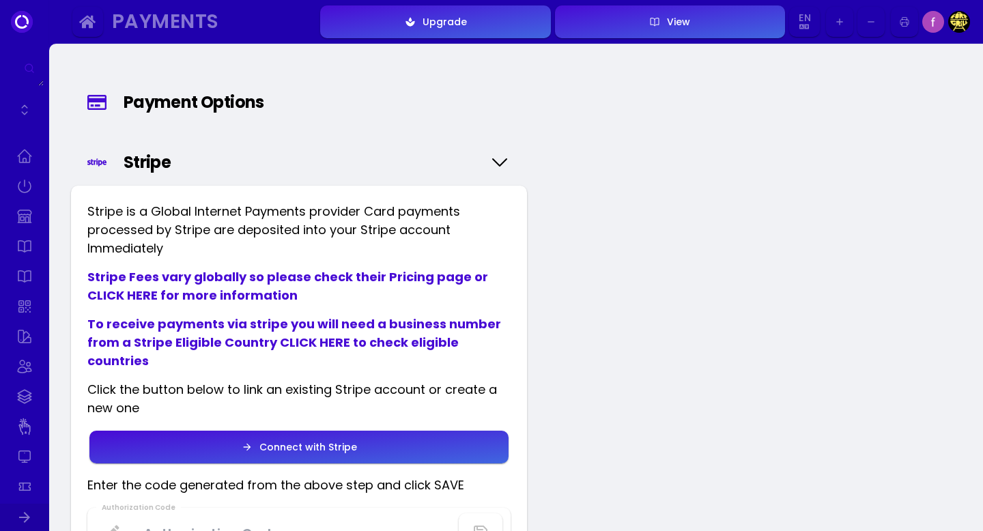
click at [498, 157] on icon at bounding box center [500, 162] width 22 height 68
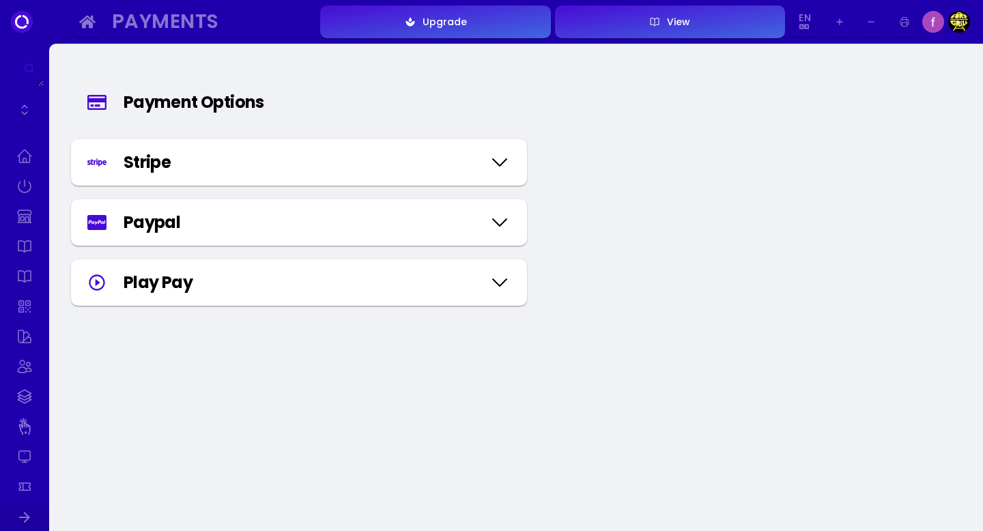
click at [502, 283] on icon at bounding box center [500, 282] width 14 height 7
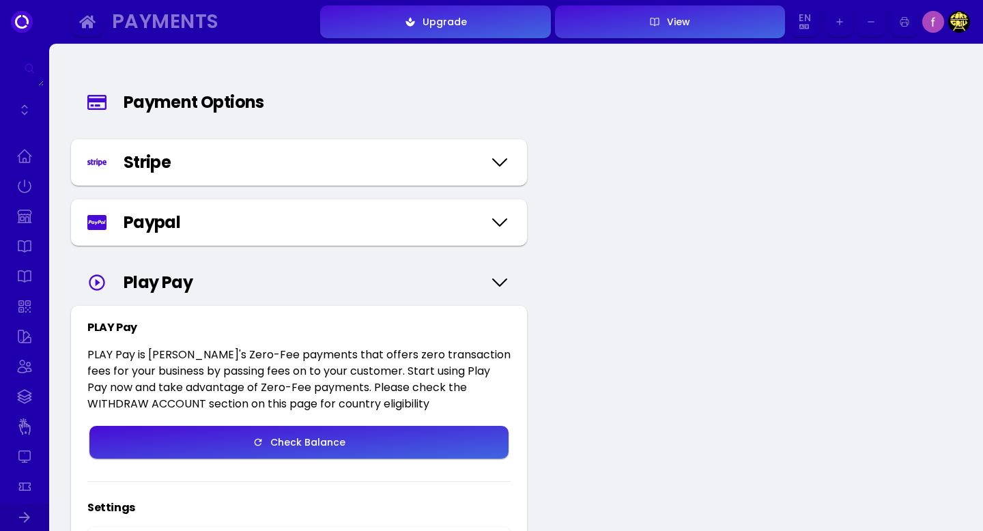
click at [504, 159] on icon at bounding box center [500, 162] width 22 height 68
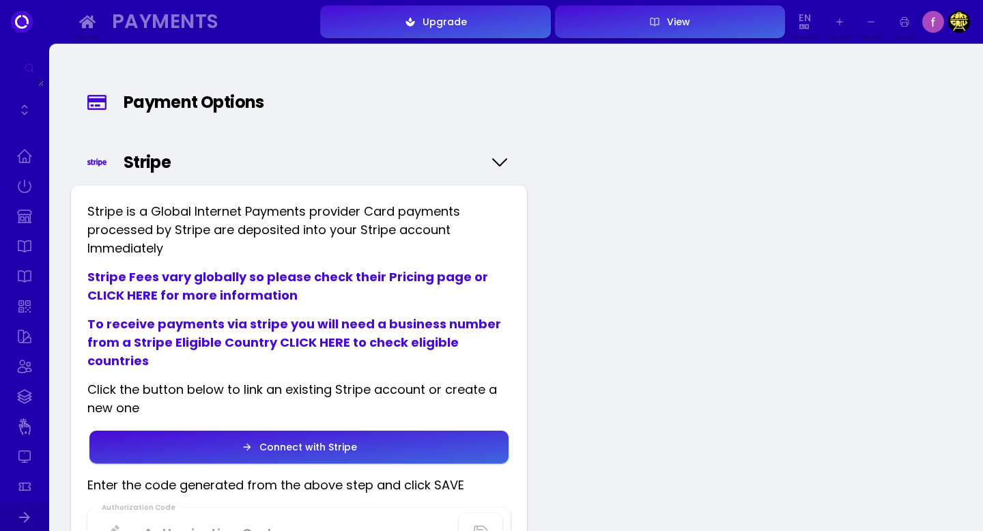
click at [502, 156] on icon at bounding box center [500, 162] width 22 height 68
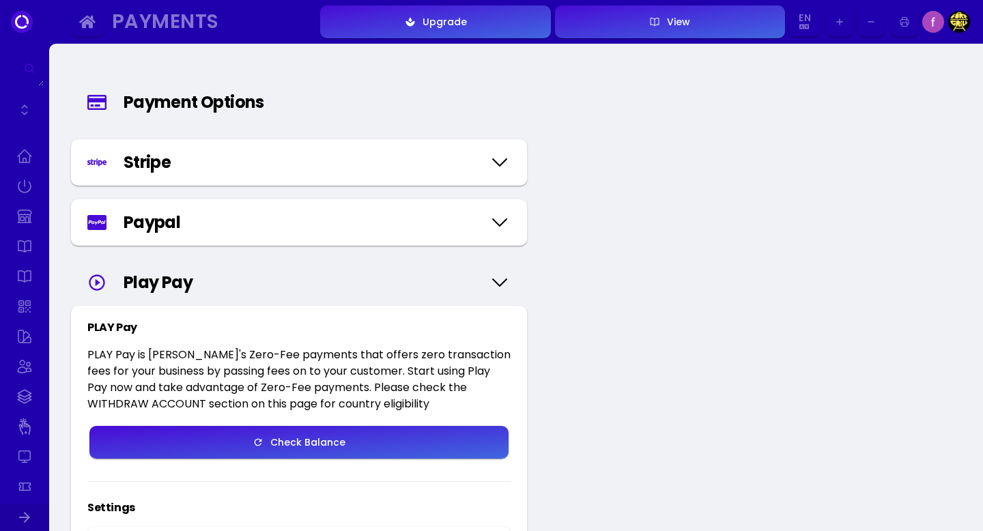
click at [506, 280] on icon at bounding box center [500, 282] width 22 height 68
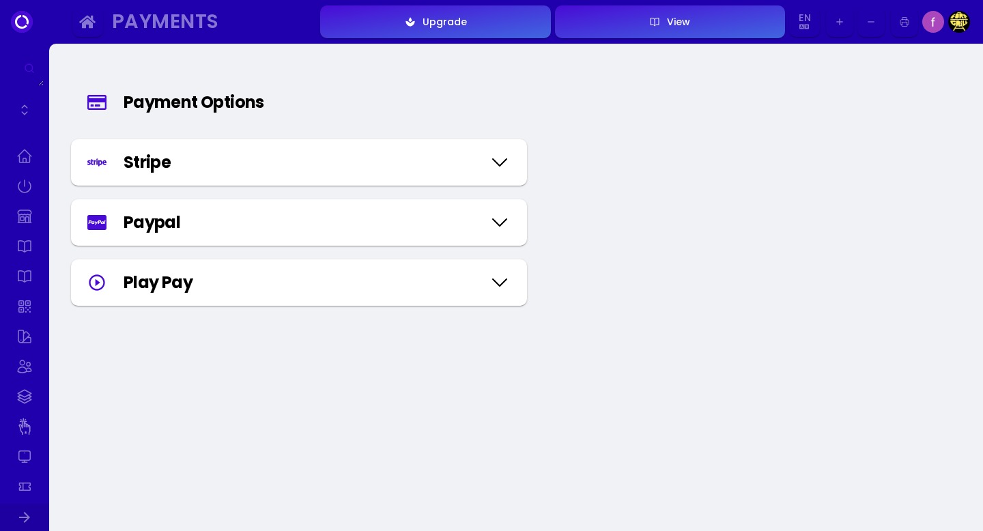
click at [504, 229] on icon at bounding box center [500, 222] width 22 height 68
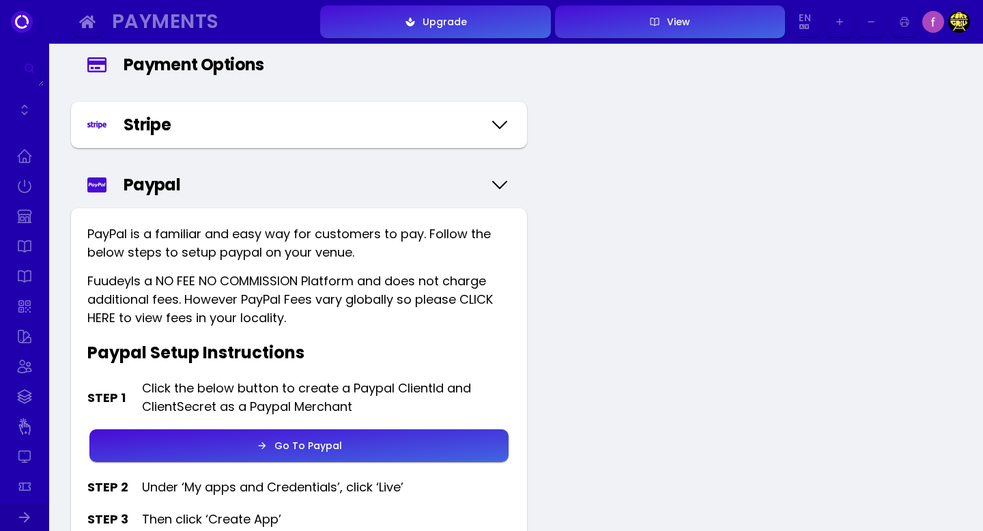
scroll to position [44, 0]
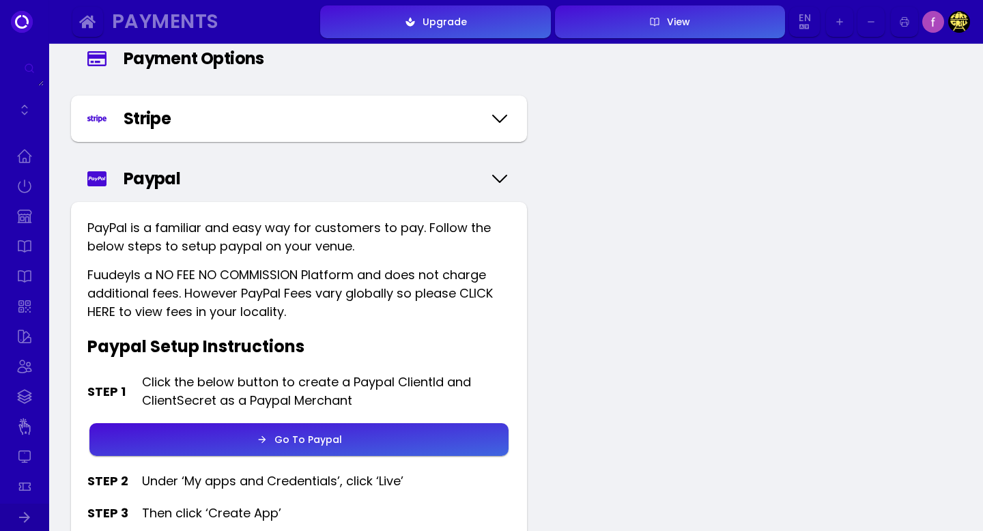
click at [192, 302] on div "Fuudey Is a NO FEE NO COMMISSION Platform and does not charge additional fees. …" at bounding box center [298, 292] width 423 height 55
click at [498, 175] on icon at bounding box center [500, 179] width 22 height 68
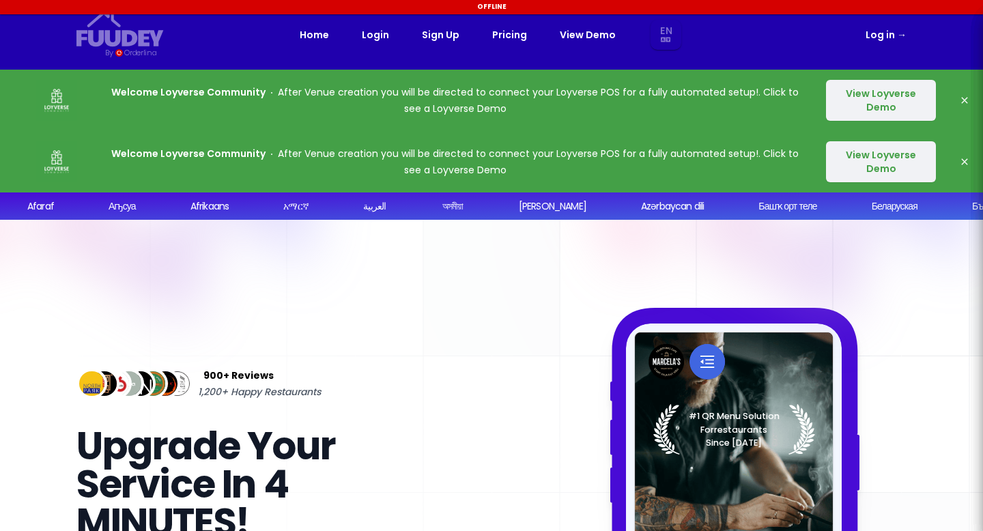
select select "en"
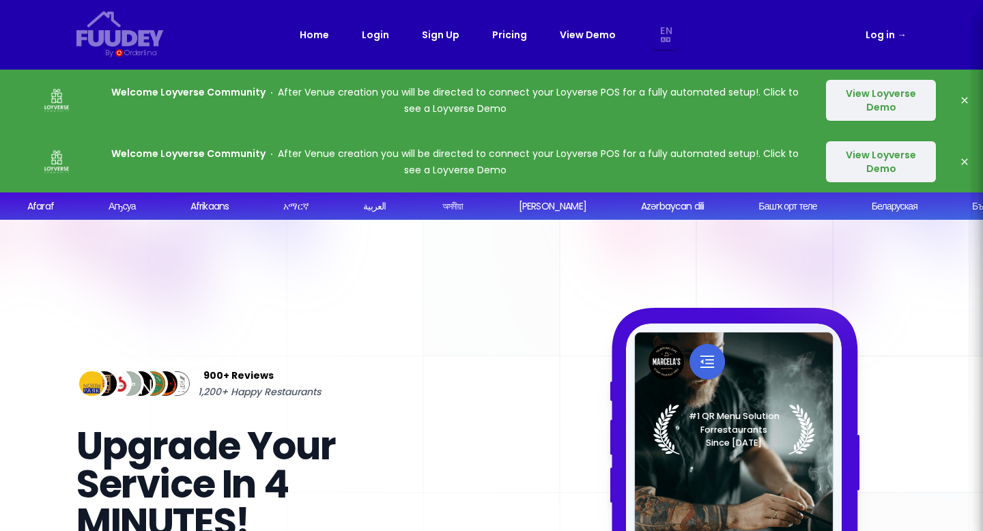
select select "en"
click at [890, 38] on link "Log in →" at bounding box center [885, 35] width 41 height 16
select select "en"
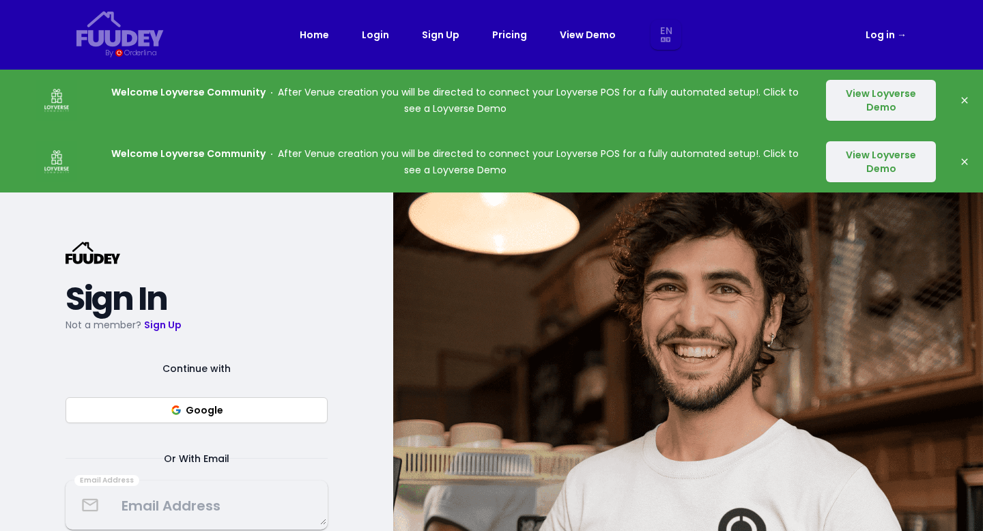
click at [209, 410] on button "Google" at bounding box center [197, 410] width 262 height 26
select select "en"
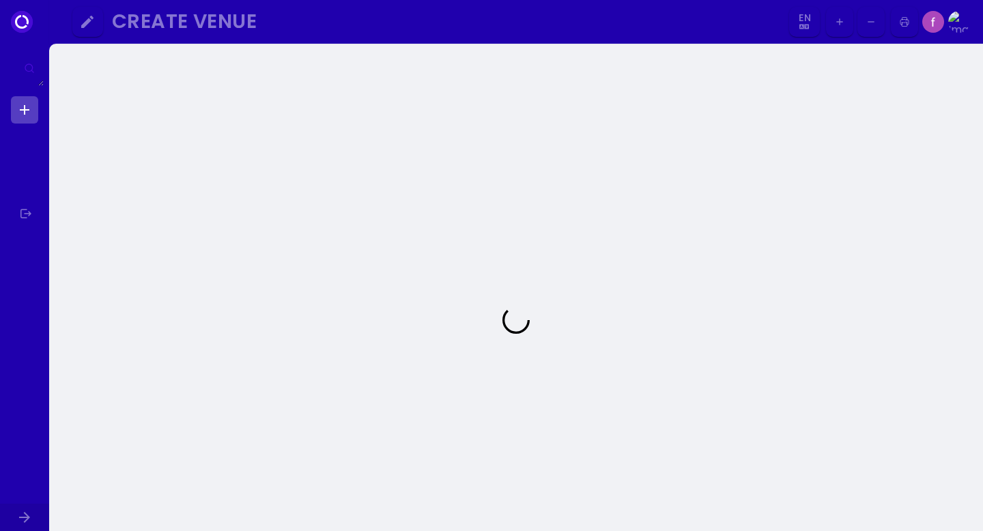
select select "en"
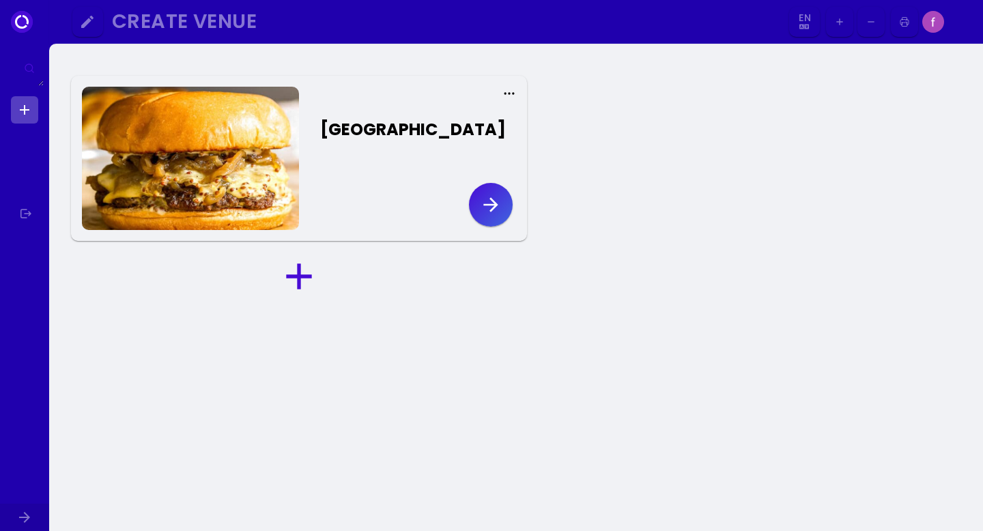
click at [493, 199] on icon "button" at bounding box center [491, 205] width 22 height 22
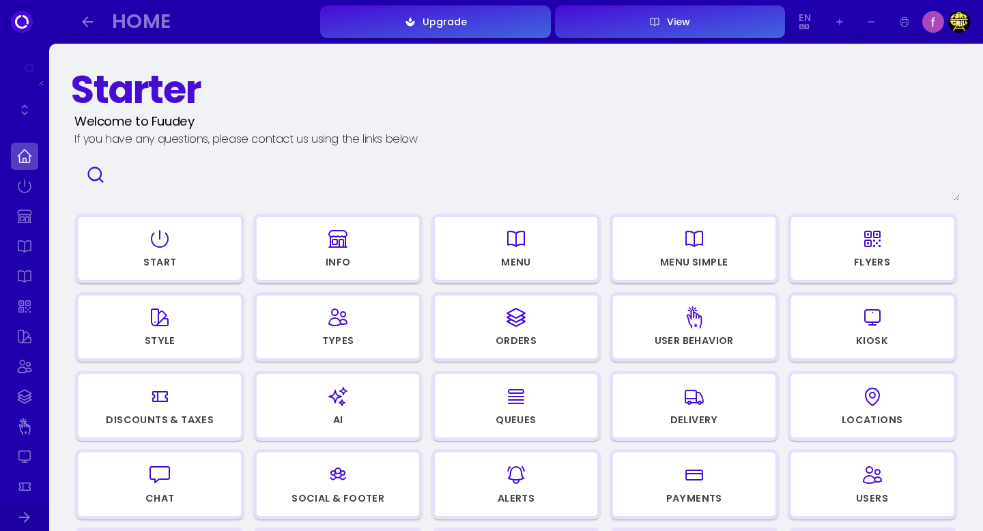
click at [525, 261] on div "Menu" at bounding box center [516, 262] width 30 height 10
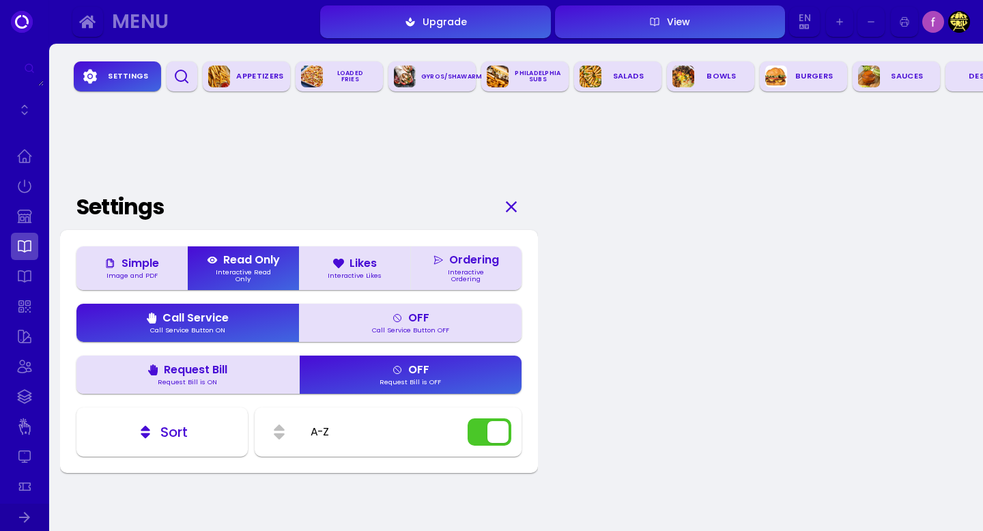
click at [444, 76] on div "Gyros/Shawarma" at bounding box center [454, 76] width 76 height 19
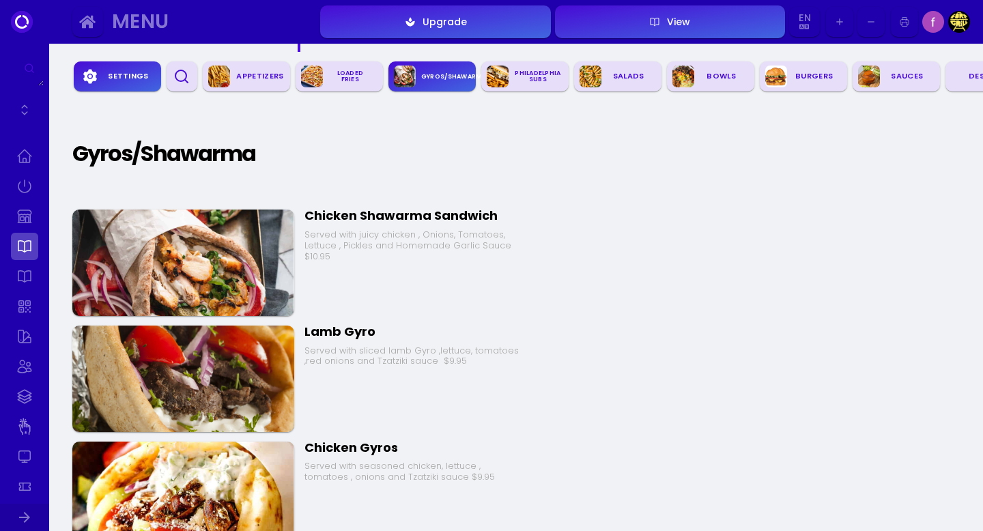
scroll to position [1190, 0]
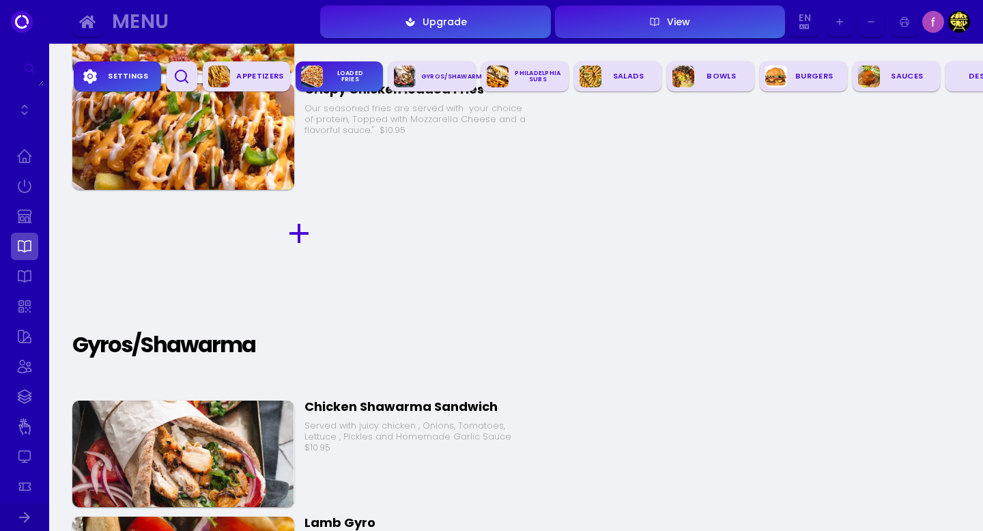
click at [344, 79] on div "Loaded Fries" at bounding box center [350, 75] width 55 height 25
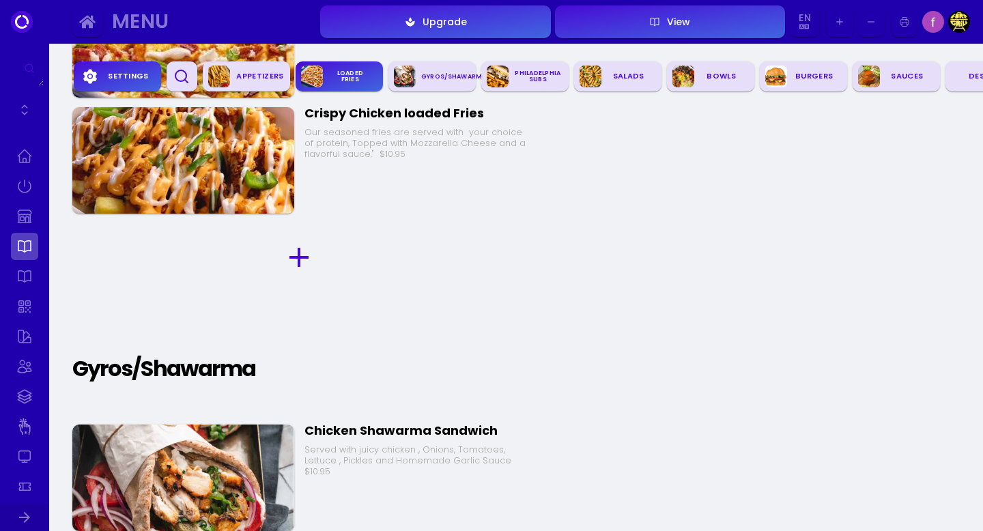
scroll to position [1169, 0]
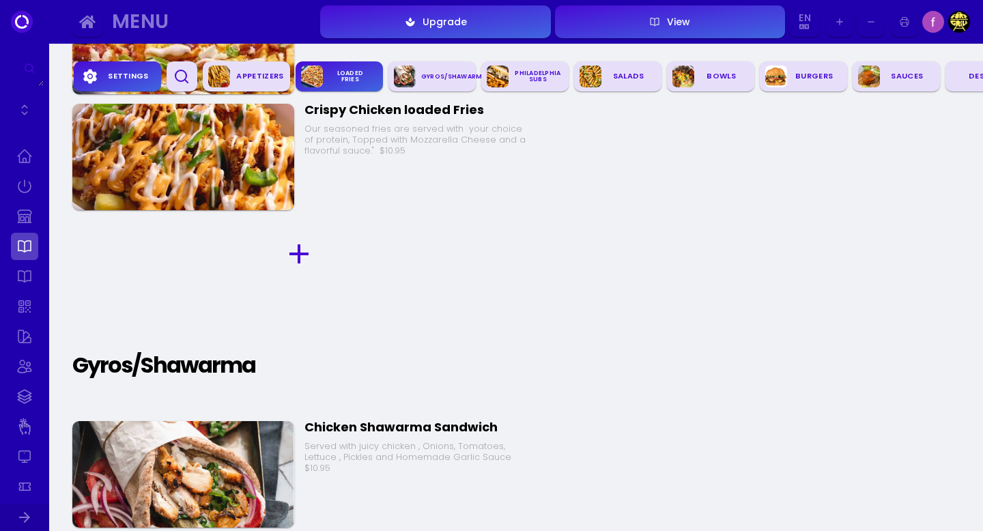
click at [306, 246] on icon "button" at bounding box center [299, 254] width 33 height 33
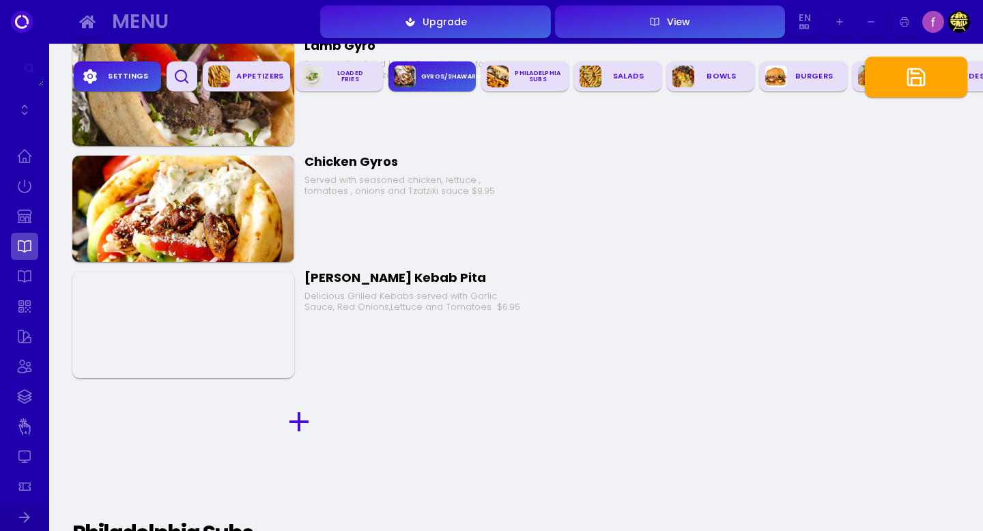
scroll to position [1775, 0]
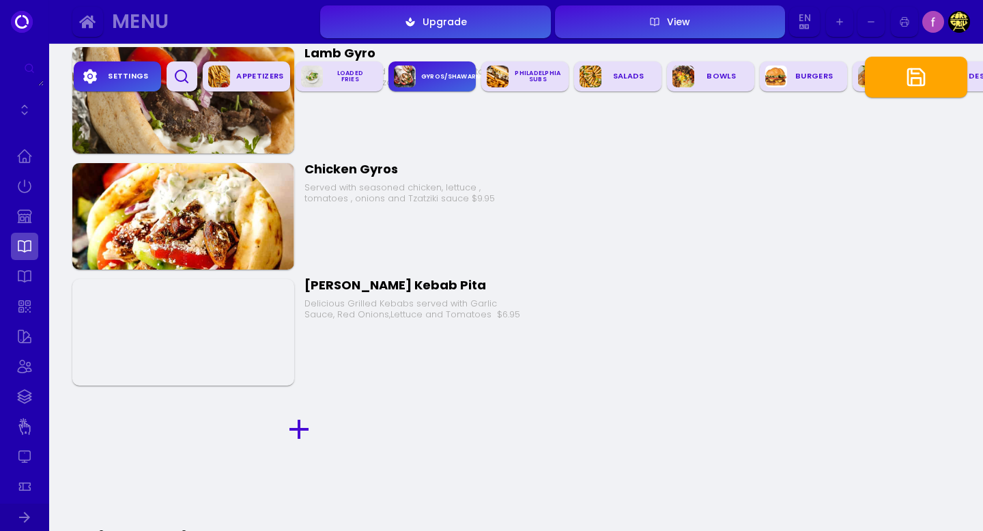
click at [412, 290] on div "[PERSON_NAME] Kebab Pita" at bounding box center [415, 286] width 222 height 16
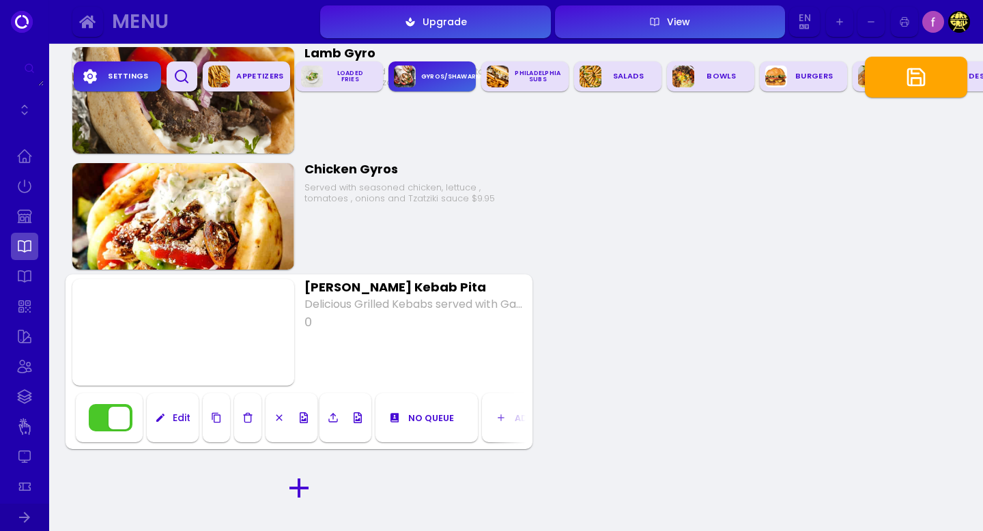
click at [251, 424] on button "button" at bounding box center [247, 417] width 27 height 49
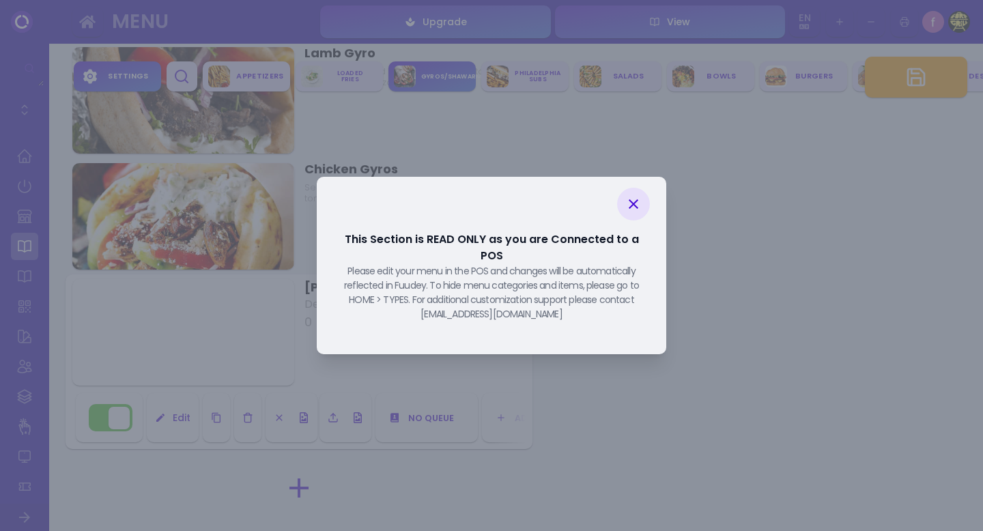
click at [635, 212] on icon at bounding box center [633, 204] width 16 height 16
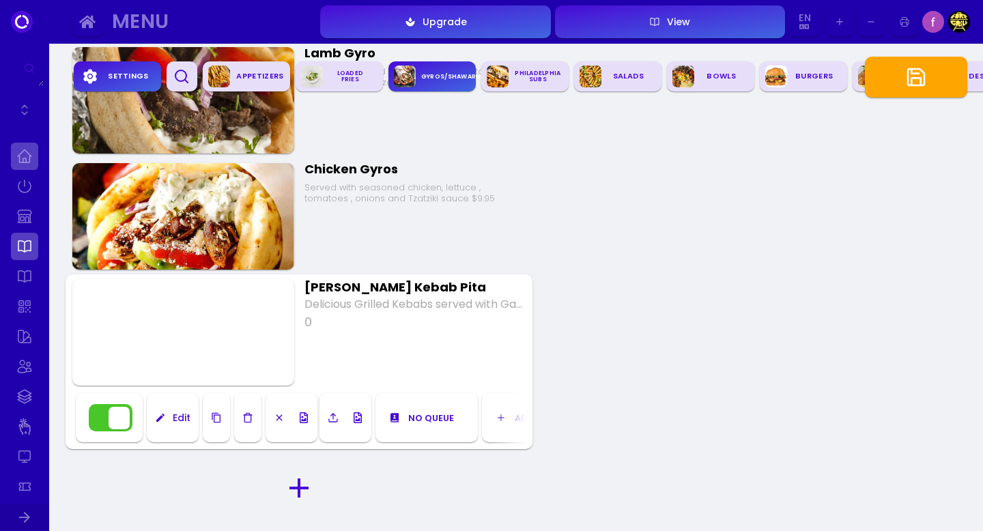
click at [31, 156] on link at bounding box center [24, 156] width 27 height 27
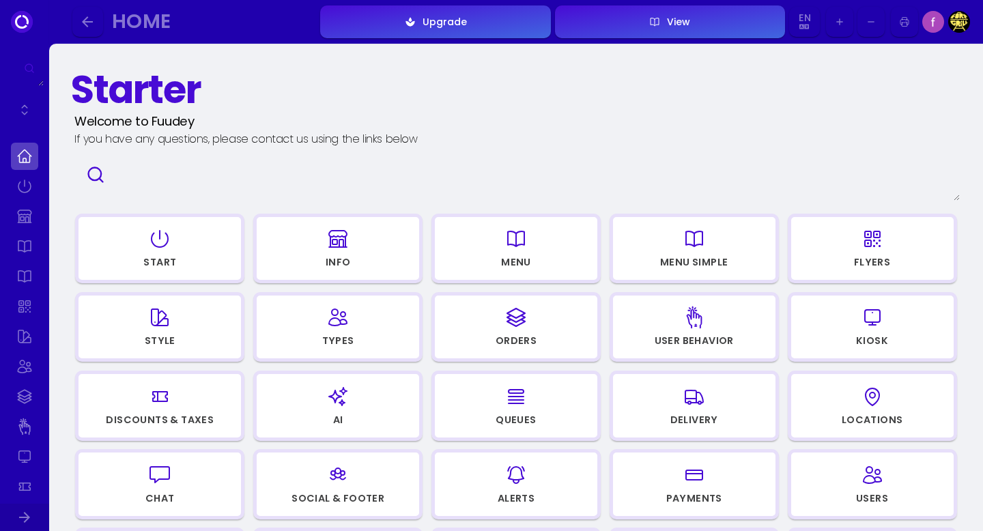
click at [334, 326] on icon "button" at bounding box center [338, 317] width 18 height 16
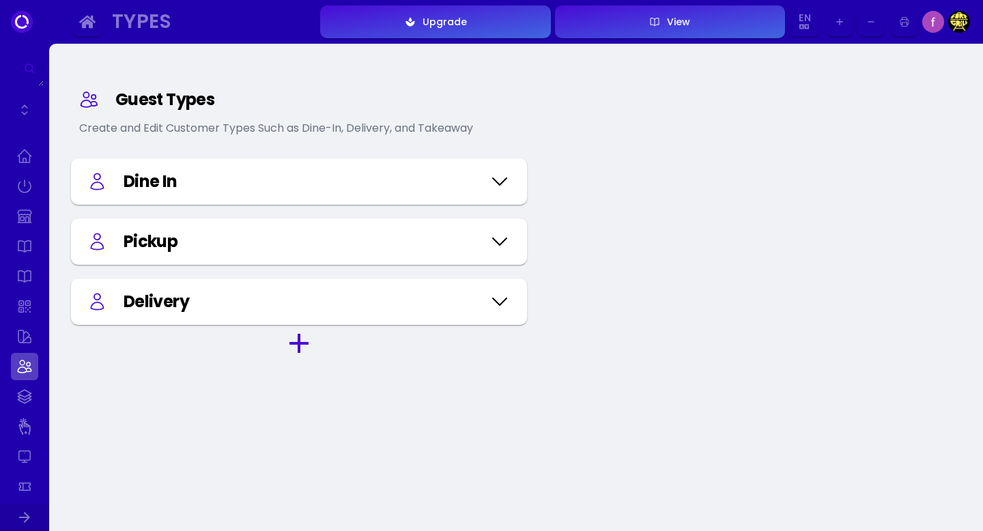
click at [500, 190] on icon at bounding box center [500, 181] width 22 height 68
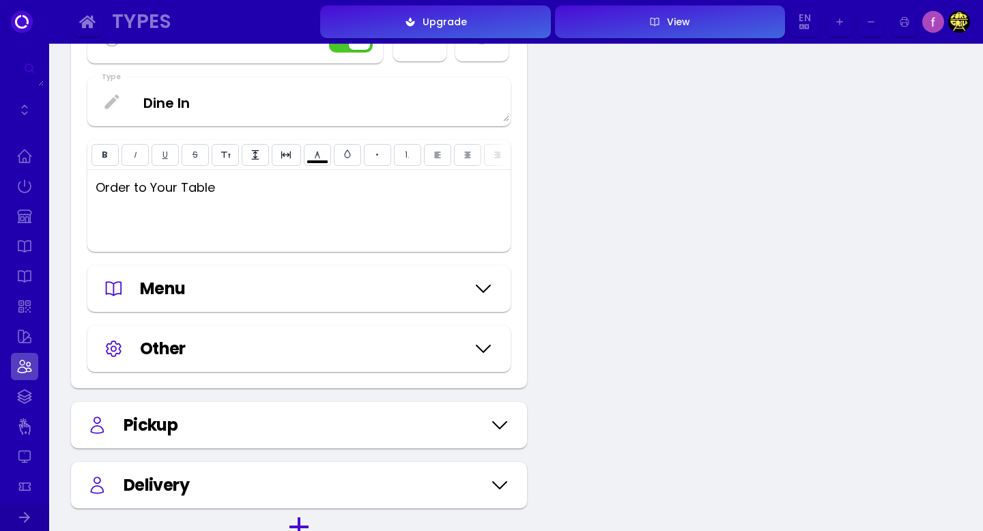
scroll to position [211, 0]
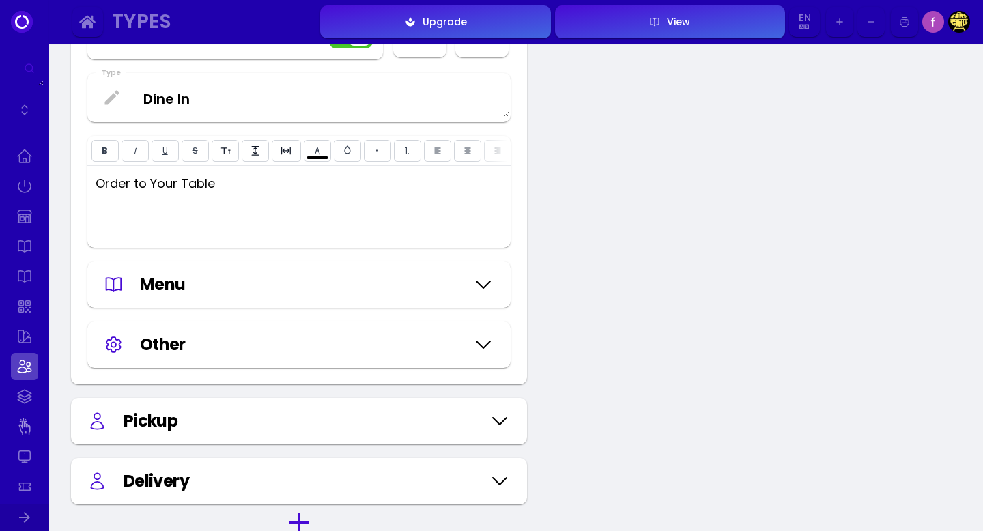
type input "#ffffff"
click at [470, 284] on div "Menu" at bounding box center [299, 284] width 390 height 25
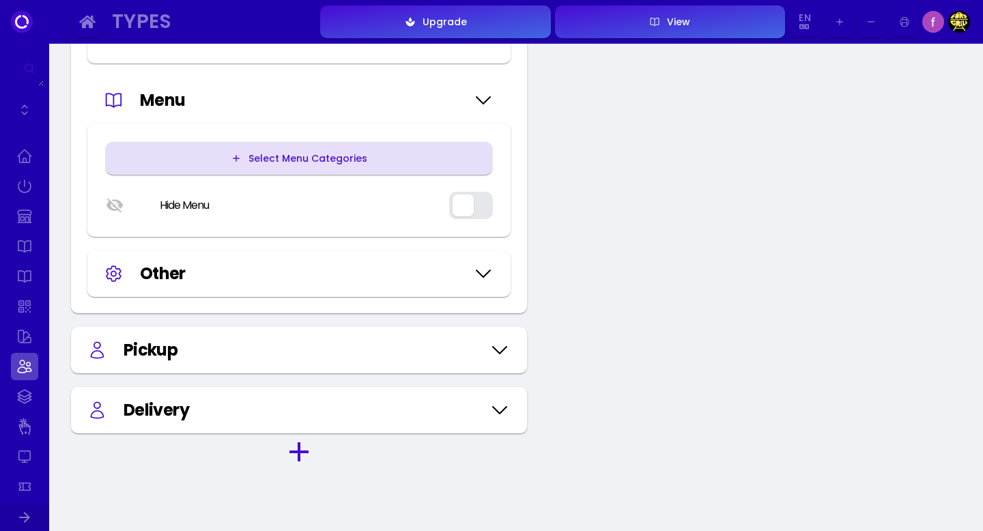
scroll to position [0, 0]
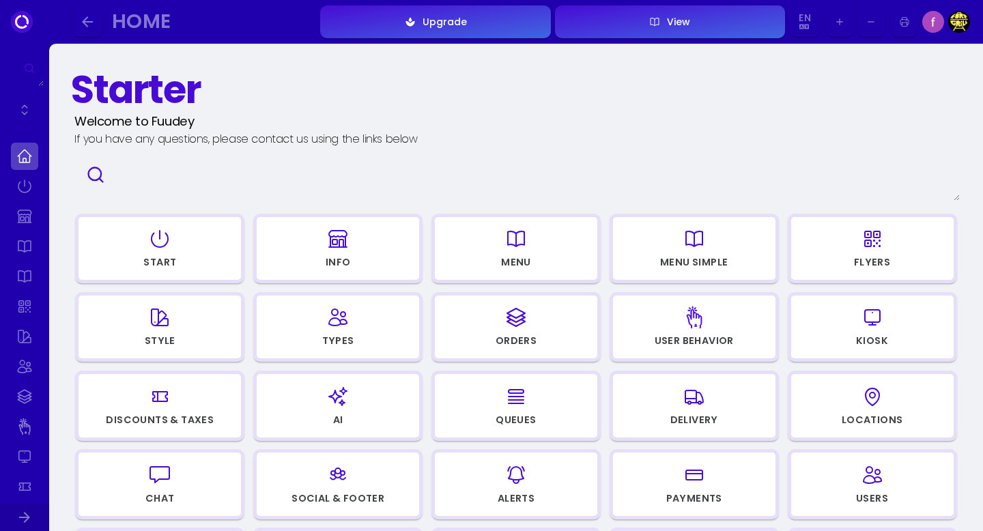
click at [876, 328] on icon "button" at bounding box center [872, 317] width 22 height 68
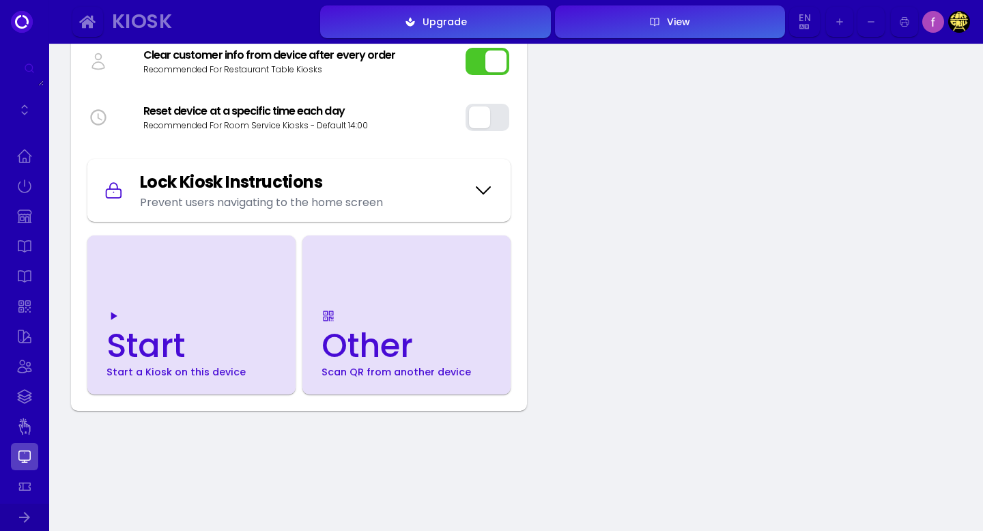
scroll to position [267, 0]
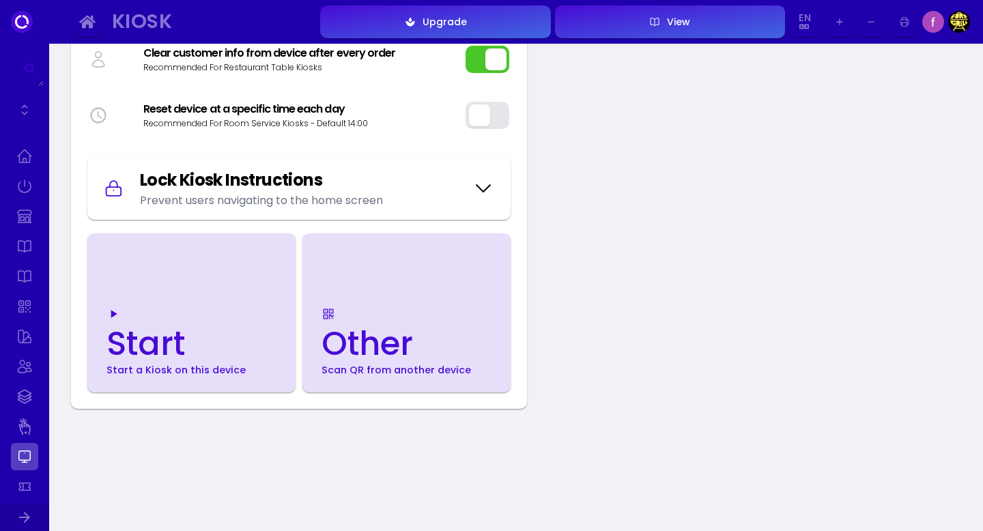
click at [143, 333] on div "Start" at bounding box center [175, 344] width 139 height 33
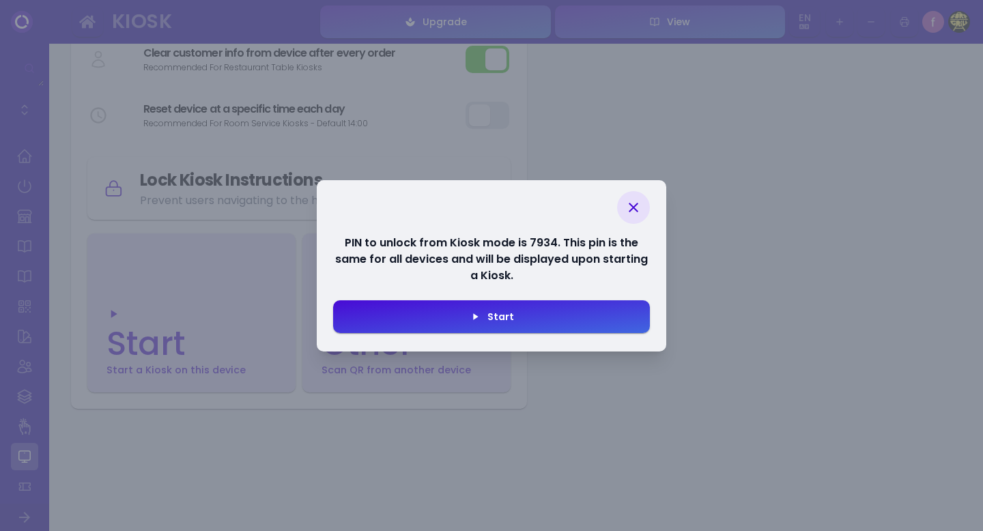
click at [498, 316] on div "Start" at bounding box center [496, 317] width 33 height 10
